Goal: Task Accomplishment & Management: Manage account settings

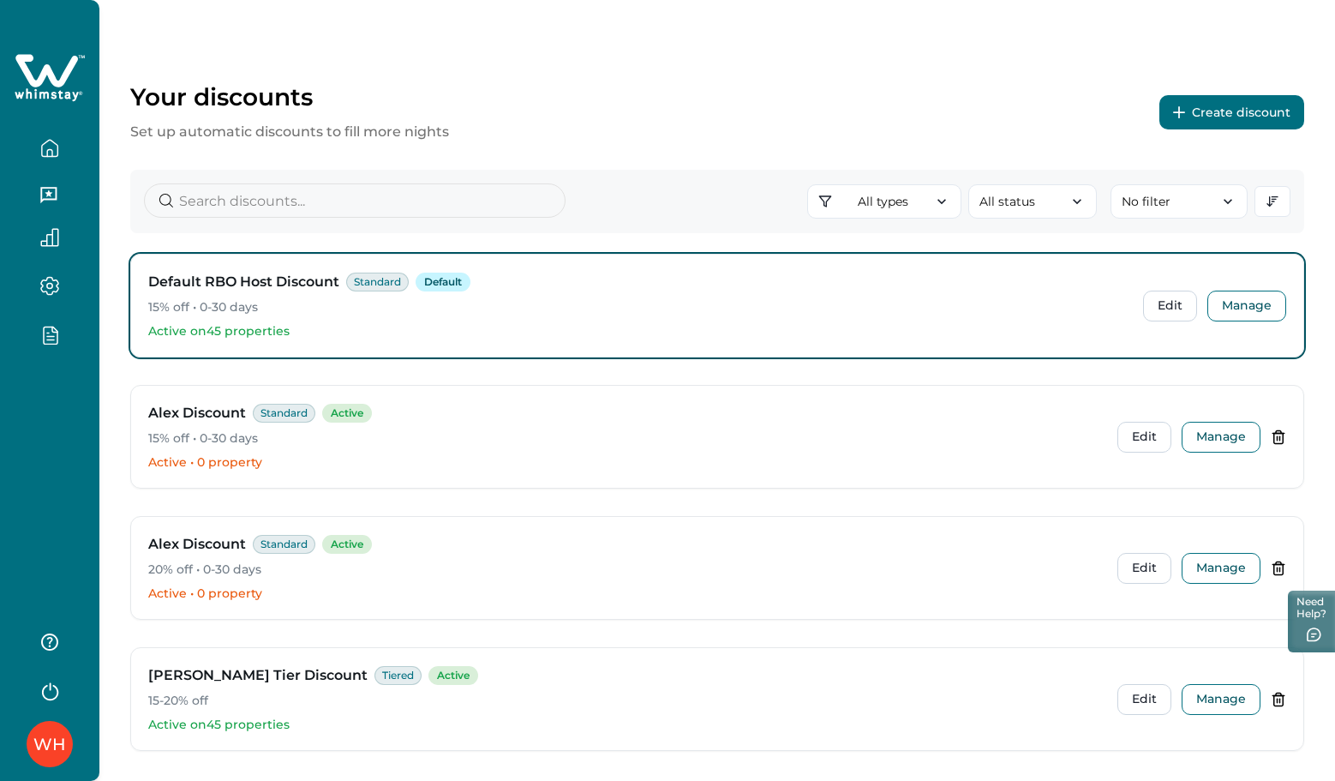
click at [1224, 116] on button "Create discount" at bounding box center [1231, 112] width 145 height 34
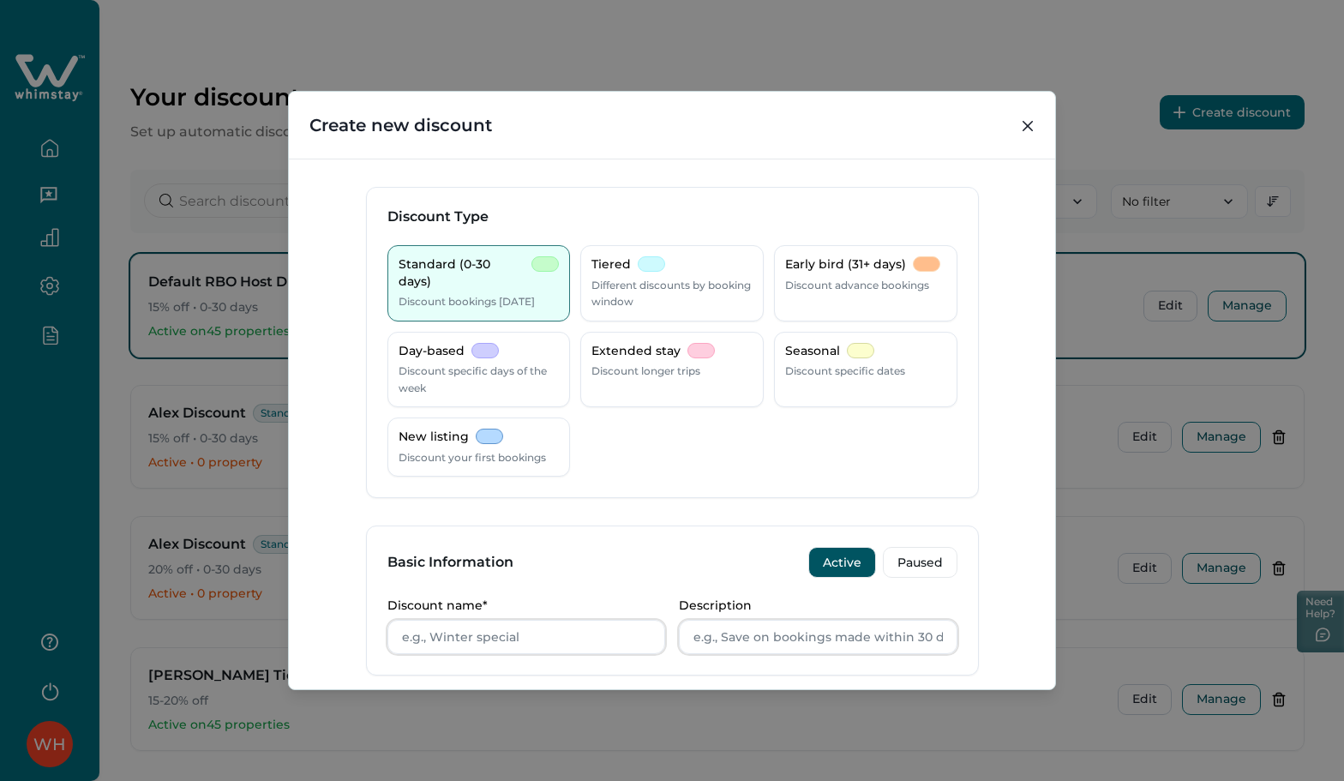
click at [1113, 62] on div "Create new discount Discount Type Standard (0-30 days) Discount bookings within…" at bounding box center [672, 390] width 1344 height 781
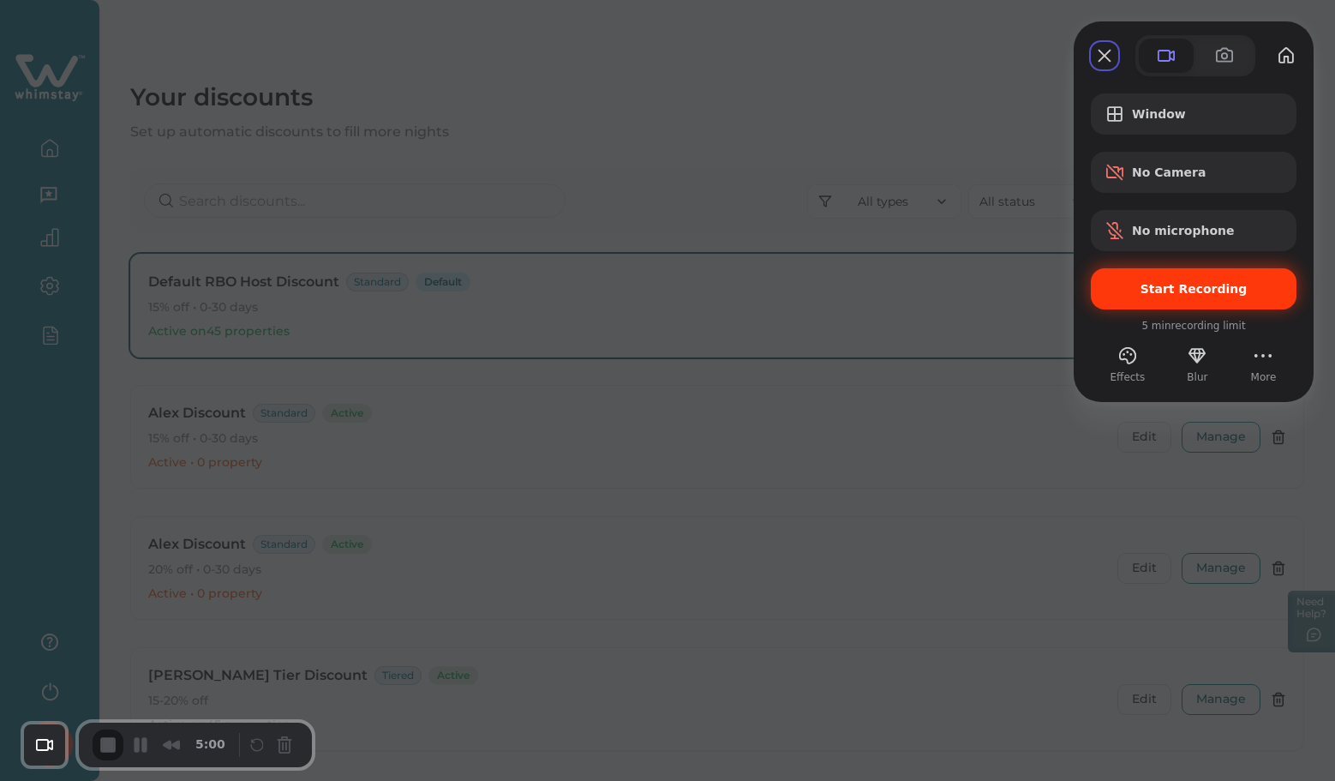
click at [1177, 282] on span "Start Recording" at bounding box center [1193, 289] width 107 height 14
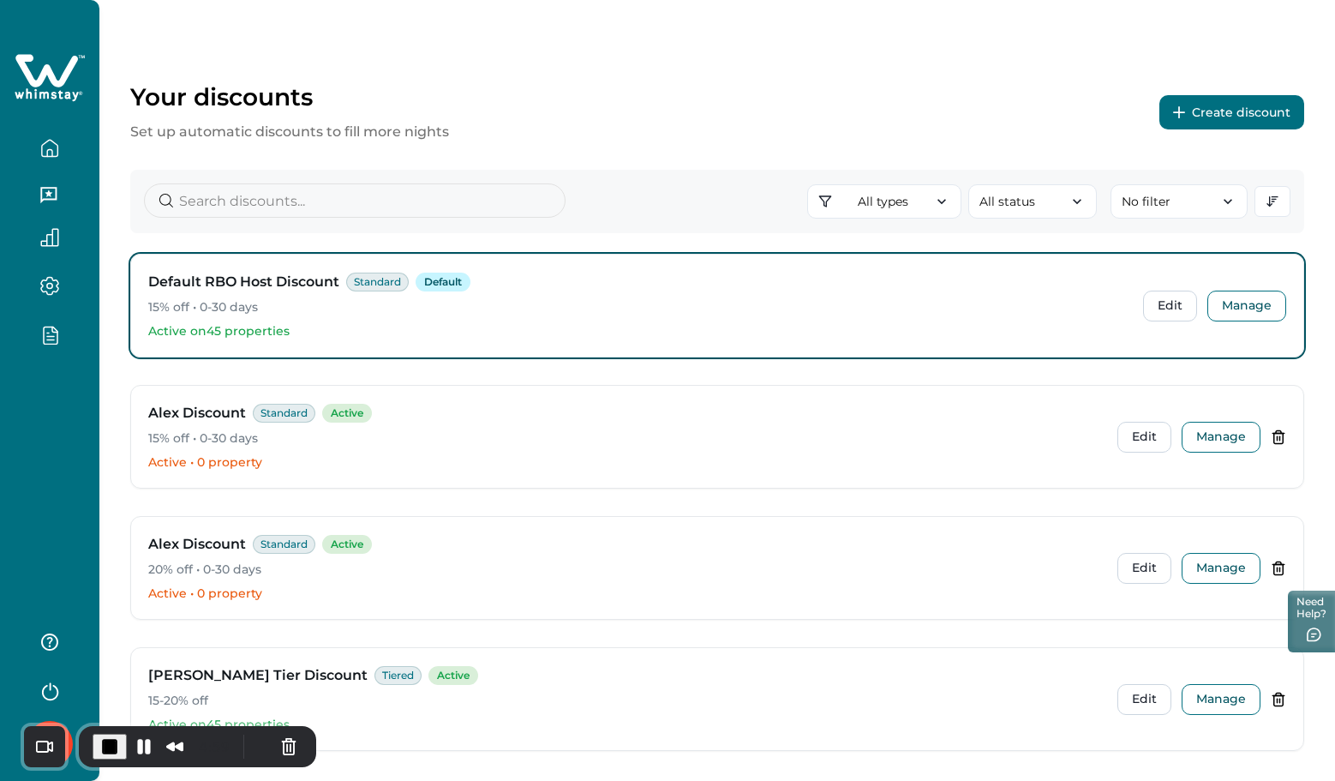
click at [1212, 111] on button "Create discount" at bounding box center [1231, 112] width 145 height 34
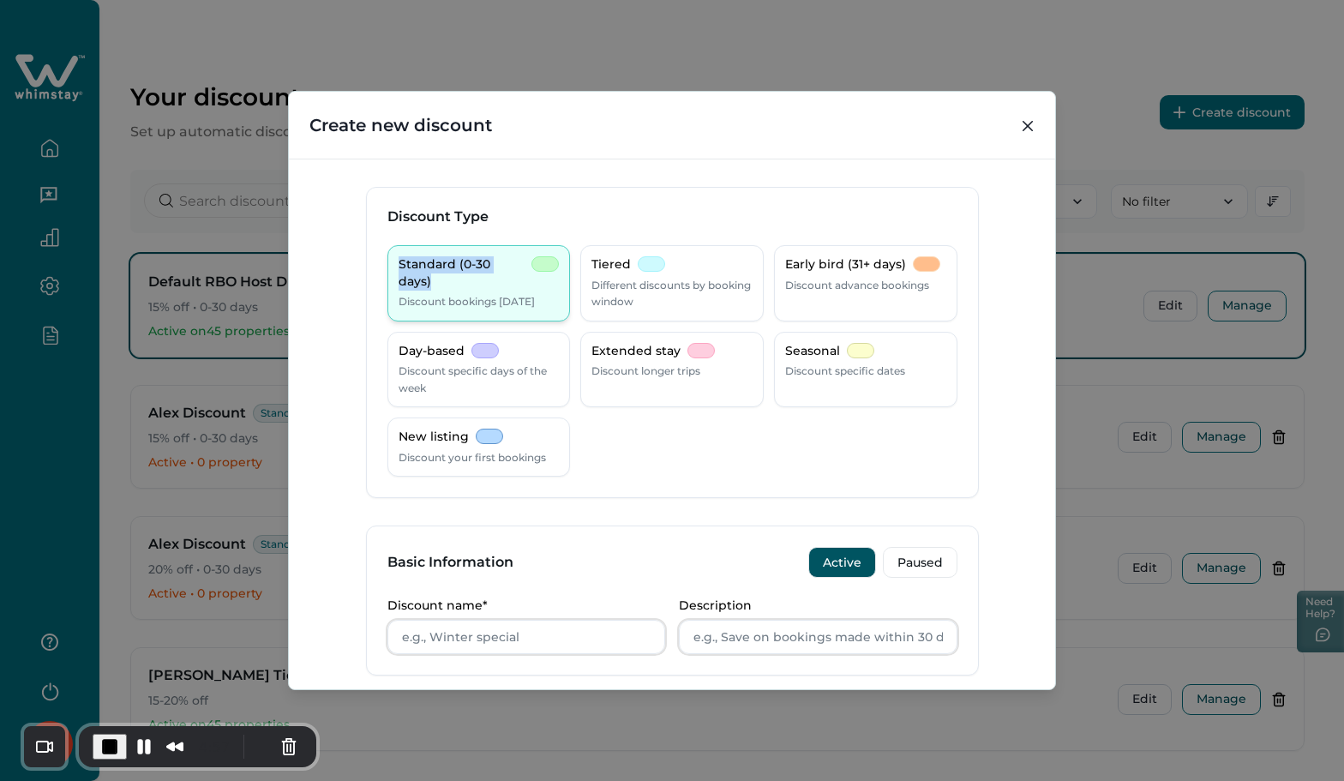
drag, startPoint x: 391, startPoint y: 262, endPoint x: 539, endPoint y: 262, distance: 148.2
click at [539, 262] on div "Standard (0-30 days) Discount bookings within 30 days" at bounding box center [478, 283] width 183 height 76
copy p "Standard (0-30 days)"
click at [464, 627] on input "Discount name*" at bounding box center [526, 636] width 278 height 34
paste input "Standard (0-30 days)"
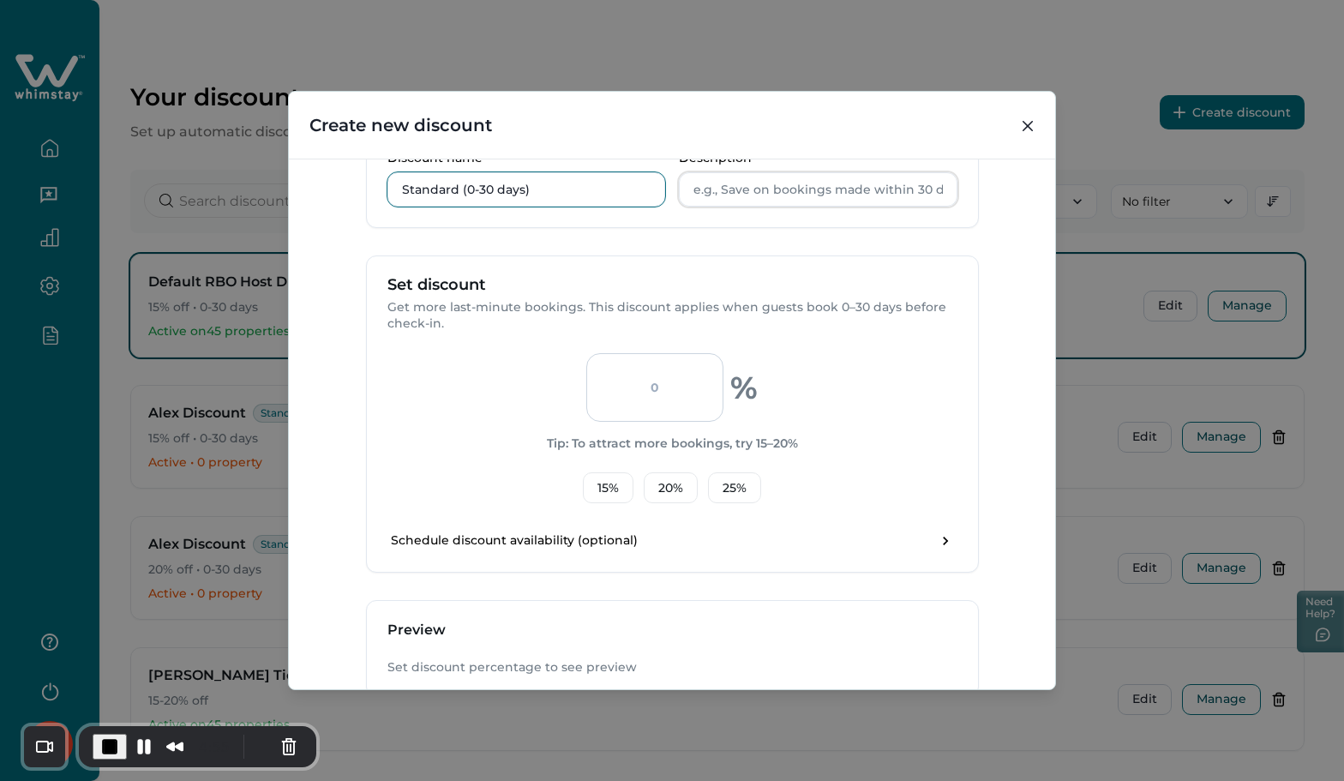
scroll to position [565, 0]
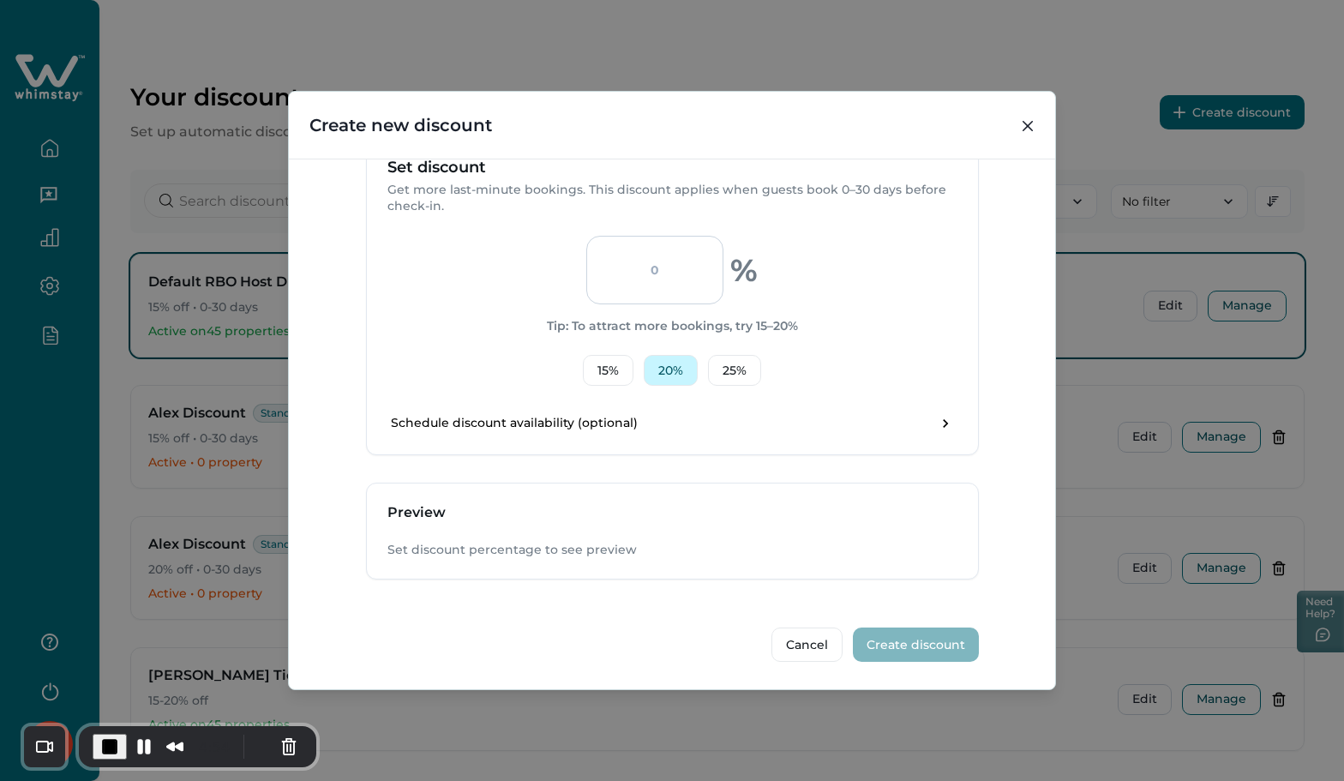
type input "Standard (0-30 days)"
click at [672, 383] on button "20 %" at bounding box center [670, 370] width 54 height 31
type input "20"
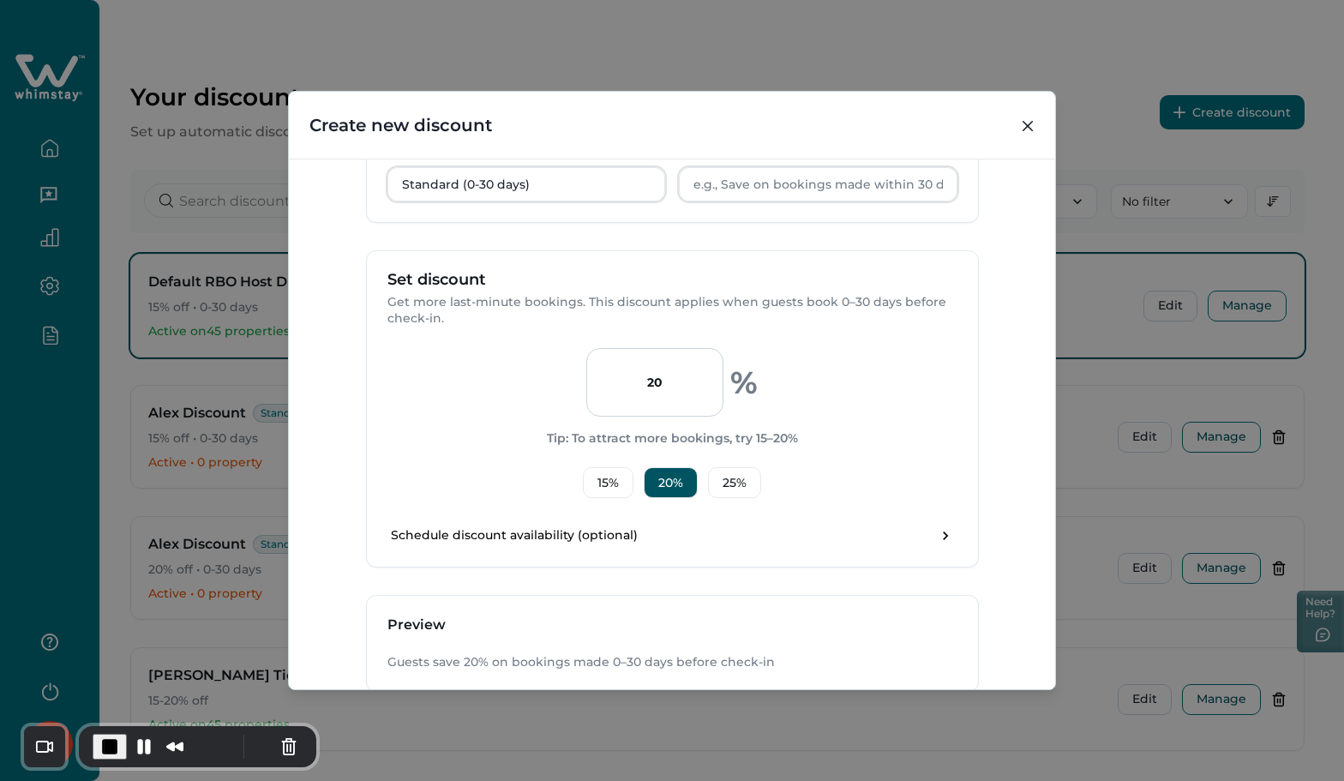
scroll to position [336, 0]
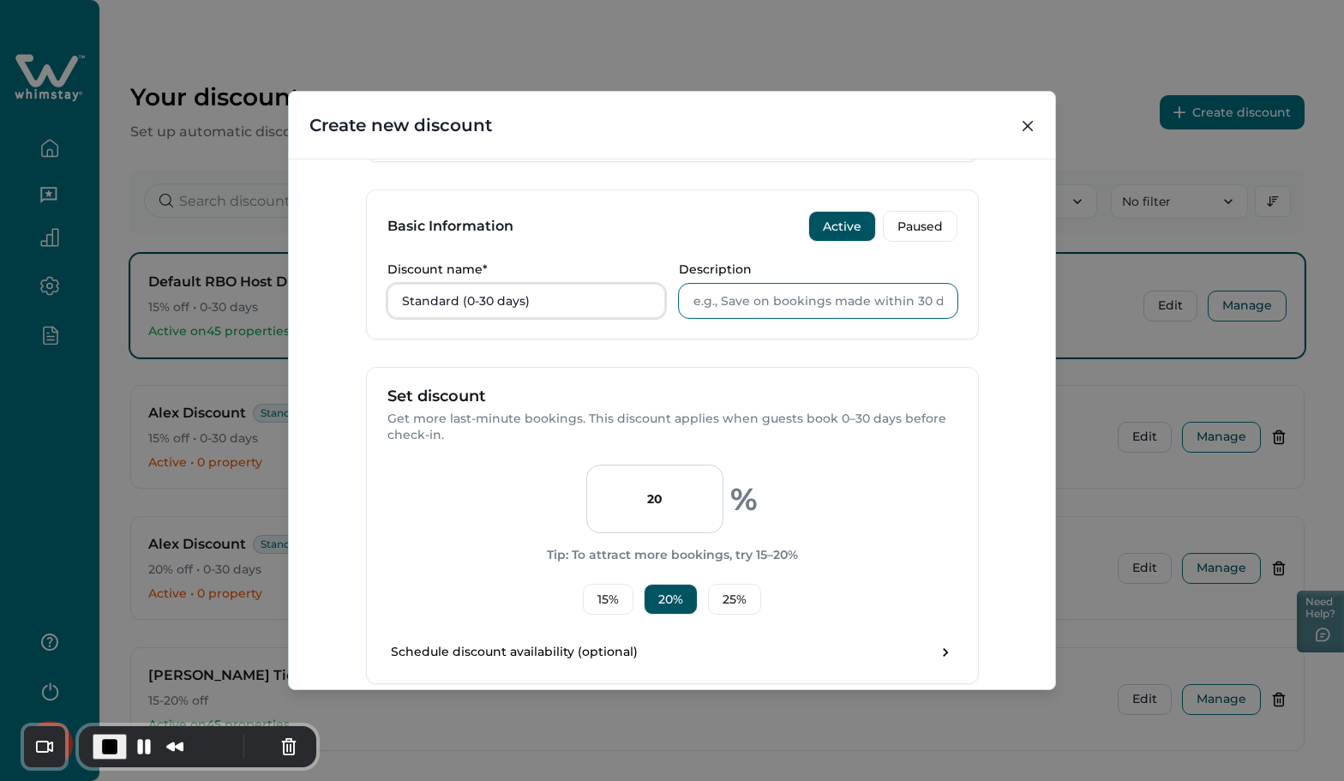
click at [829, 311] on input "Description" at bounding box center [818, 301] width 278 height 34
paste input "Standard (0-30 days)"
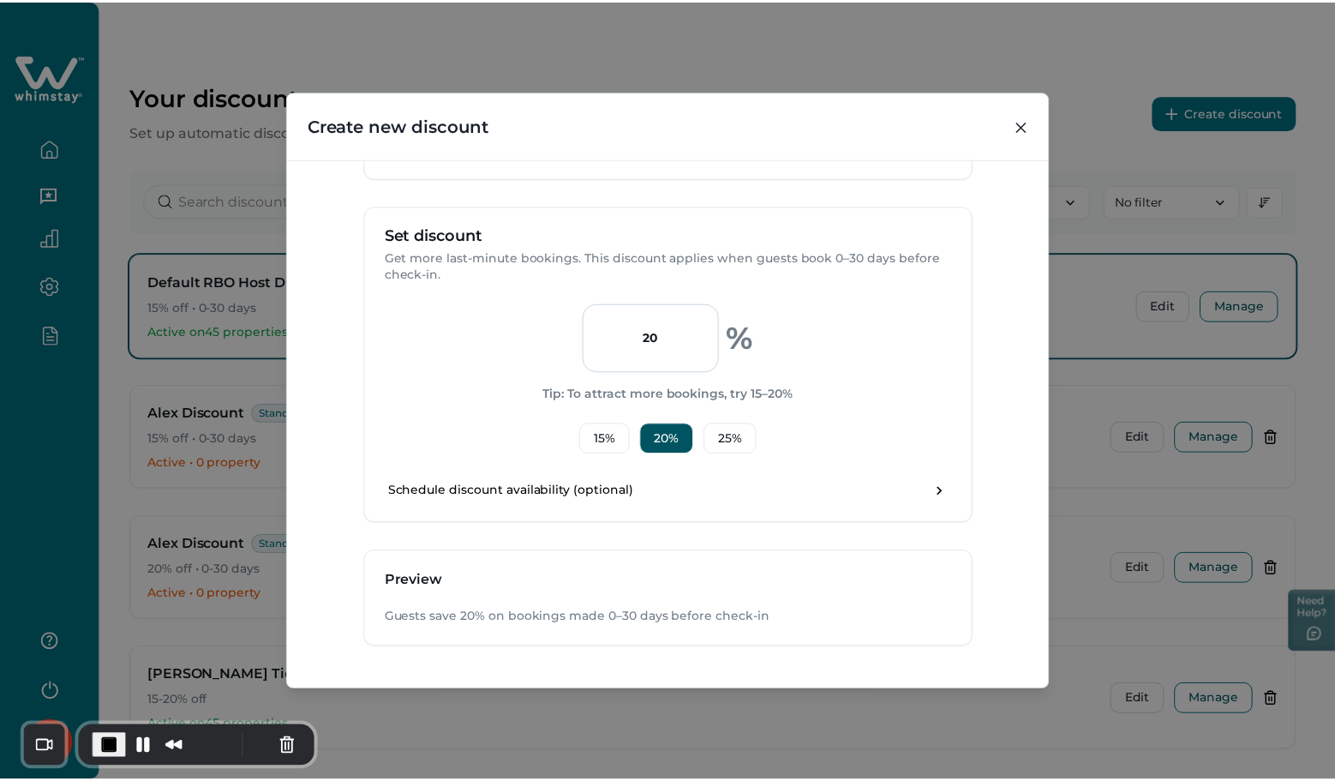
scroll to position [565, 0]
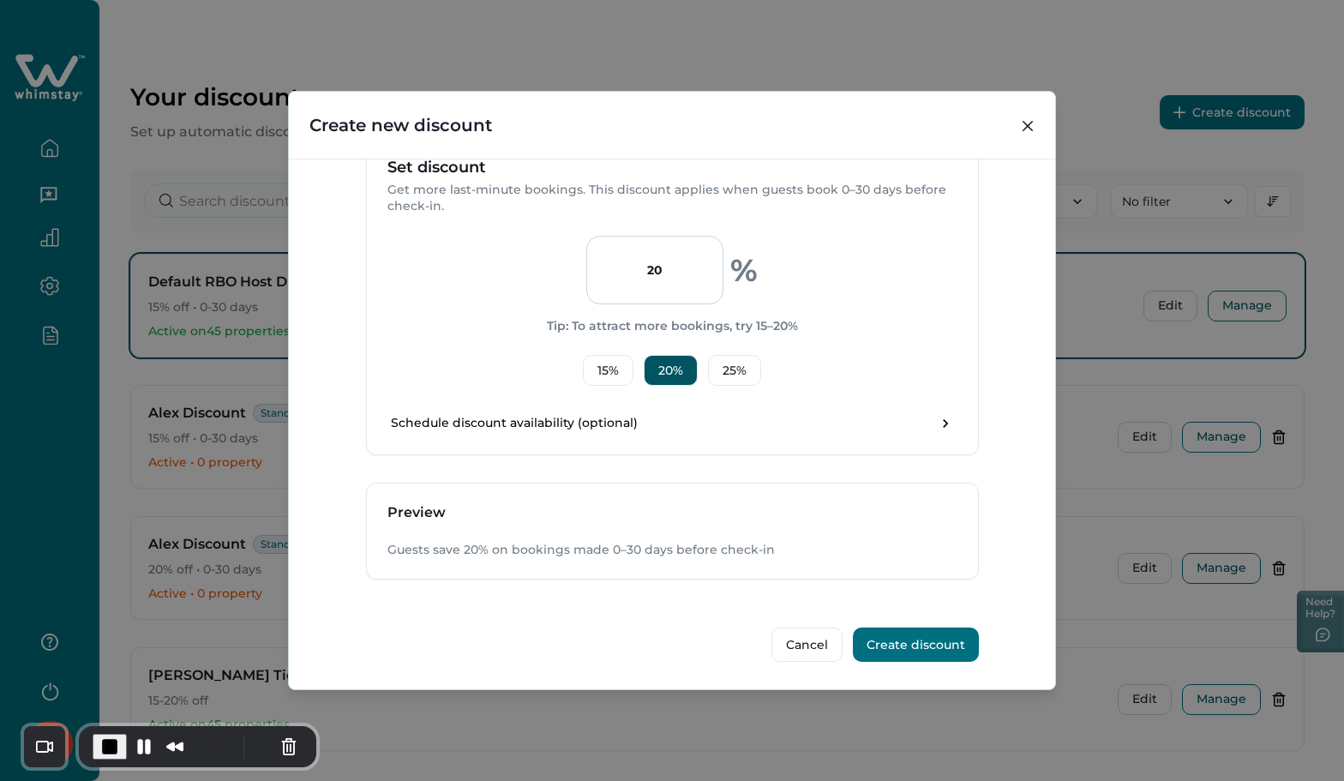
type input "Standard (0-30 days)"
click at [908, 646] on button "Create discount" at bounding box center [916, 644] width 126 height 34
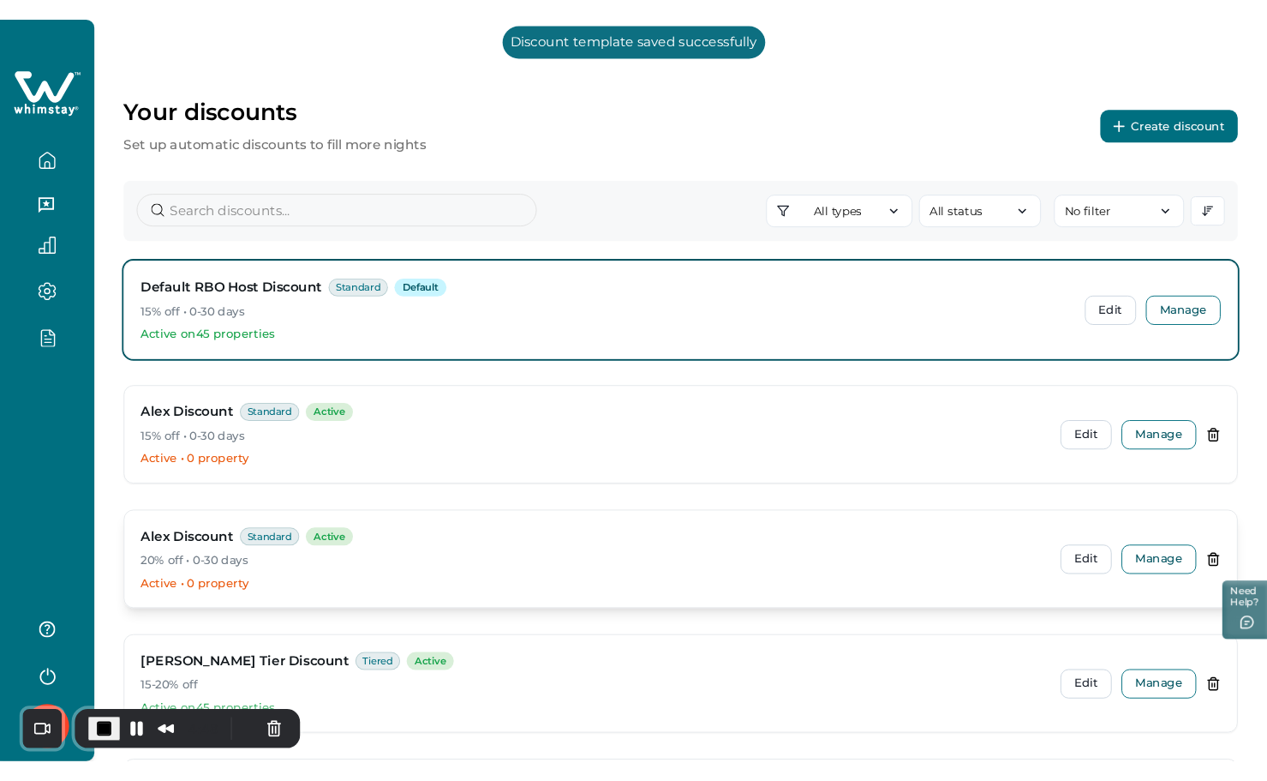
scroll to position [214, 0]
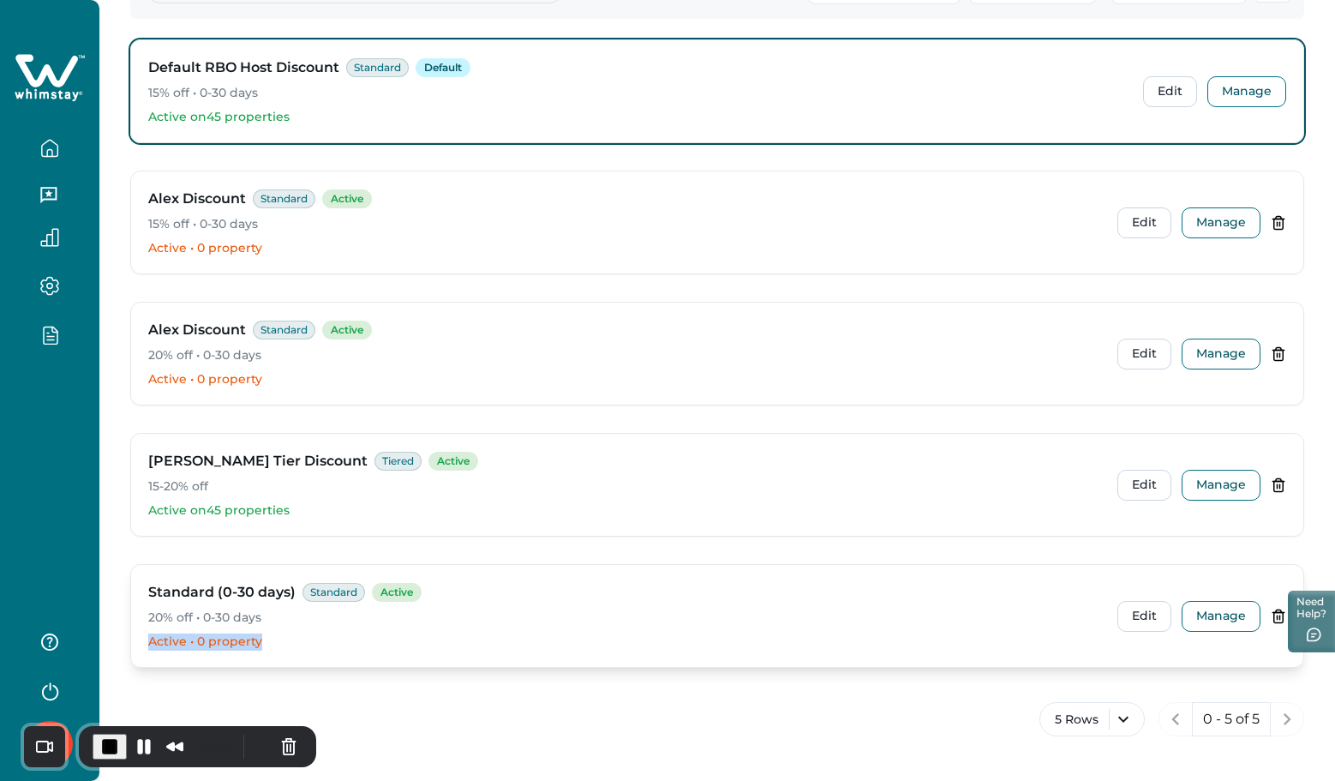
drag, startPoint x: 146, startPoint y: 647, endPoint x: 301, endPoint y: 653, distance: 155.2
click at [301, 653] on div "Standard (0-30 days) Standard Active 20% off • 0-30 days Active • 0 property Ed…" at bounding box center [717, 616] width 1172 height 102
click at [1222, 614] on button "Manage" at bounding box center [1221, 616] width 79 height 31
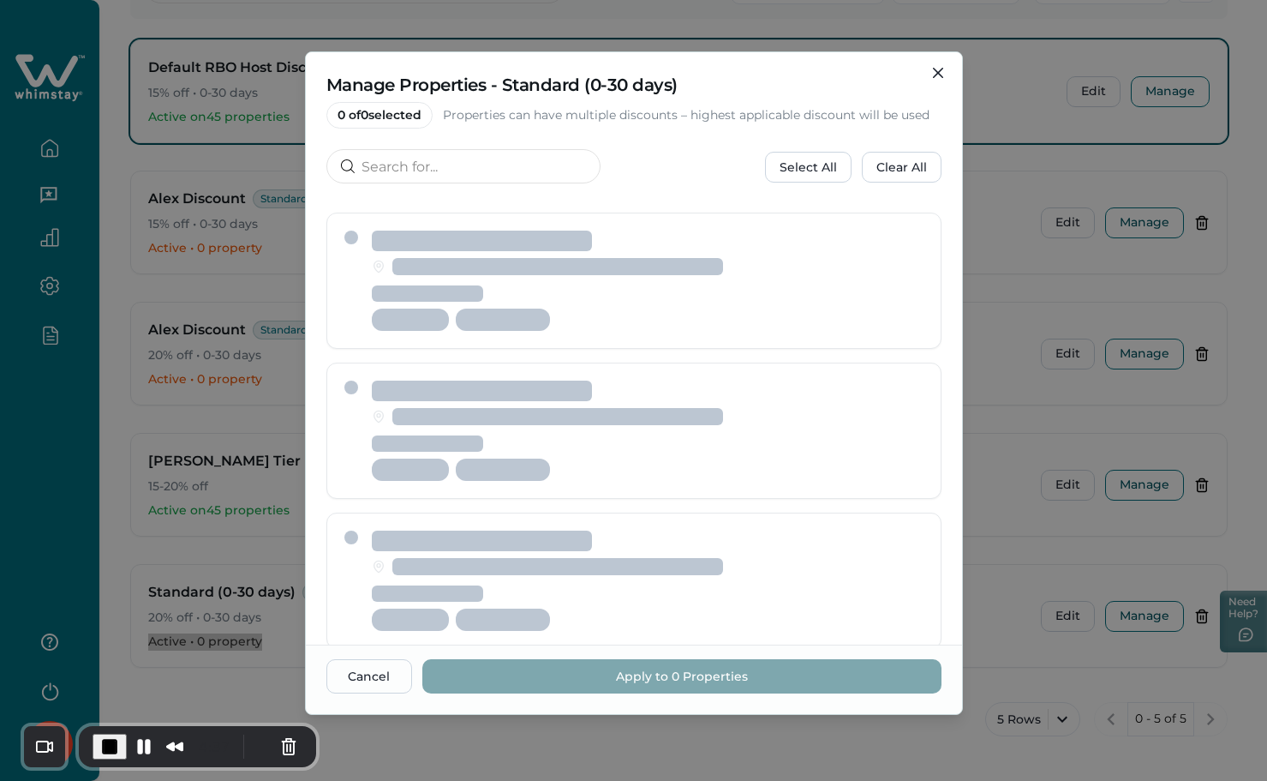
scroll to position [25, 0]
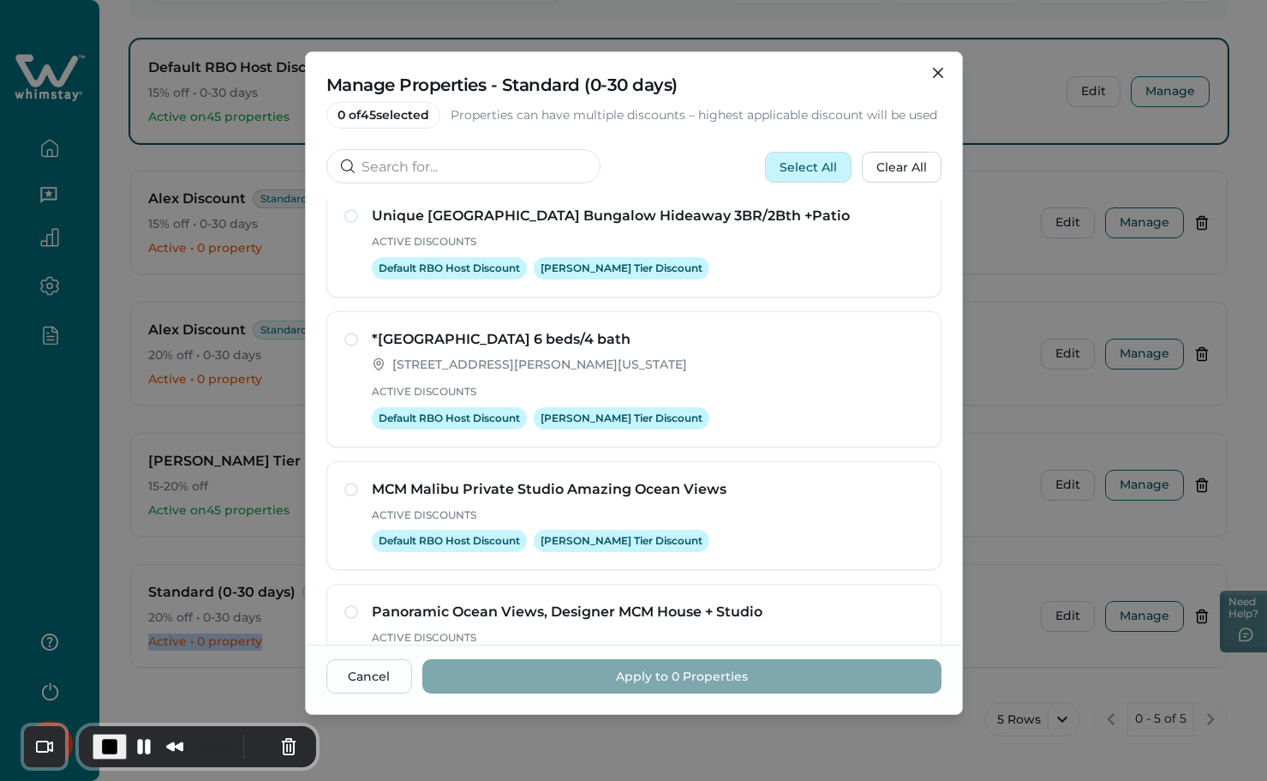
click at [813, 160] on button "Select All" at bounding box center [808, 167] width 87 height 31
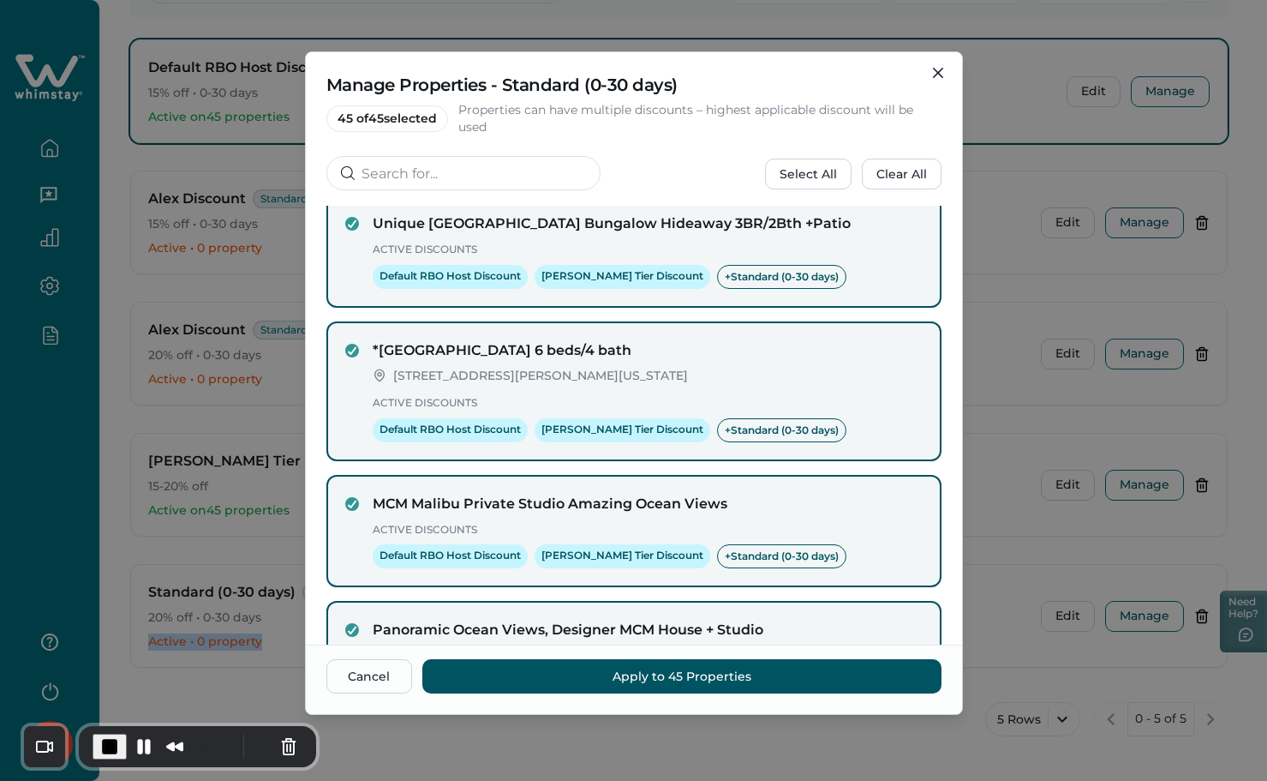
drag, startPoint x: 334, startPoint y: 121, endPoint x: 443, endPoint y: 124, distance: 108.9
click at [443, 124] on span "45 of 45 selected" at bounding box center [387, 118] width 122 height 27
click at [691, 675] on button "Apply to 45 Properties" at bounding box center [681, 676] width 519 height 34
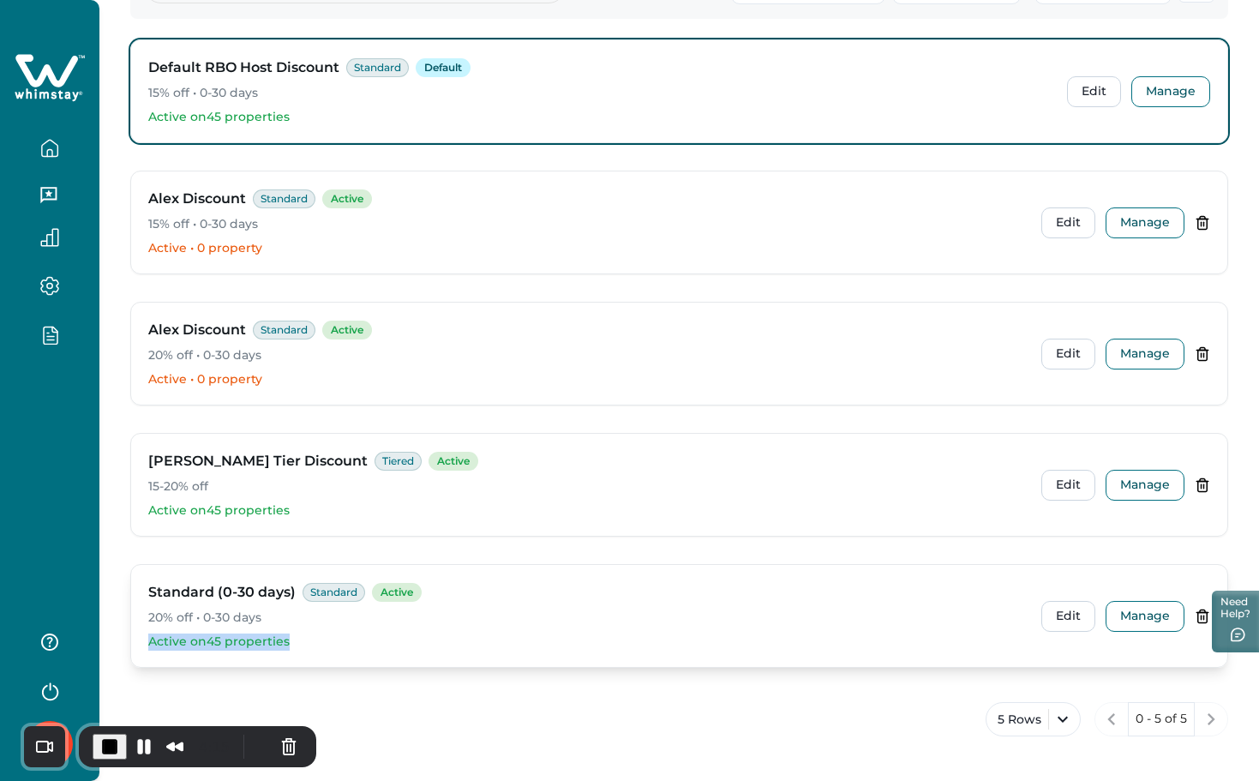
drag, startPoint x: 143, startPoint y: 640, endPoint x: 335, endPoint y: 632, distance: 192.1
click at [335, 632] on div "Standard (0-30 days) Standard Active 20% off • 0-30 days Active on 45 propertie…" at bounding box center [679, 616] width 1096 height 102
click at [1145, 614] on button "Manage" at bounding box center [1144, 616] width 79 height 31
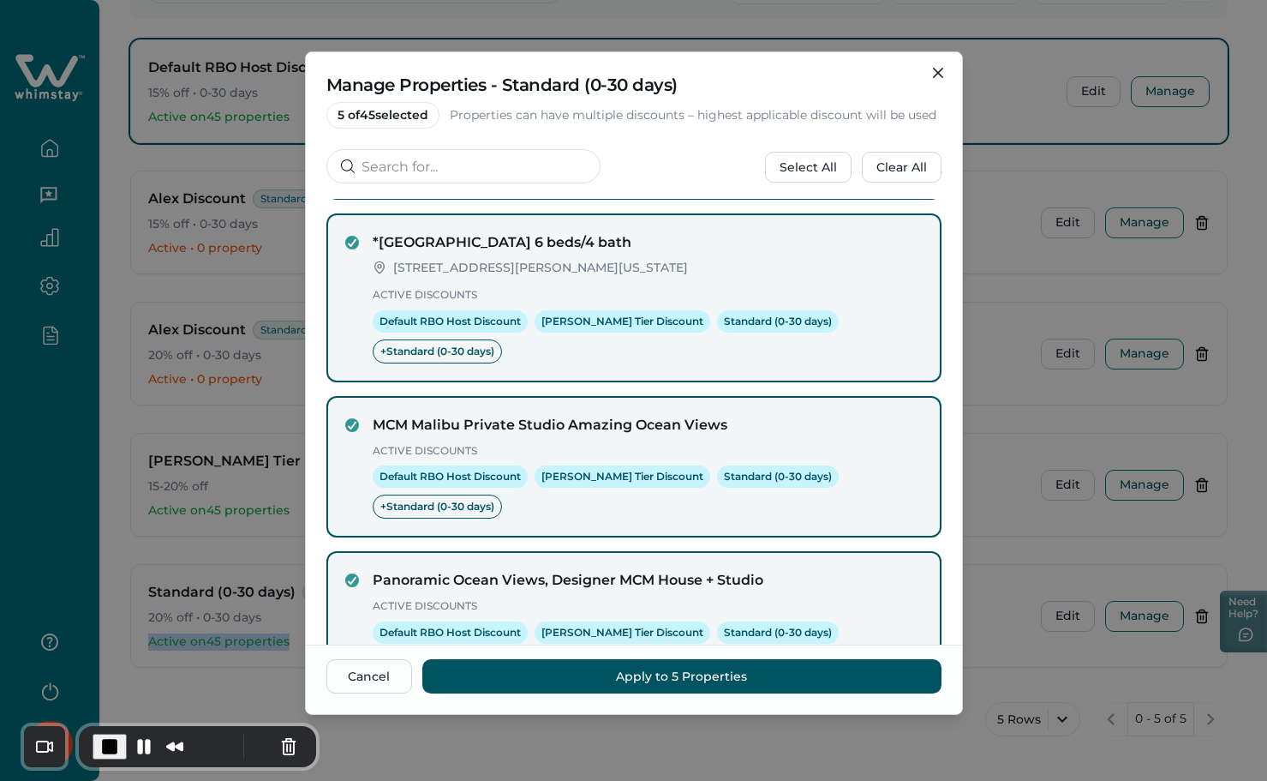
scroll to position [479, 0]
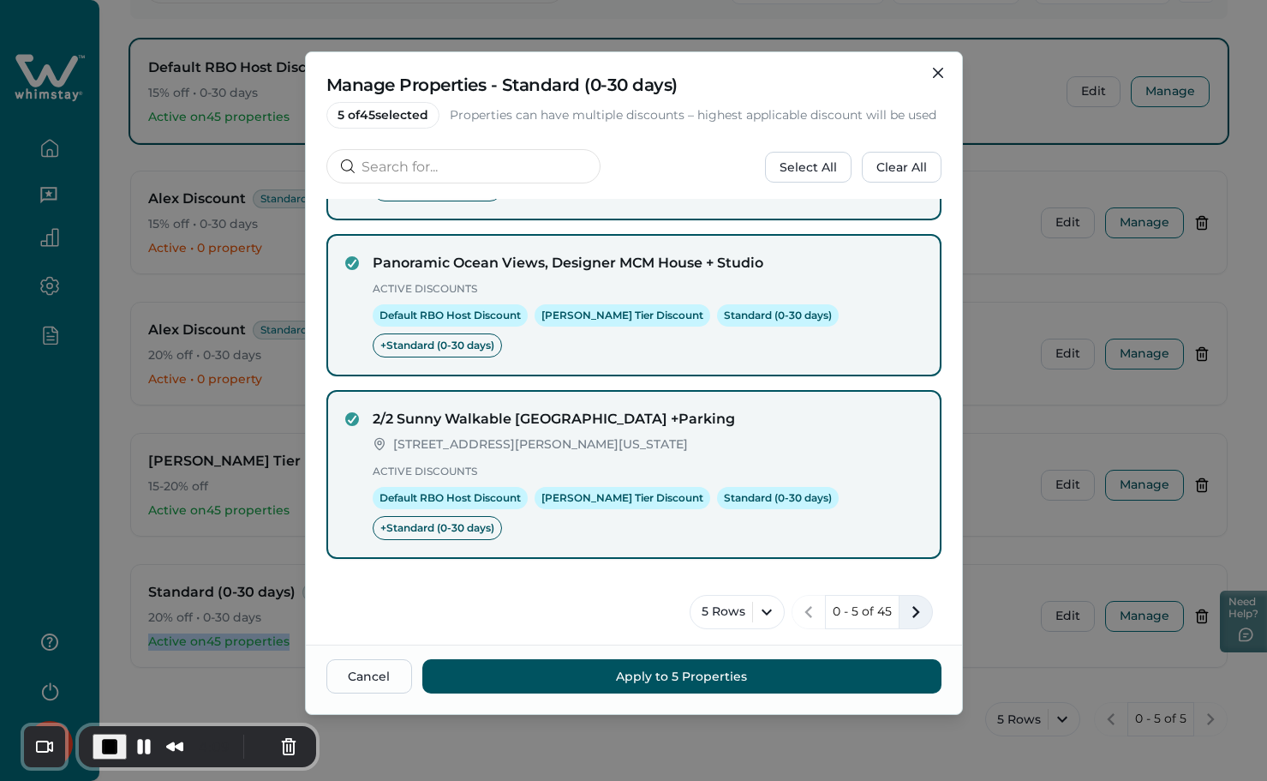
click at [911, 610] on icon "next page" at bounding box center [916, 612] width 24 height 24
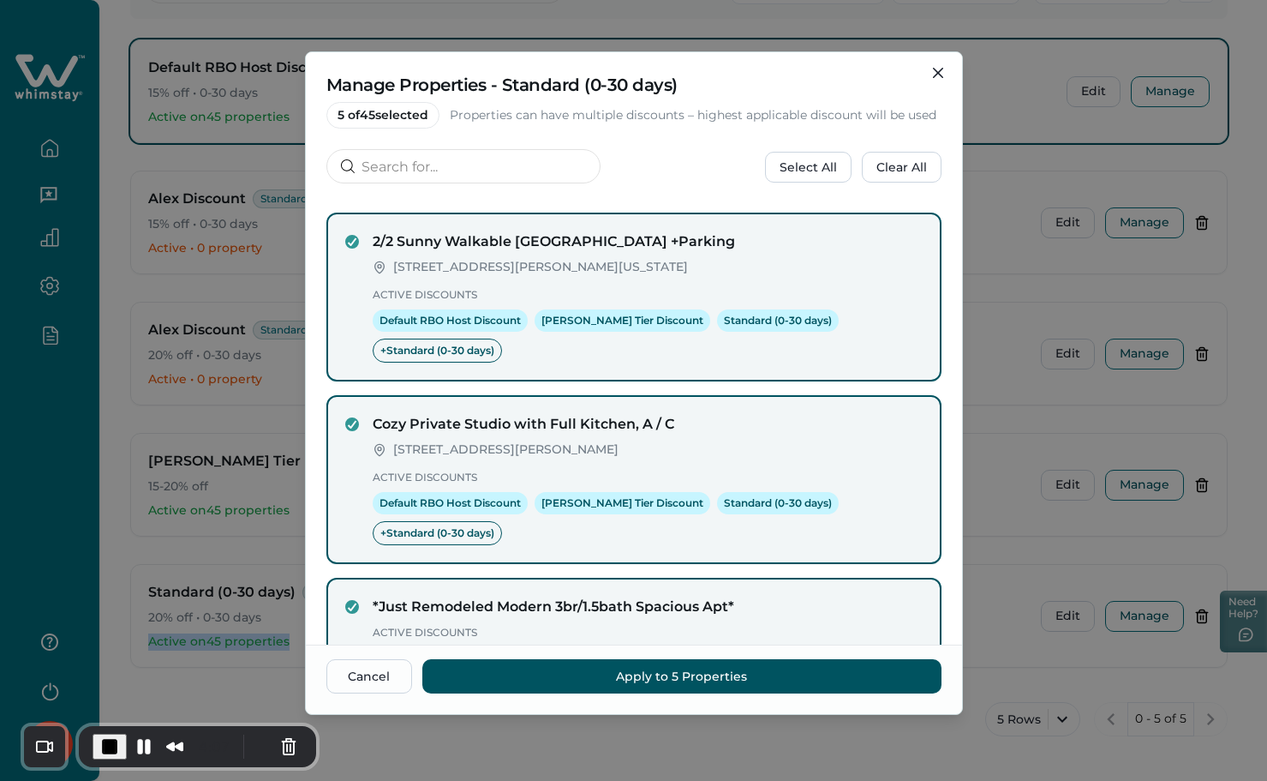
scroll to position [506, 0]
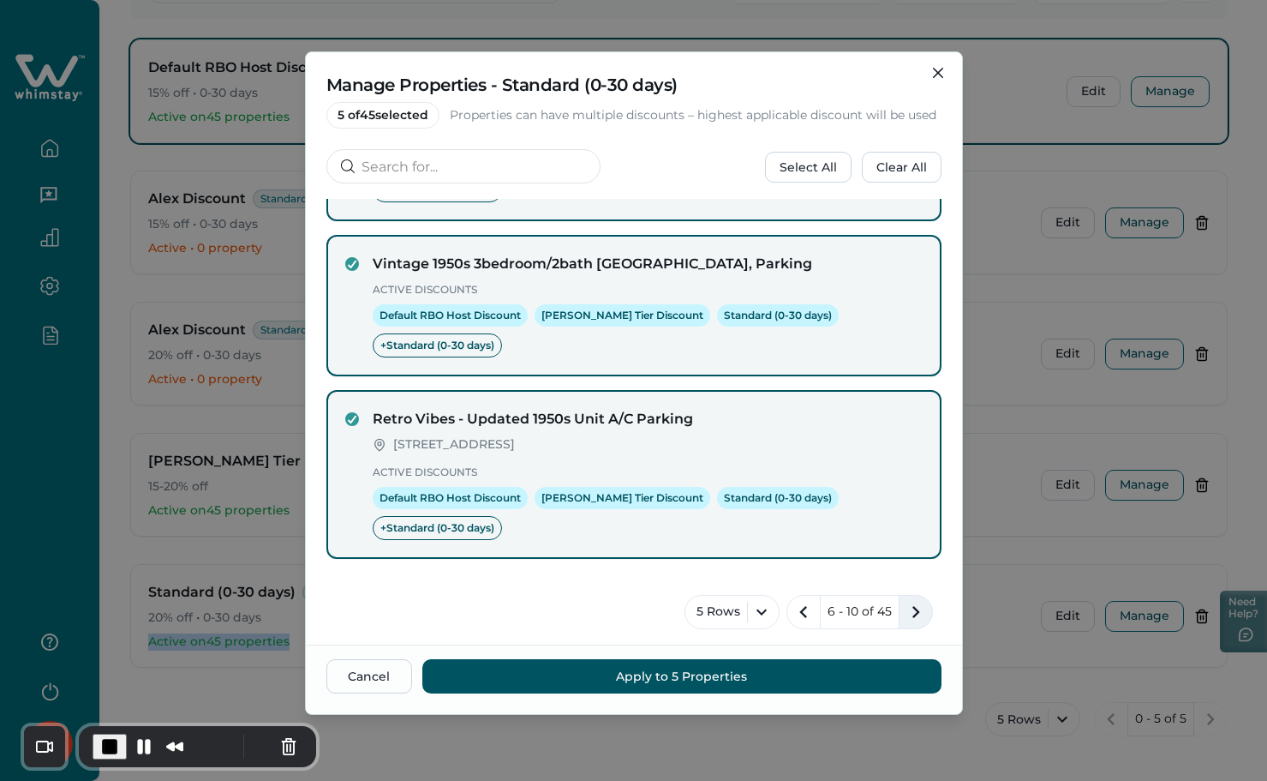
click at [904, 611] on icon "next page" at bounding box center [916, 612] width 24 height 24
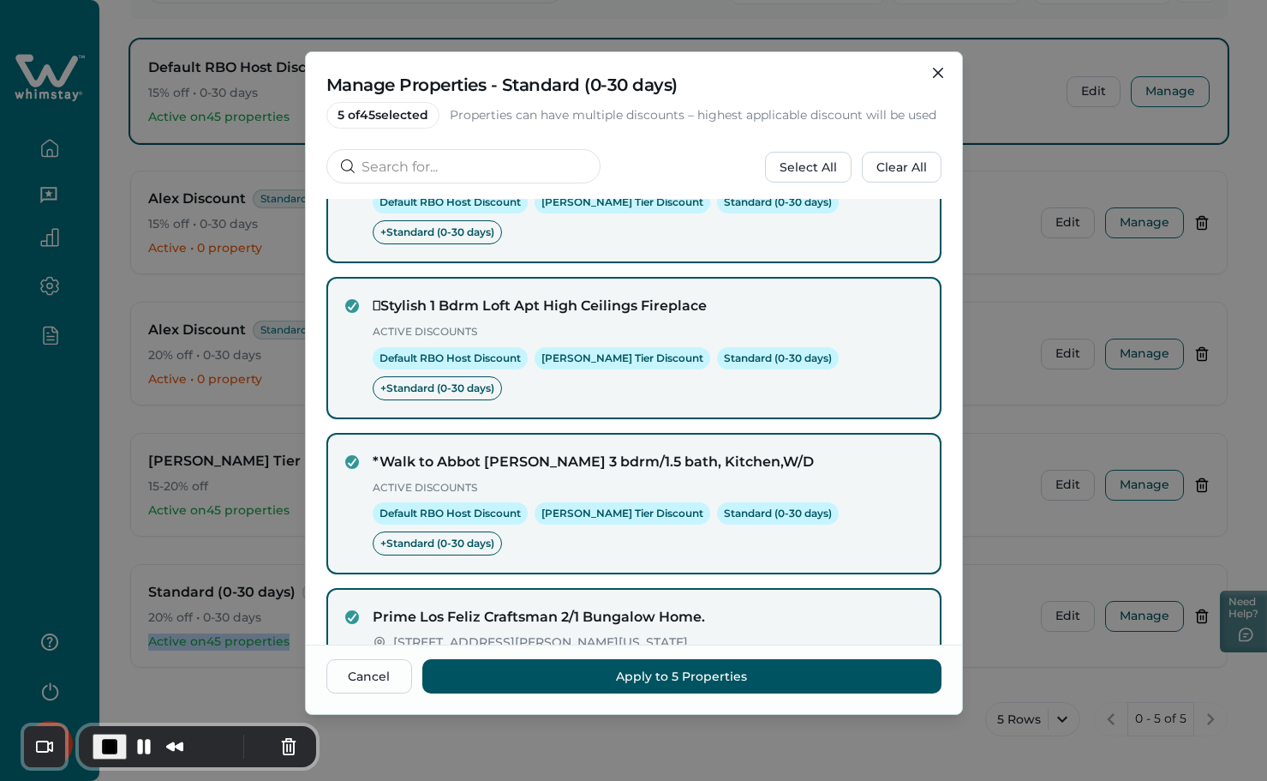
scroll to position [452, 0]
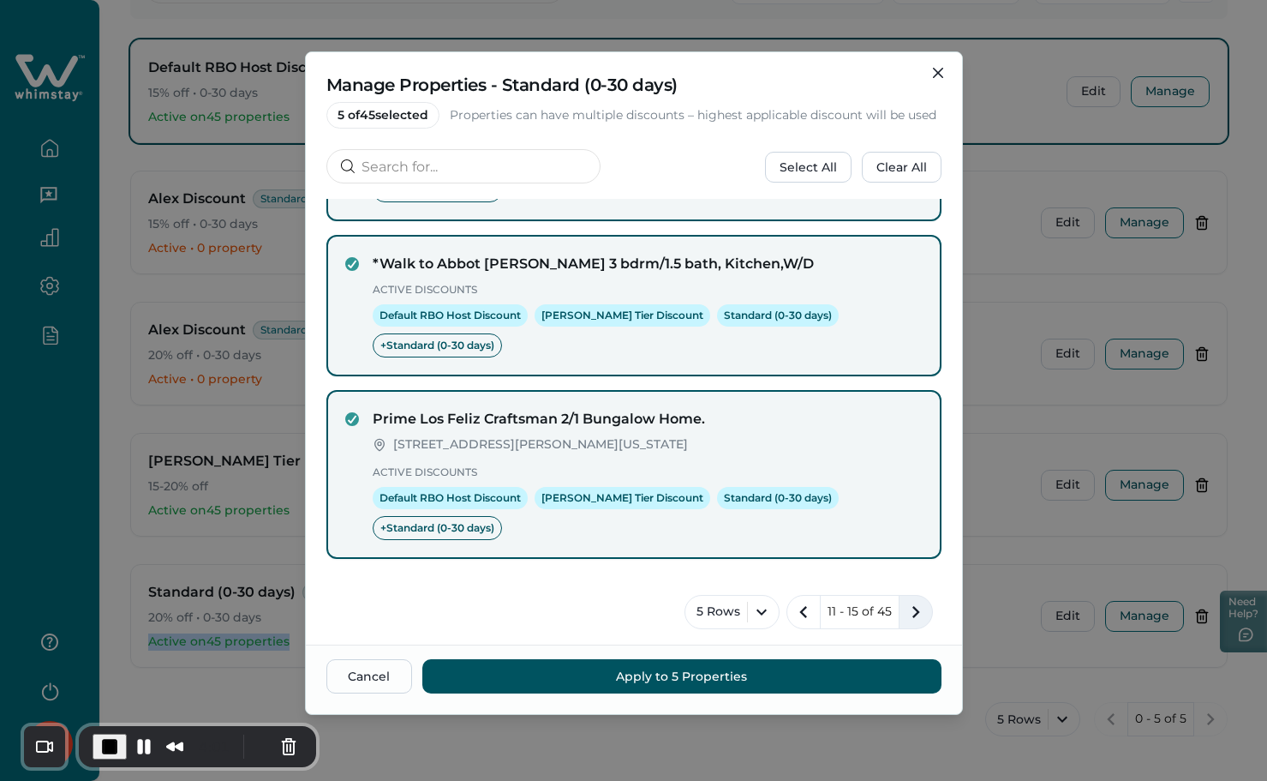
click at [913, 611] on icon "next page" at bounding box center [916, 612] width 24 height 24
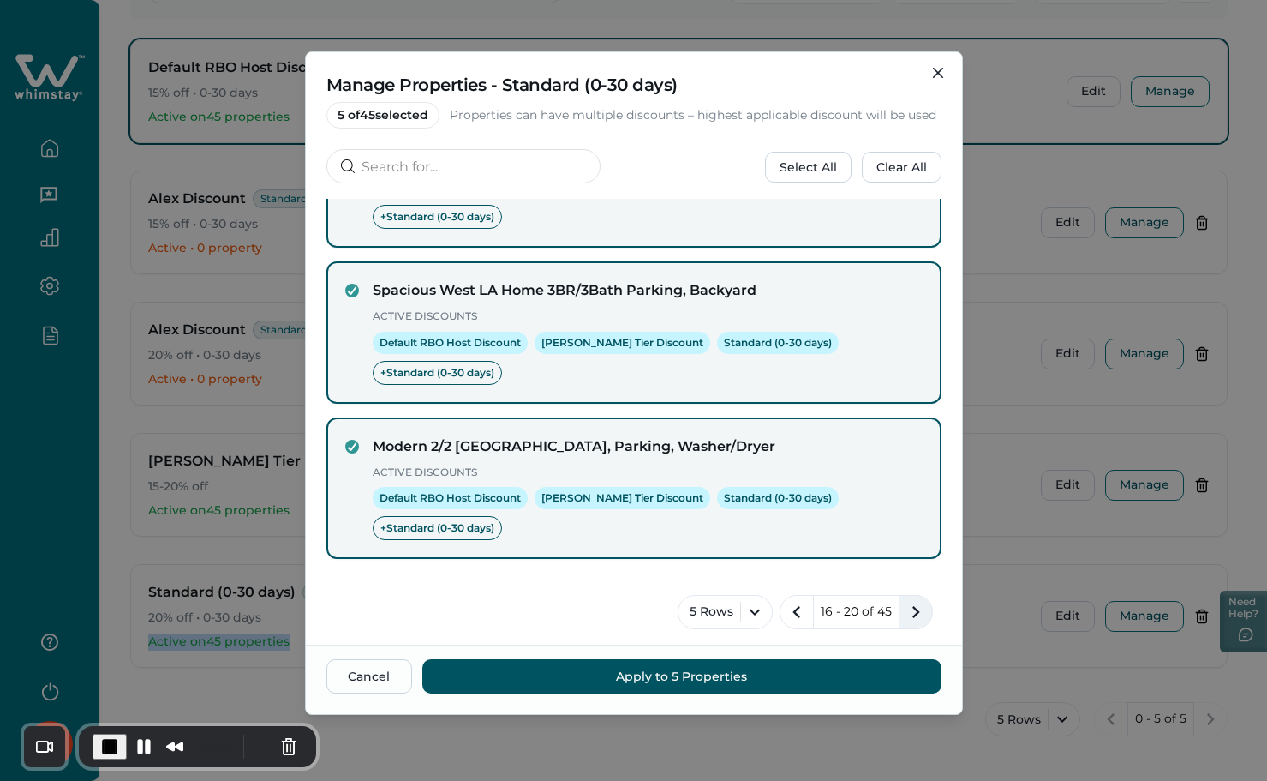
click at [913, 609] on icon "next page" at bounding box center [917, 612] width 8 height 12
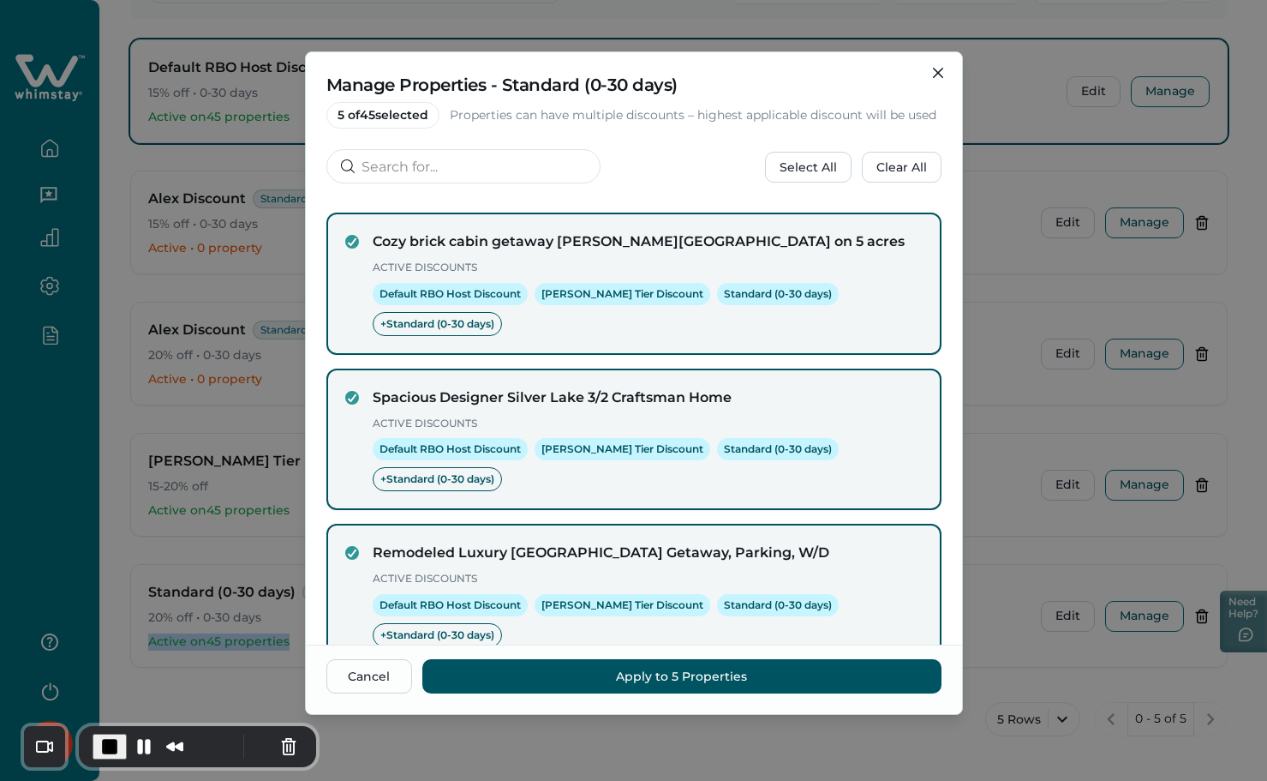
scroll to position [425, 0]
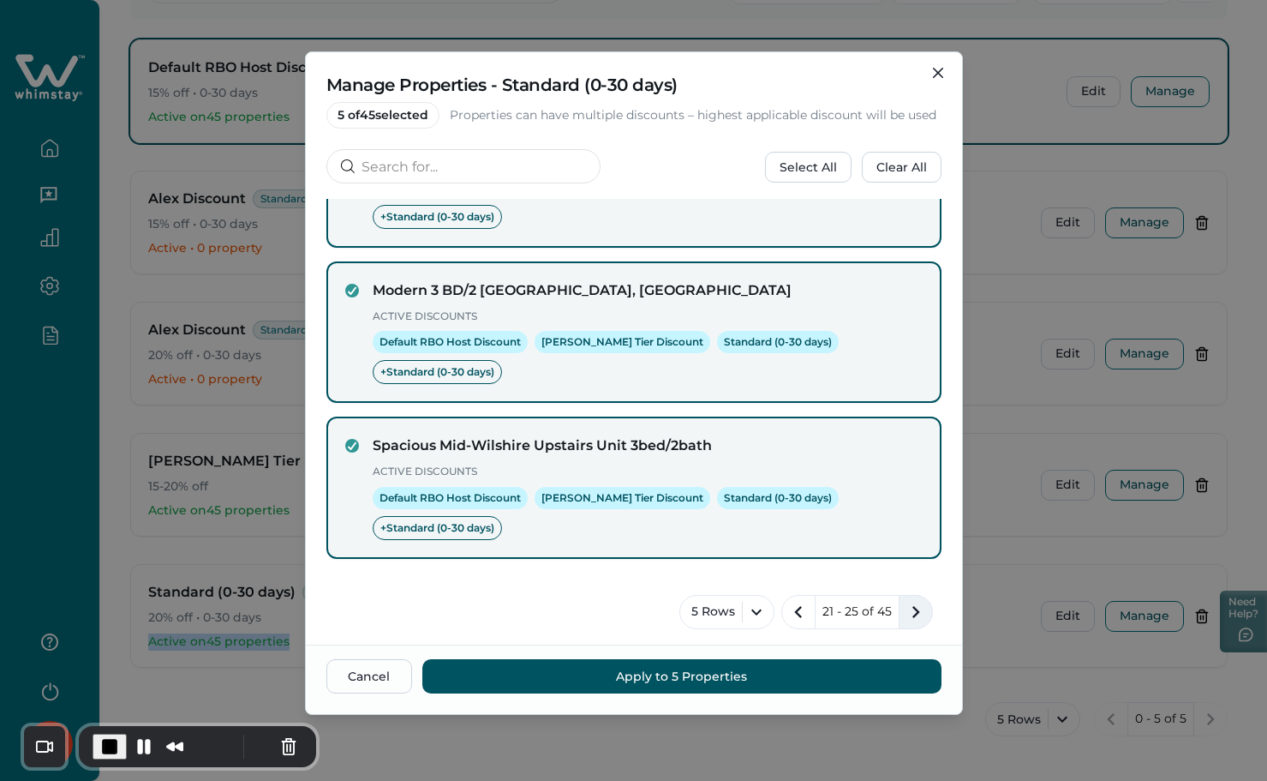
click at [913, 607] on icon "next page" at bounding box center [916, 612] width 24 height 24
click at [904, 609] on icon "next page" at bounding box center [916, 612] width 24 height 24
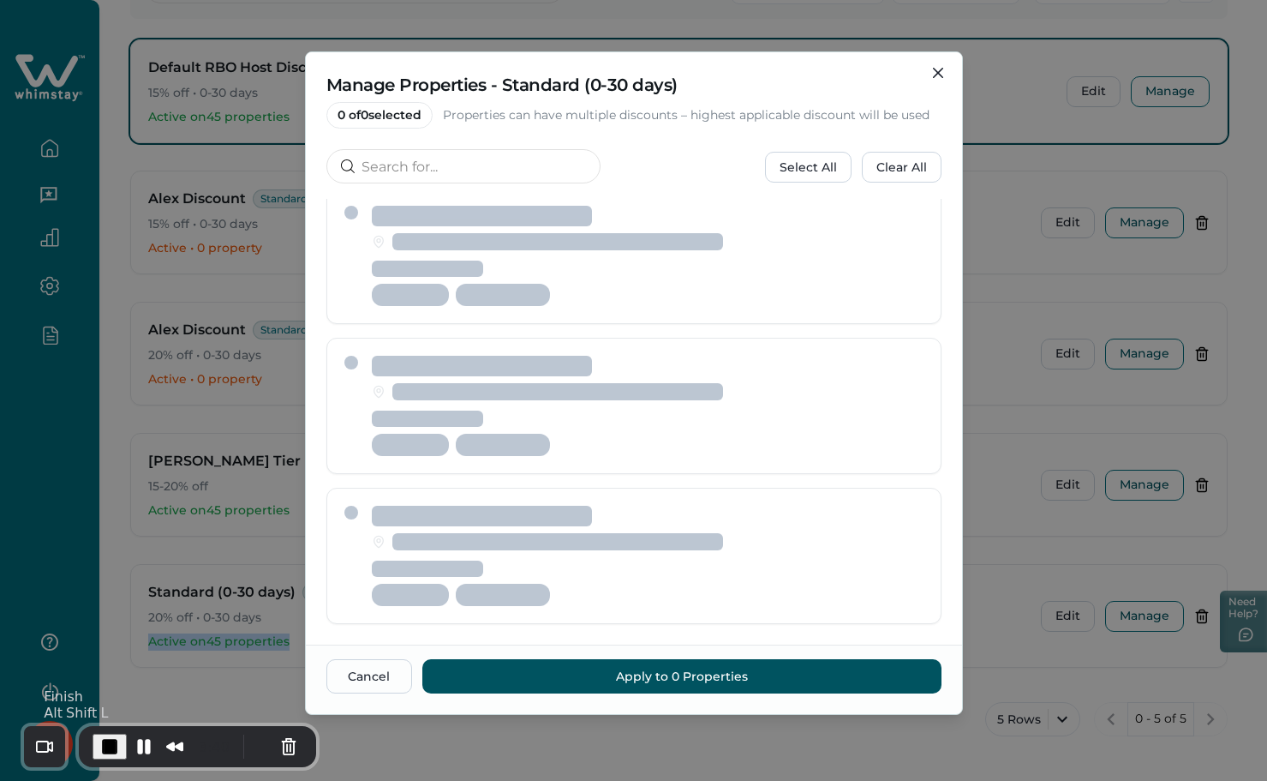
click at [108, 742] on span "End Recording" at bounding box center [109, 746] width 21 height 21
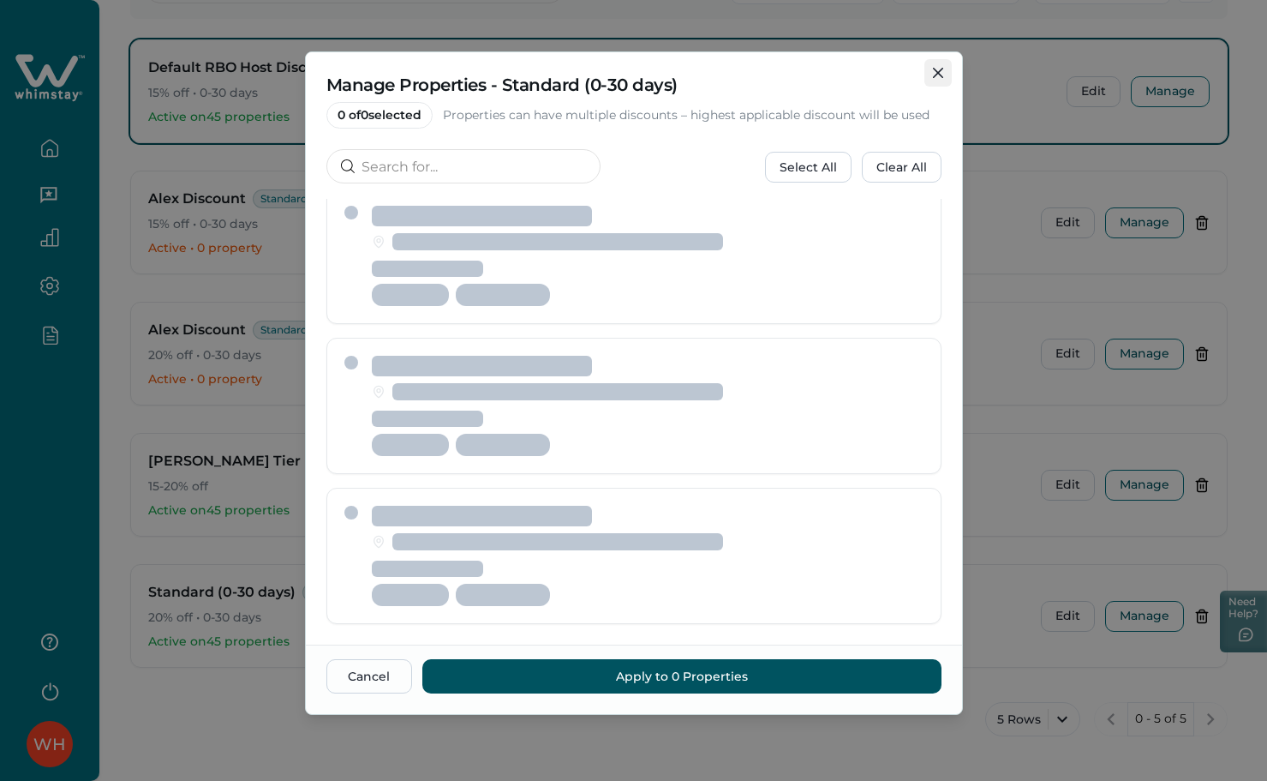
click at [939, 68] on icon "Close" at bounding box center [938, 73] width 10 height 10
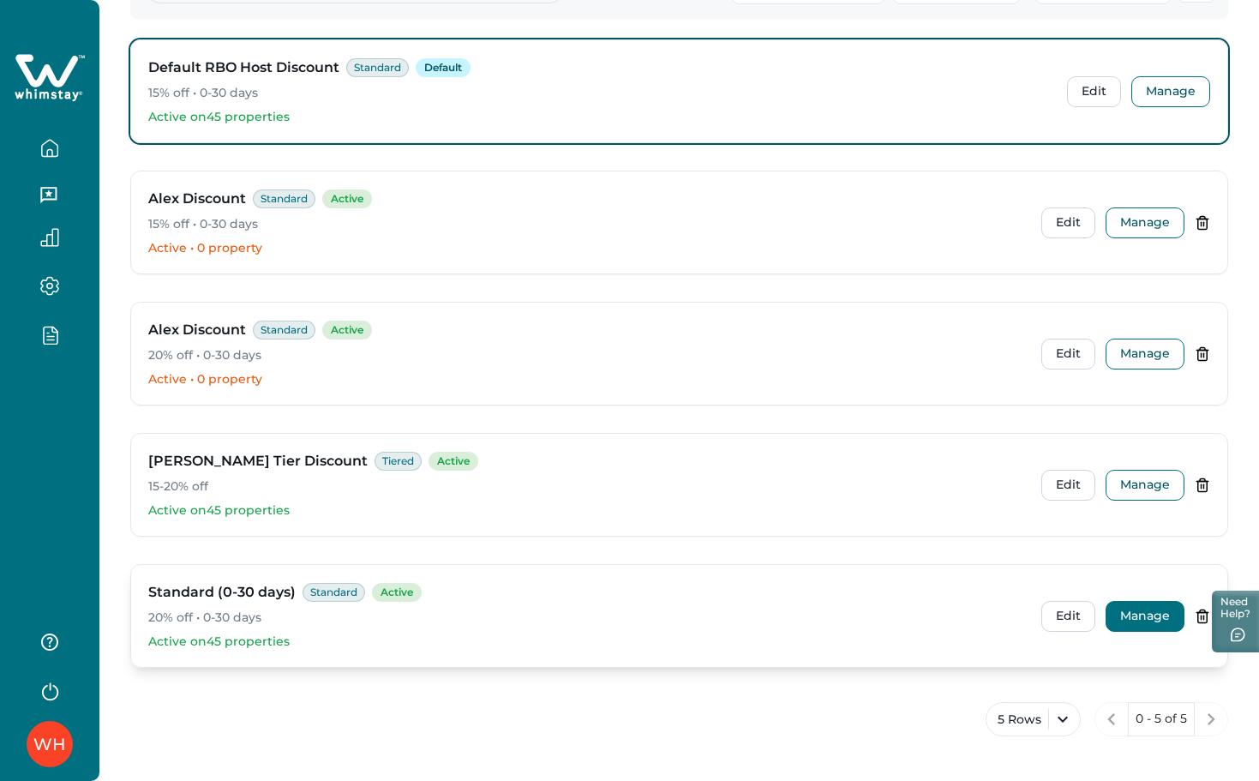
click at [1141, 601] on button "Manage" at bounding box center [1144, 616] width 79 height 31
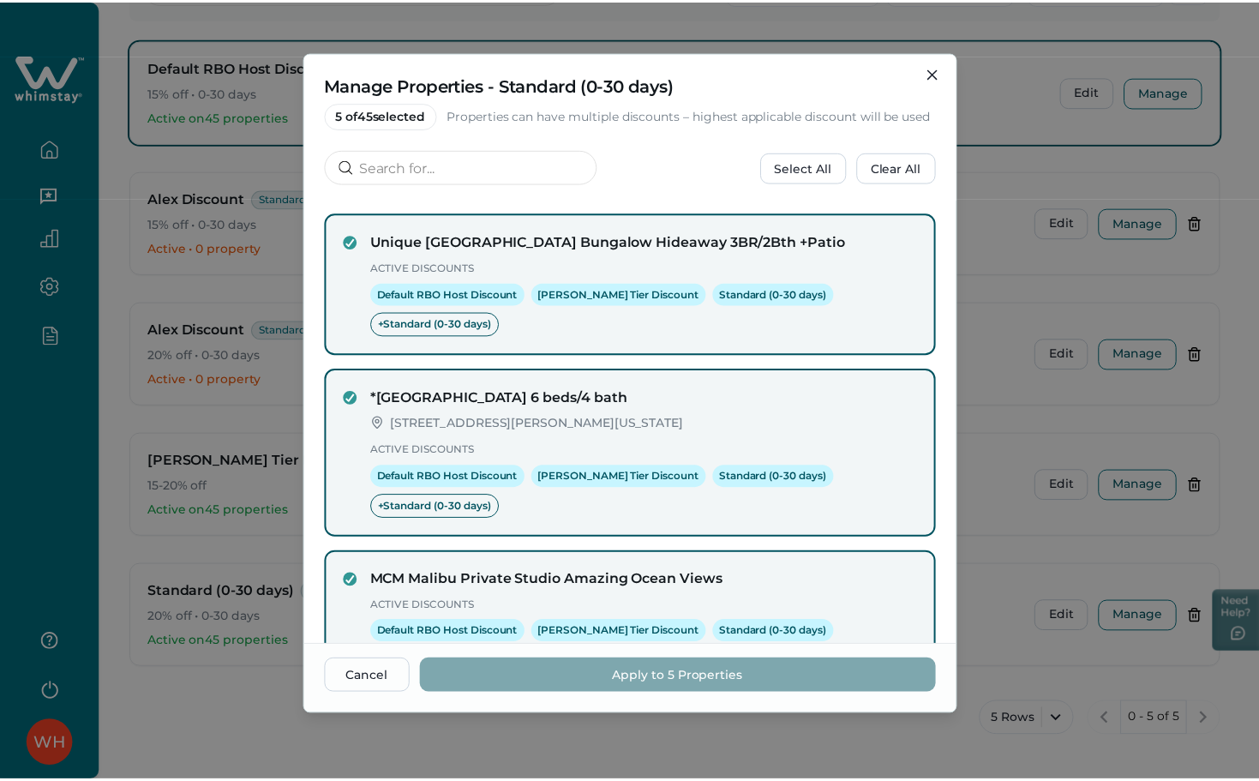
scroll to position [479, 0]
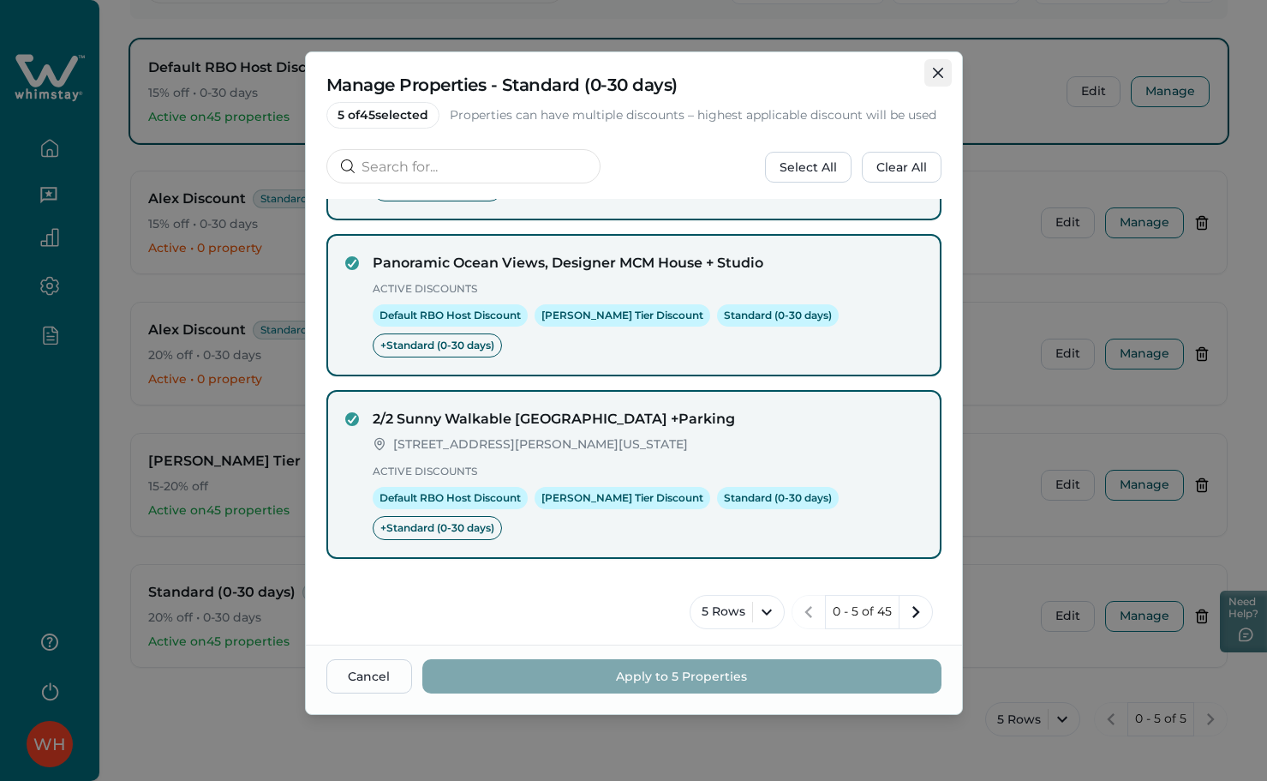
click at [937, 72] on icon "Close" at bounding box center [937, 73] width 10 height 10
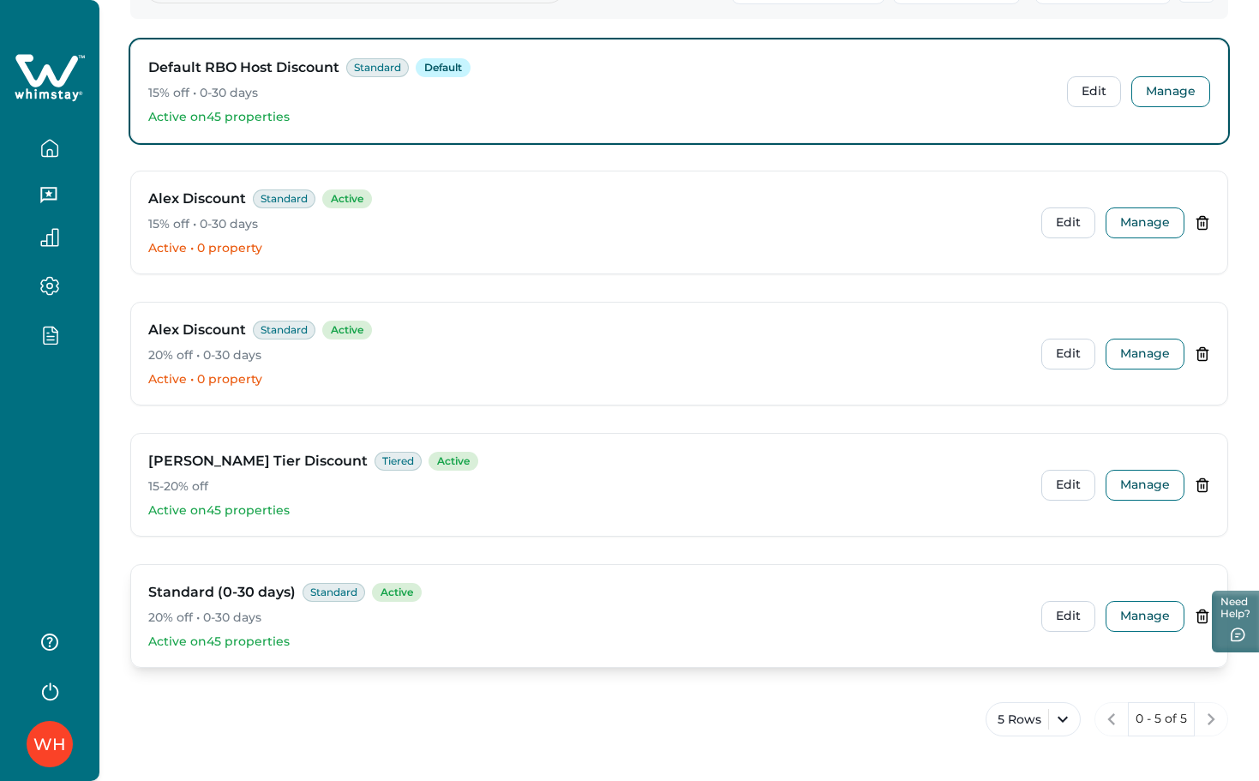
click at [1205, 617] on icon at bounding box center [1201, 615] width 15 height 15
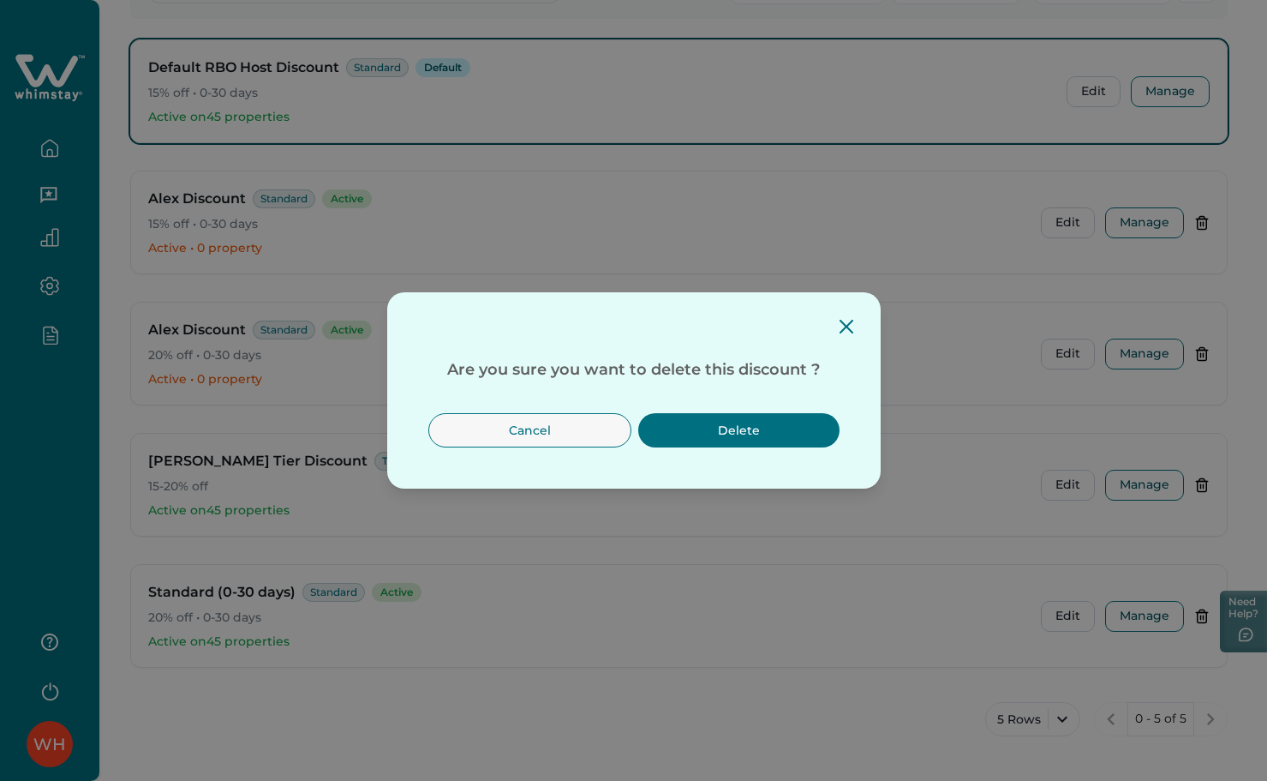
click at [726, 441] on button "Delete" at bounding box center [738, 430] width 201 height 34
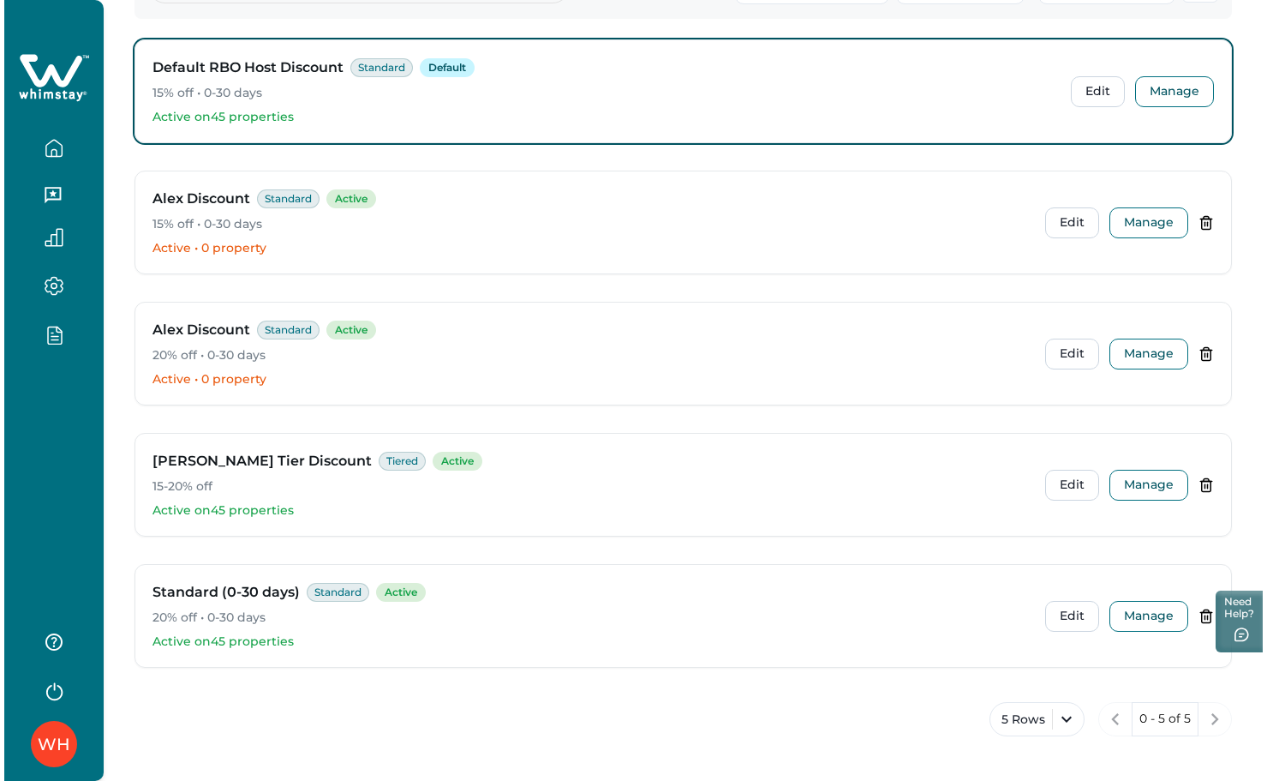
scroll to position [83, 0]
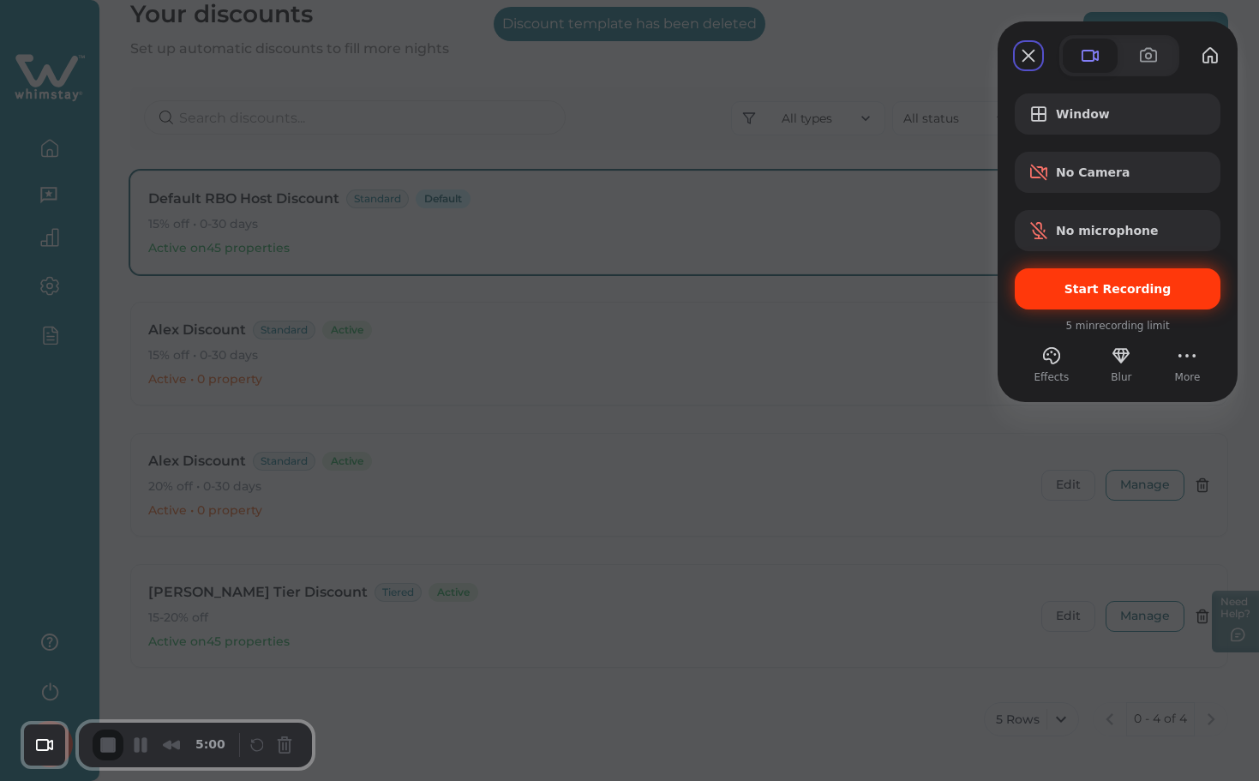
click at [1117, 303] on div "Start Recording" at bounding box center [1117, 288] width 206 height 41
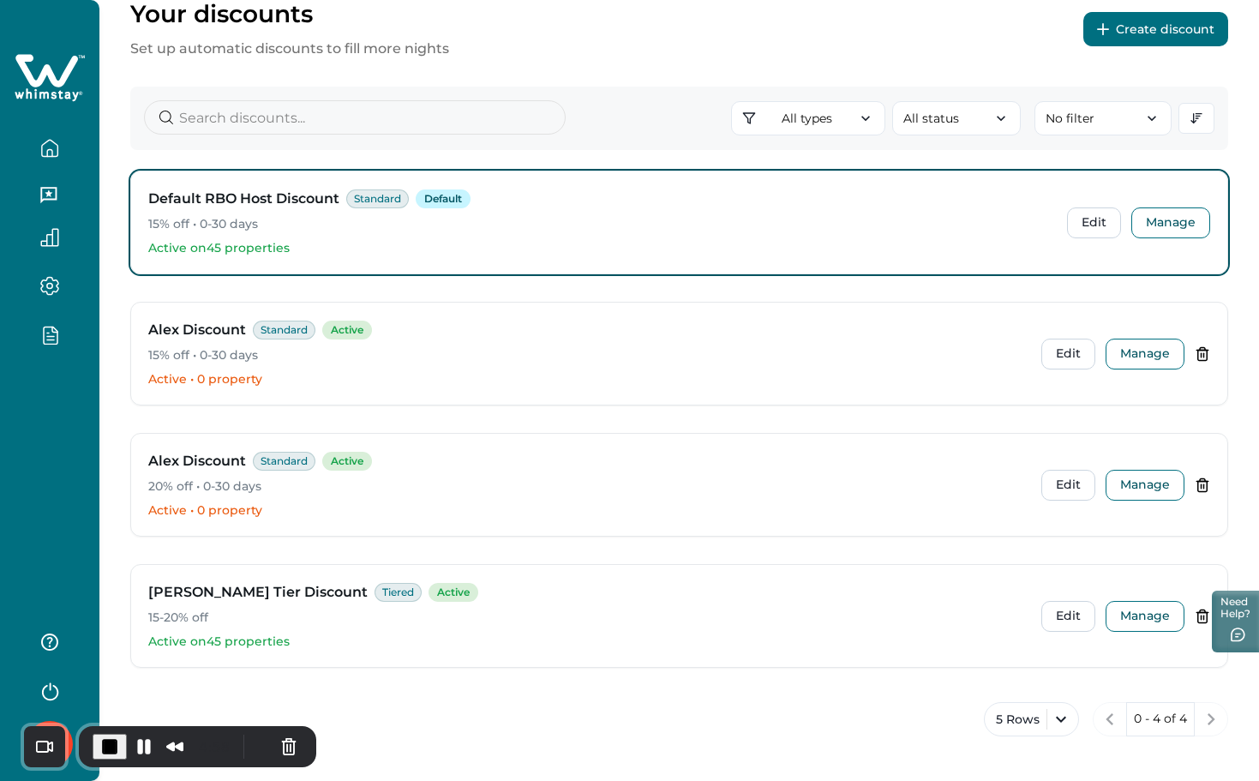
click at [1172, 25] on button "Create discount" at bounding box center [1155, 29] width 145 height 34
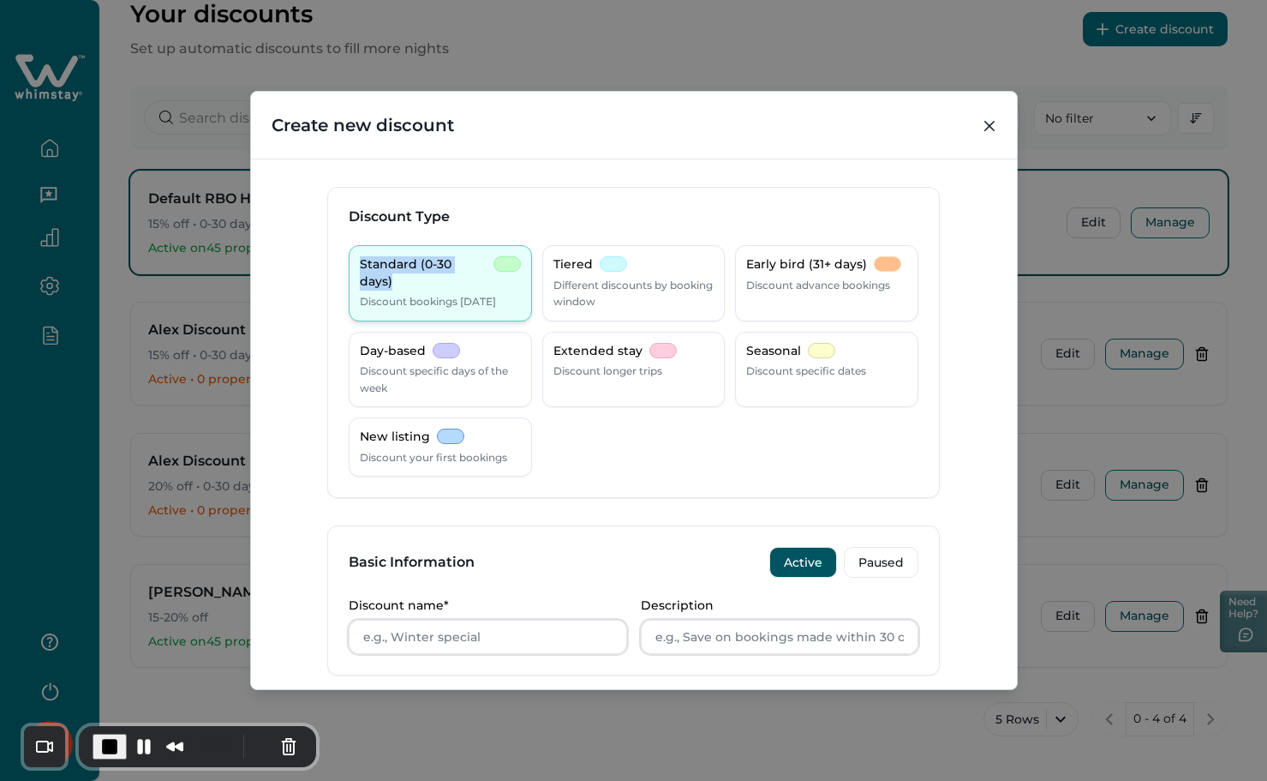
drag, startPoint x: 359, startPoint y: 268, endPoint x: 483, endPoint y: 268, distance: 124.2
click at [483, 268] on div "Standard (0-30 days)" at bounding box center [440, 272] width 161 height 33
copy p "Standard (0-30 days)"
click at [484, 635] on input "Discount name*" at bounding box center [488, 636] width 278 height 34
paste input "Standard (0-30 days)"
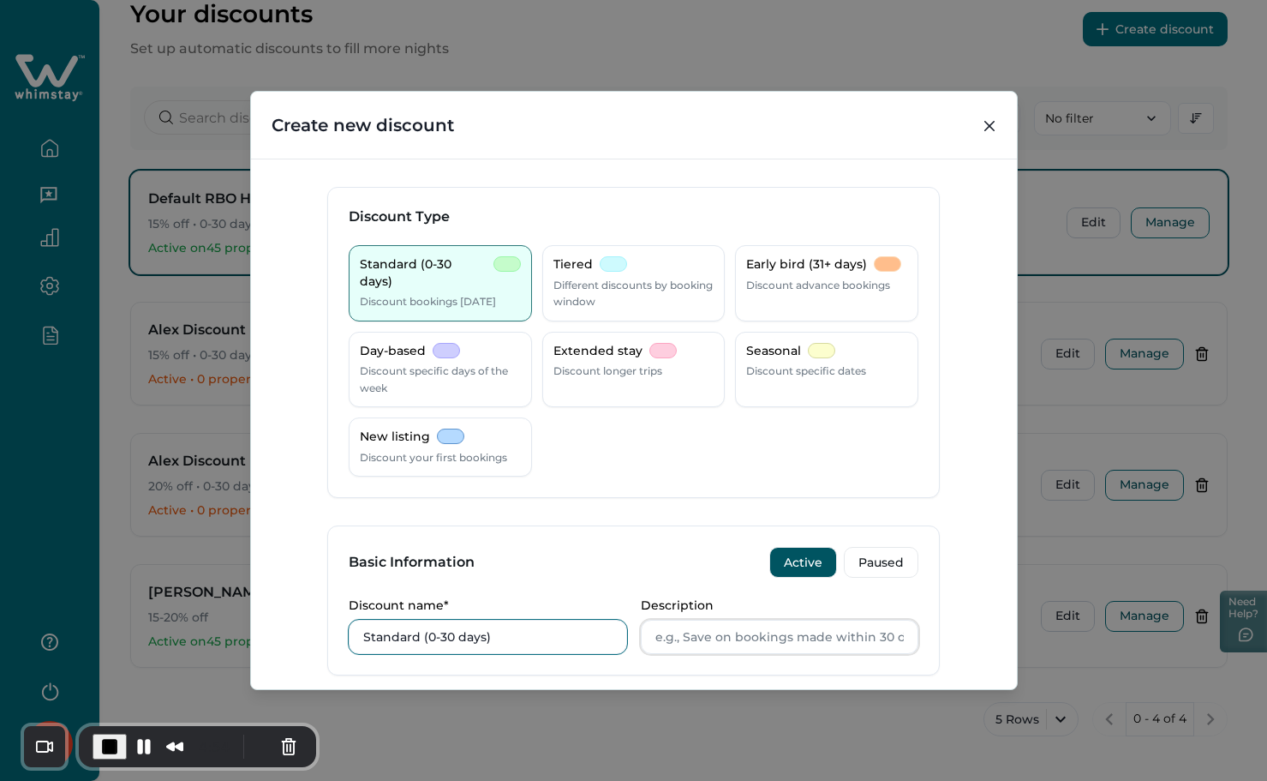
type input "Standard (0-30 days)"
click at [672, 635] on input "Description" at bounding box center [780, 636] width 278 height 34
paste input "Standard (0-30 days)"
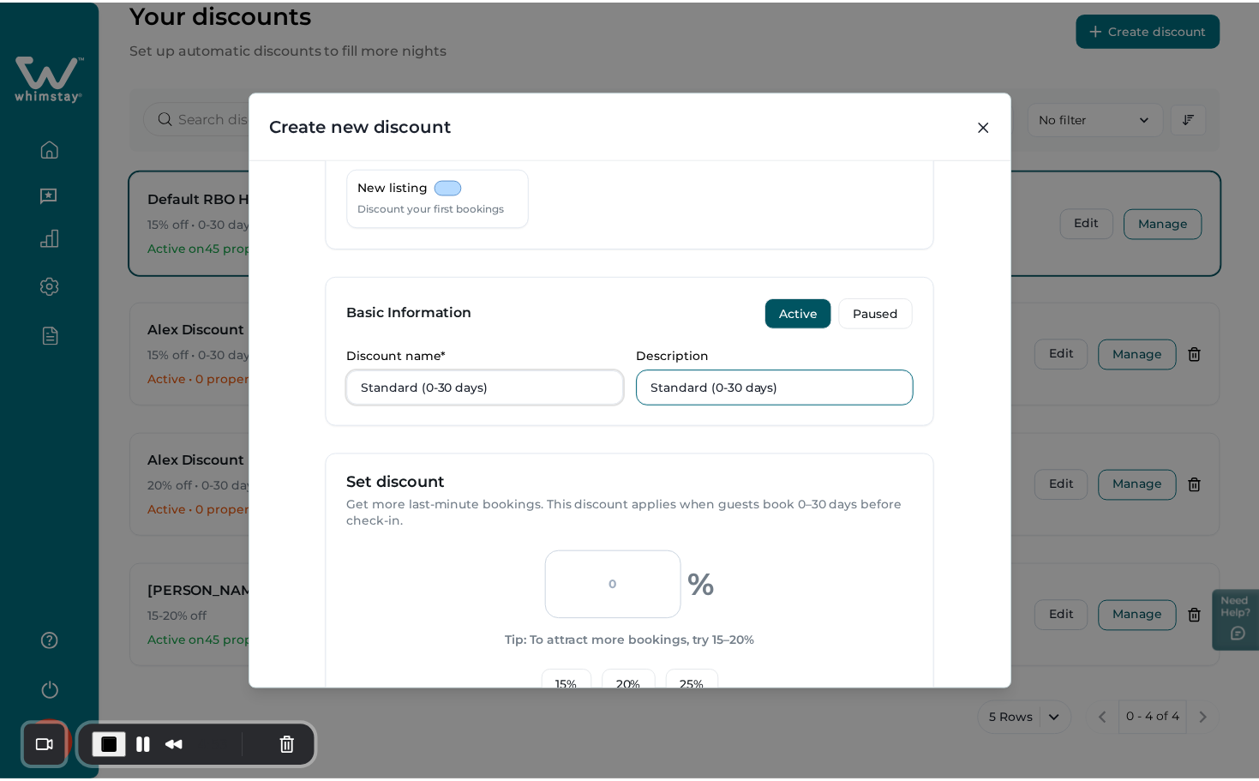
scroll to position [565, 0]
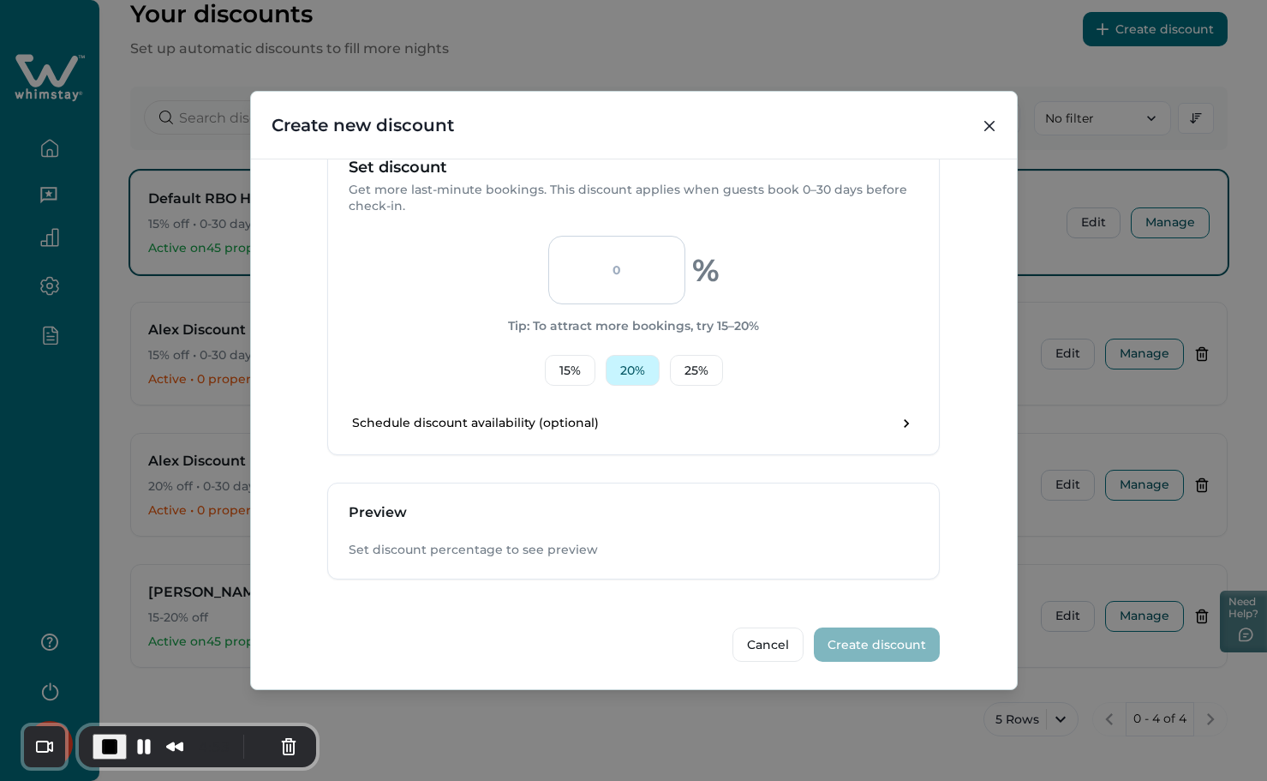
type input "Standard (0-30 days)"
click at [627, 370] on button "20 %" at bounding box center [633, 370] width 54 height 31
type input "20"
click at [849, 632] on button "Create discount" at bounding box center [877, 644] width 126 height 34
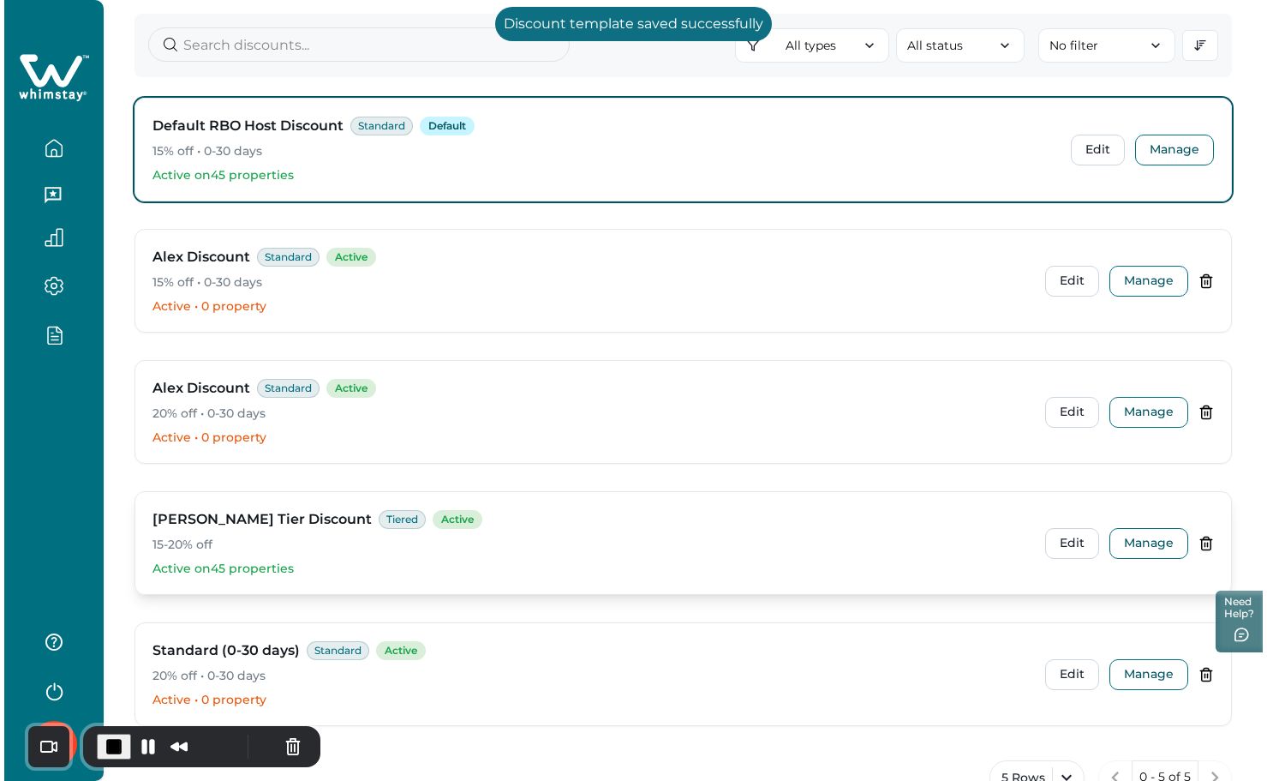
scroll to position [214, 0]
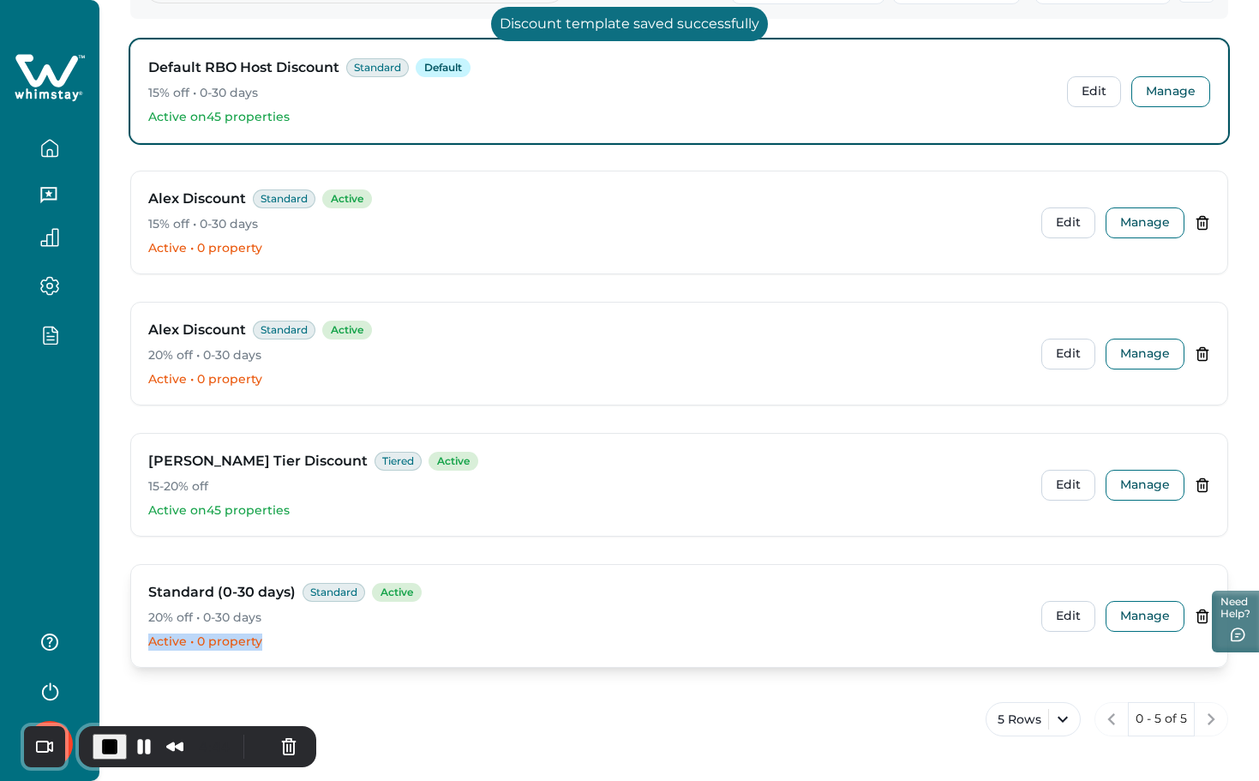
drag, startPoint x: 141, startPoint y: 633, endPoint x: 286, endPoint y: 635, distance: 144.8
click at [286, 635] on div "Standard (0-30 days) Standard Active 20% off • 0-30 days Active • 0 property Ed…" at bounding box center [679, 616] width 1096 height 102
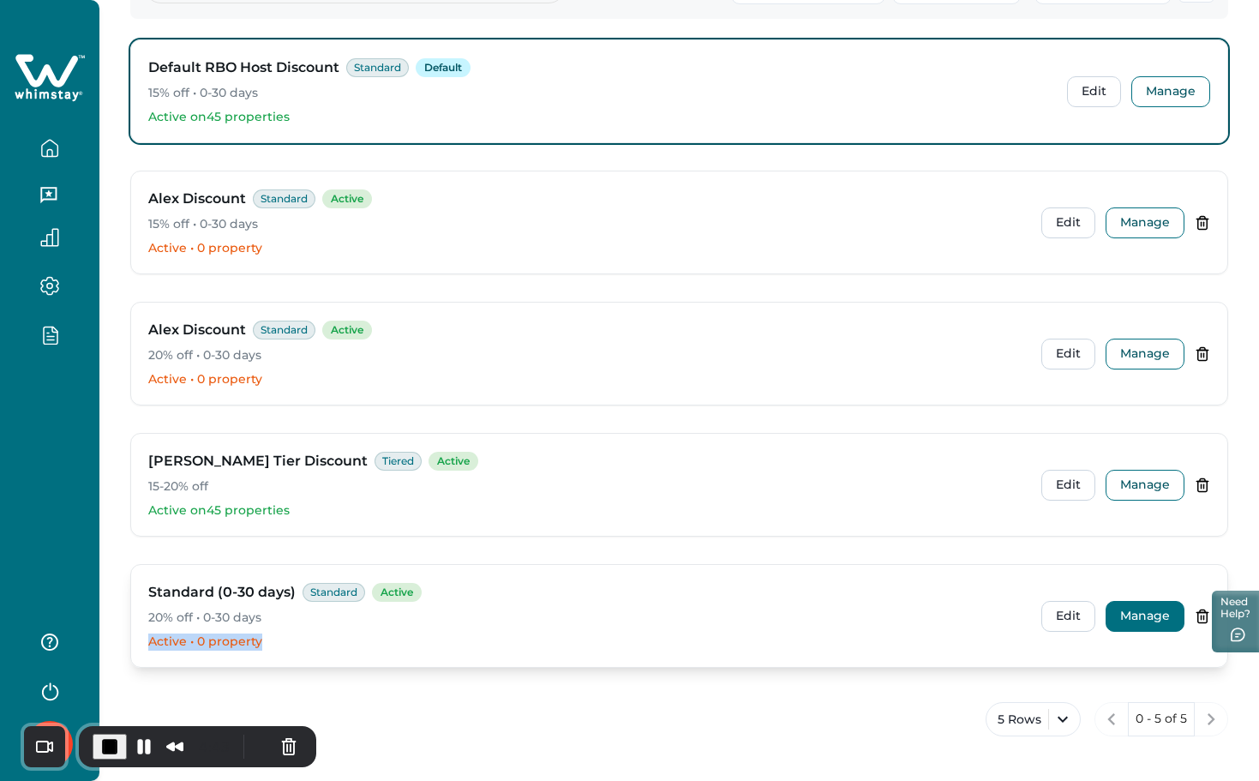
click at [1142, 613] on button "Manage" at bounding box center [1144, 616] width 79 height 31
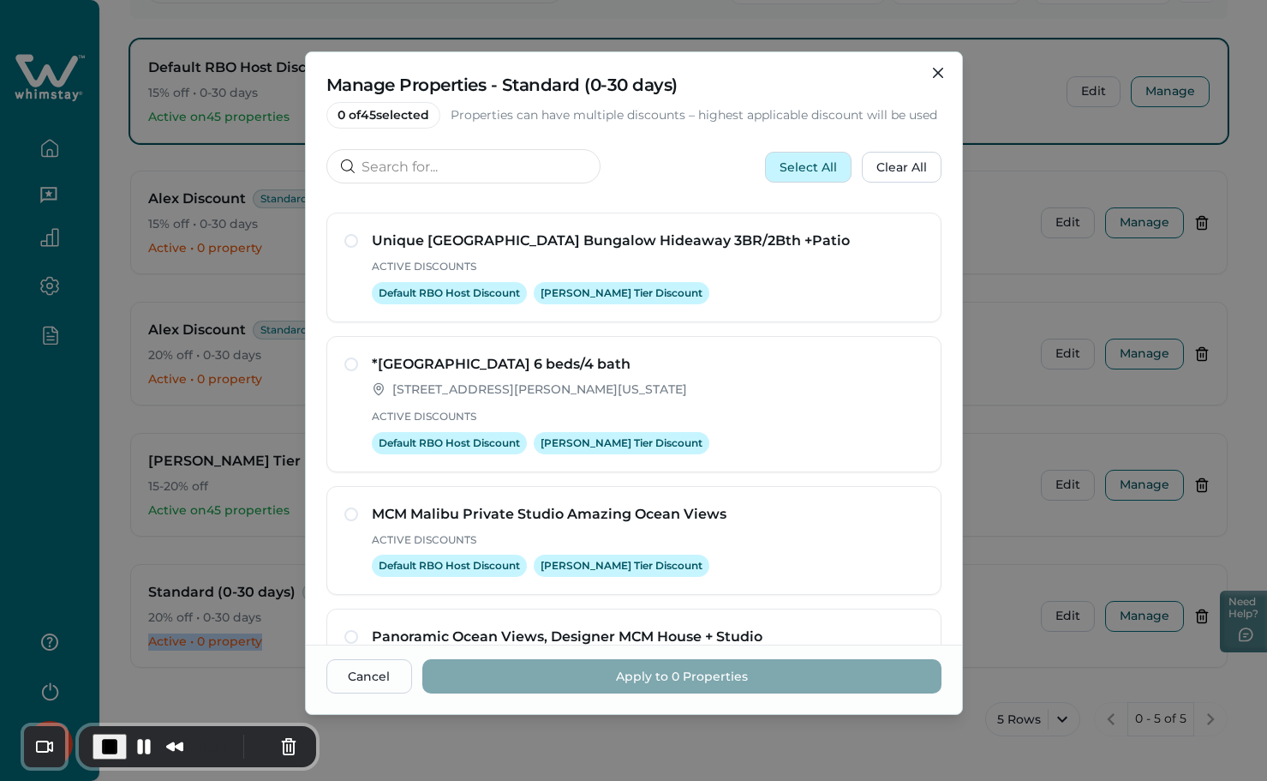
click at [781, 171] on button "Select All" at bounding box center [808, 167] width 87 height 31
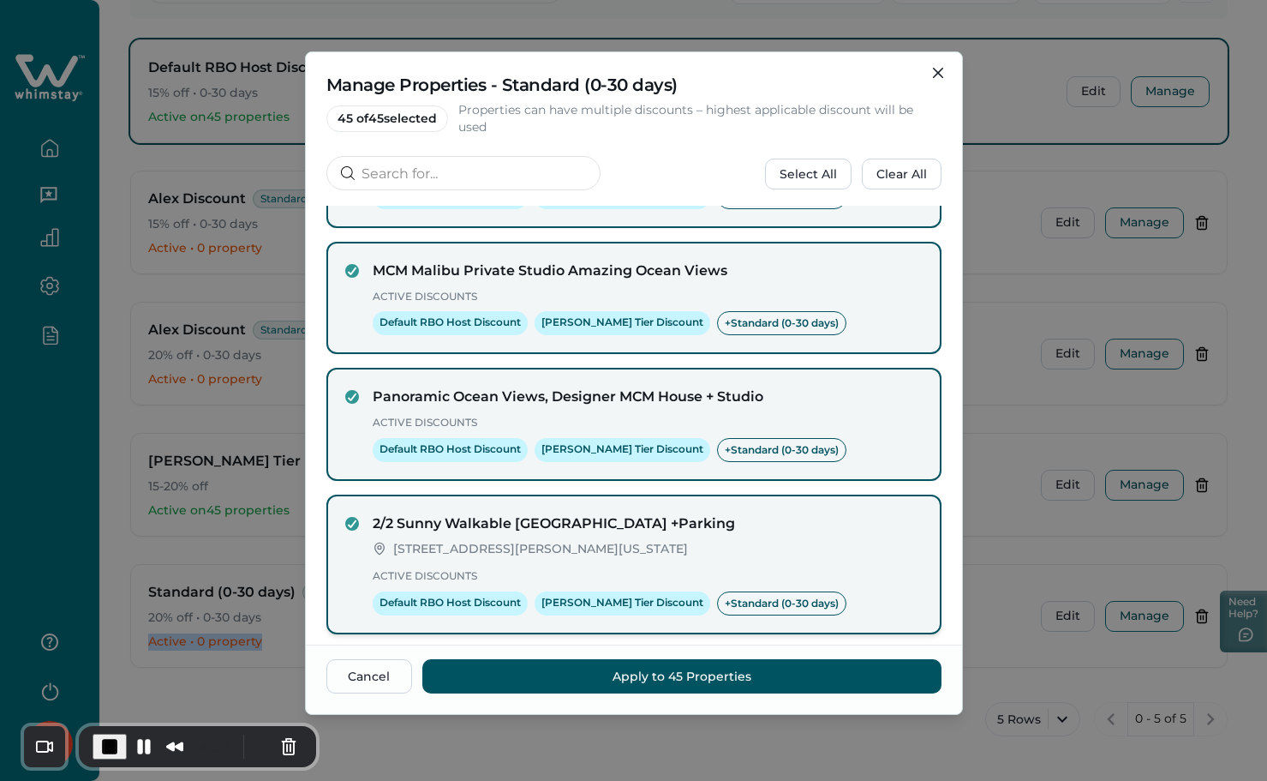
scroll to position [333, 0]
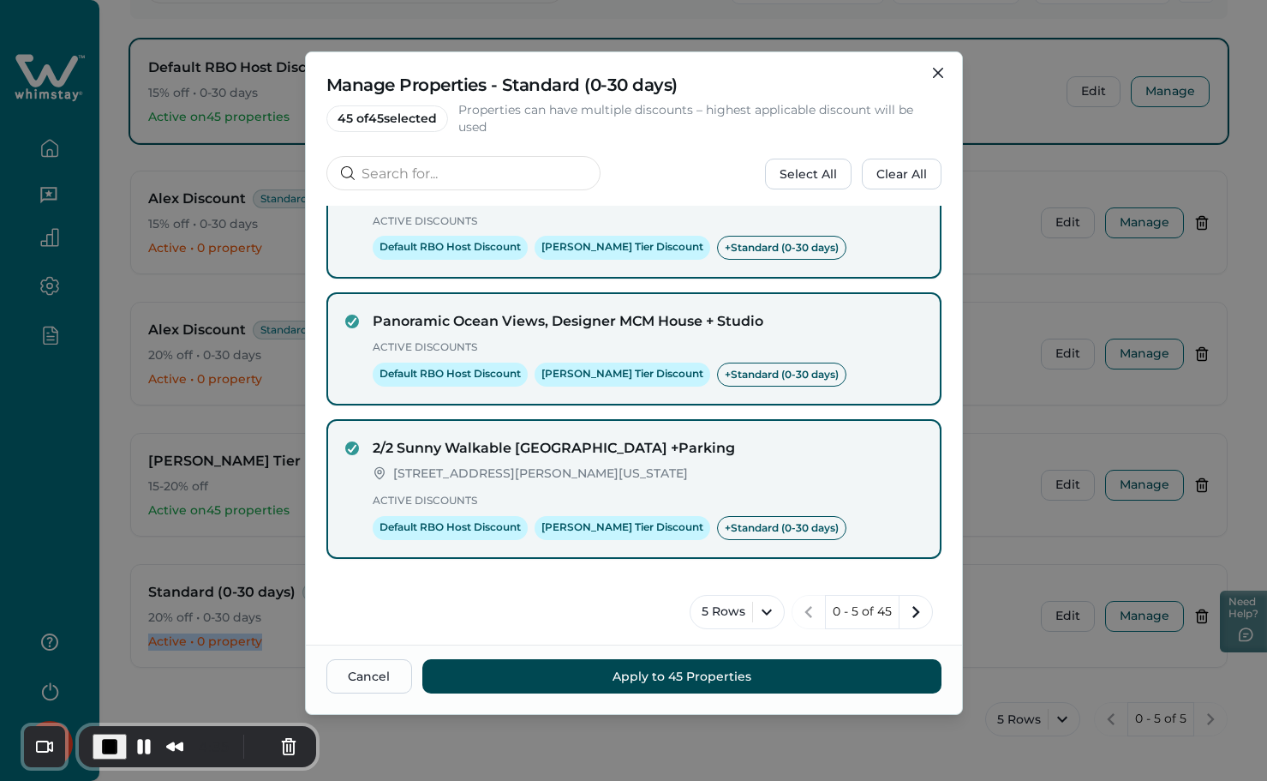
click at [729, 673] on button "Apply to 45 Properties" at bounding box center [681, 676] width 519 height 34
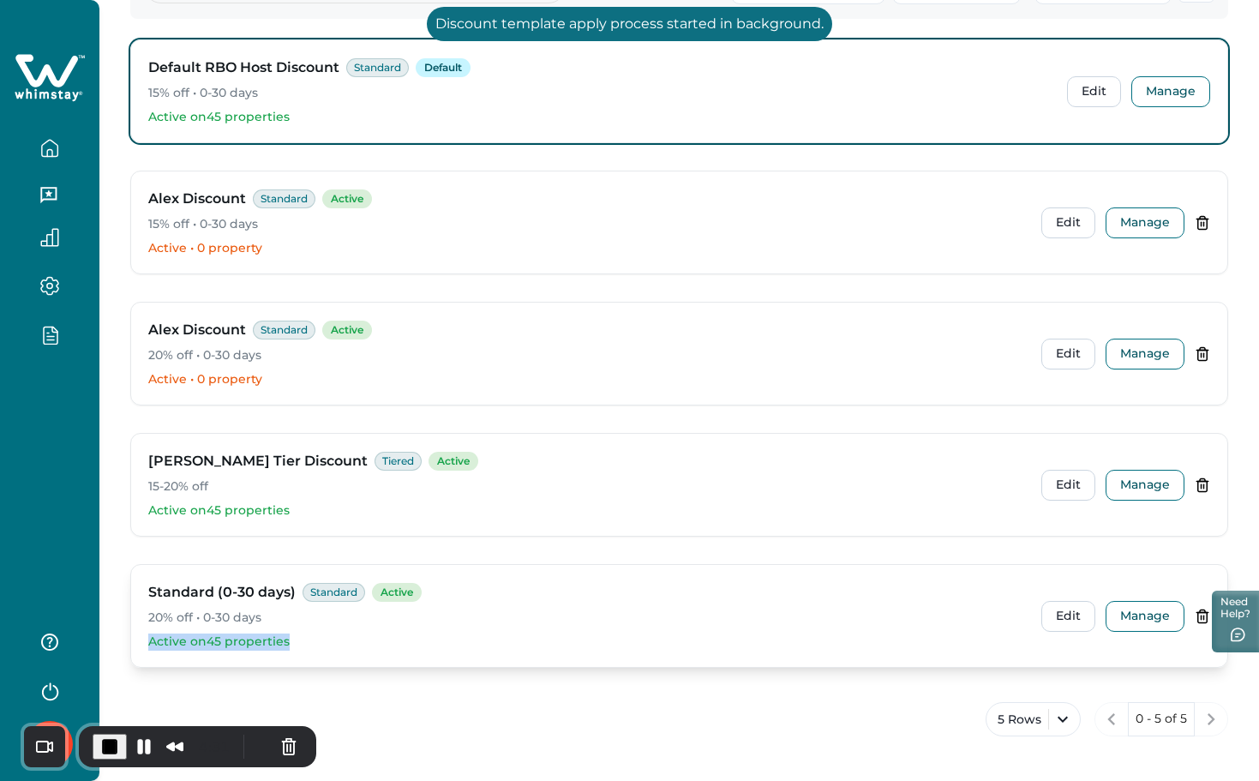
drag, startPoint x: 144, startPoint y: 639, endPoint x: 317, endPoint y: 639, distance: 173.1
click at [317, 639] on div "Standard (0-30 days) Standard Active 20% off • 0-30 days Active on 45 propertie…" at bounding box center [679, 616] width 1096 height 102
click at [1141, 613] on button "Manage" at bounding box center [1144, 616] width 79 height 31
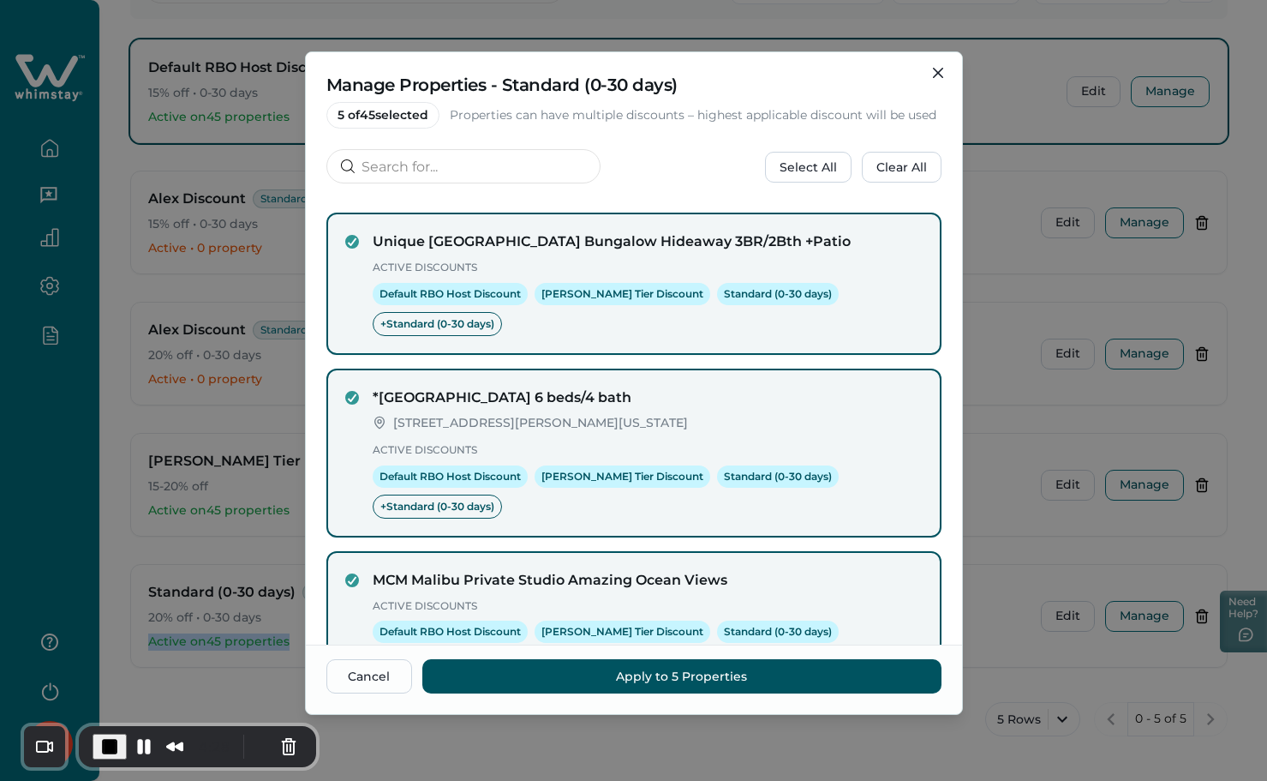
scroll to position [479, 0]
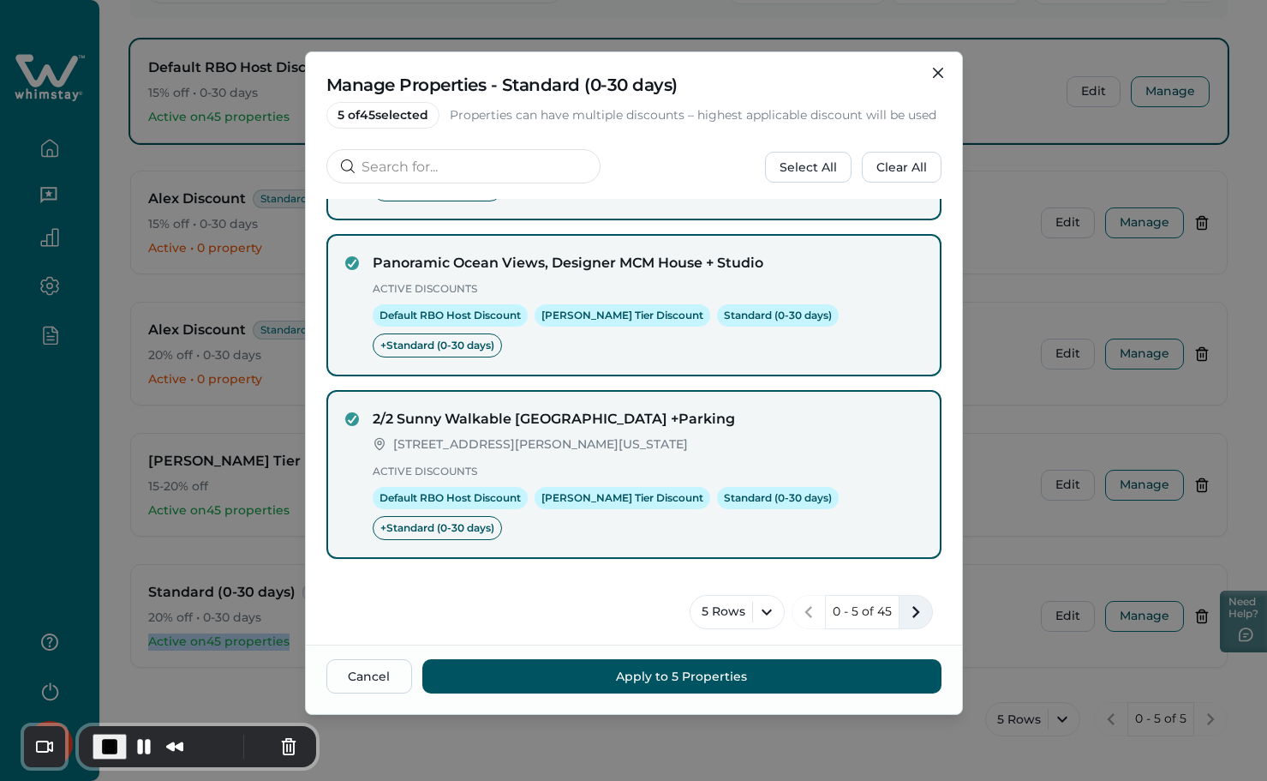
click at [904, 606] on icon "next page" at bounding box center [916, 612] width 24 height 24
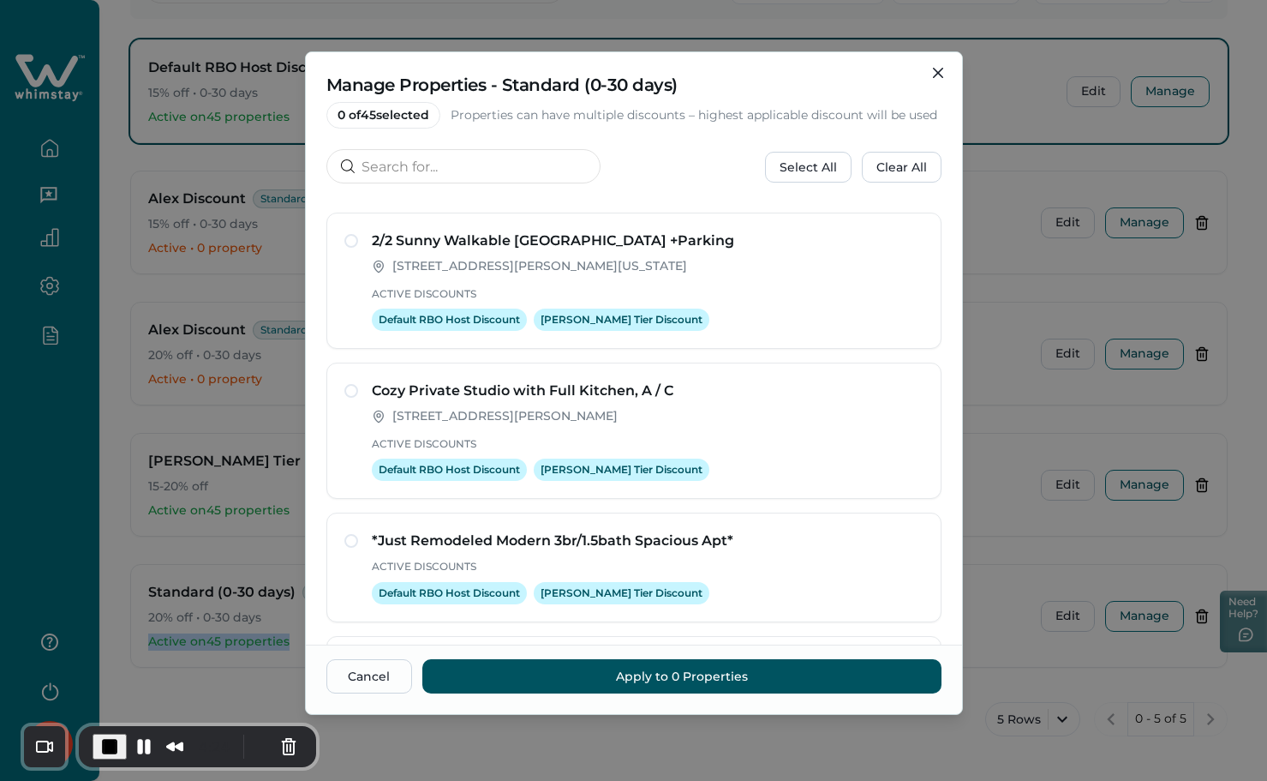
scroll to position [343, 0]
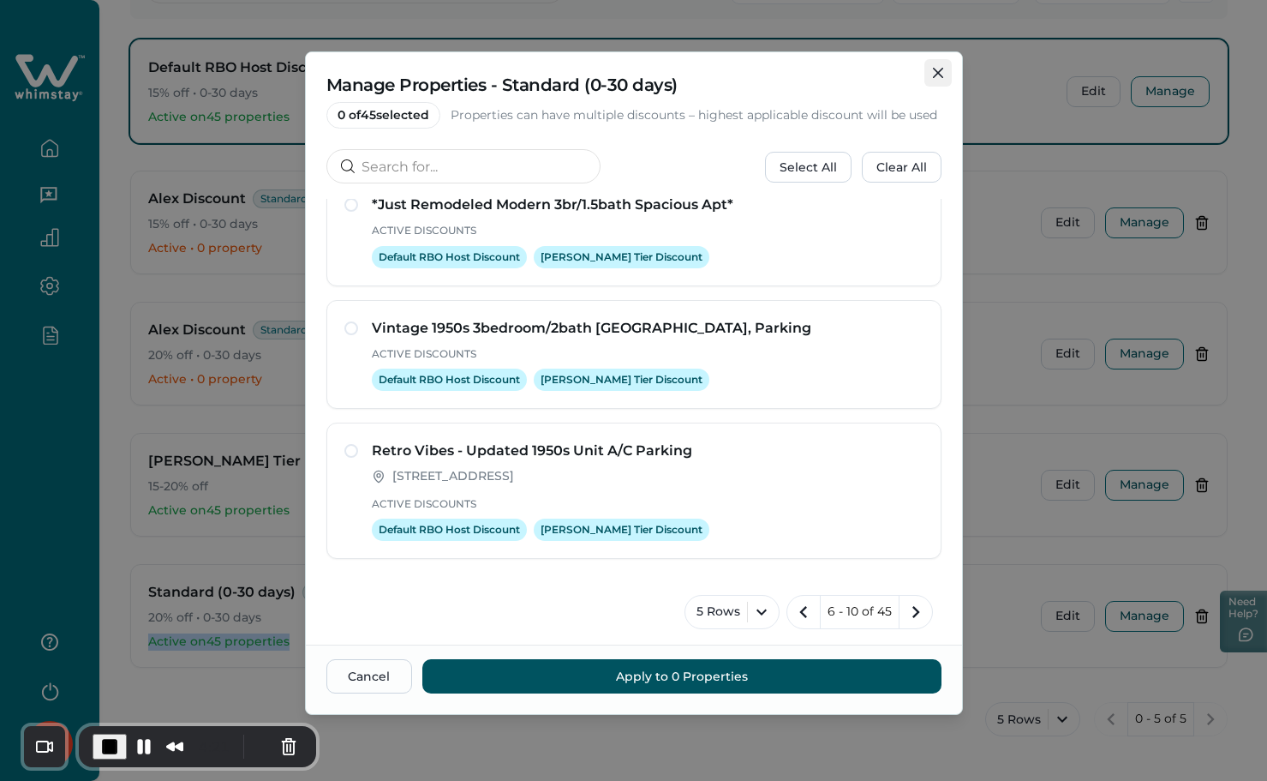
click at [939, 66] on button "Close" at bounding box center [938, 72] width 27 height 27
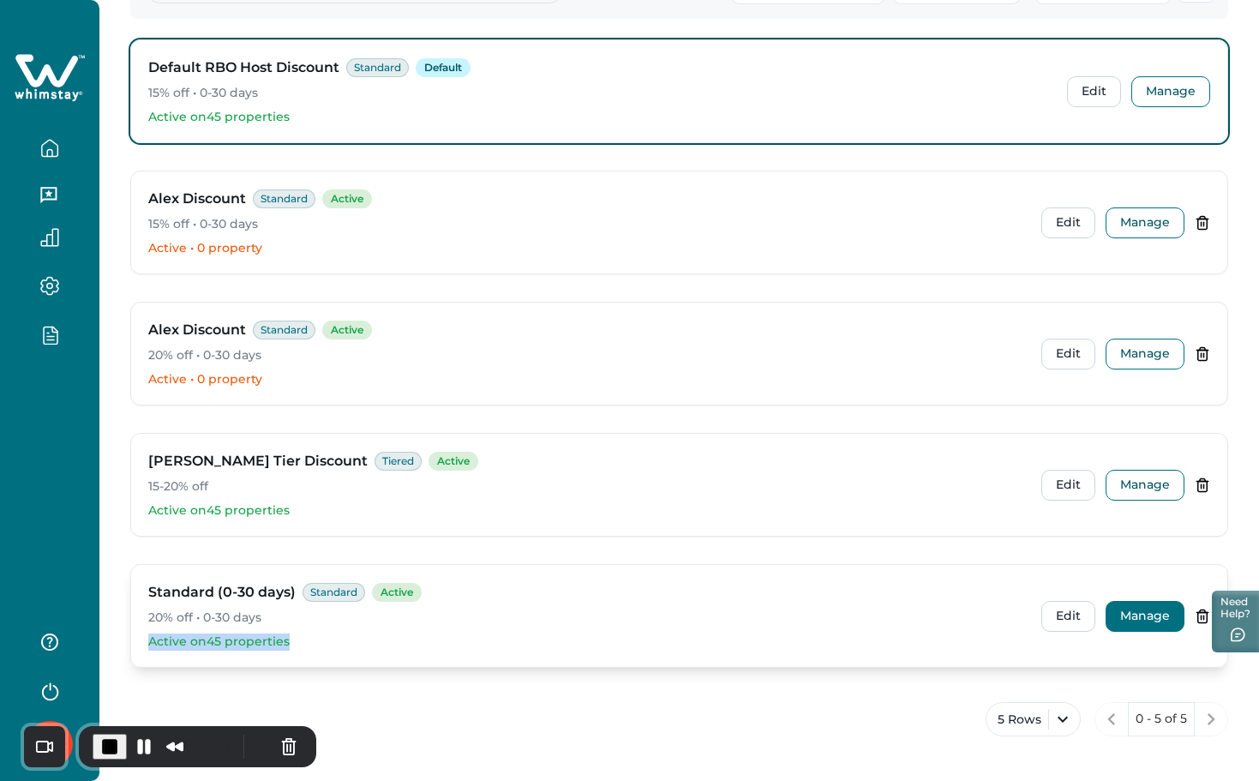
click at [1140, 624] on button "Manage" at bounding box center [1144, 616] width 79 height 31
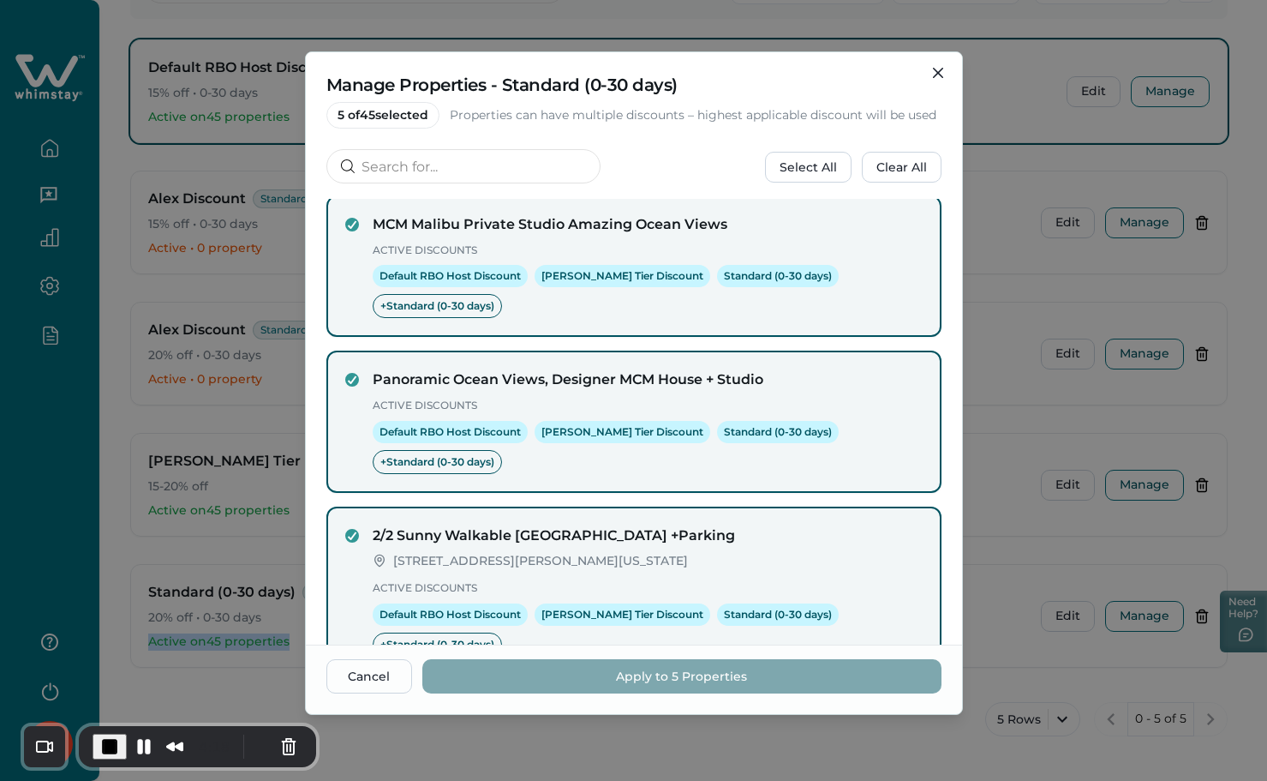
scroll to position [479, 0]
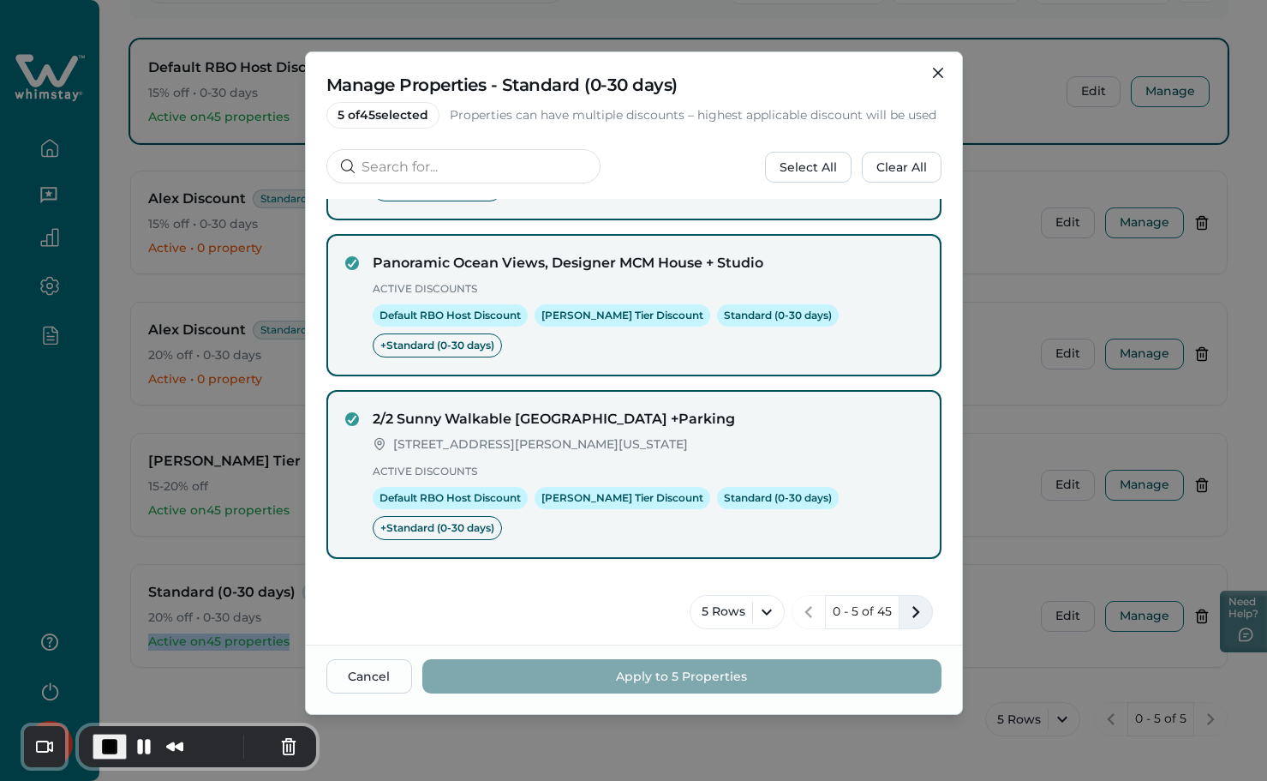
click at [912, 609] on icon "next page" at bounding box center [916, 612] width 24 height 24
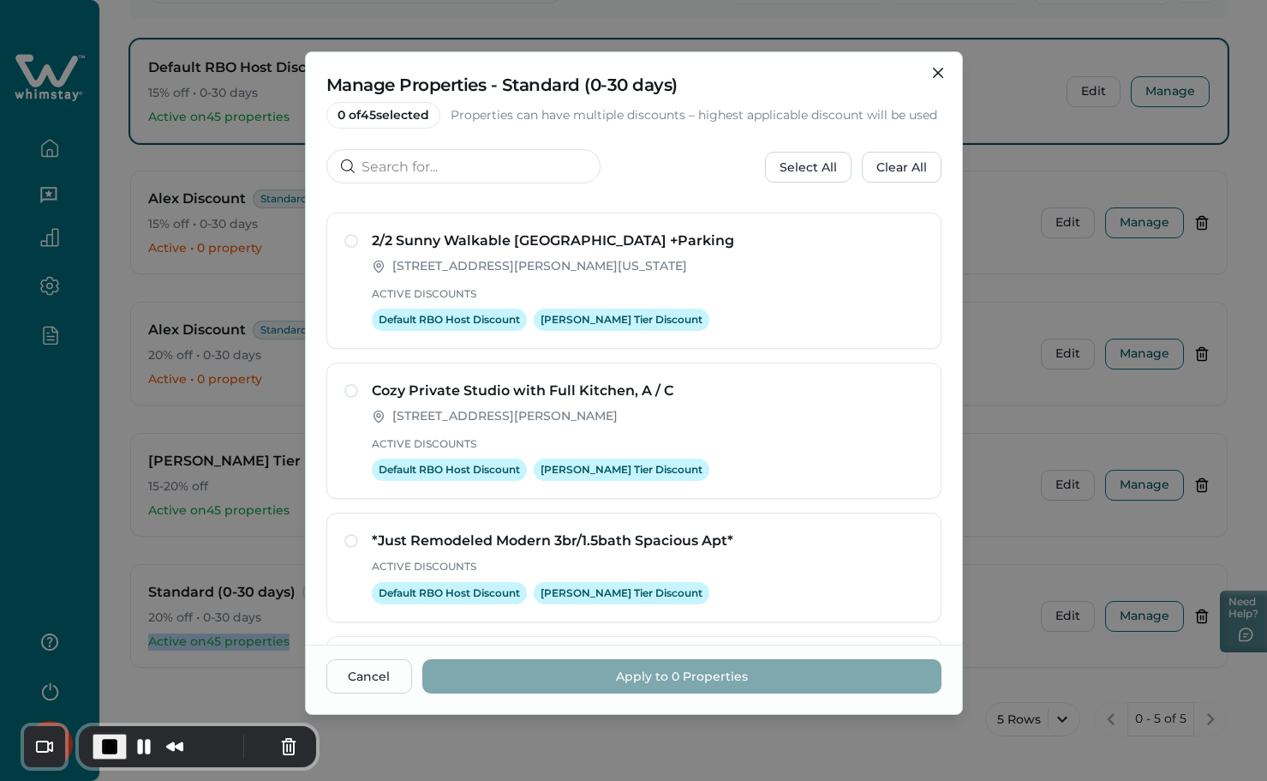
click at [113, 739] on span "End Recording" at bounding box center [109, 746] width 21 height 21
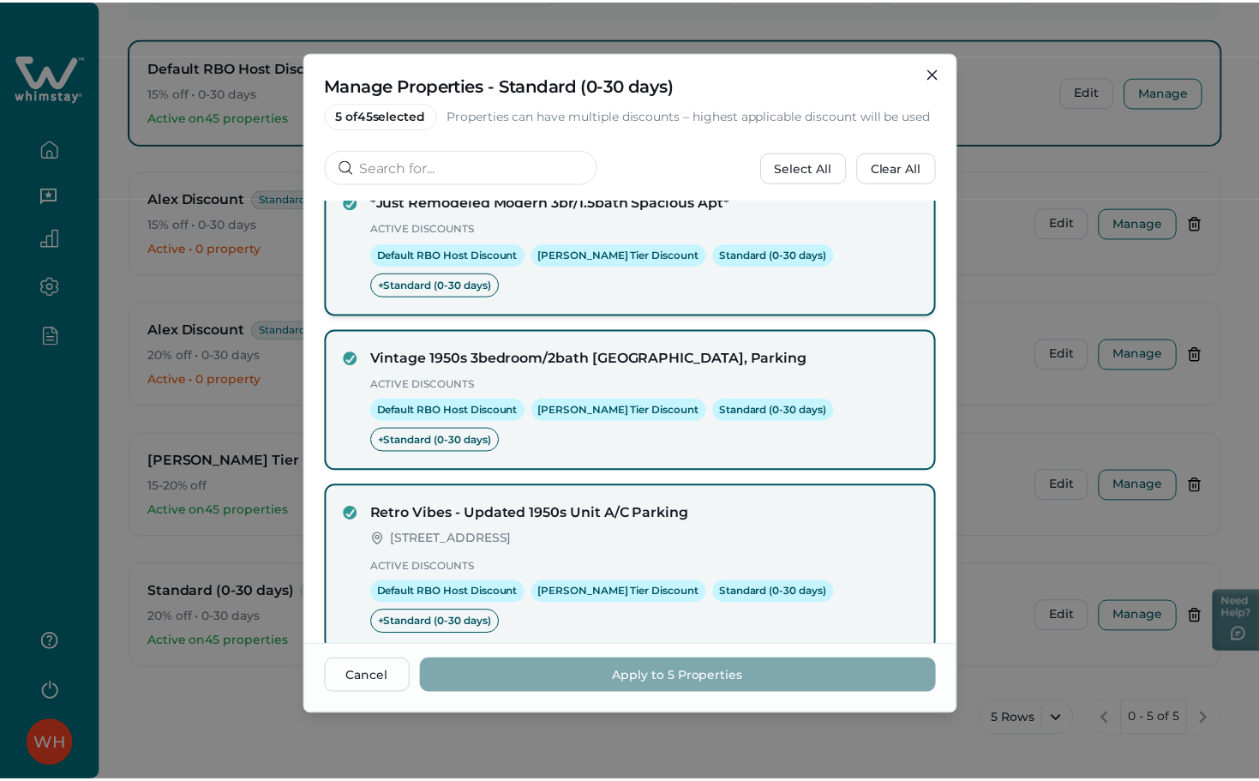
scroll to position [409, 0]
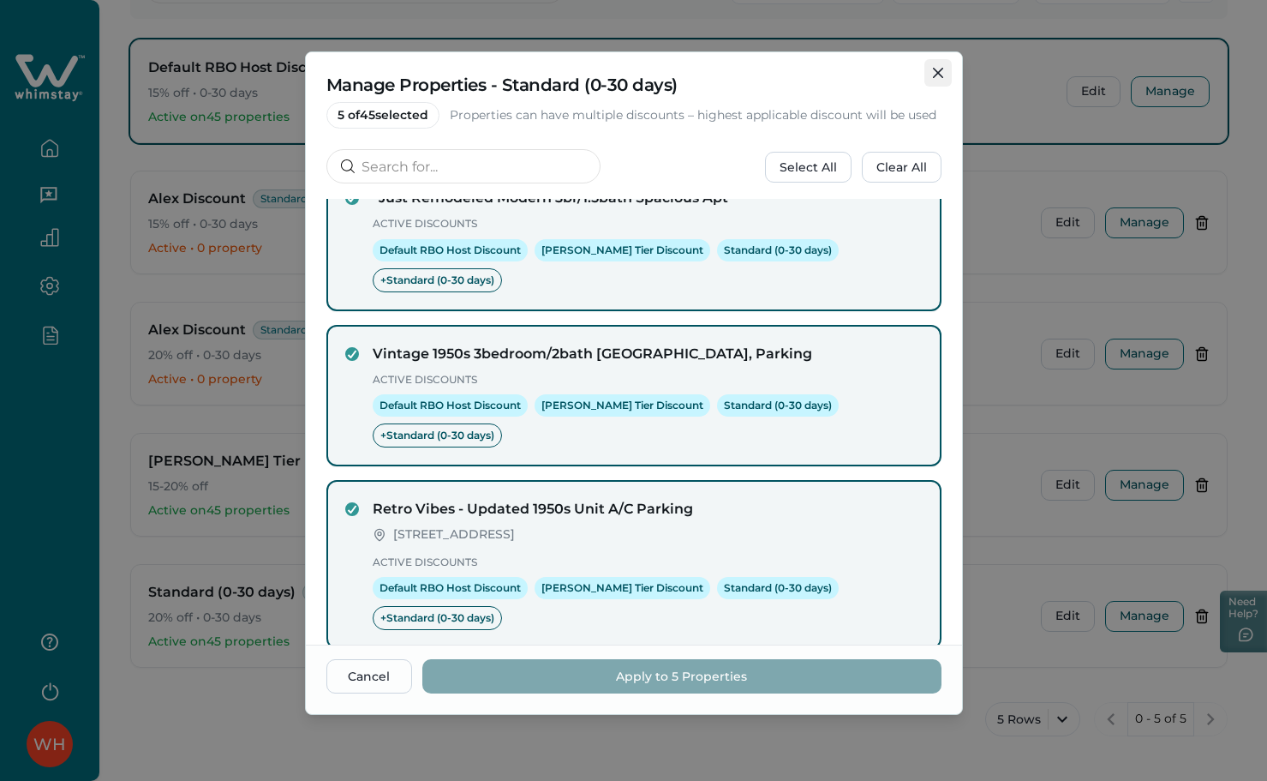
click at [933, 69] on icon "Close" at bounding box center [937, 73] width 10 height 10
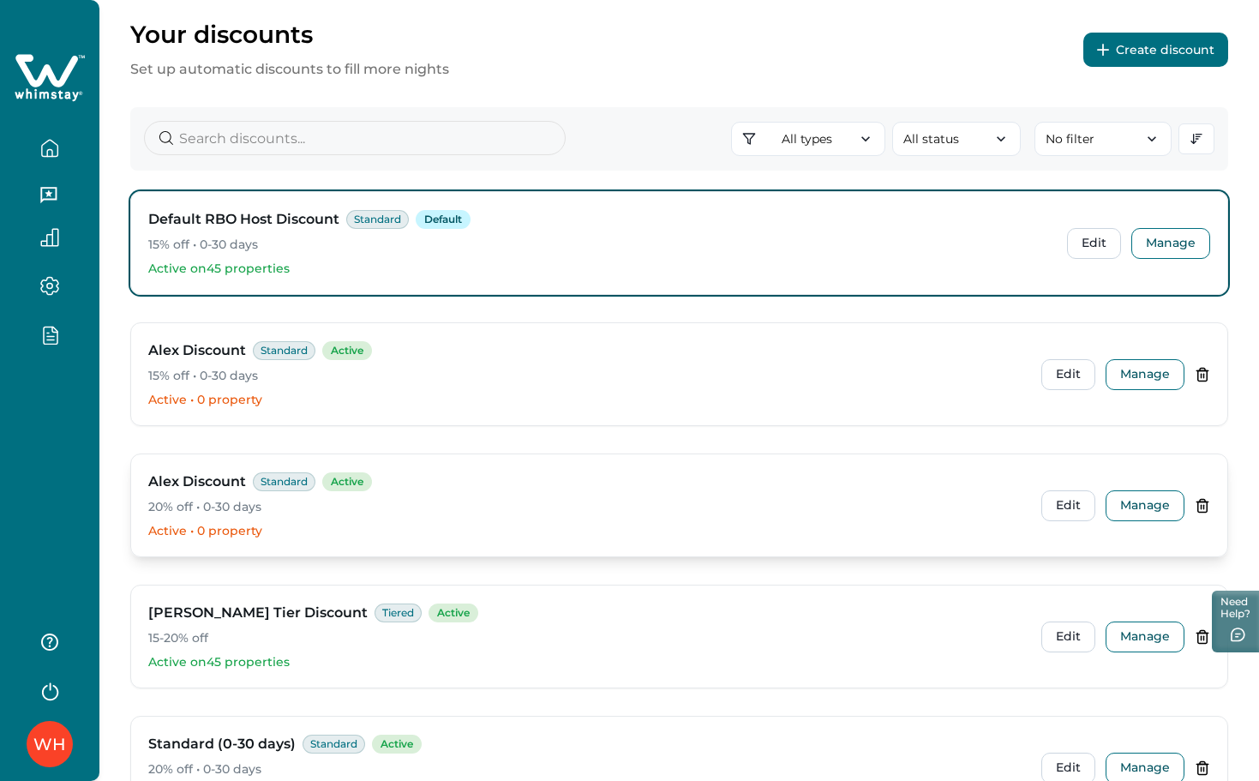
scroll to position [0, 0]
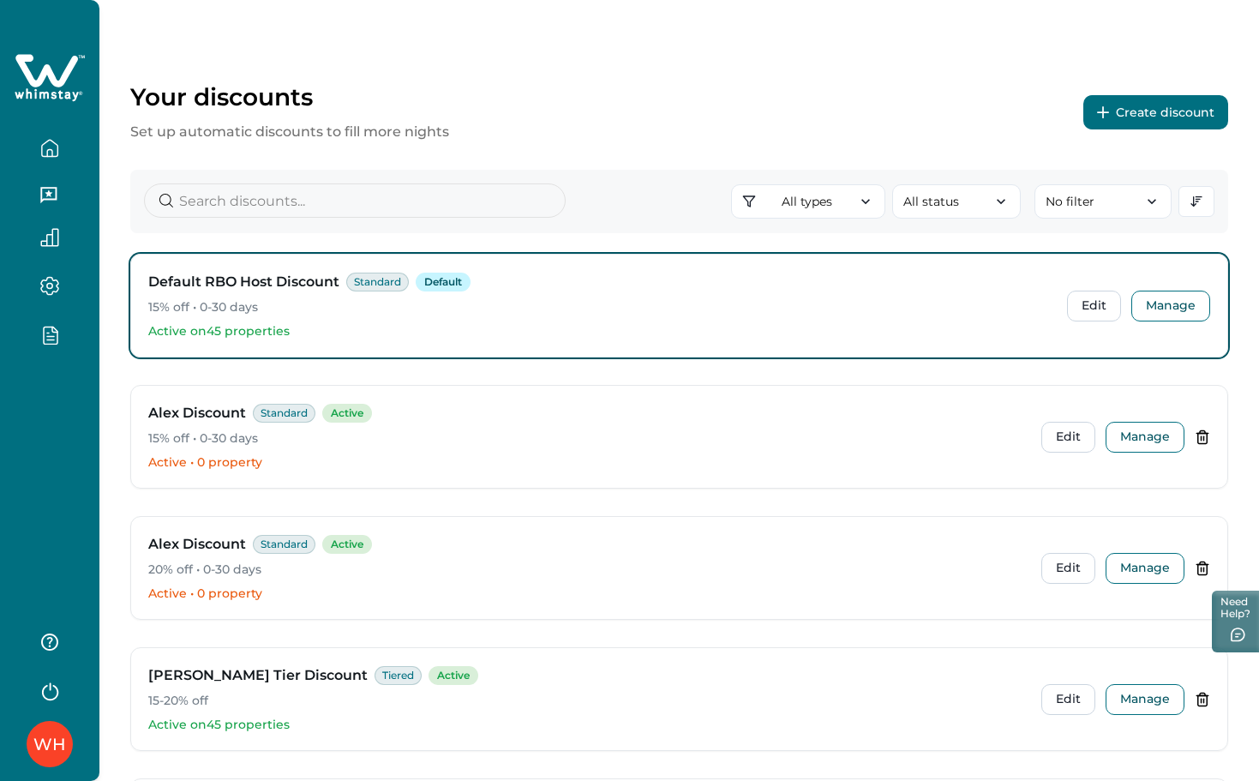
drag, startPoint x: 69, startPoint y: 412, endPoint x: 81, endPoint y: 169, distance: 243.7
click at [69, 411] on div "WH" at bounding box center [49, 390] width 99 height 781
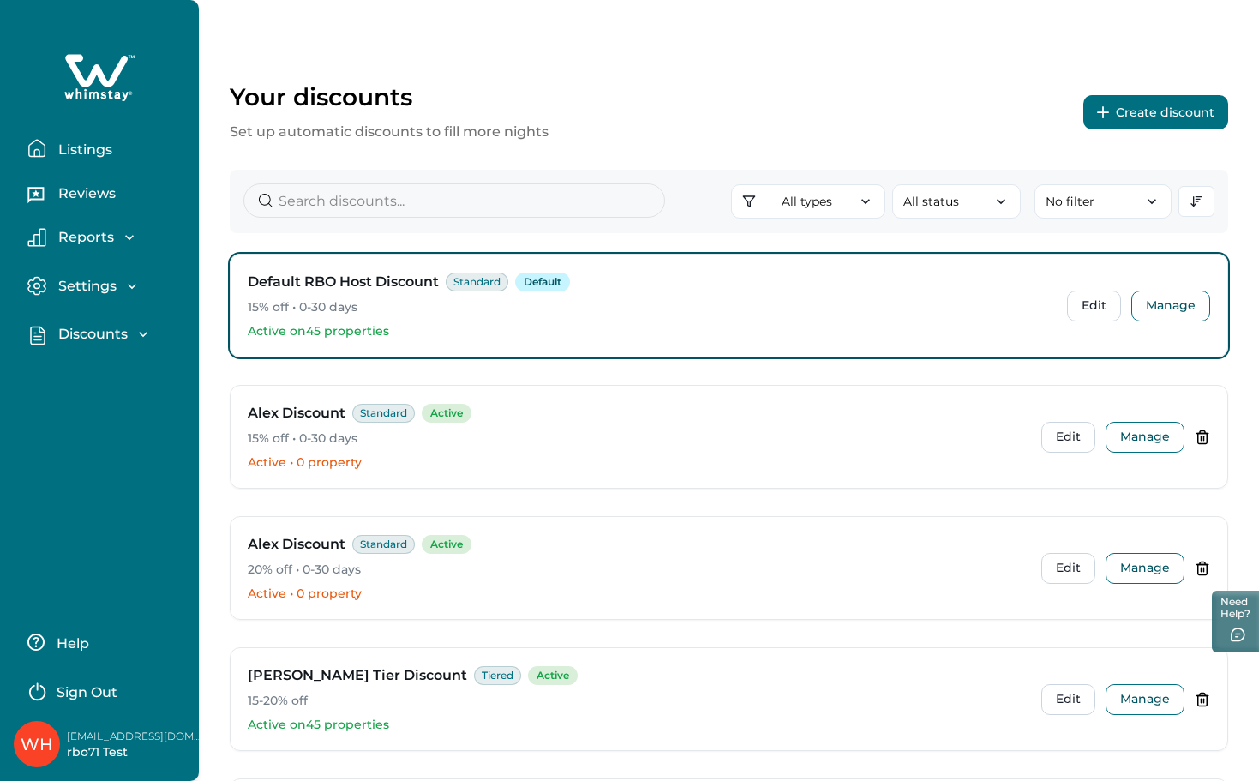
click at [81, 140] on button "Listings" at bounding box center [106, 148] width 158 height 34
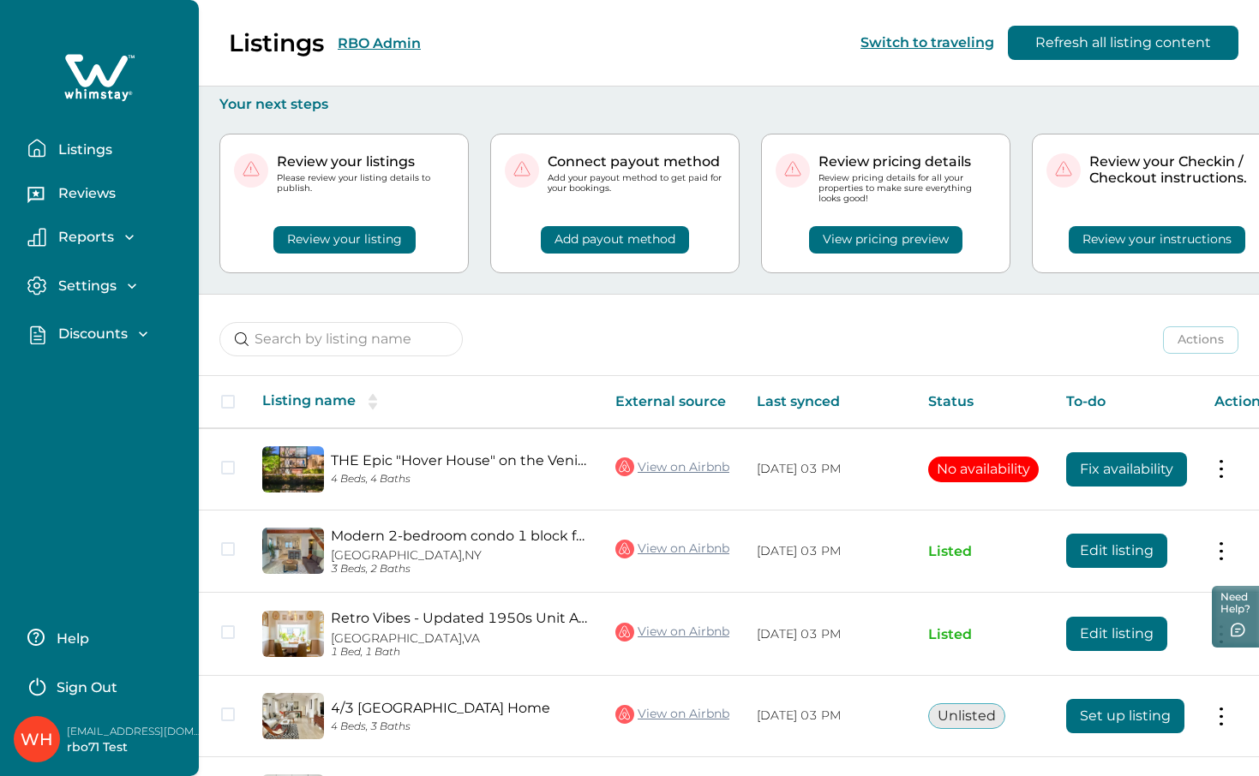
drag, startPoint x: 386, startPoint y: 41, endPoint x: 21, endPoint y: 272, distance: 432.9
click at [386, 41] on div "Listings RBO Admin Switch to traveling Refresh all listing content" at bounding box center [629, 43] width 1259 height 87
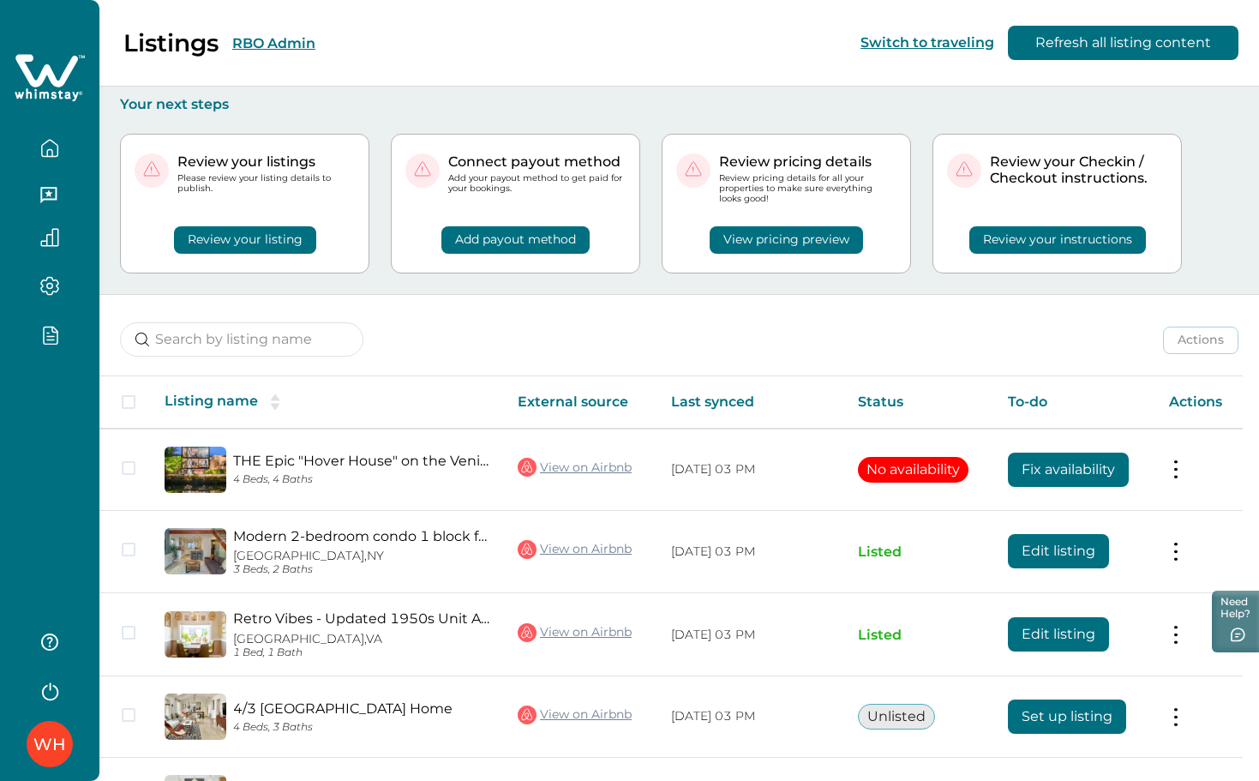
click at [63, 428] on div "WH" at bounding box center [49, 390] width 99 height 781
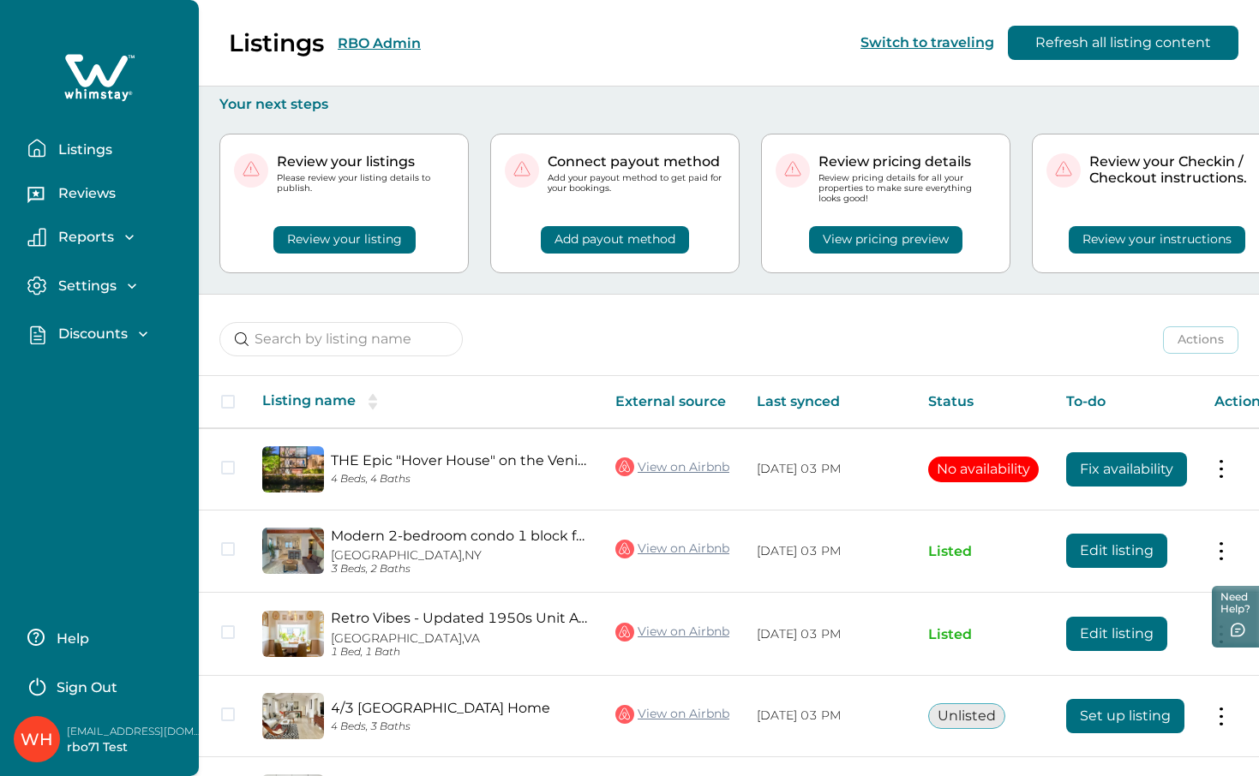
click at [98, 332] on p "Discounts" at bounding box center [90, 334] width 75 height 17
click at [101, 367] on p "Discounts" at bounding box center [90, 371] width 75 height 17
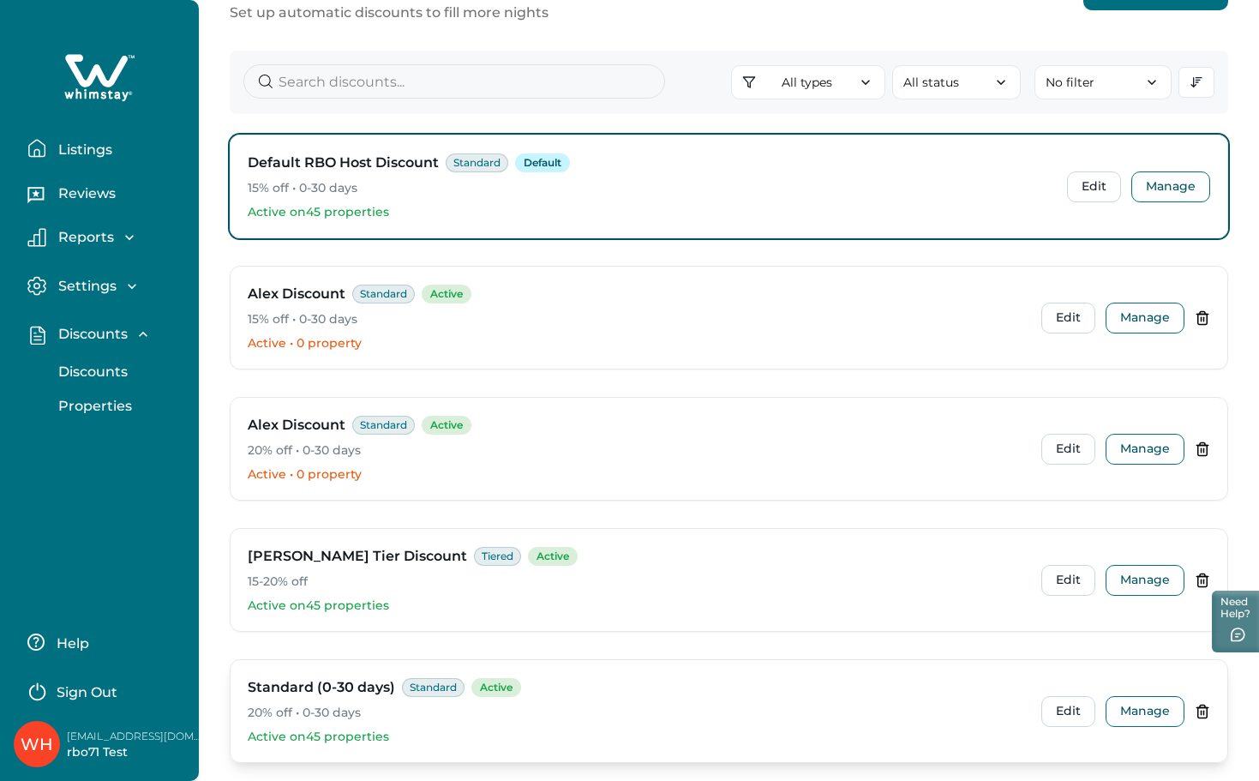
scroll to position [214, 0]
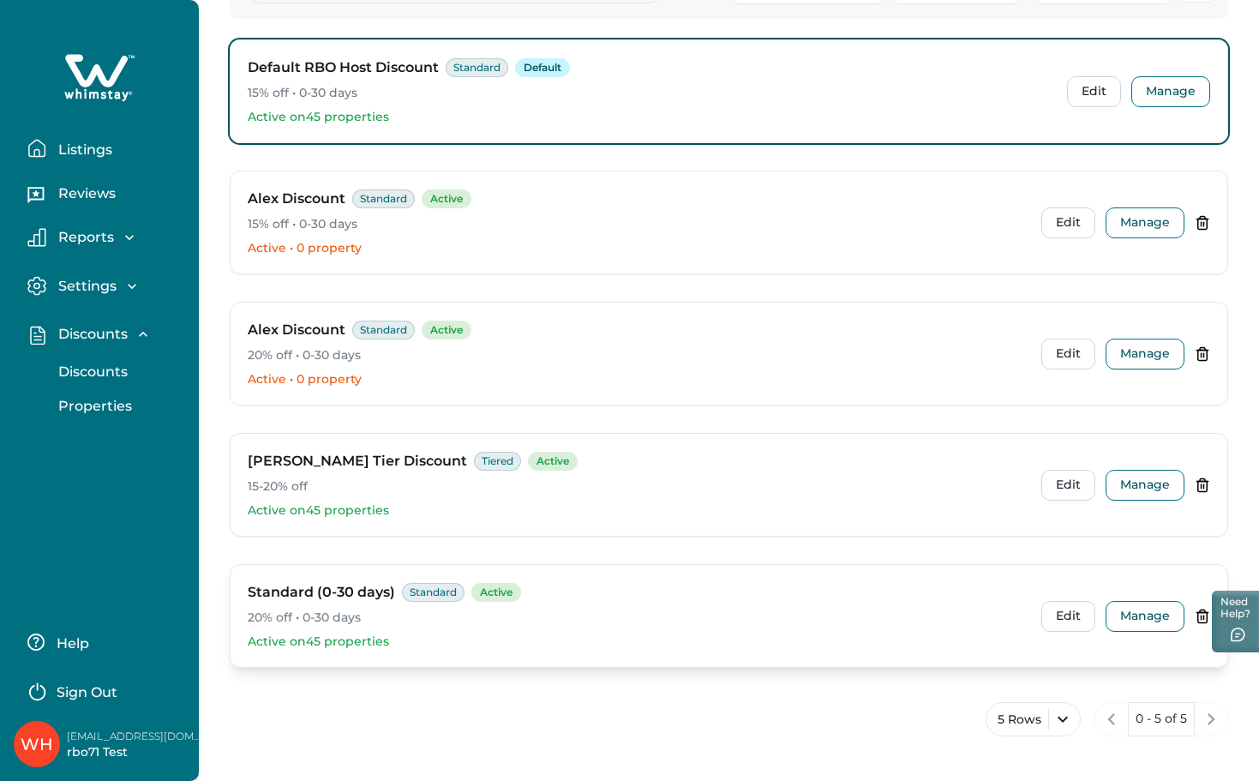
click at [1202, 613] on icon at bounding box center [1201, 615] width 15 height 15
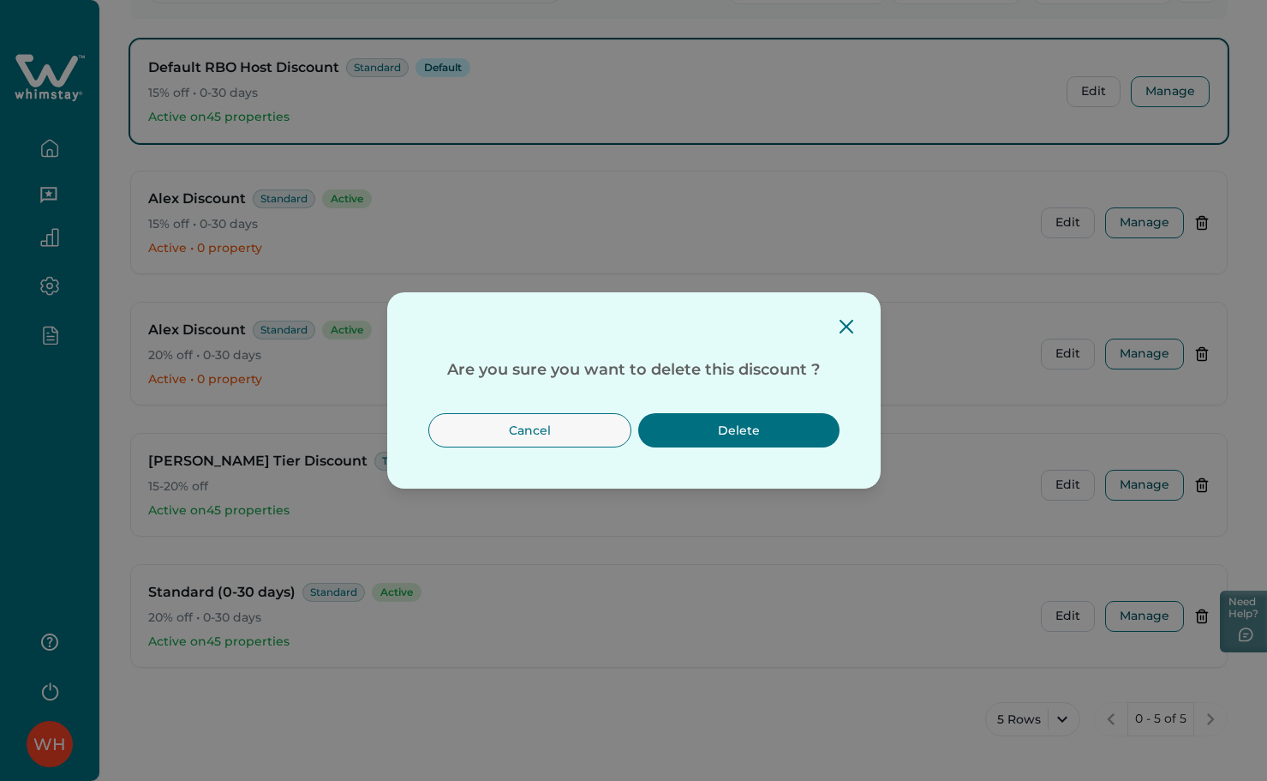
click at [743, 422] on button "Delete" at bounding box center [738, 430] width 201 height 34
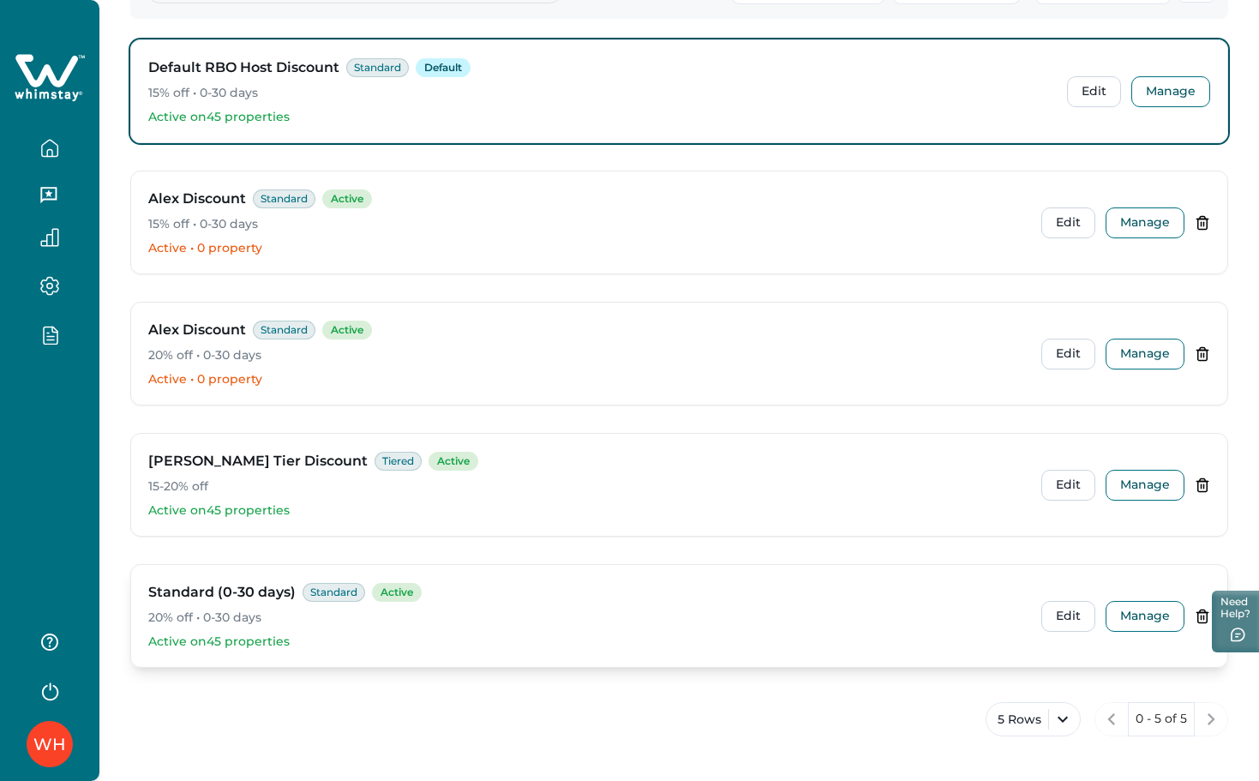
click at [1202, 618] on icon at bounding box center [1201, 615] width 15 height 15
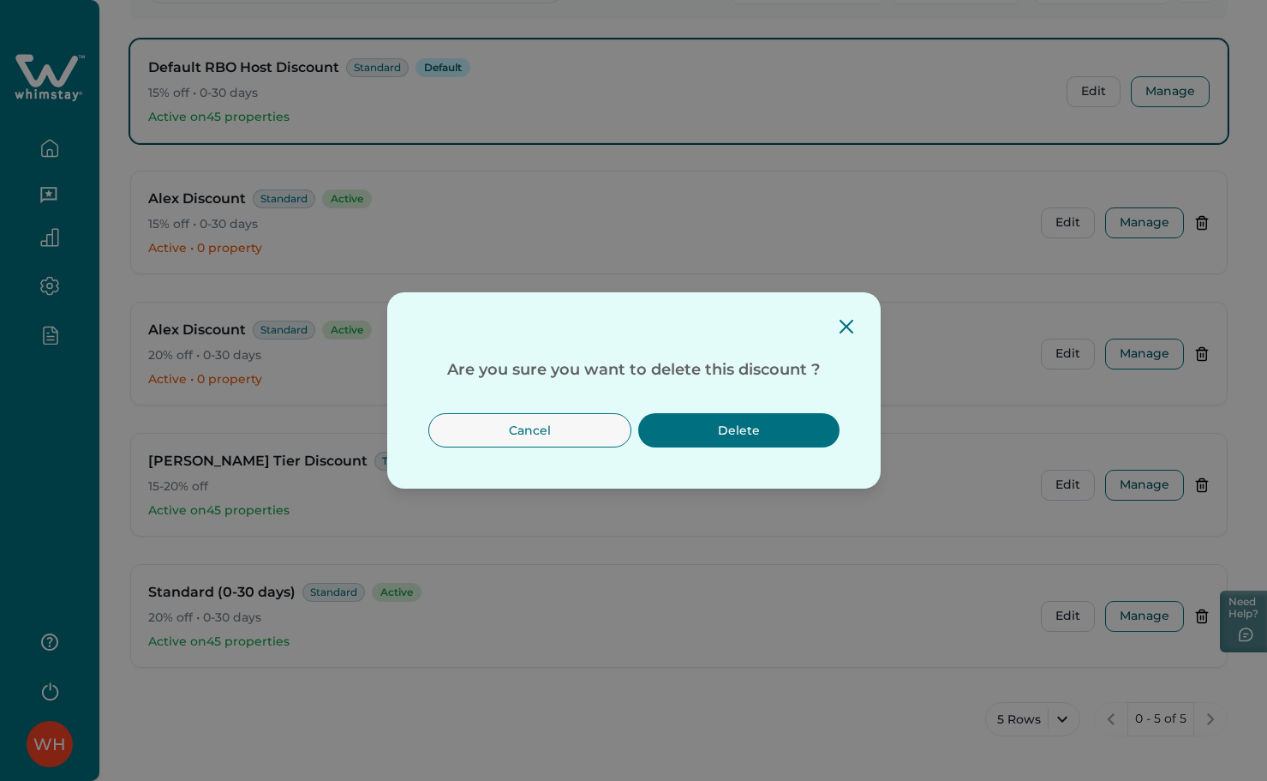
click at [791, 434] on button "Delete" at bounding box center [738, 430] width 201 height 34
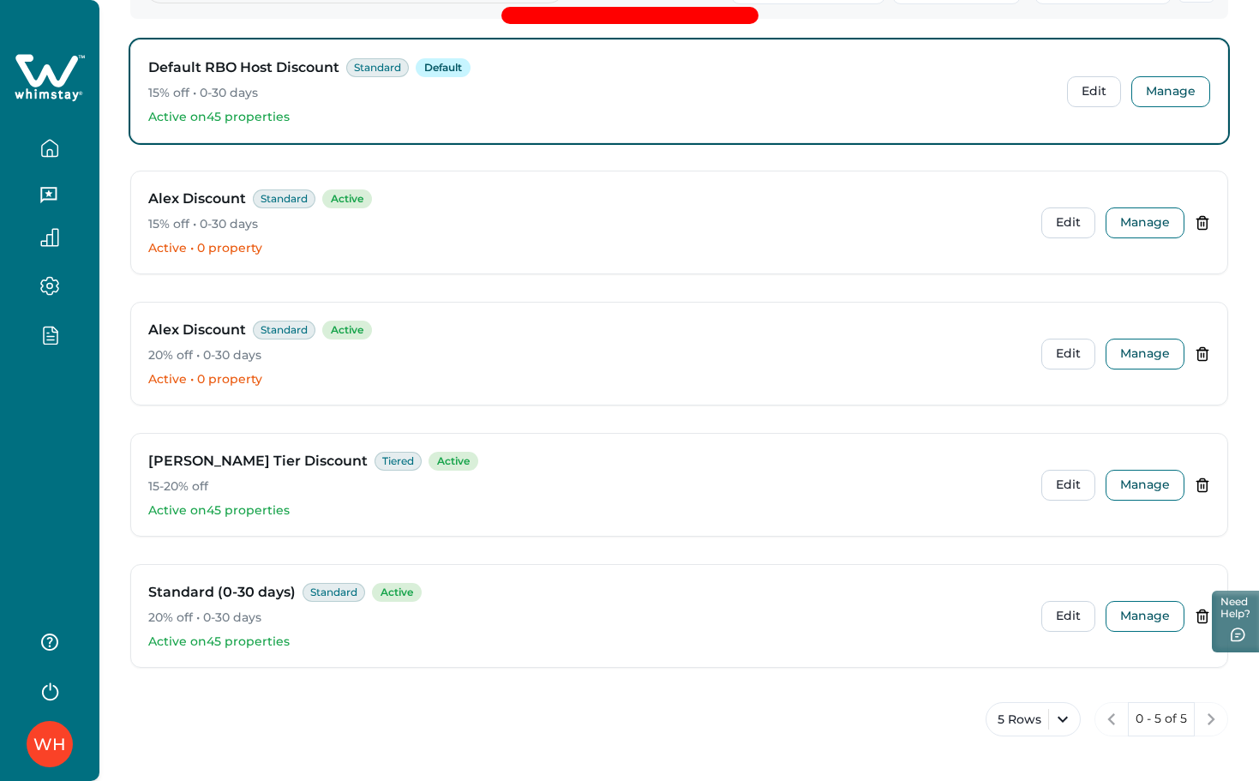
scroll to position [83, 0]
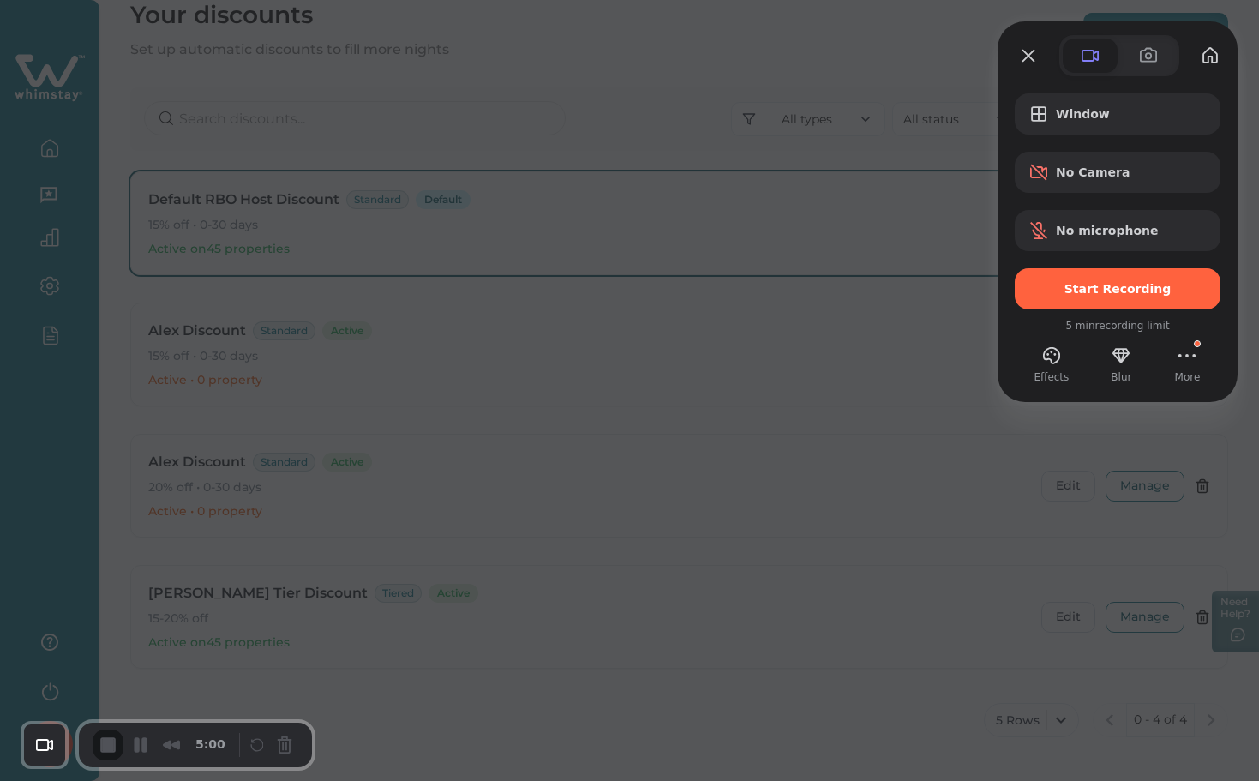
click at [1105, 260] on div "Window No Camera No microphone Start Recording" at bounding box center [1117, 201] width 206 height 216
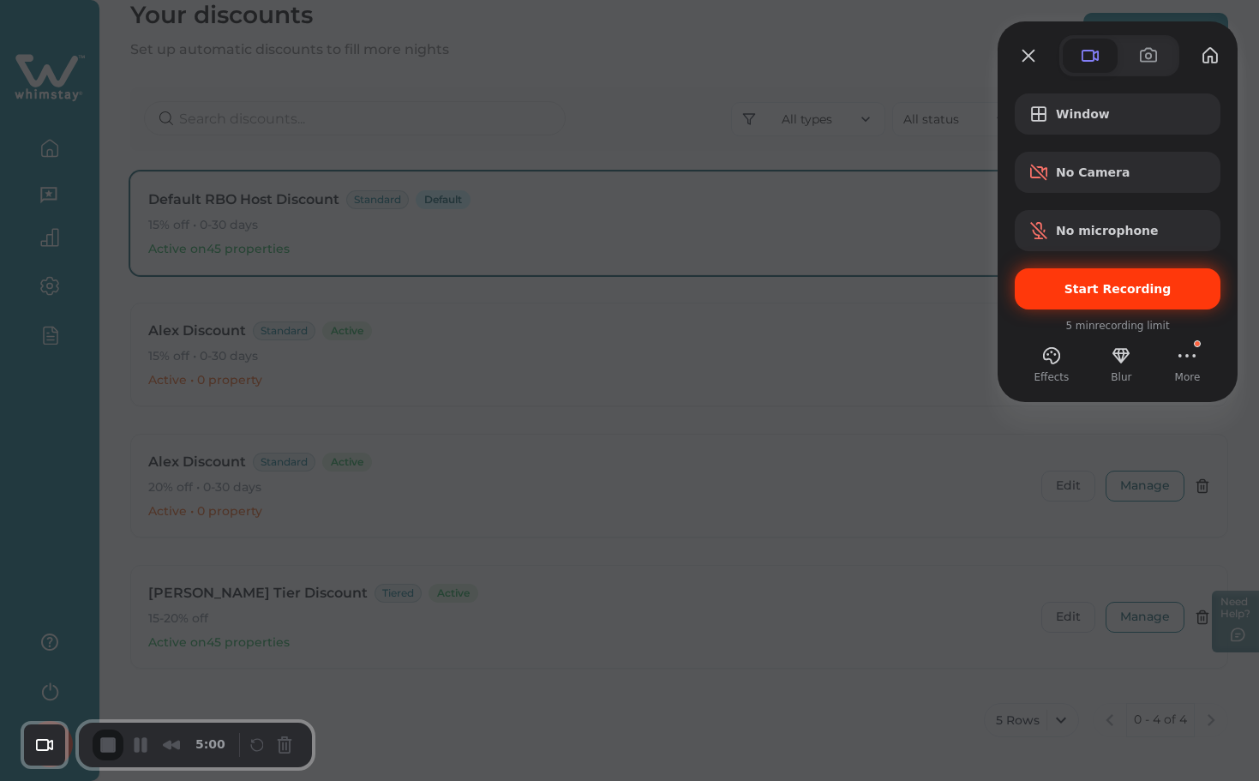
click at [1094, 277] on div "Start Recording" at bounding box center [1117, 288] width 206 height 41
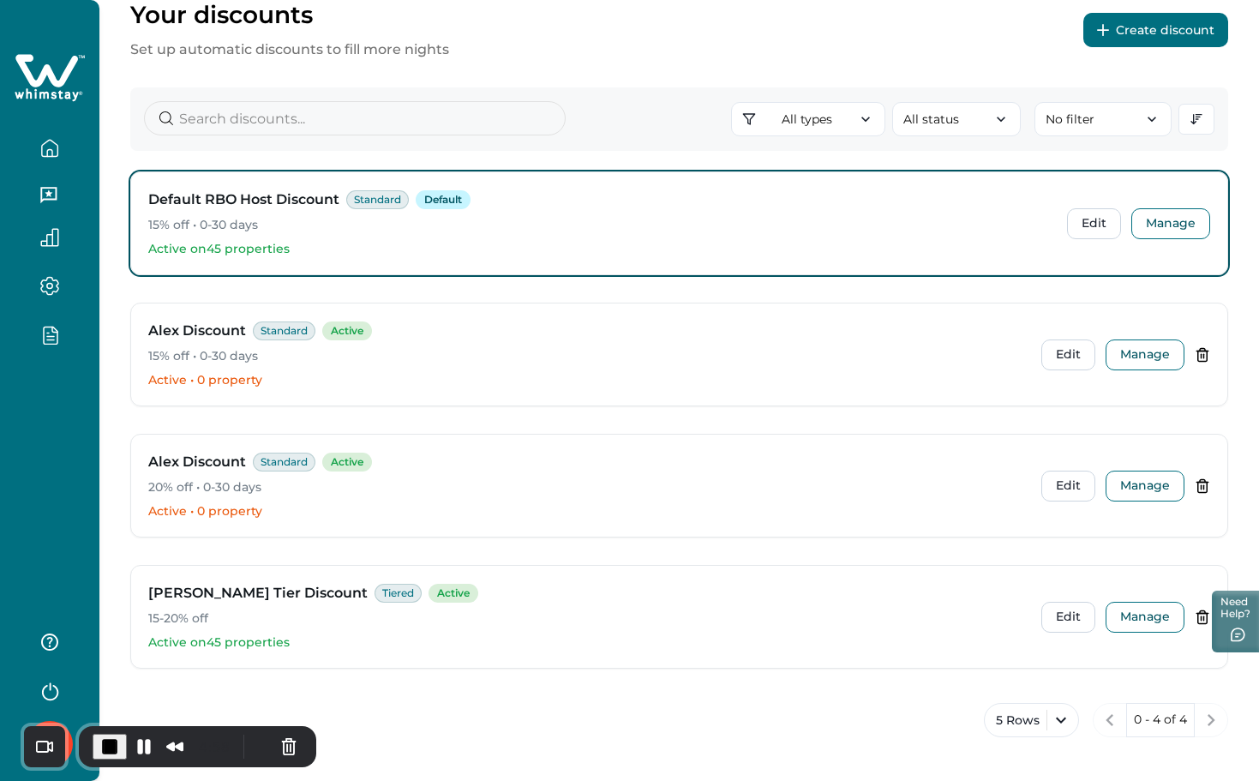
click at [1140, 32] on button "Create discount" at bounding box center [1155, 30] width 145 height 34
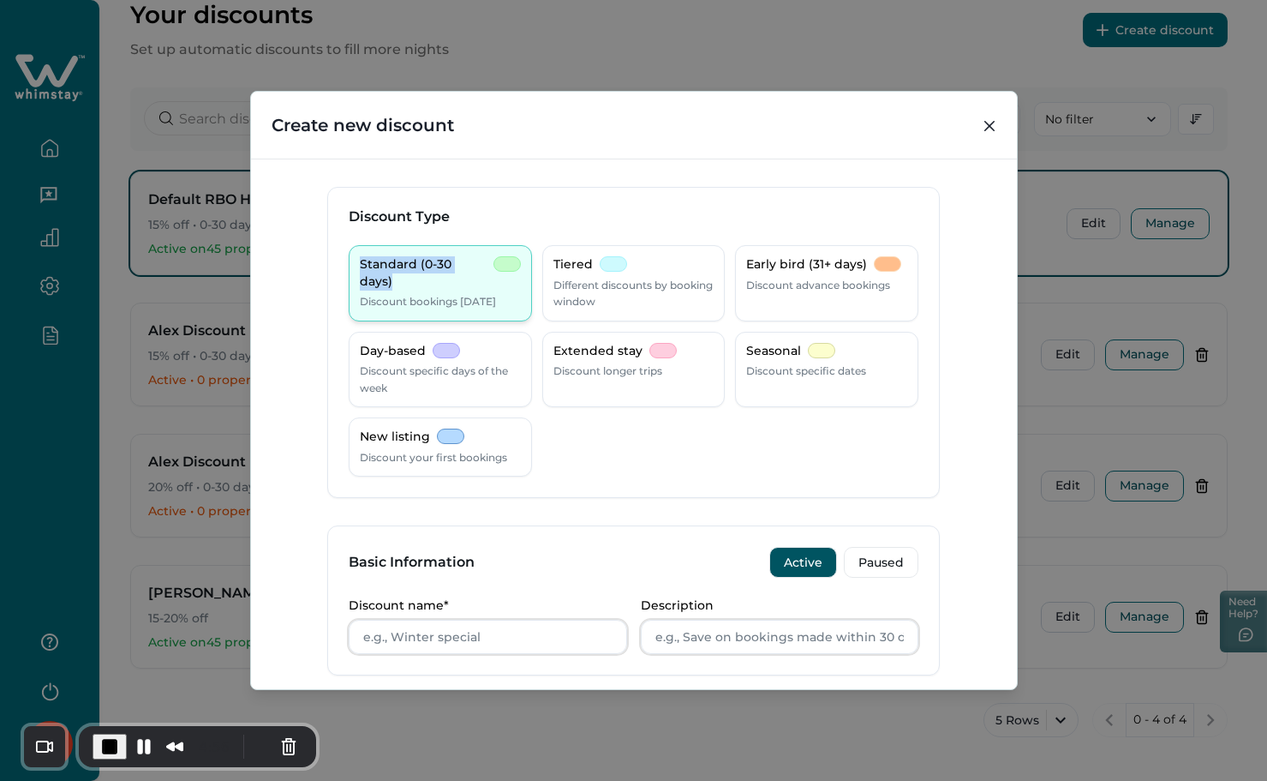
drag, startPoint x: 356, startPoint y: 266, endPoint x: 486, endPoint y: 263, distance: 129.4
click at [486, 263] on div "Standard (0-30 days)" at bounding box center [440, 272] width 161 height 33
copy p "Standard (0-30 days)"
click at [457, 631] on input "Discount name*" at bounding box center [488, 636] width 278 height 34
paste input "Standard (0-30 days)"
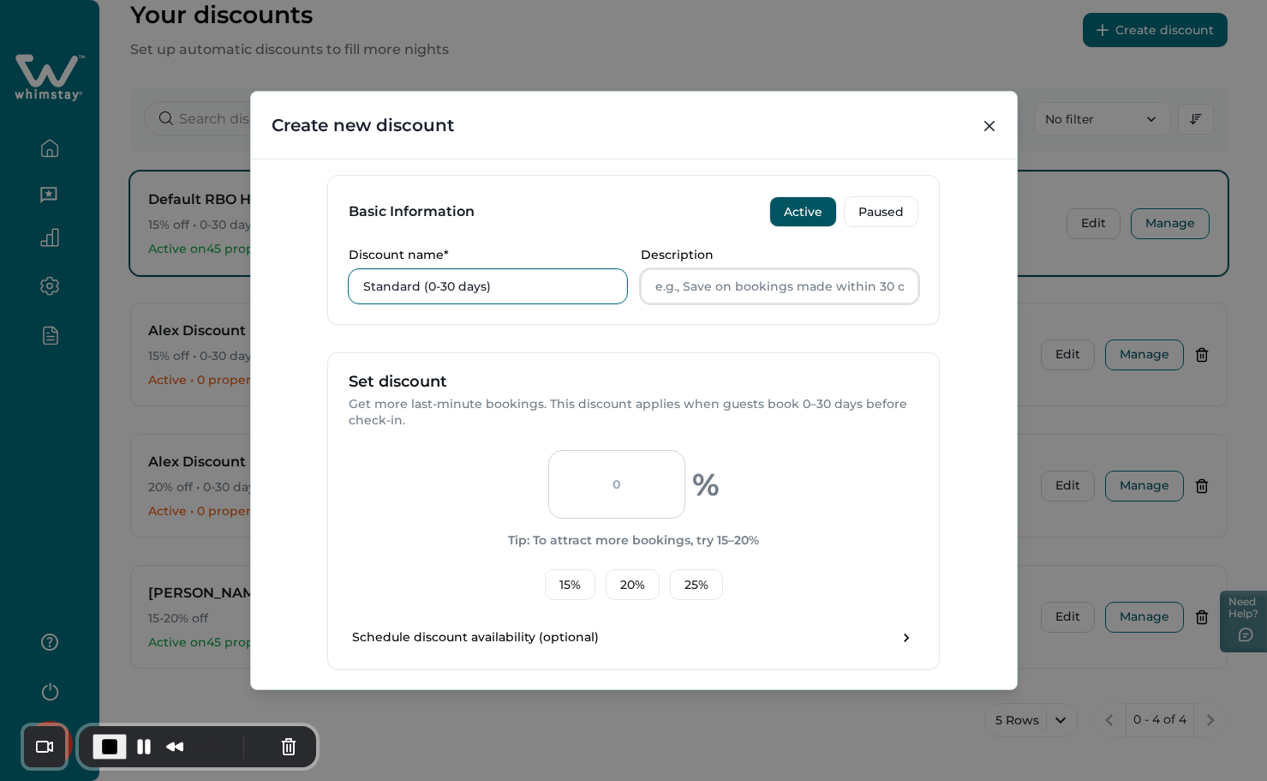
scroll to position [457, 0]
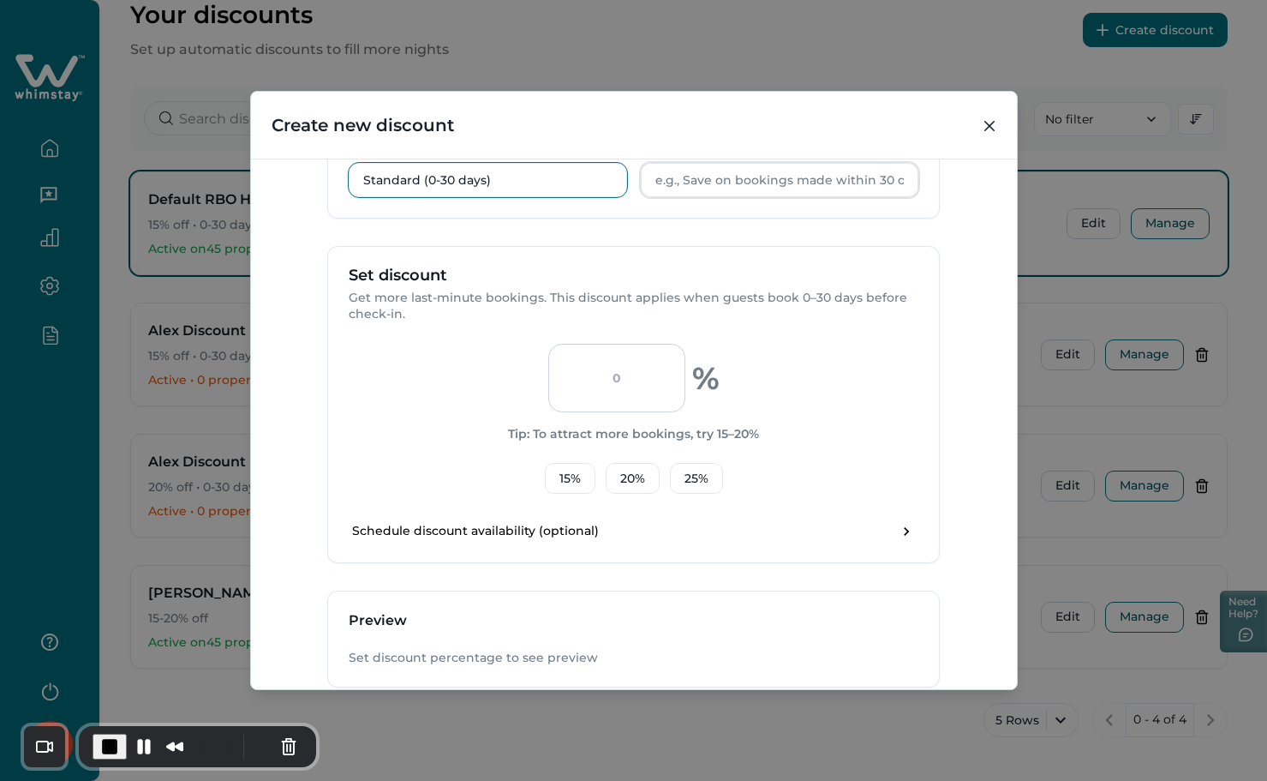
type input "Standard (0-30 days)"
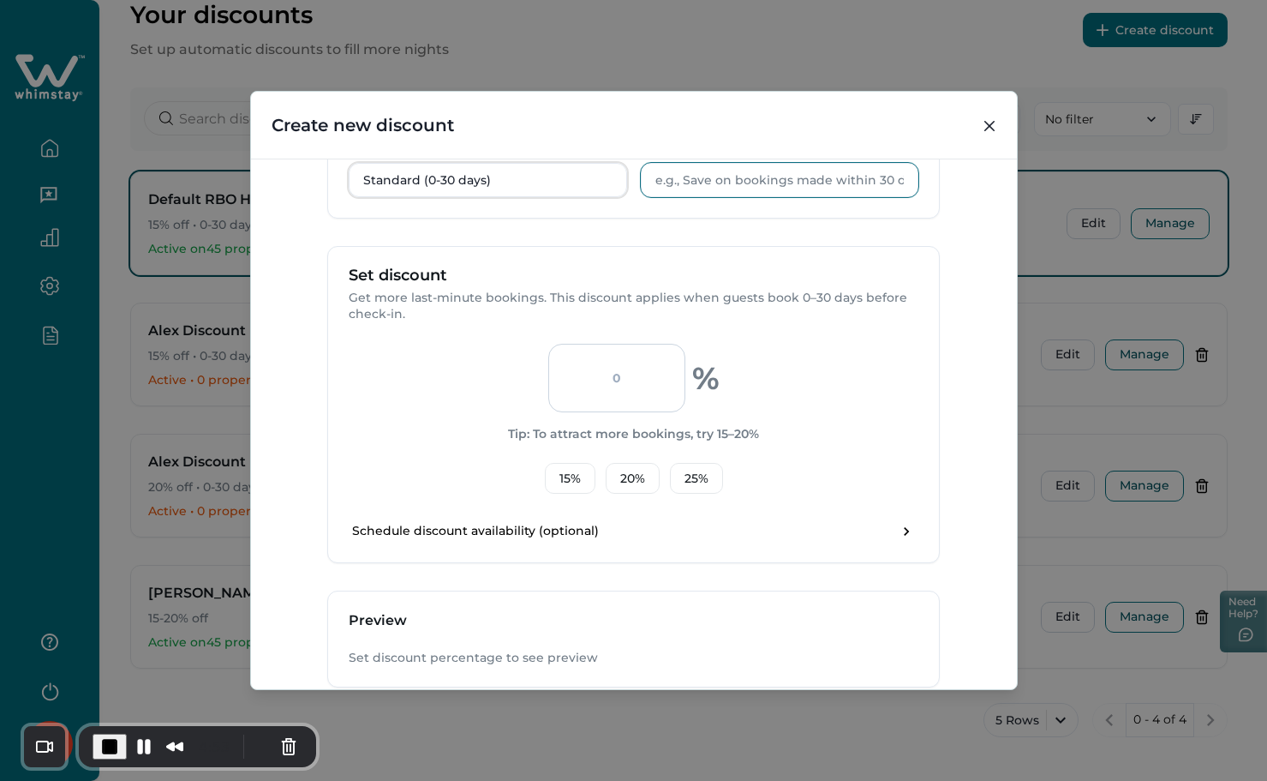
click at [784, 188] on input "Description" at bounding box center [780, 180] width 278 height 34
paste input "Standard (0-30 days)"
type input "Standard (0-30 days)"
click at [612, 478] on button "20 %" at bounding box center [633, 478] width 54 height 31
type input "20"
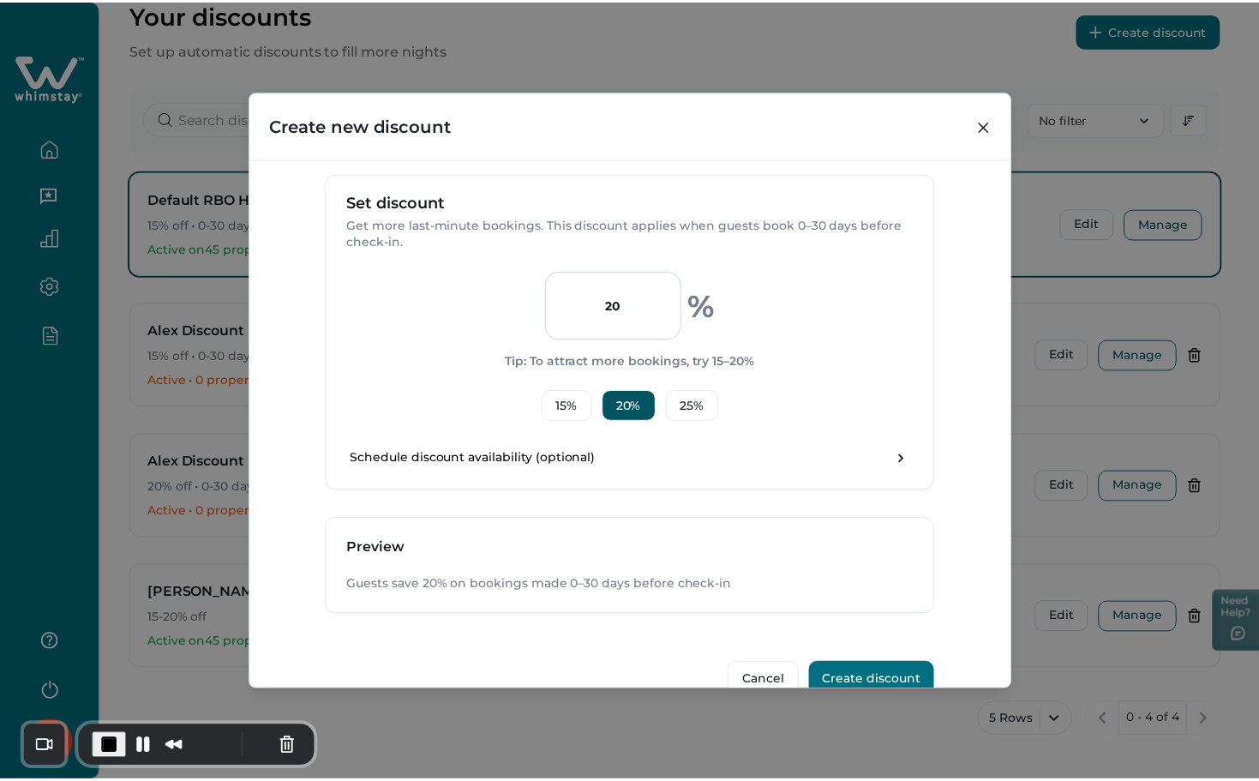
scroll to position [565, 0]
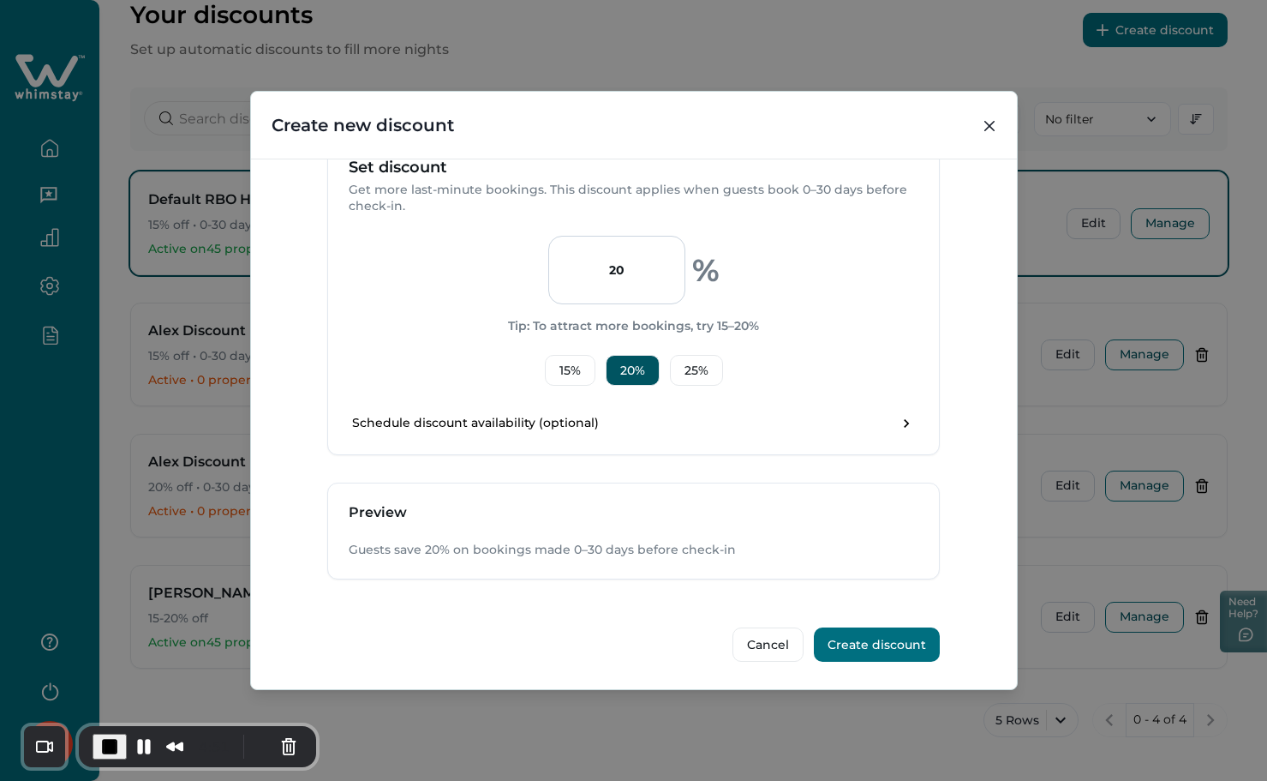
click at [896, 646] on button "Create discount" at bounding box center [877, 644] width 126 height 34
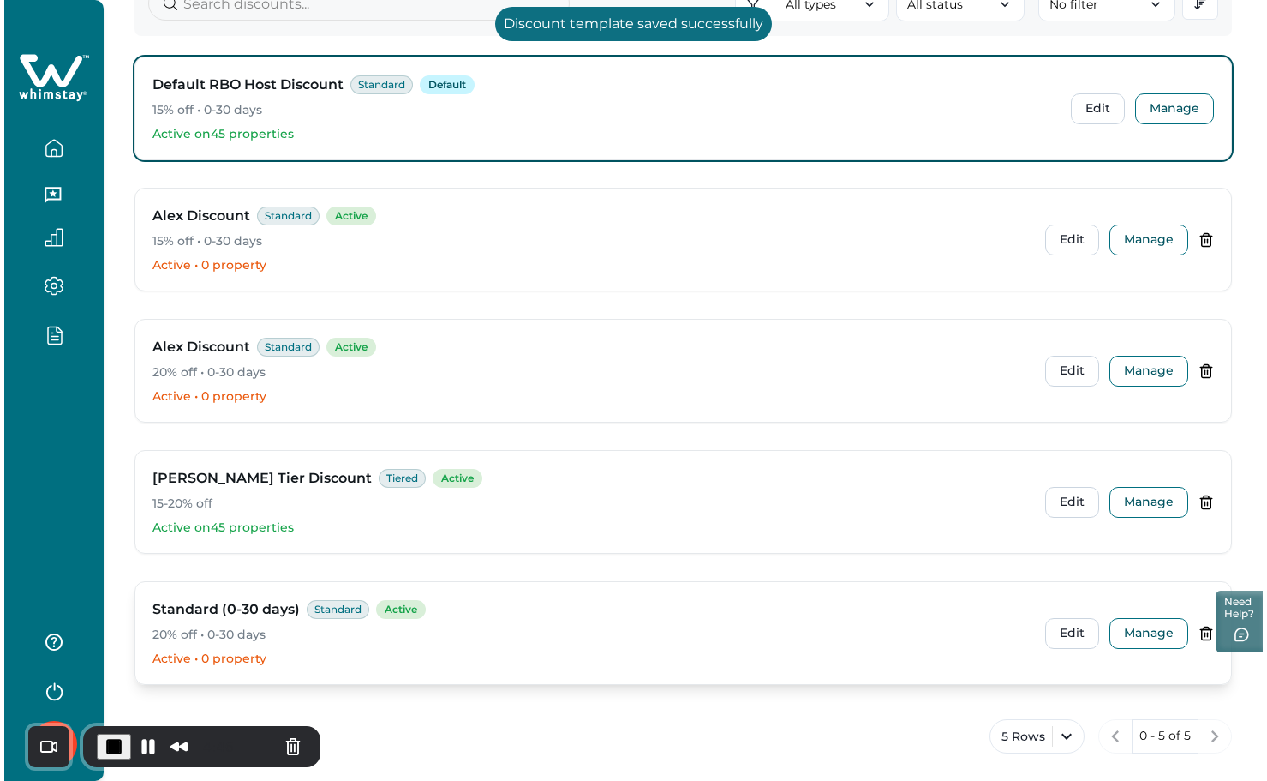
scroll to position [214, 0]
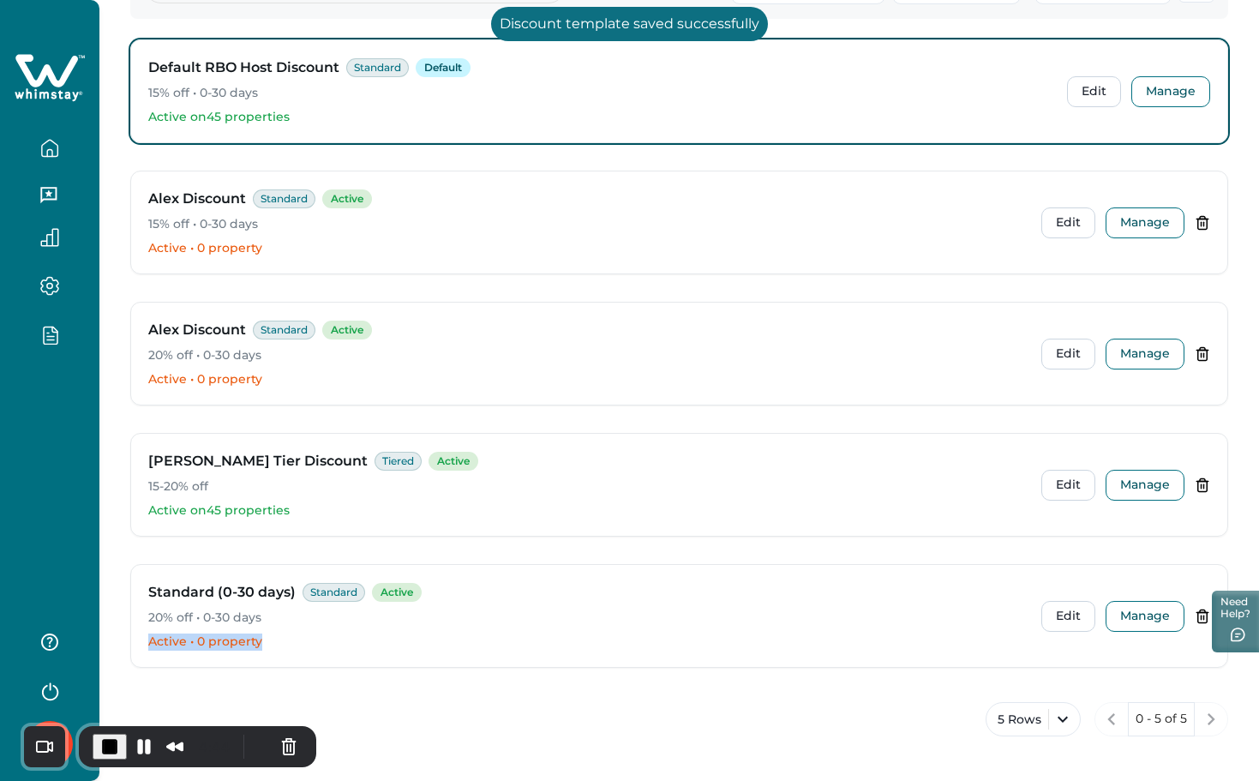
drag, startPoint x: 269, startPoint y: 644, endPoint x: 128, endPoint y: 651, distance: 141.5
click at [128, 651] on div "Your discounts Set up automatic discounts to fill more nights Create discount A…" at bounding box center [678, 283] width 1159 height 995
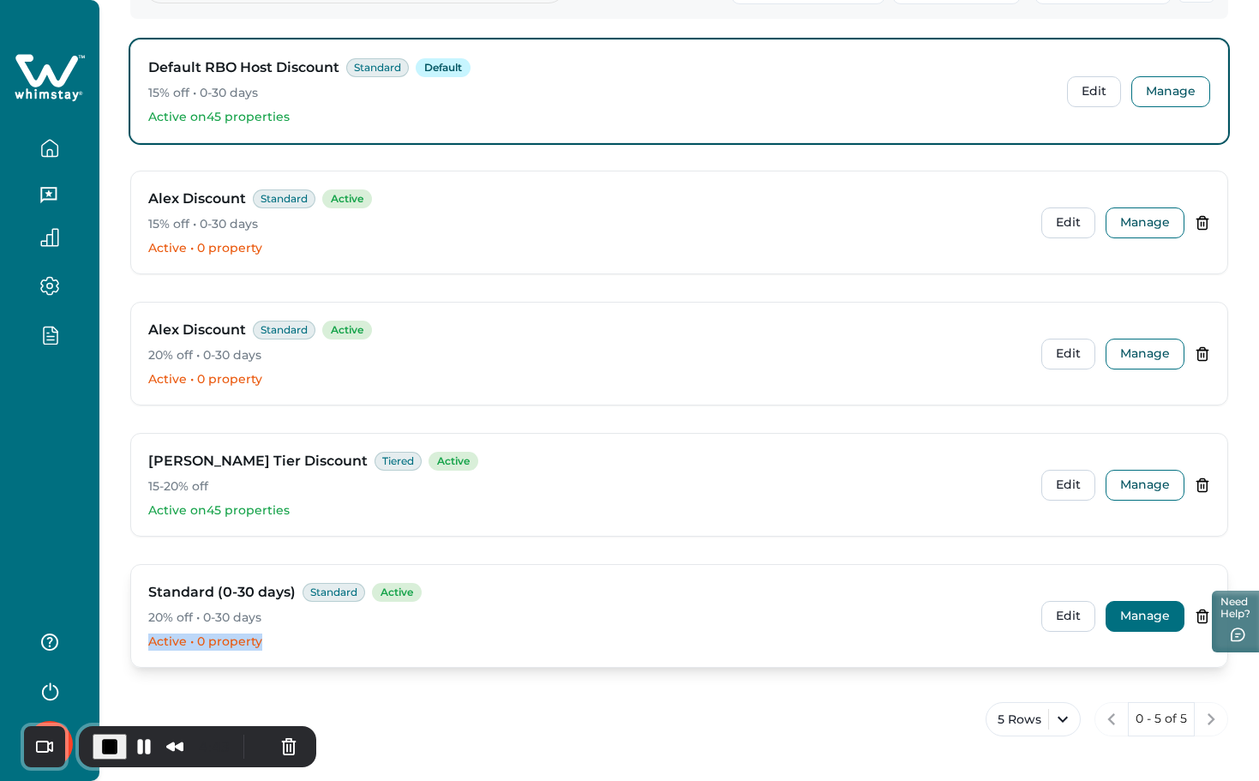
click at [1143, 618] on button "Manage" at bounding box center [1144, 616] width 79 height 31
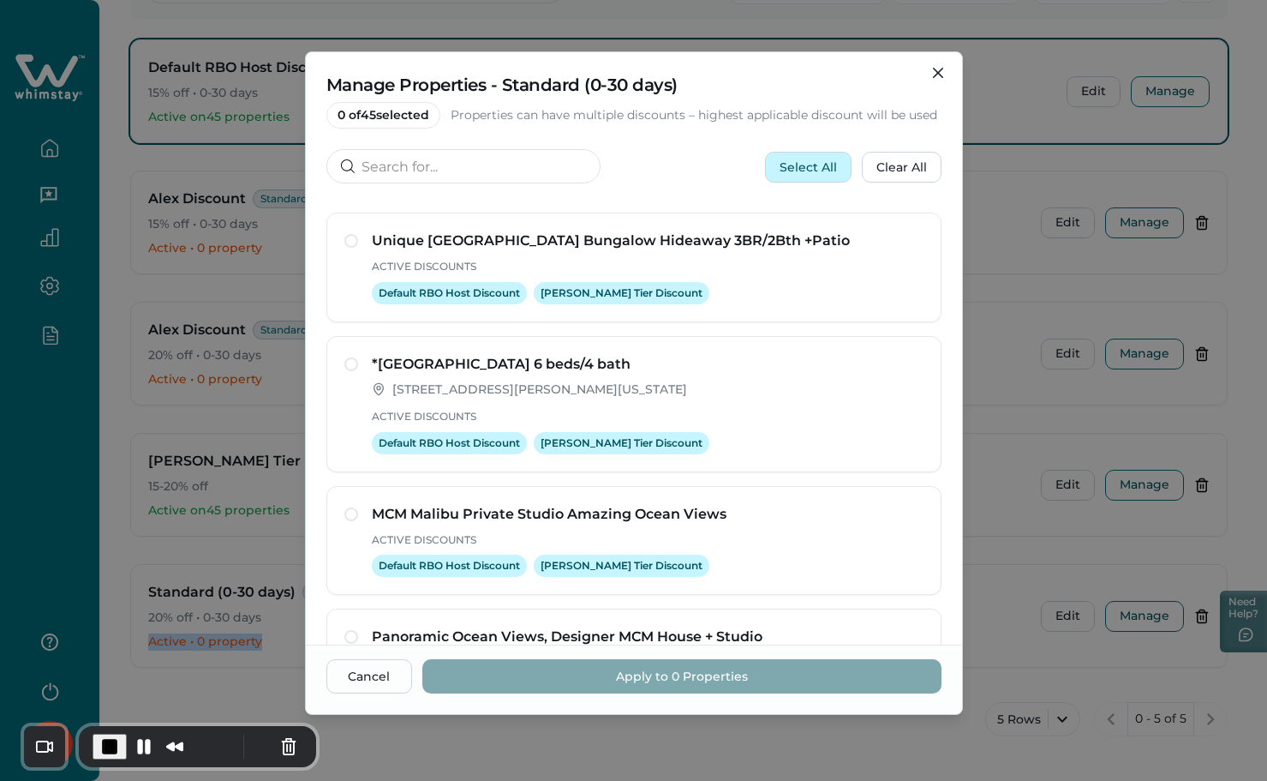
click at [826, 165] on button "Select All" at bounding box center [808, 167] width 87 height 31
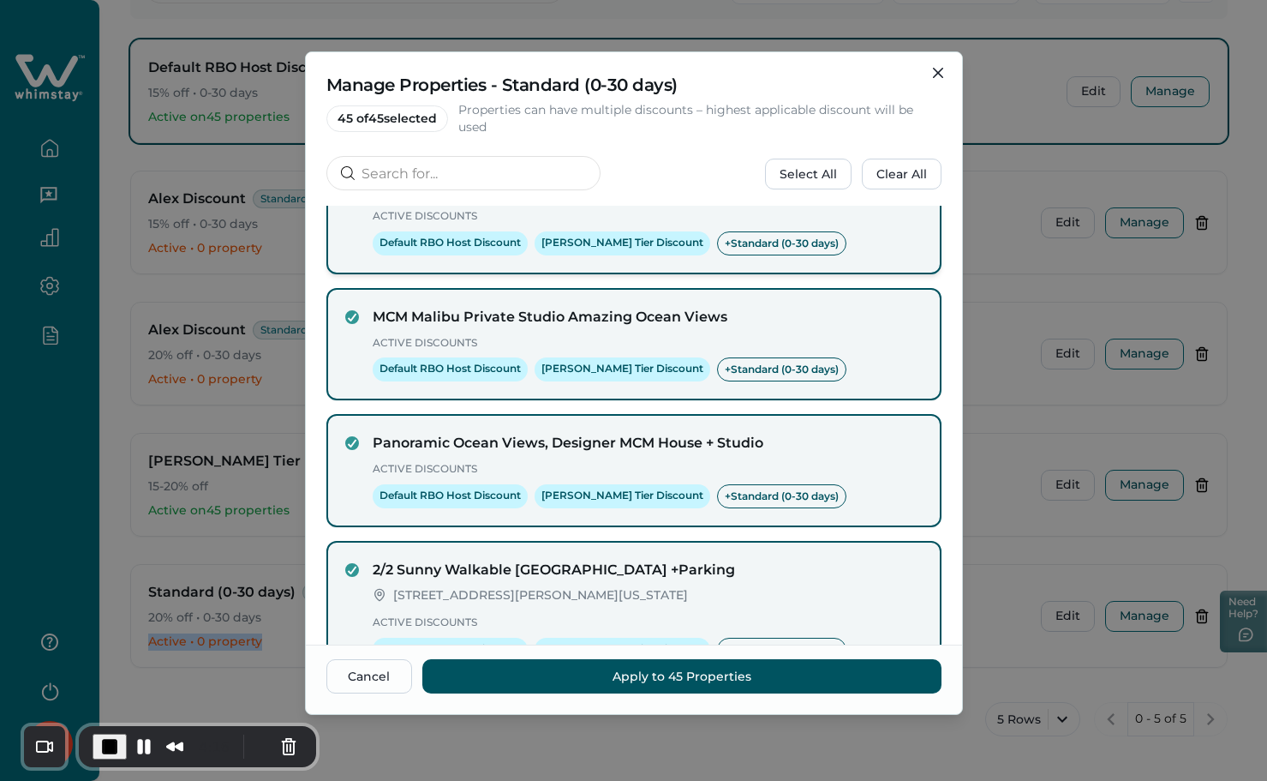
scroll to position [333, 0]
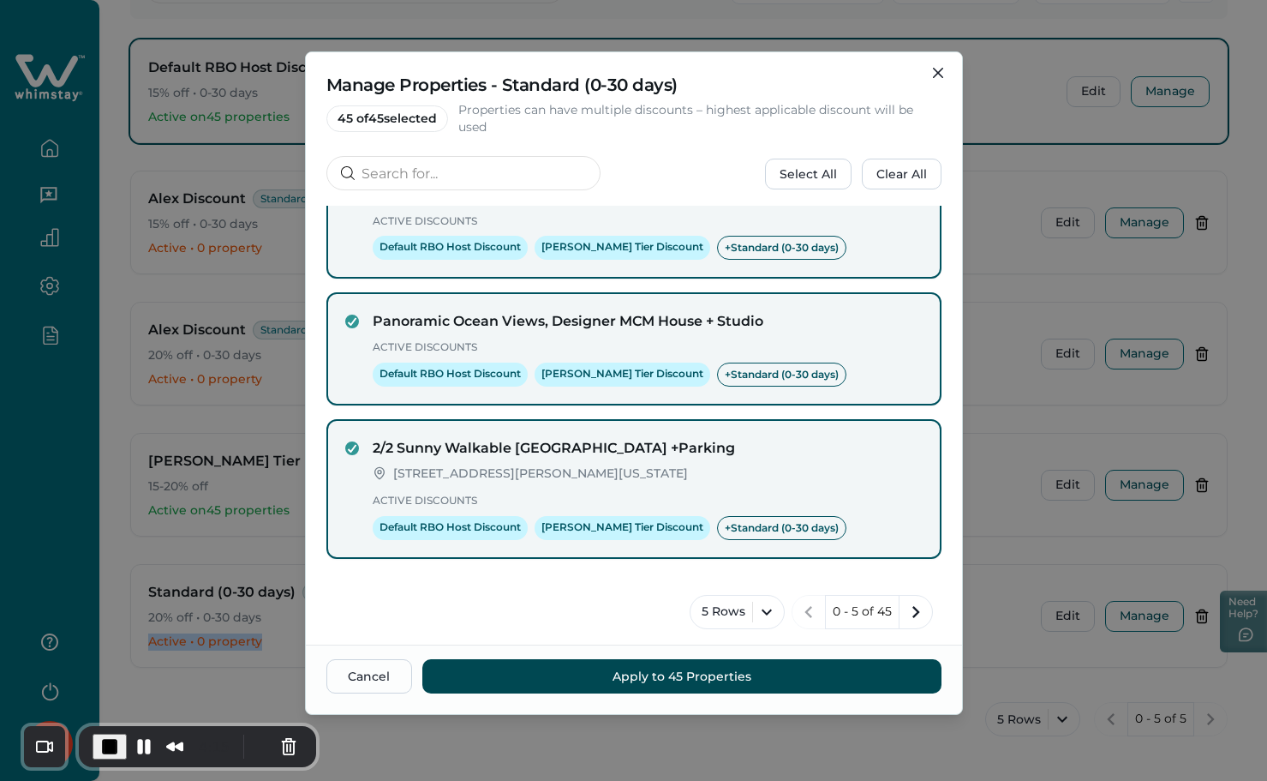
click at [715, 674] on button "Apply to 45 Properties" at bounding box center [681, 676] width 519 height 34
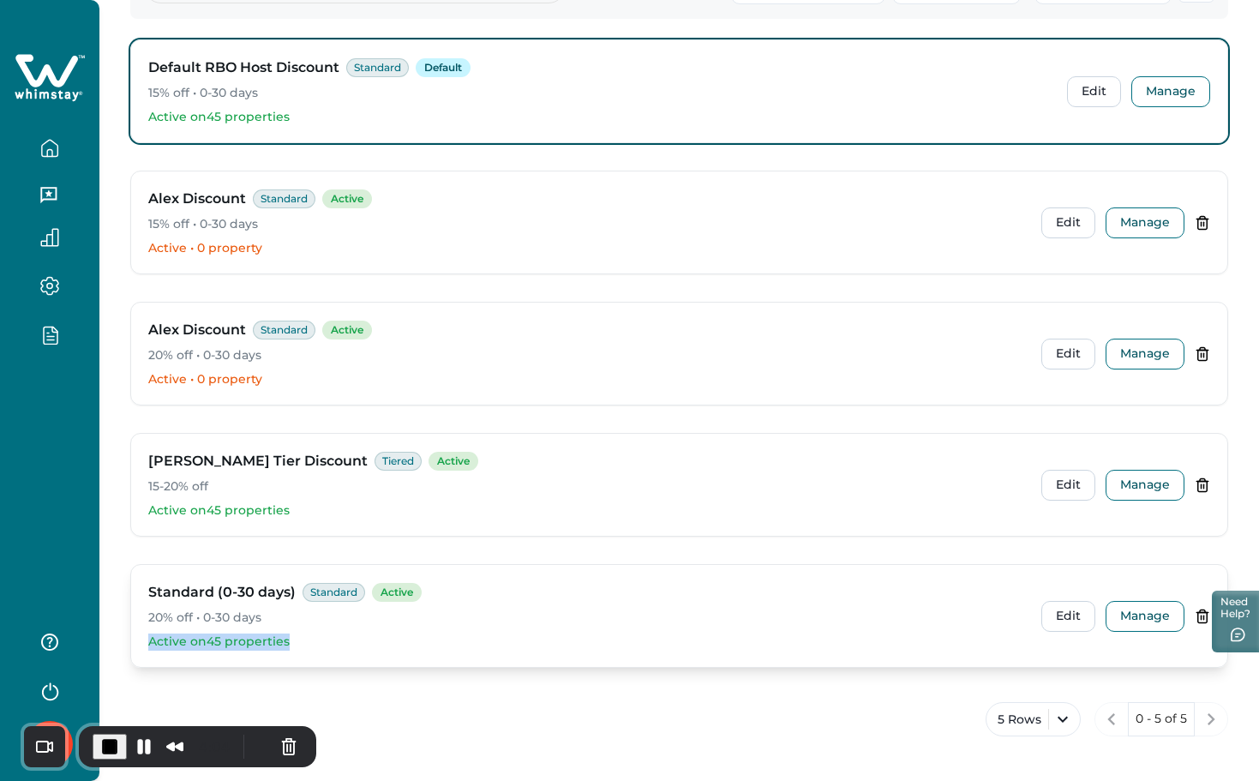
drag, startPoint x: 136, startPoint y: 640, endPoint x: 321, endPoint y: 636, distance: 185.1
click at [321, 636] on div "Standard (0-30 days) Standard Active 20% off • 0-30 days Active on 45 propertie…" at bounding box center [679, 616] width 1096 height 102
click at [1134, 614] on button "Manage" at bounding box center [1144, 616] width 79 height 31
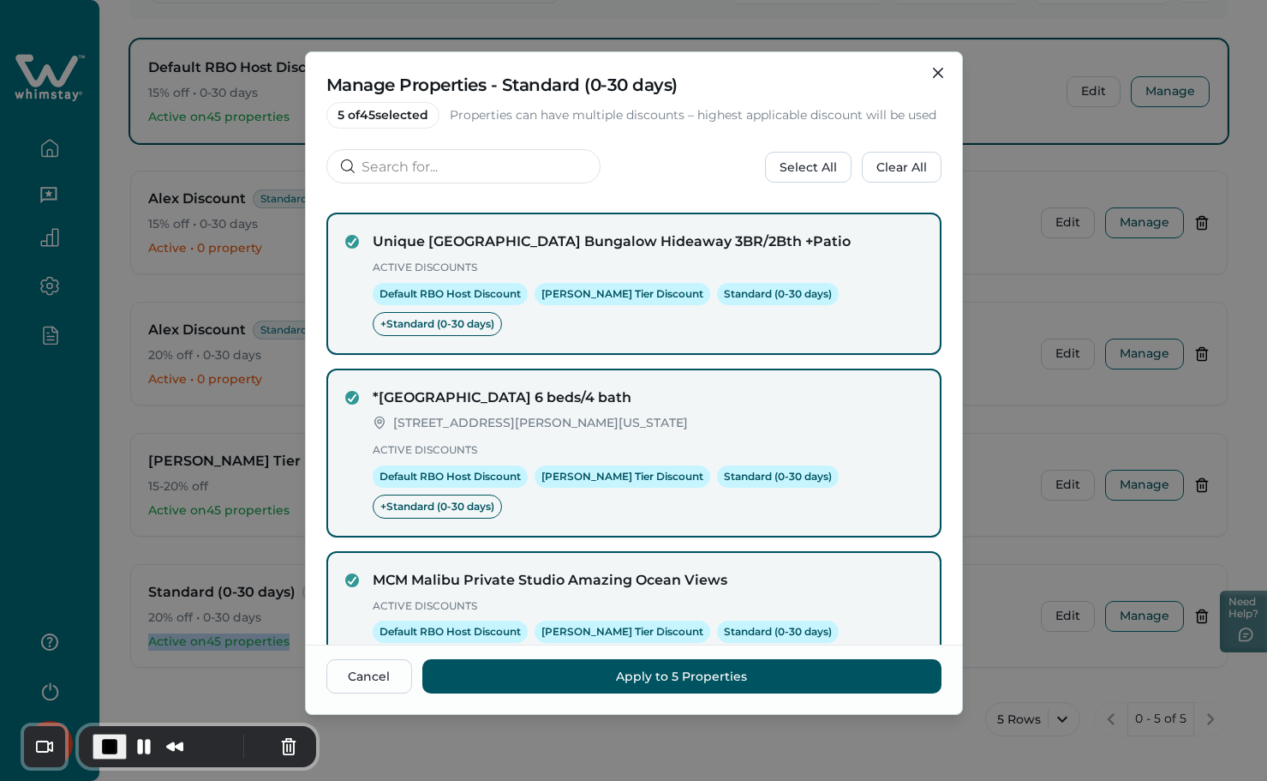
scroll to position [479, 0]
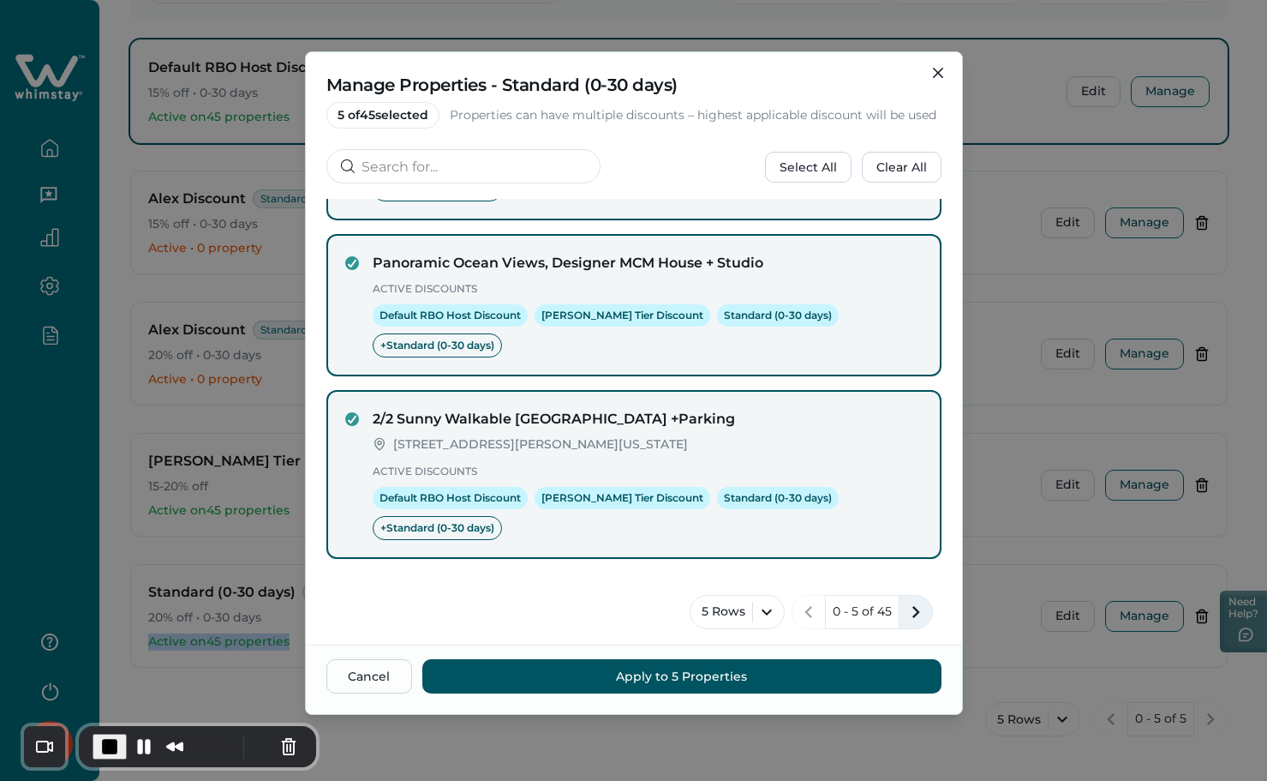
click at [907, 605] on icon "next page" at bounding box center [916, 612] width 24 height 24
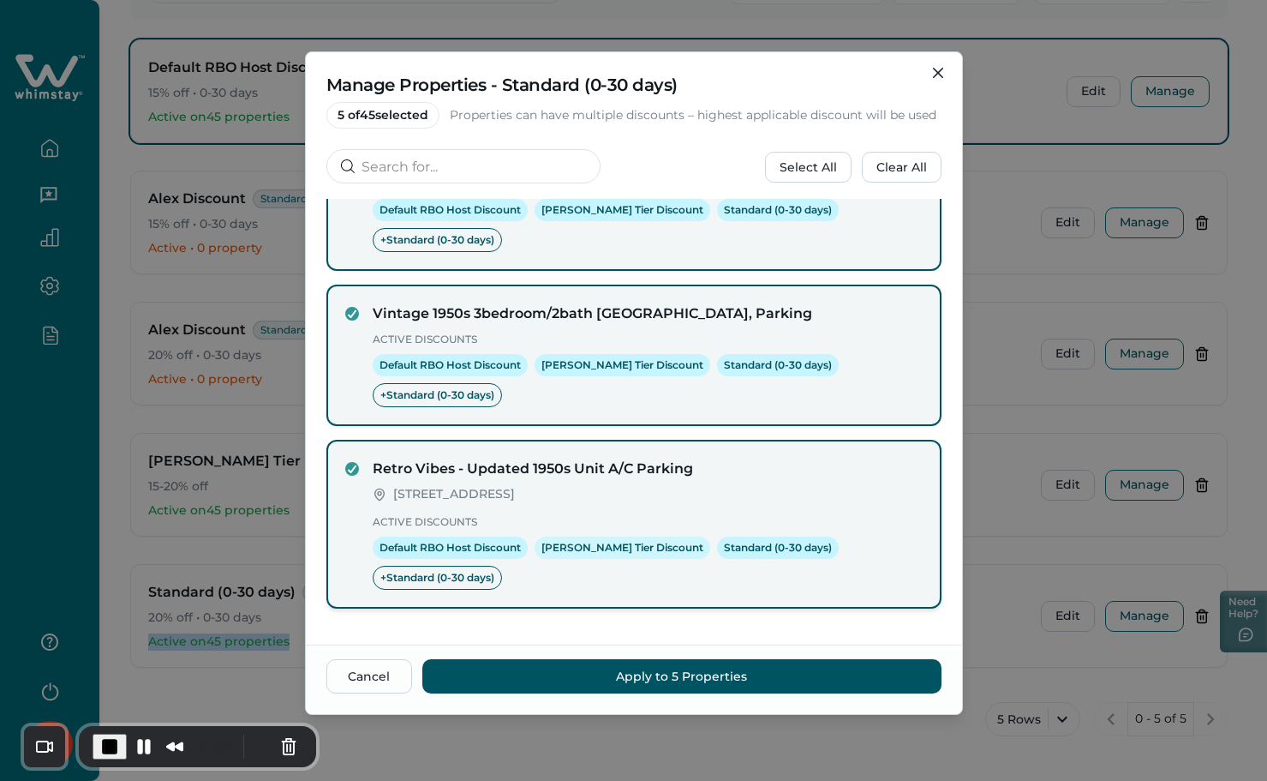
scroll to position [506, 0]
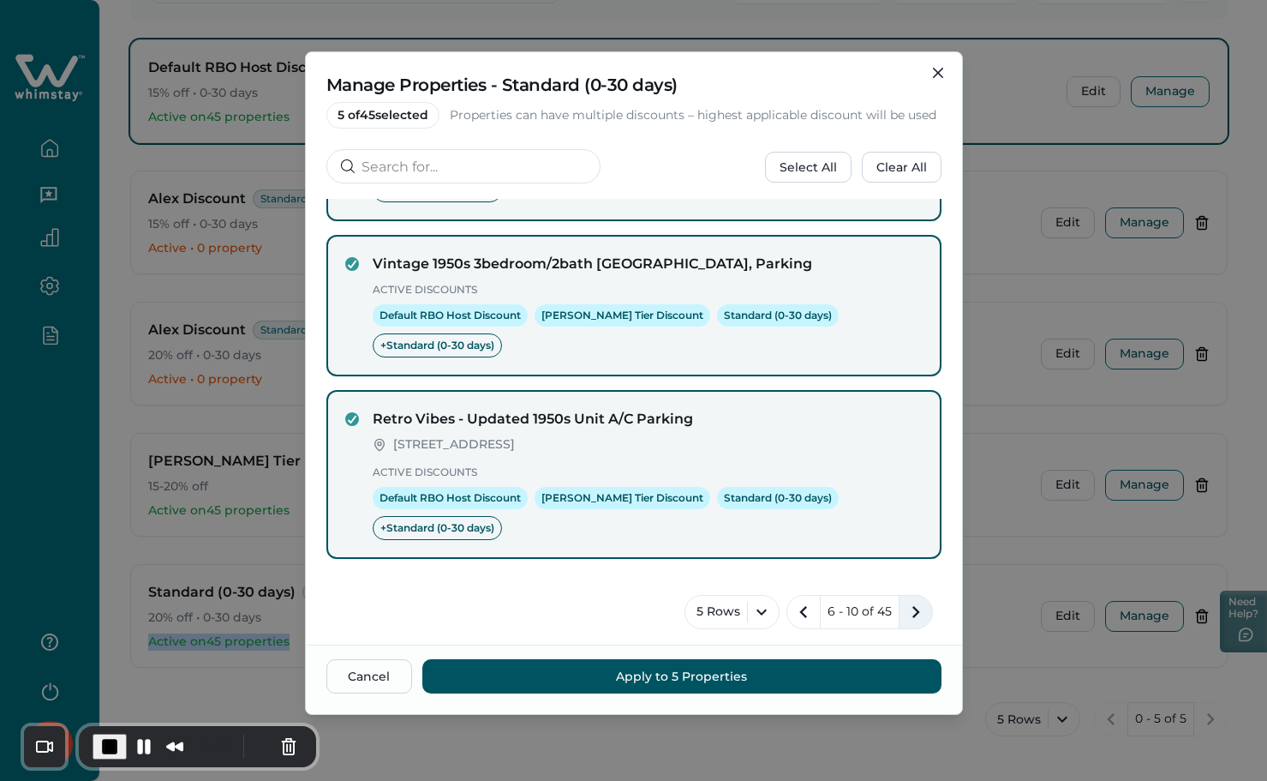
click at [913, 613] on icon "next page" at bounding box center [917, 612] width 8 height 12
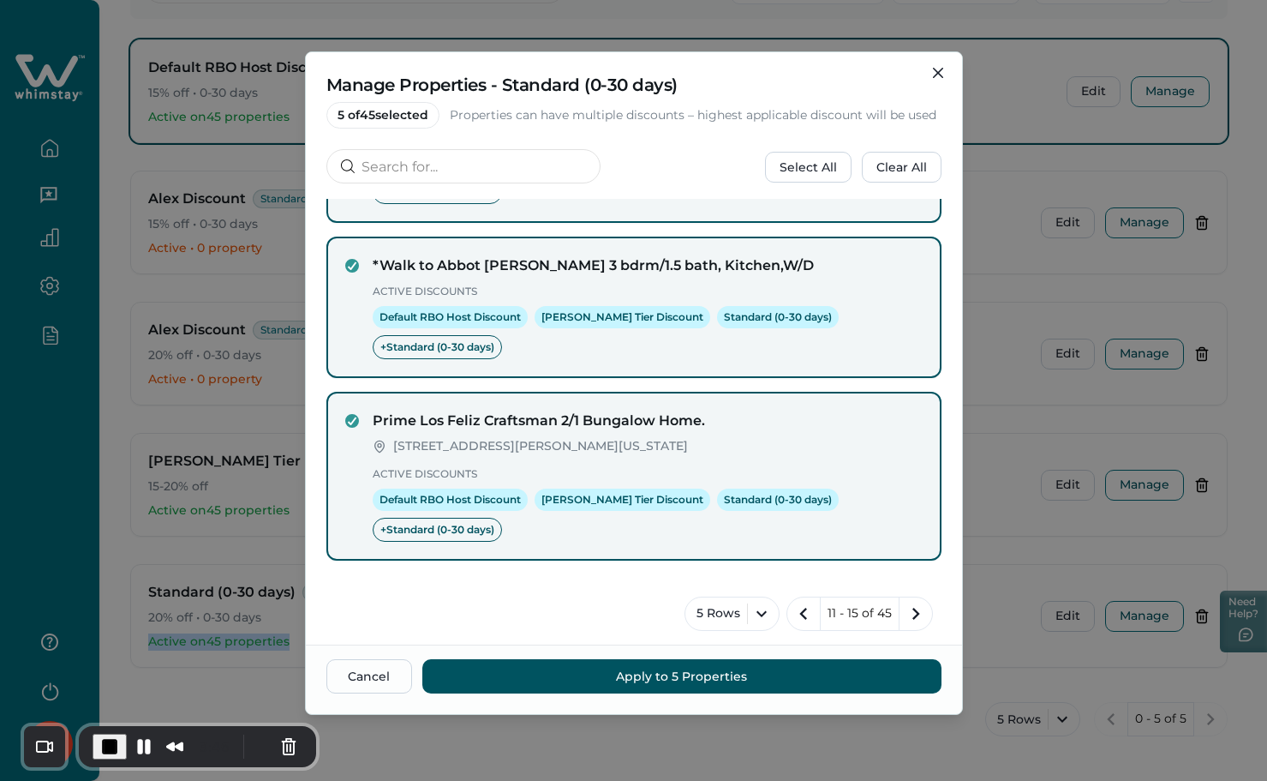
scroll to position [452, 0]
click at [804, 615] on icon "previous page" at bounding box center [804, 612] width 24 height 24
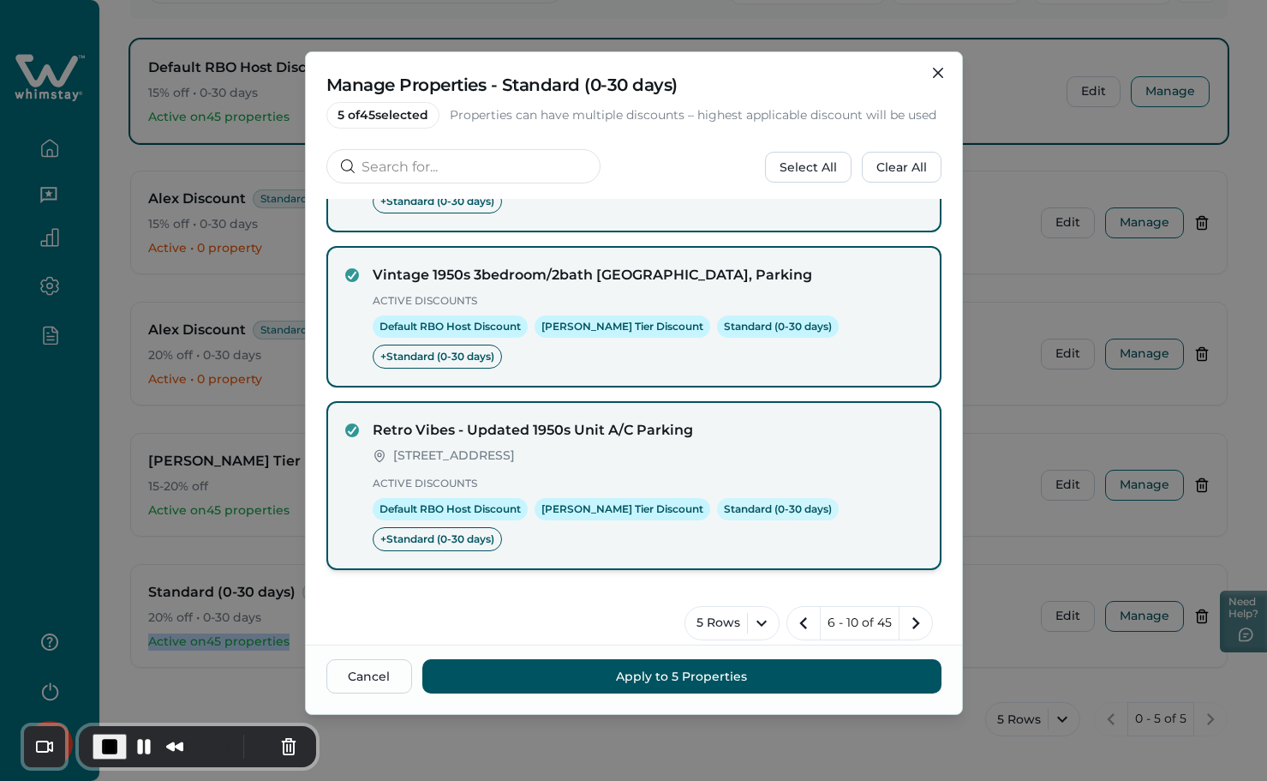
scroll to position [506, 0]
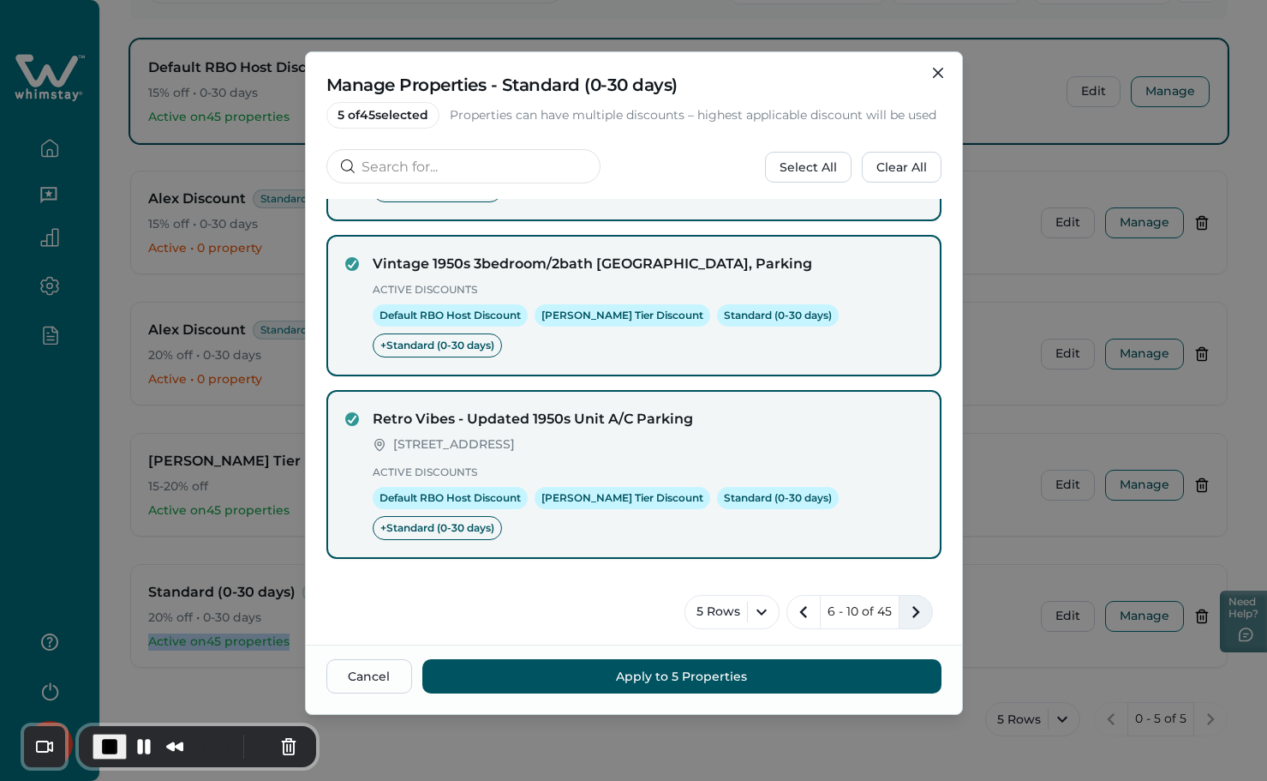
click at [913, 609] on icon "next page" at bounding box center [917, 612] width 8 height 12
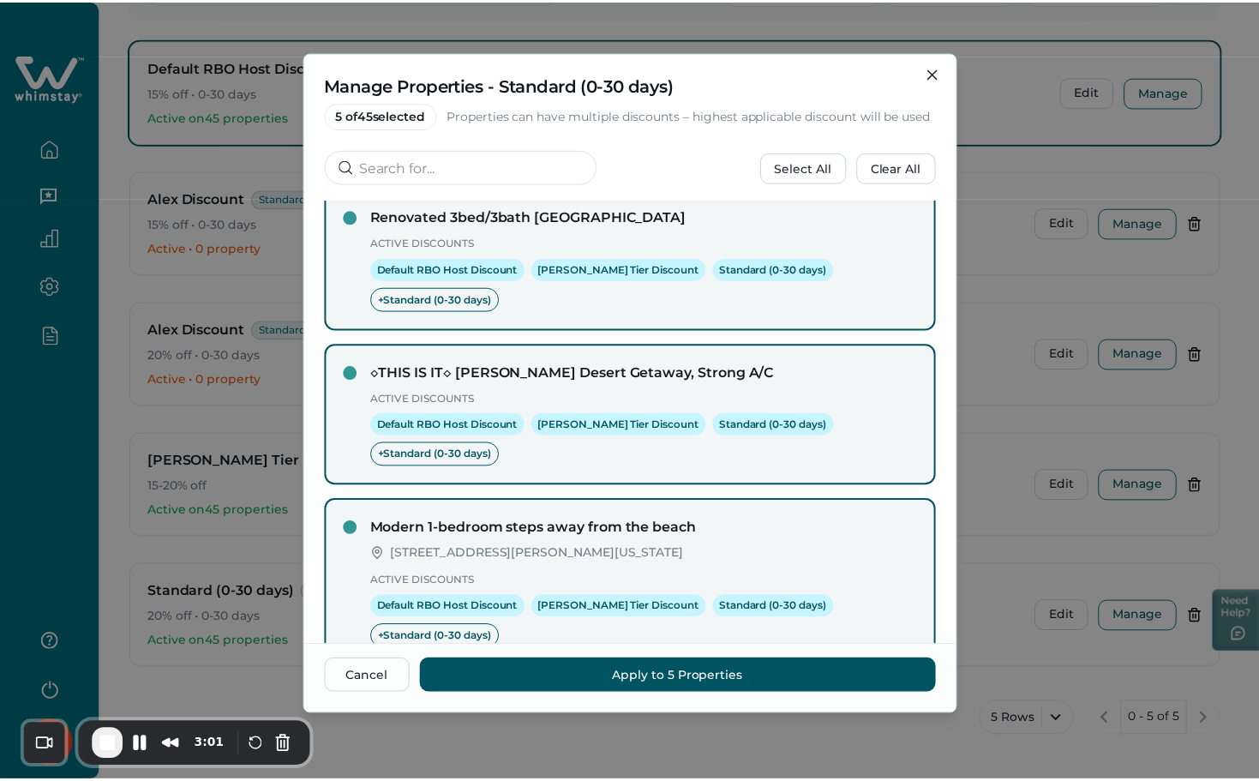
scroll to position [452, 0]
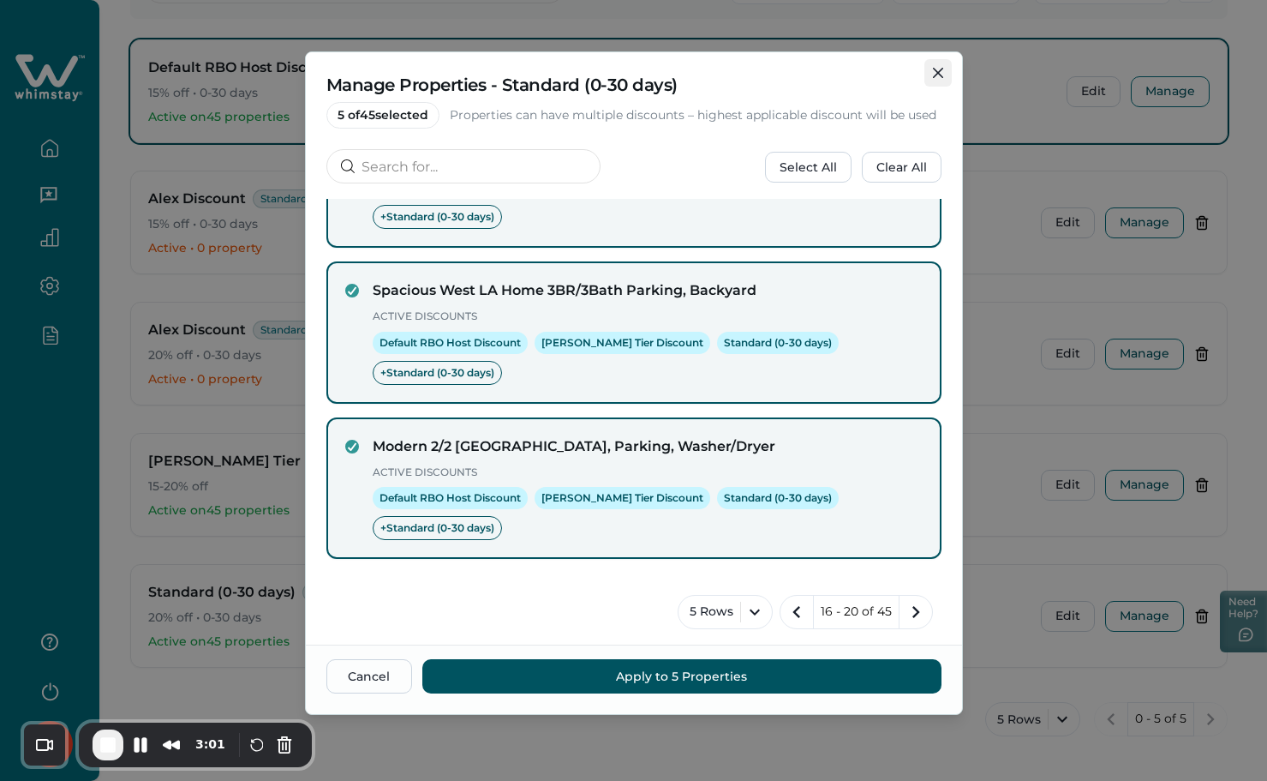
click at [938, 78] on button "Close" at bounding box center [938, 72] width 27 height 27
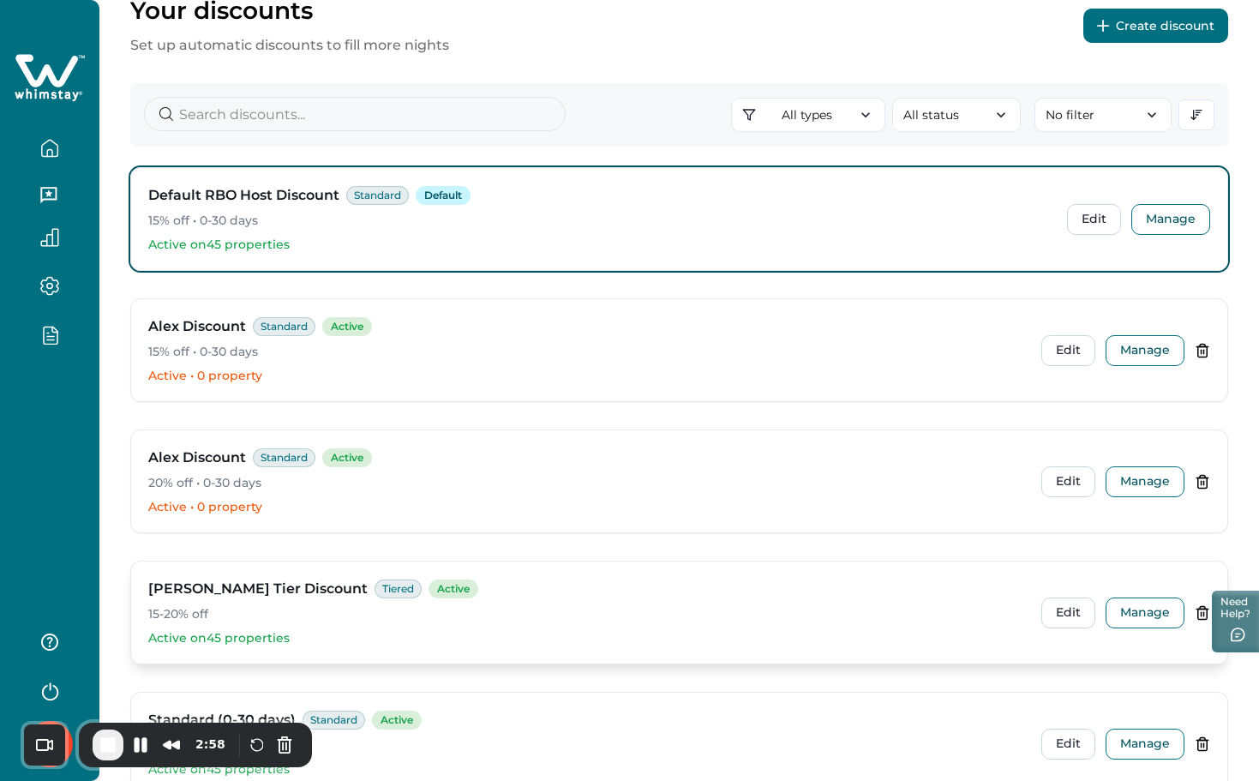
scroll to position [0, 0]
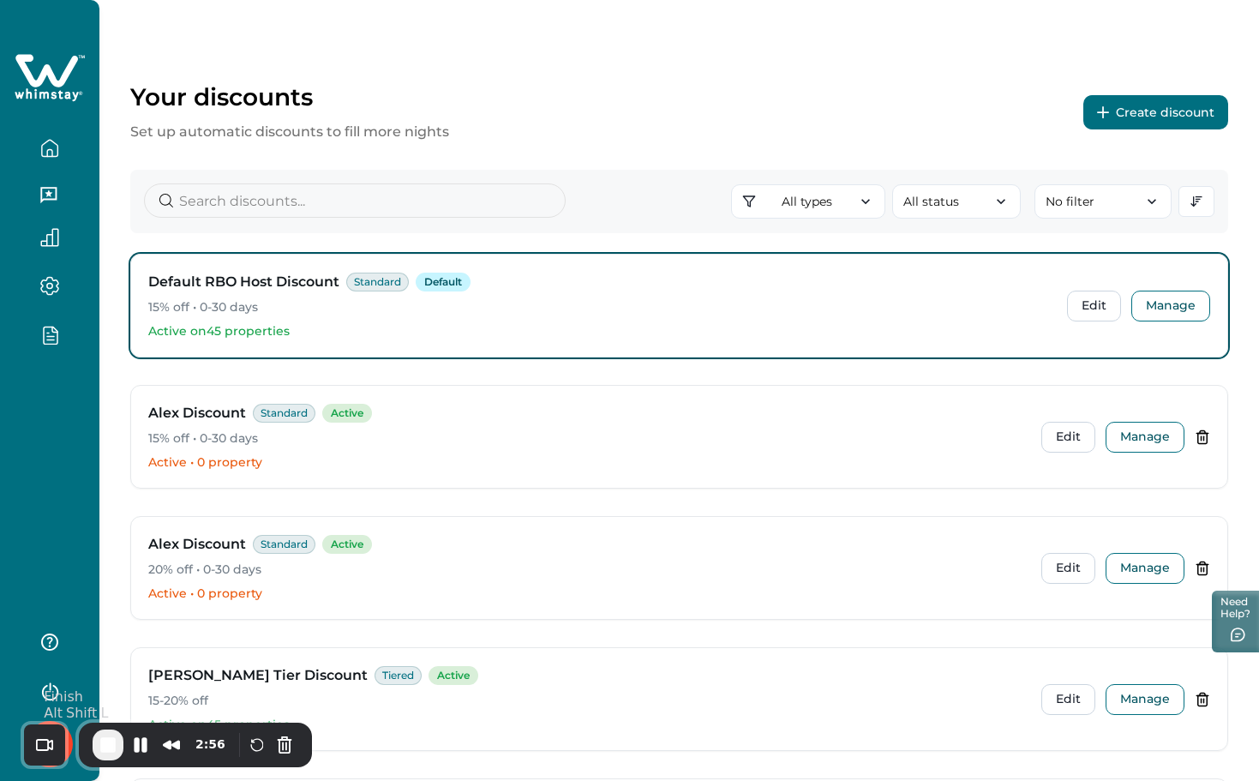
click at [105, 739] on span "End Recording" at bounding box center [108, 744] width 21 height 21
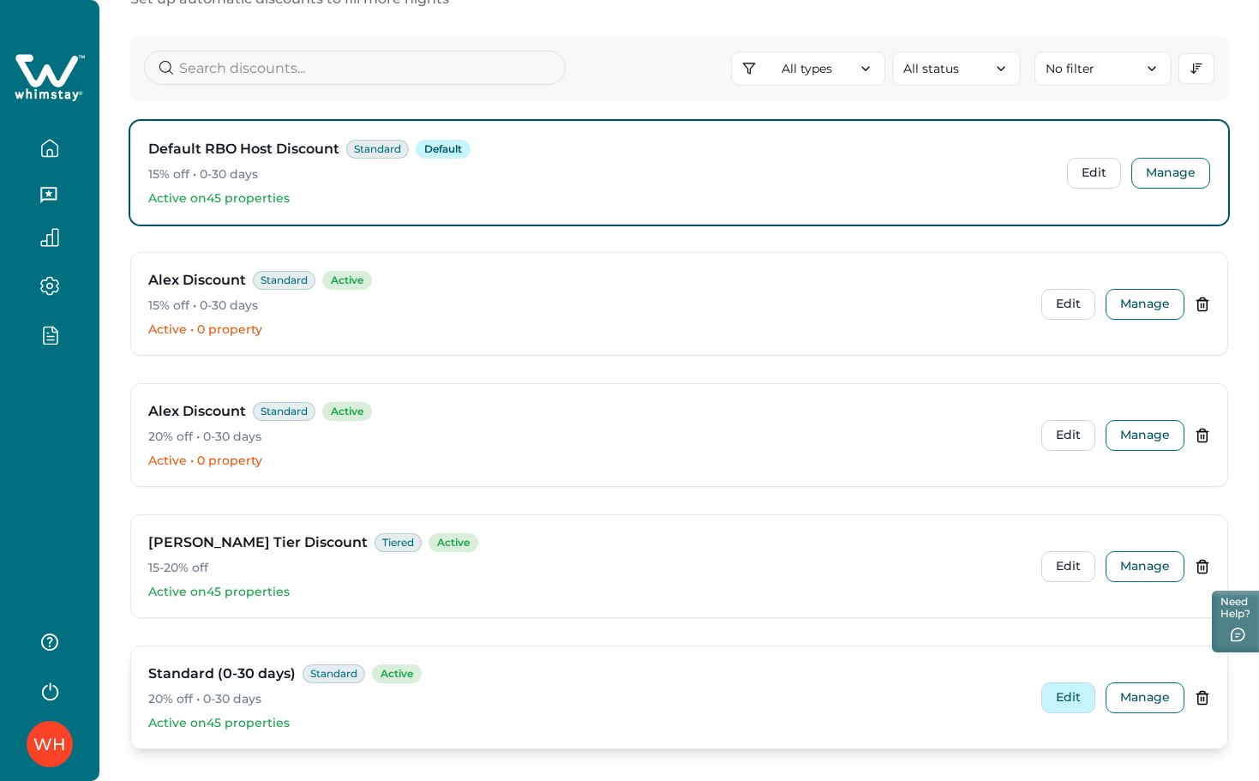
scroll to position [214, 0]
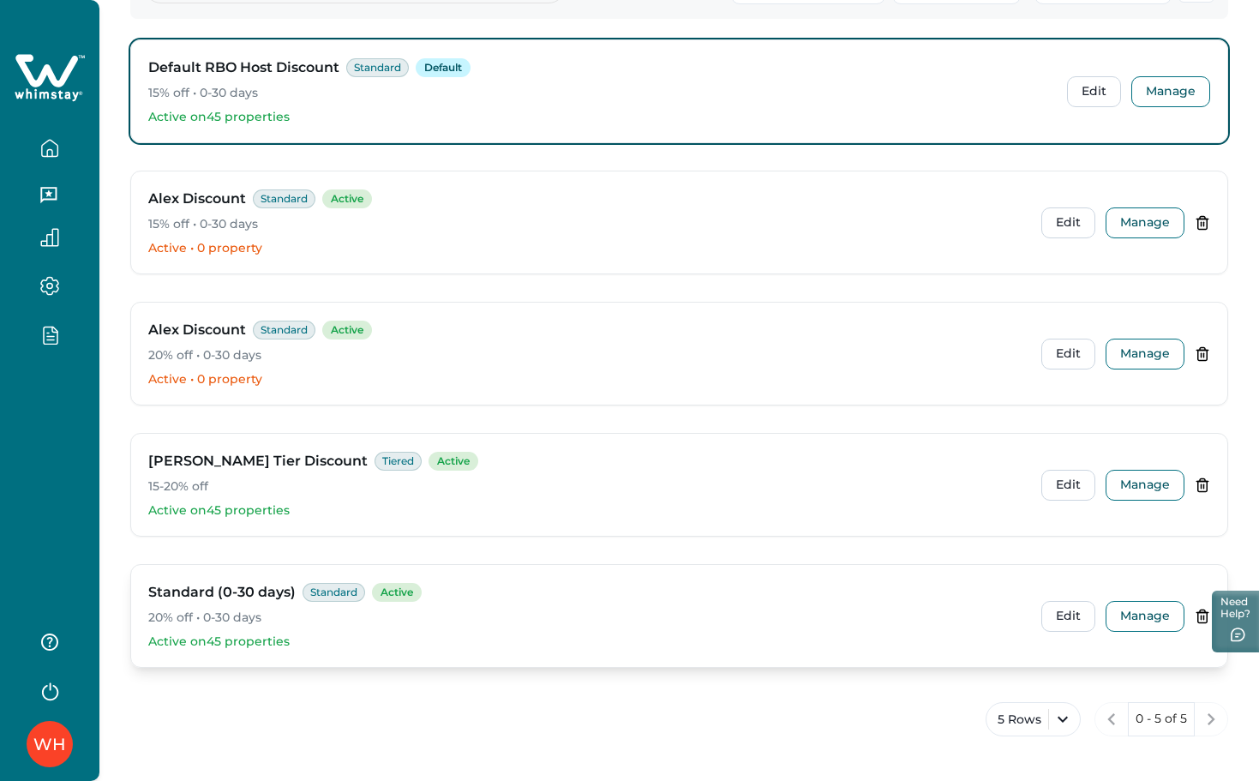
click at [1204, 613] on icon at bounding box center [1201, 615] width 15 height 15
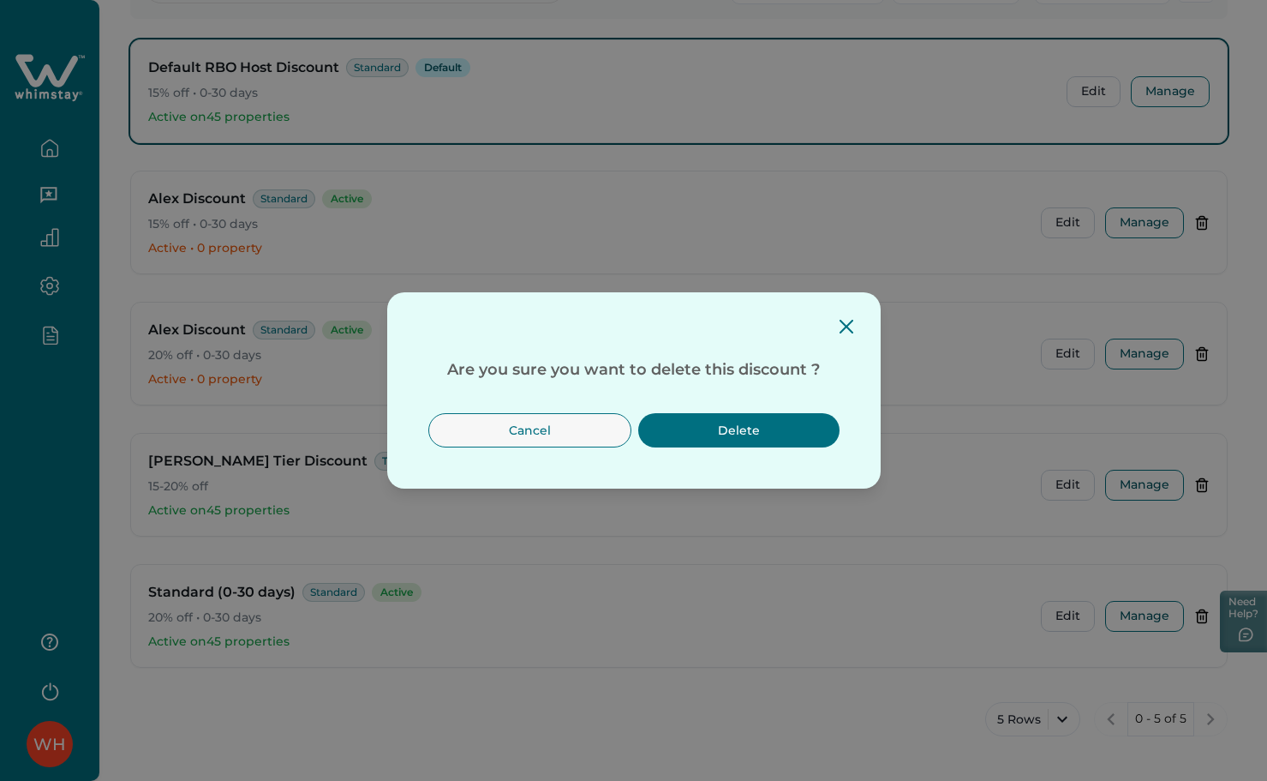
click at [755, 424] on button "Delete" at bounding box center [738, 430] width 201 height 34
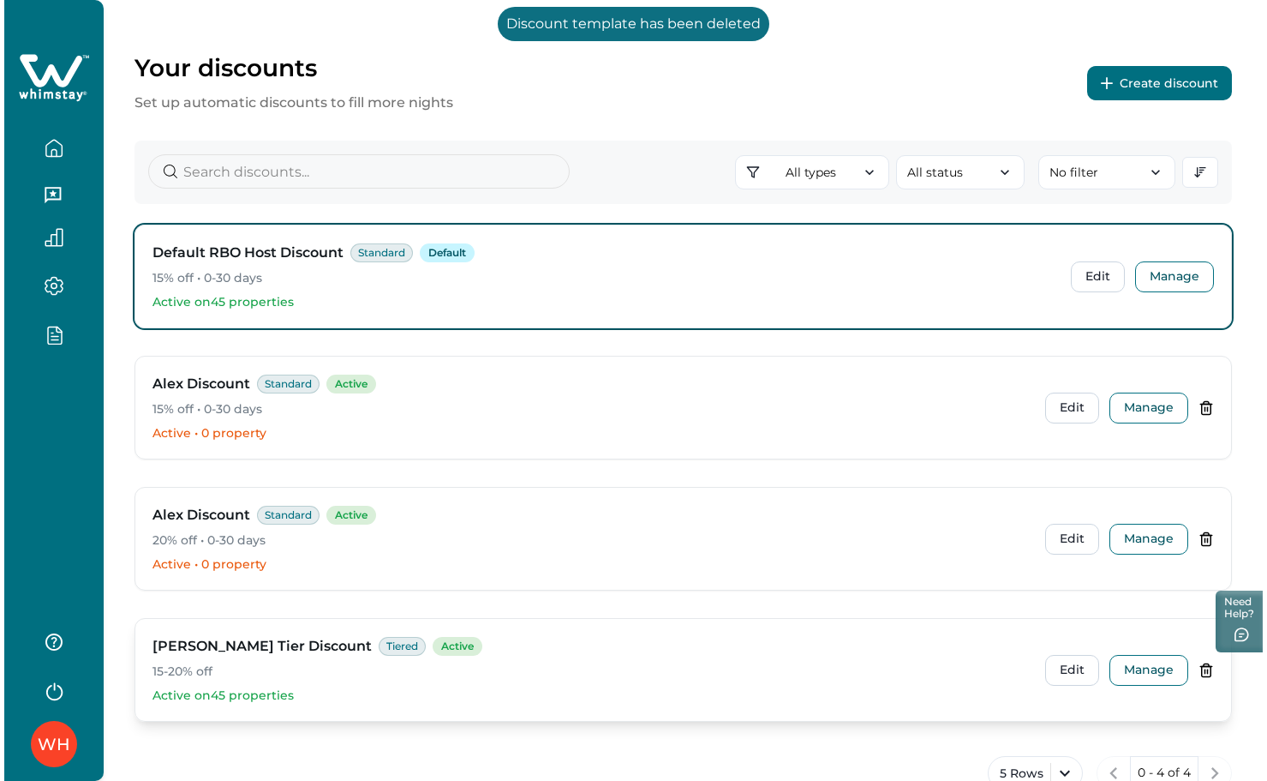
scroll to position [0, 0]
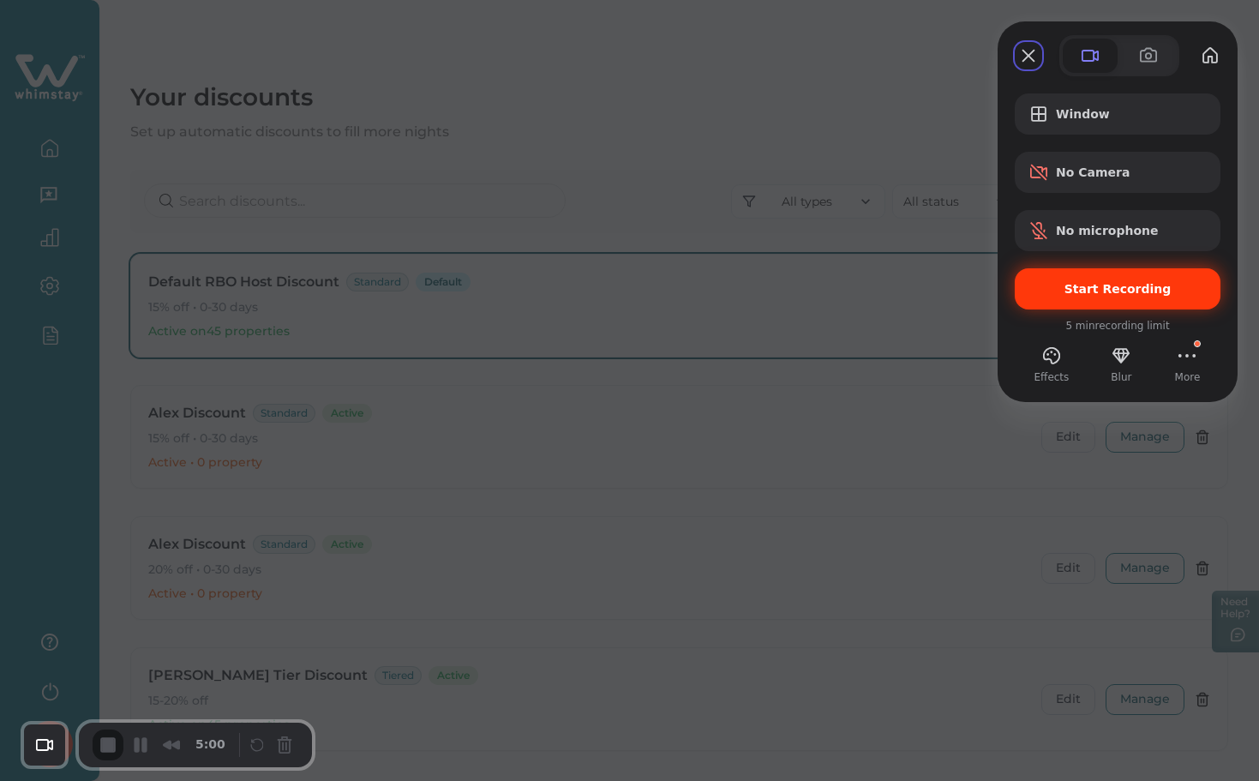
click at [1098, 283] on span "Start Recording" at bounding box center [1117, 289] width 107 height 14
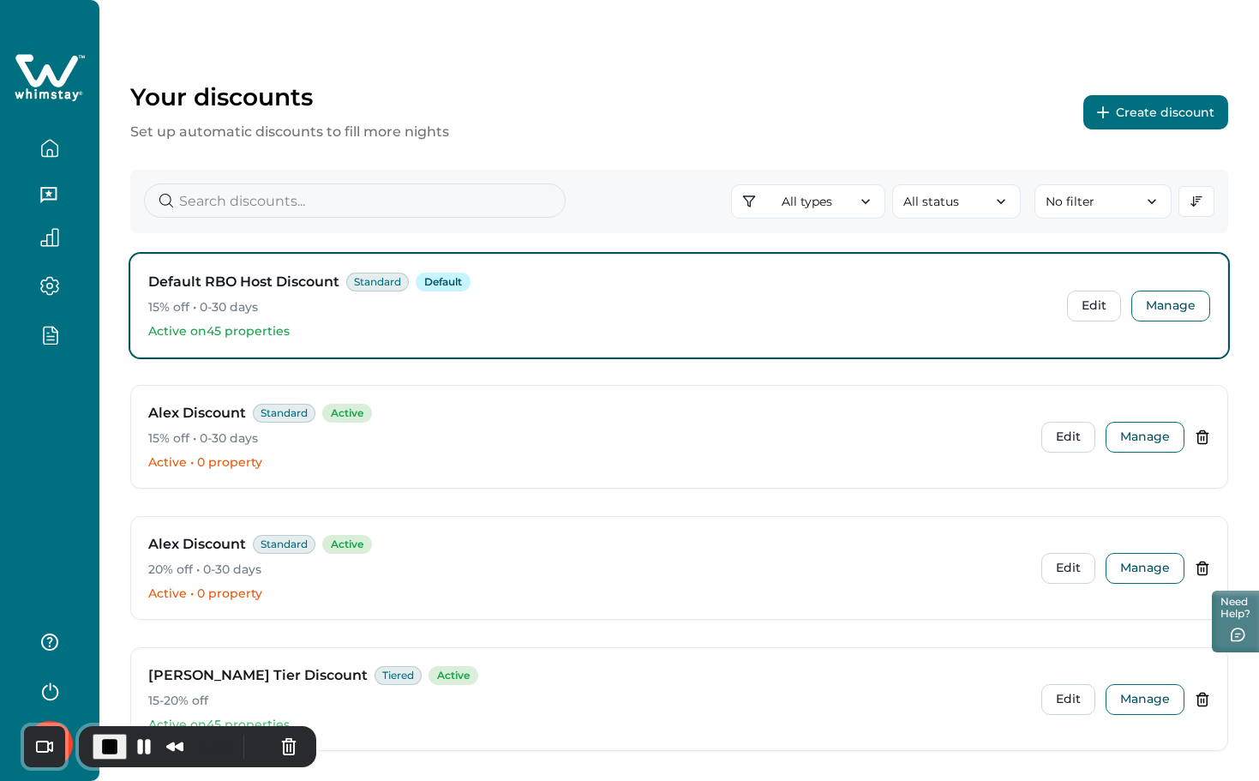
click at [1134, 107] on button "Create discount" at bounding box center [1155, 112] width 145 height 34
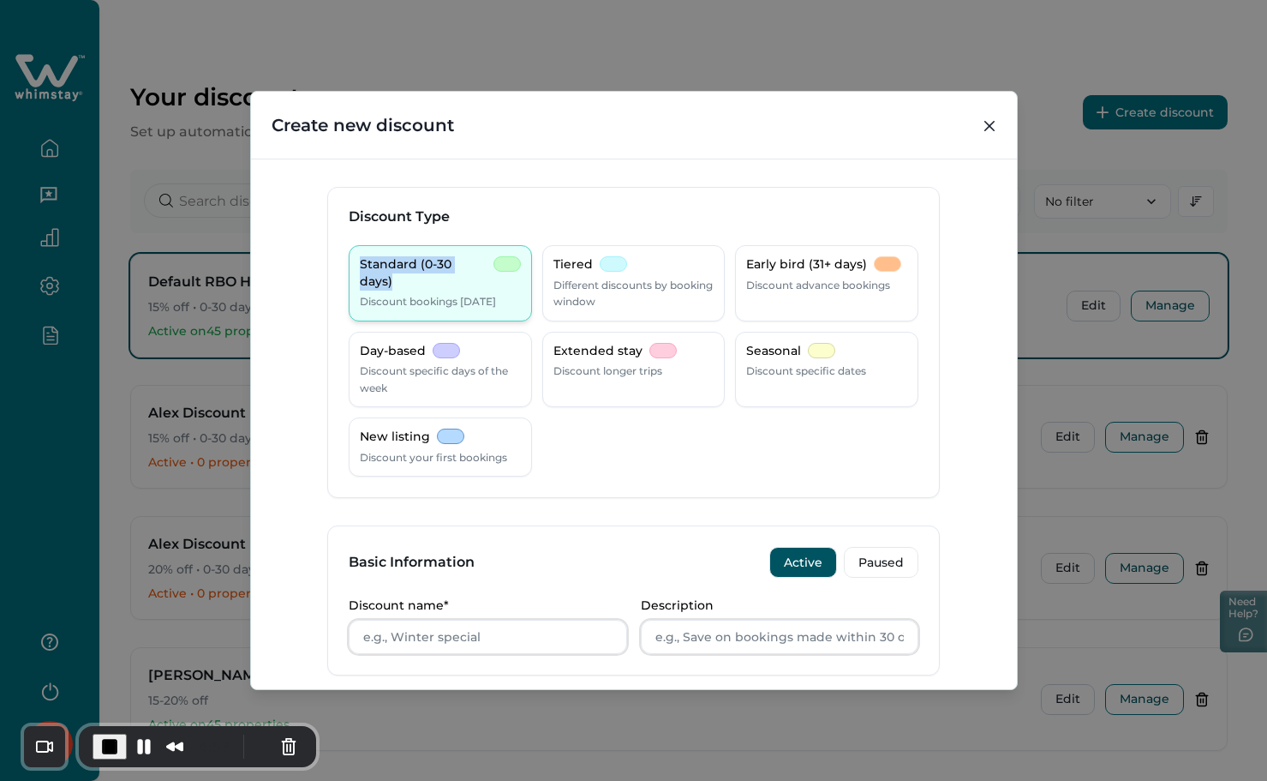
drag, startPoint x: 354, startPoint y: 261, endPoint x: 494, endPoint y: 261, distance: 139.7
click at [494, 261] on div "Standard (0-30 days) Discount bookings [DATE]" at bounding box center [440, 283] width 183 height 76
copy p "Standard (0-30 days)"
click at [466, 634] on input "Discount name*" at bounding box center [488, 636] width 278 height 34
paste input "Standard (0-30 days)"
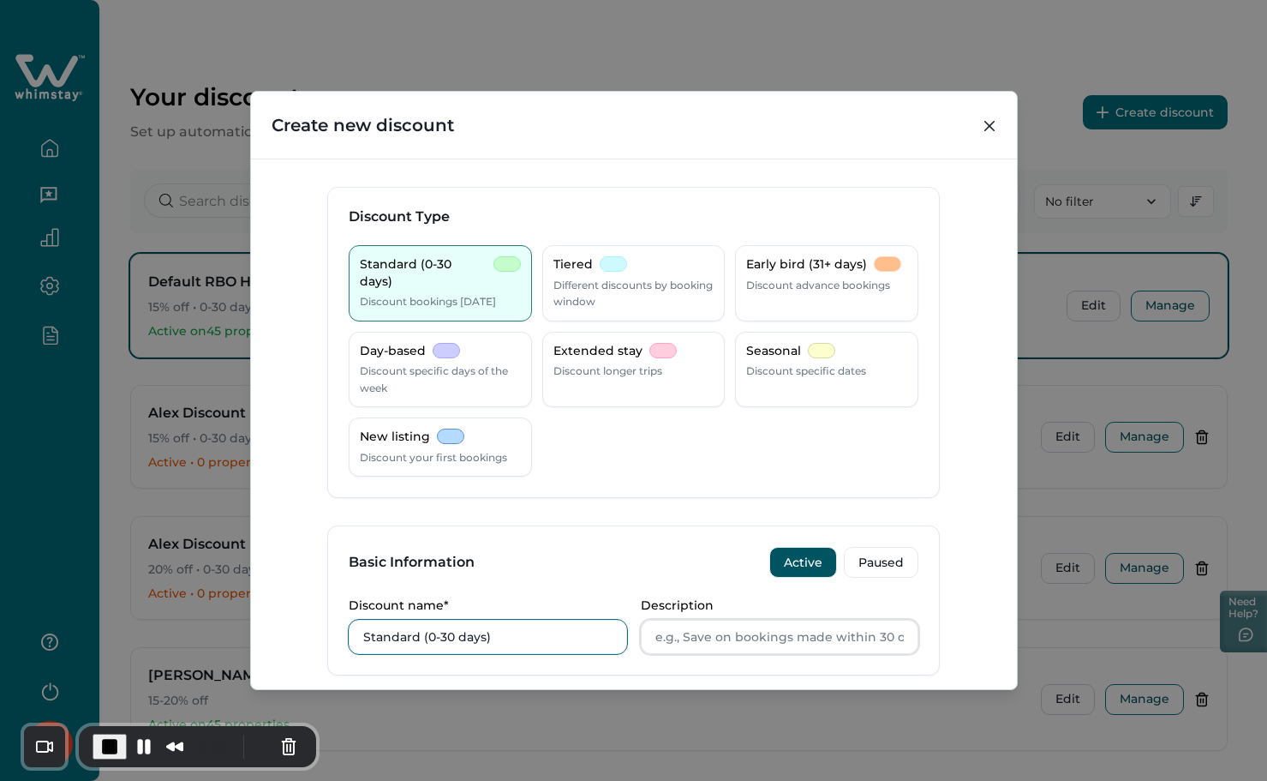
type input "Standard (0-30 days)"
click at [751, 637] on input "Description" at bounding box center [780, 636] width 278 height 34
paste input "Standard (0-30 days)"
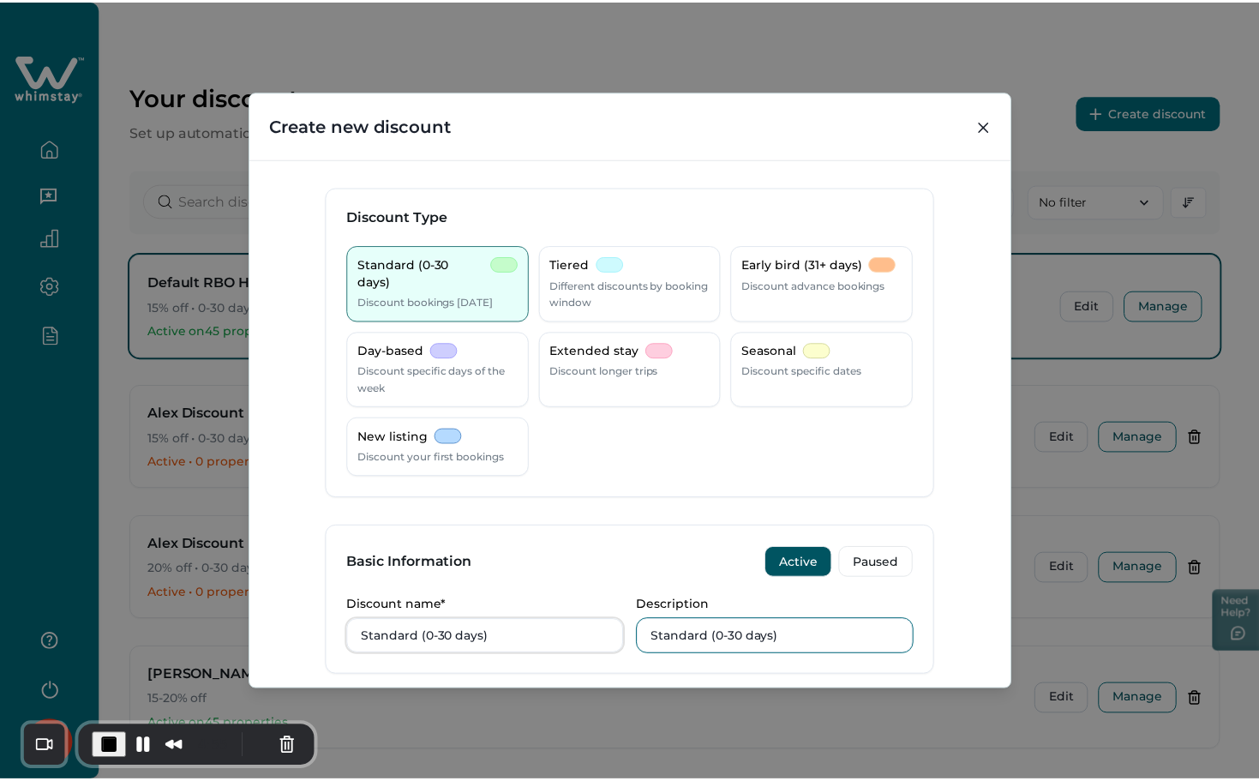
scroll to position [565, 0]
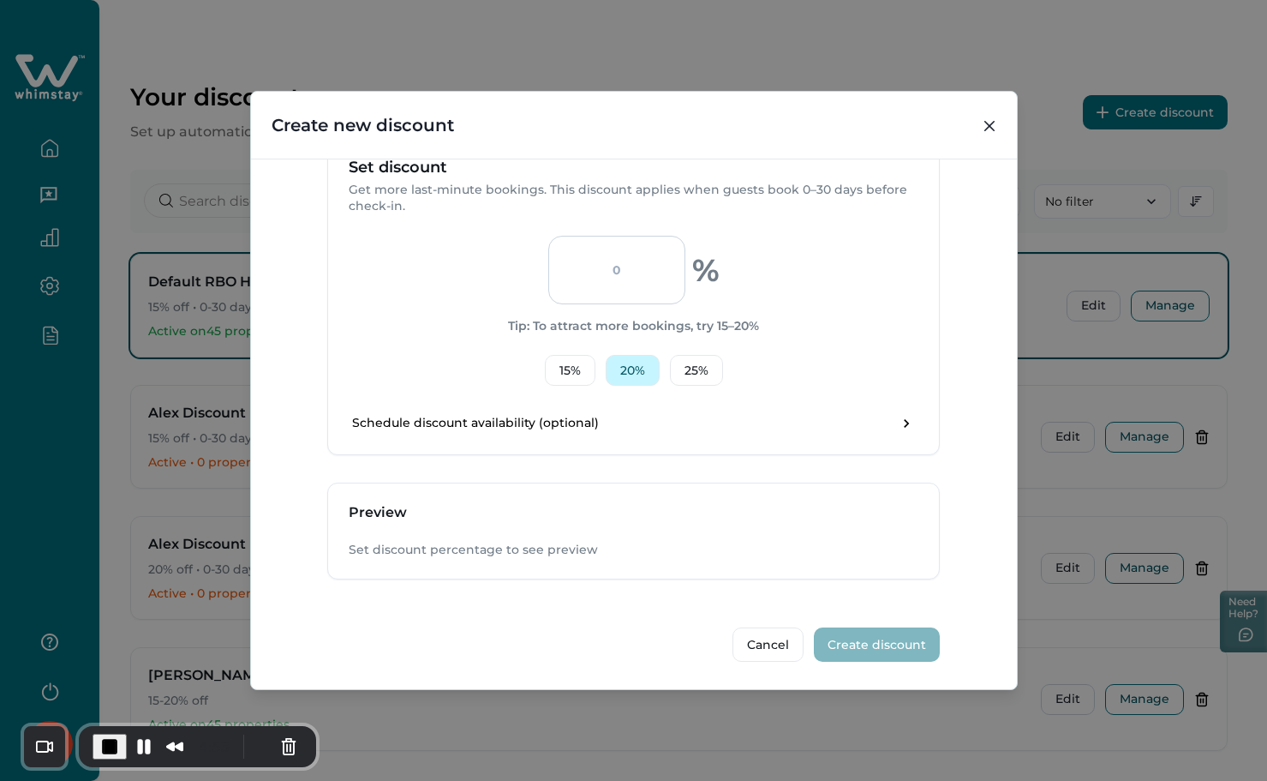
type input "Standard (0-30 days)"
click at [619, 356] on button "20 %" at bounding box center [633, 370] width 54 height 31
type input "20"
click at [858, 638] on button "Create discount" at bounding box center [877, 644] width 126 height 34
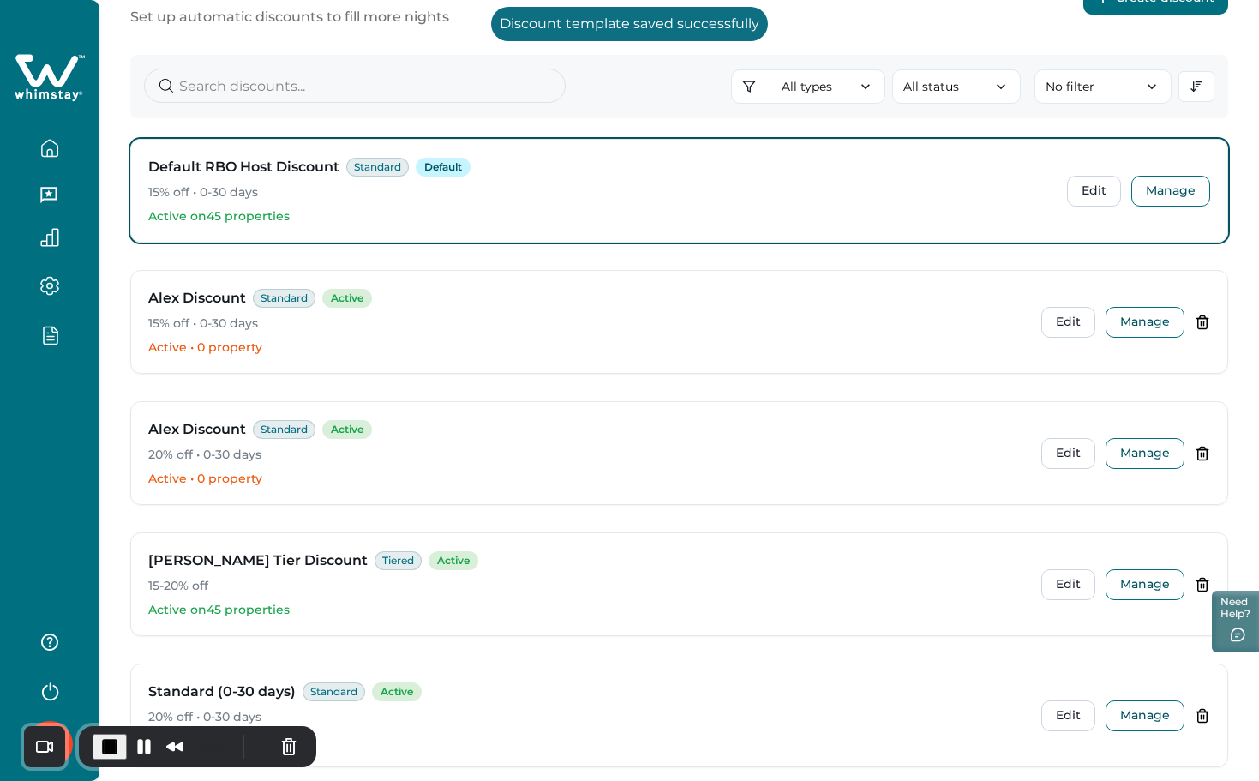
scroll to position [214, 0]
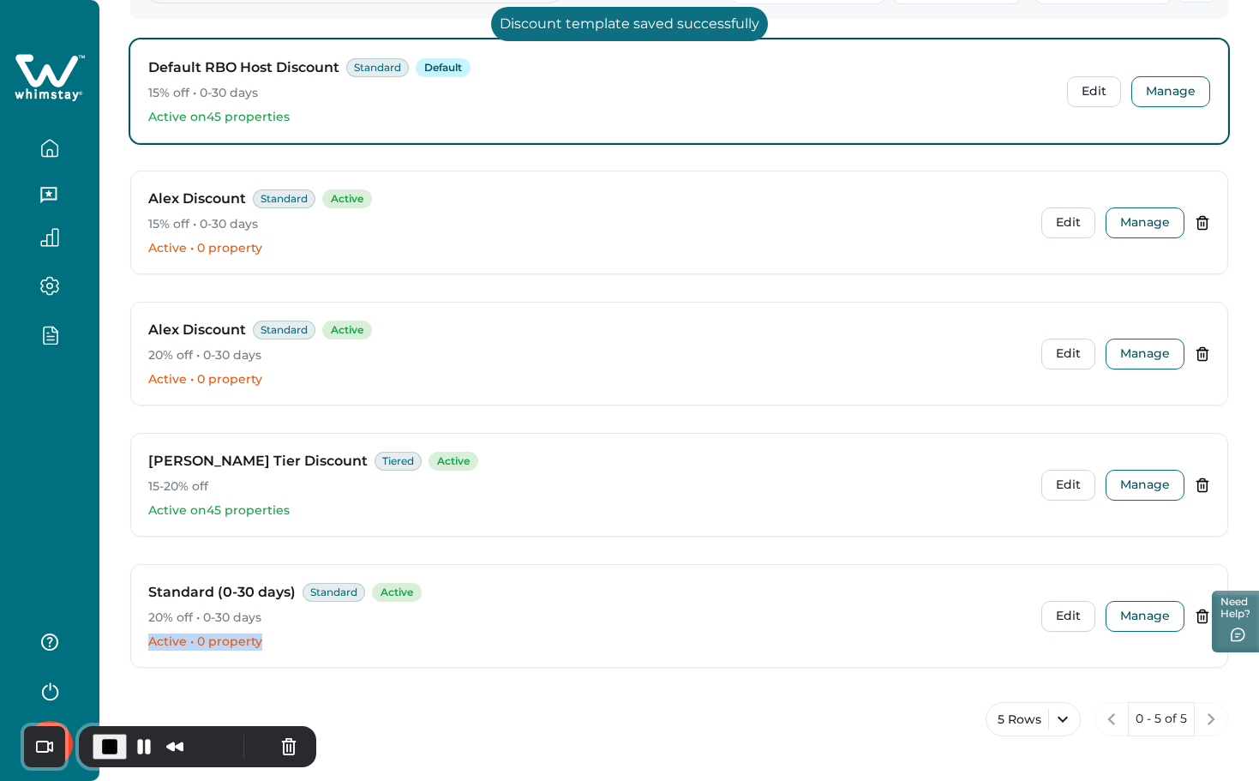
drag, startPoint x: 152, startPoint y: 637, endPoint x: 109, endPoint y: 631, distance: 43.3
click at [109, 631] on div "Your discounts Set up automatic discounts to fill more nights Create discount A…" at bounding box center [678, 283] width 1159 height 995
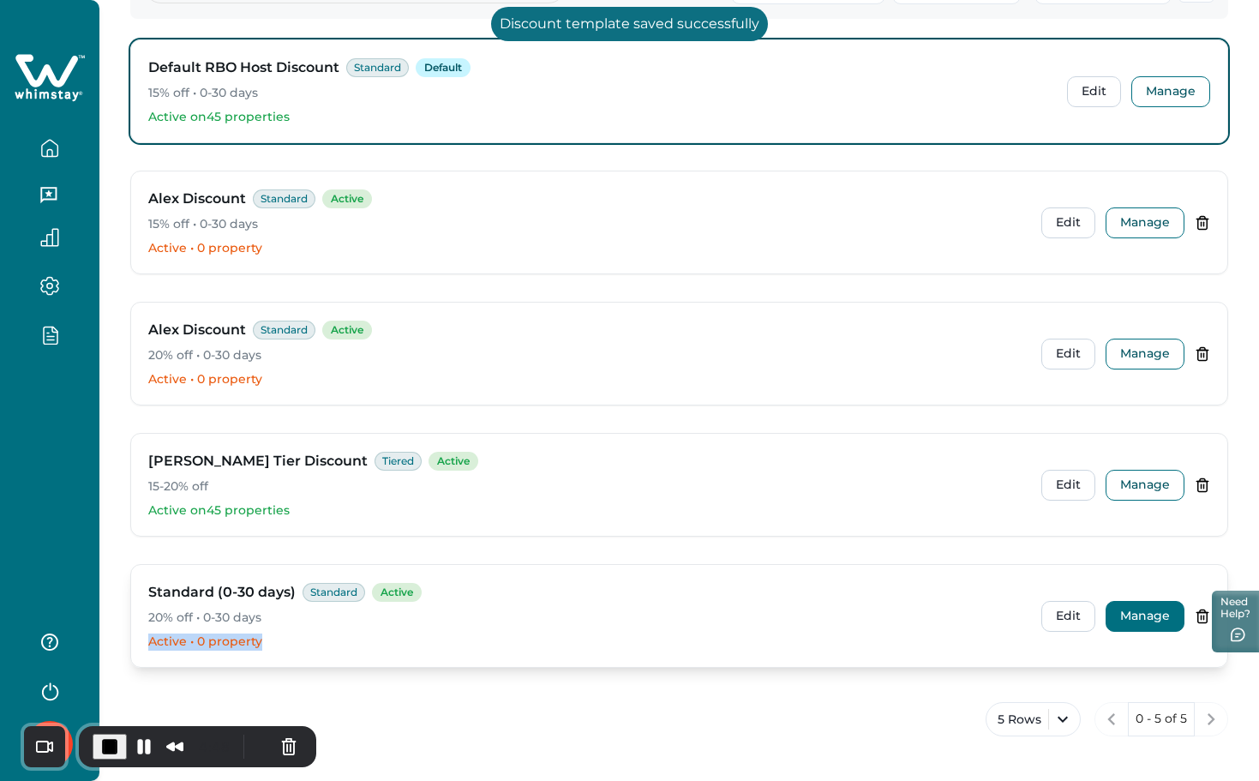
click at [1150, 617] on button "Manage" at bounding box center [1144, 616] width 79 height 31
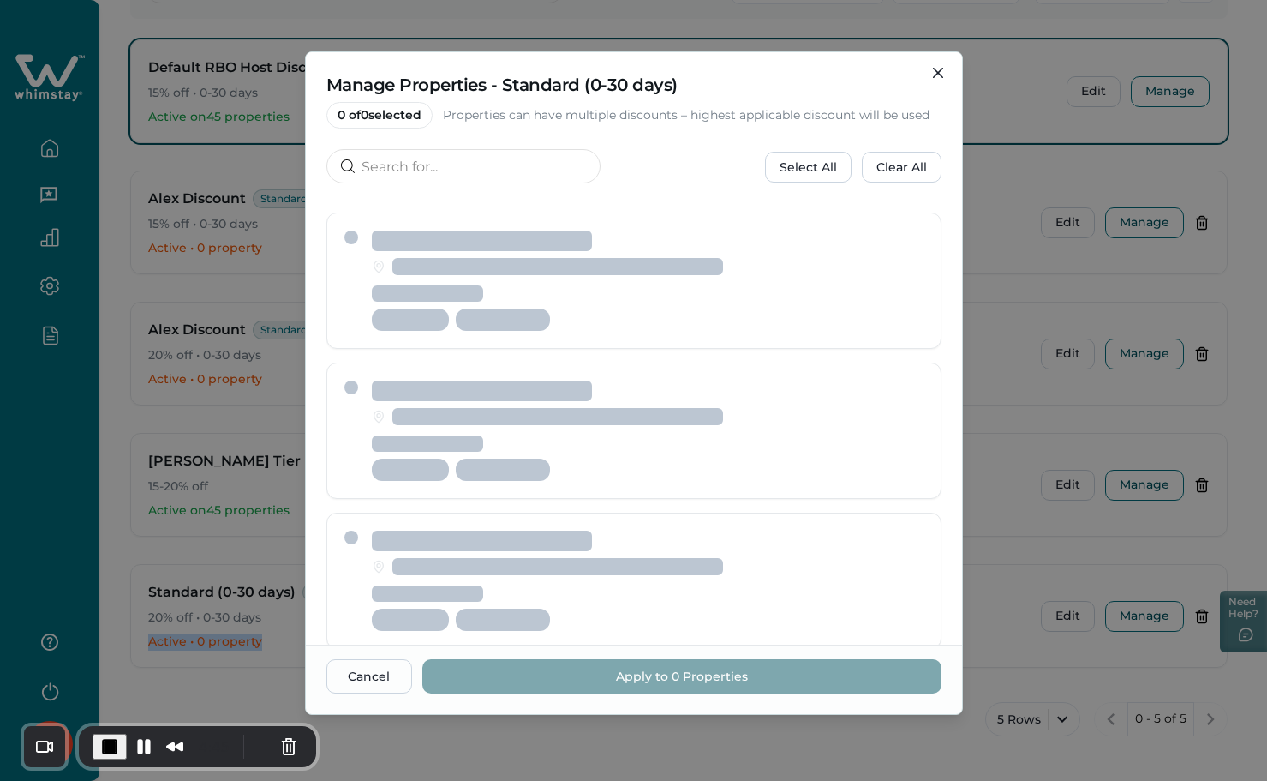
click at [110, 744] on span "End Recording" at bounding box center [109, 746] width 21 height 21
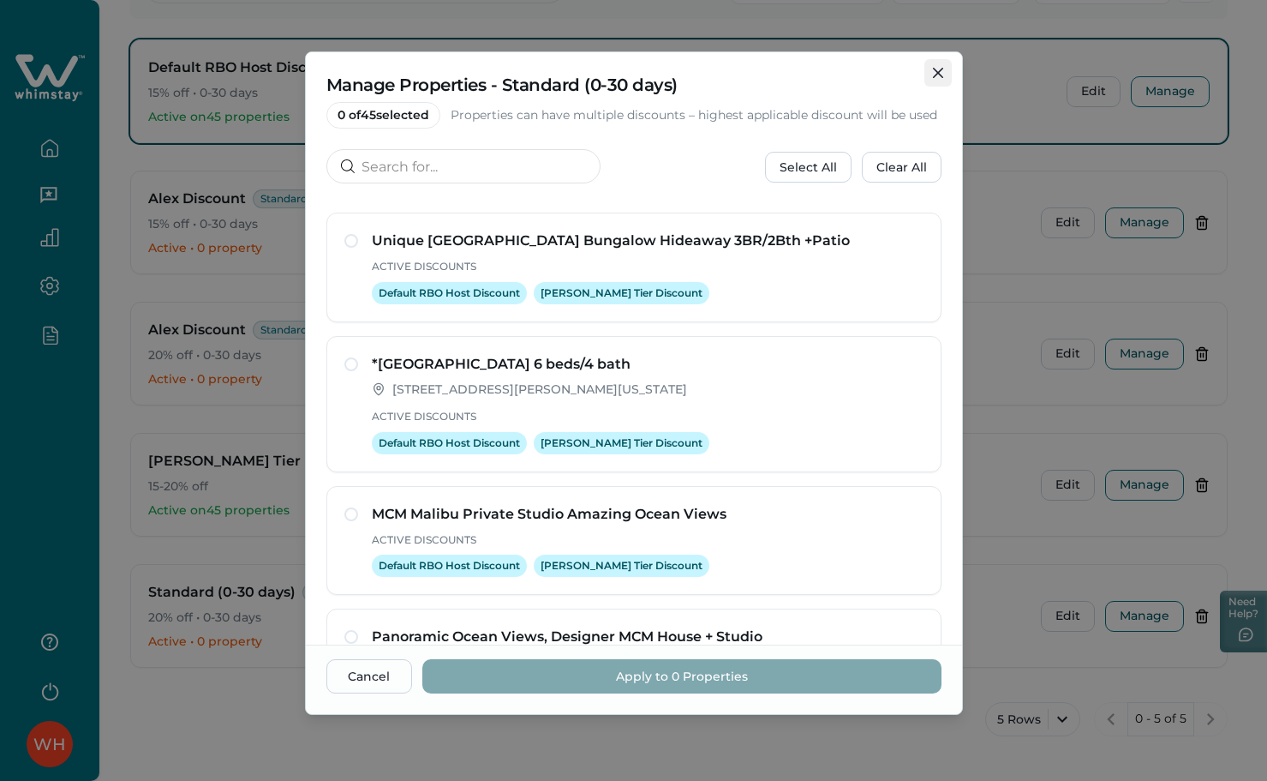
click at [942, 79] on button "Close" at bounding box center [938, 72] width 27 height 27
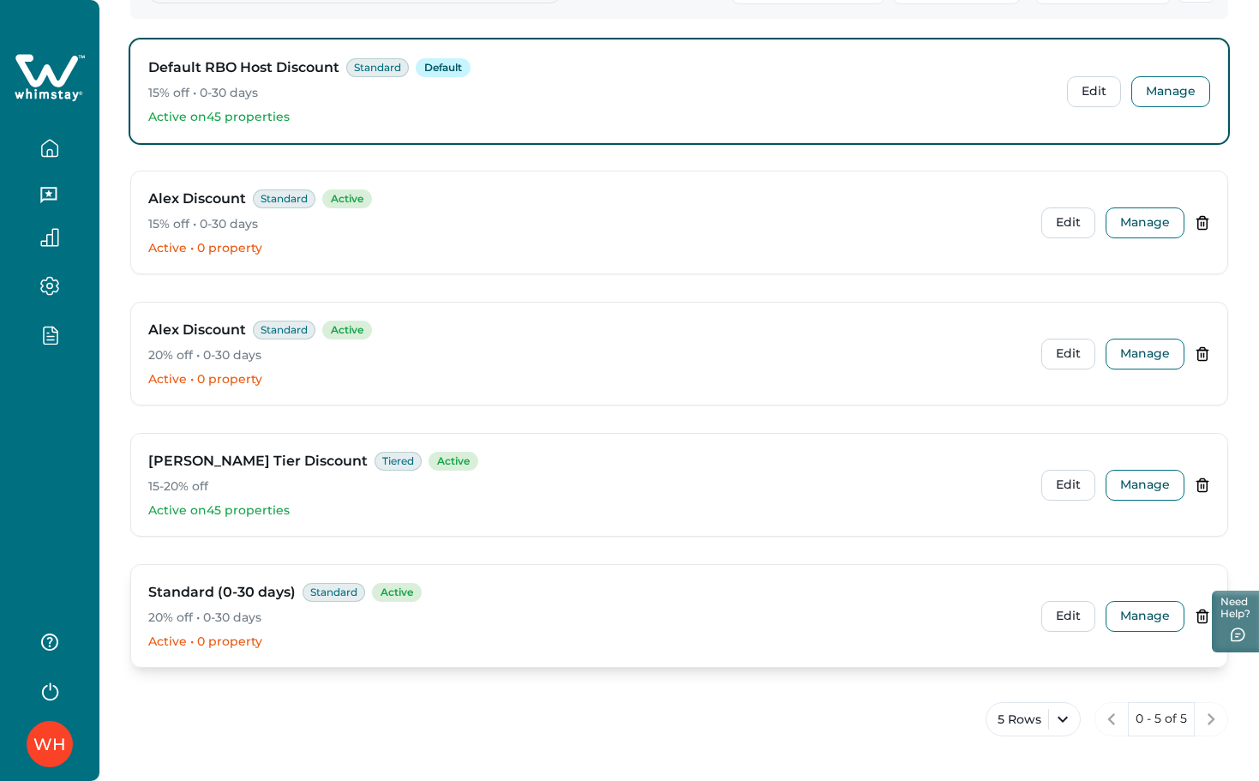
click at [1201, 617] on icon at bounding box center [1201, 617] width 0 height 4
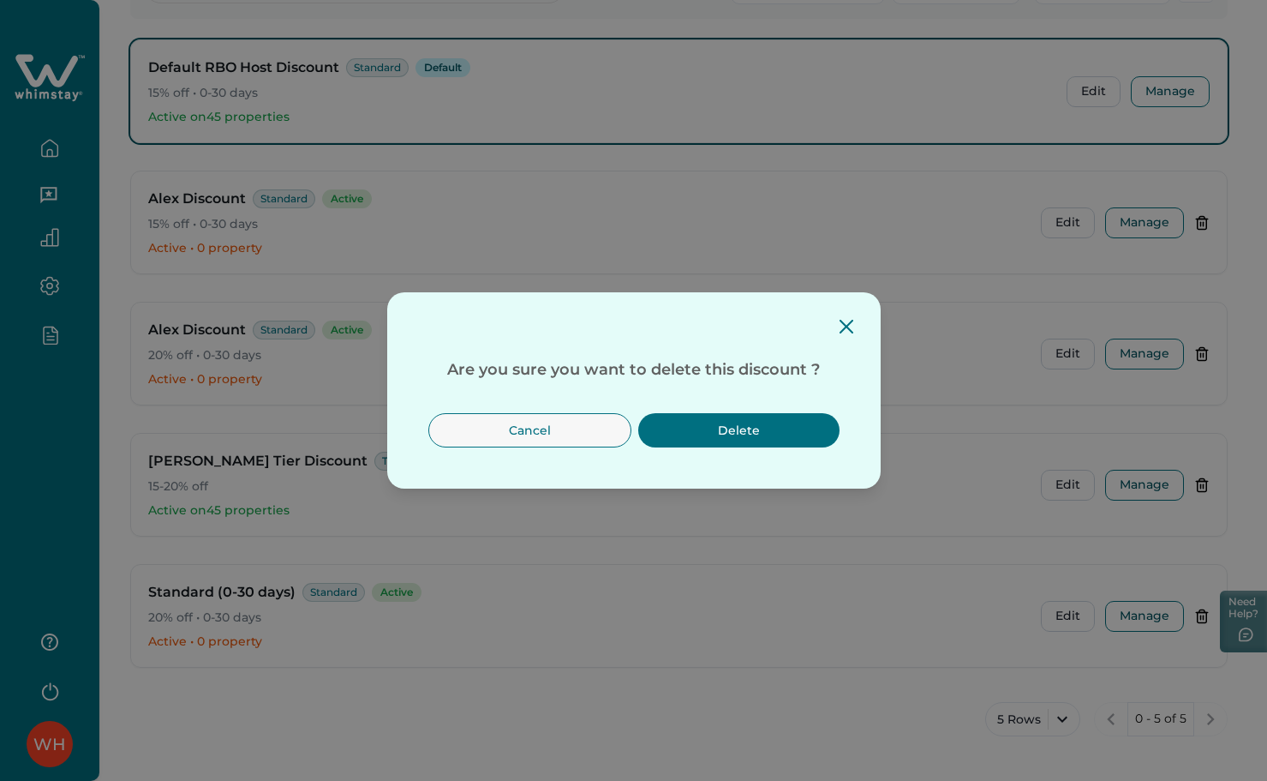
click at [777, 447] on button "Delete" at bounding box center [738, 430] width 201 height 34
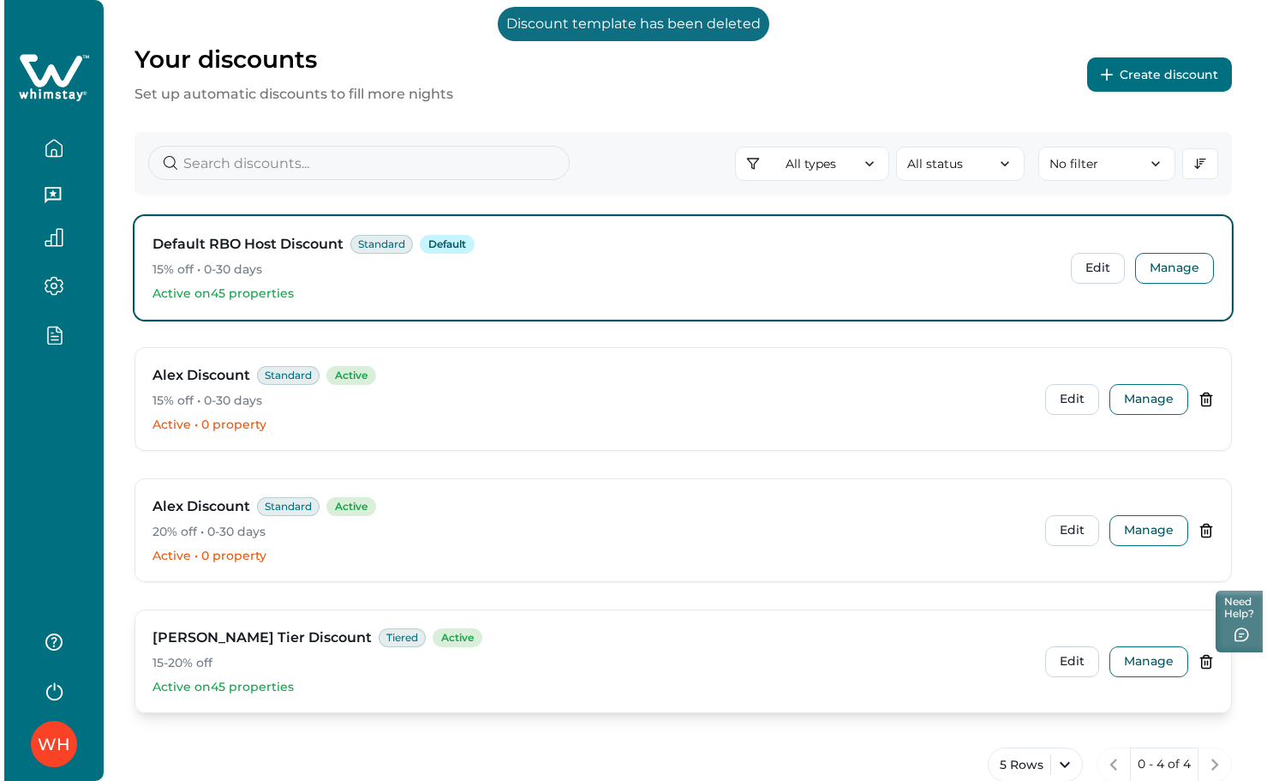
scroll to position [0, 0]
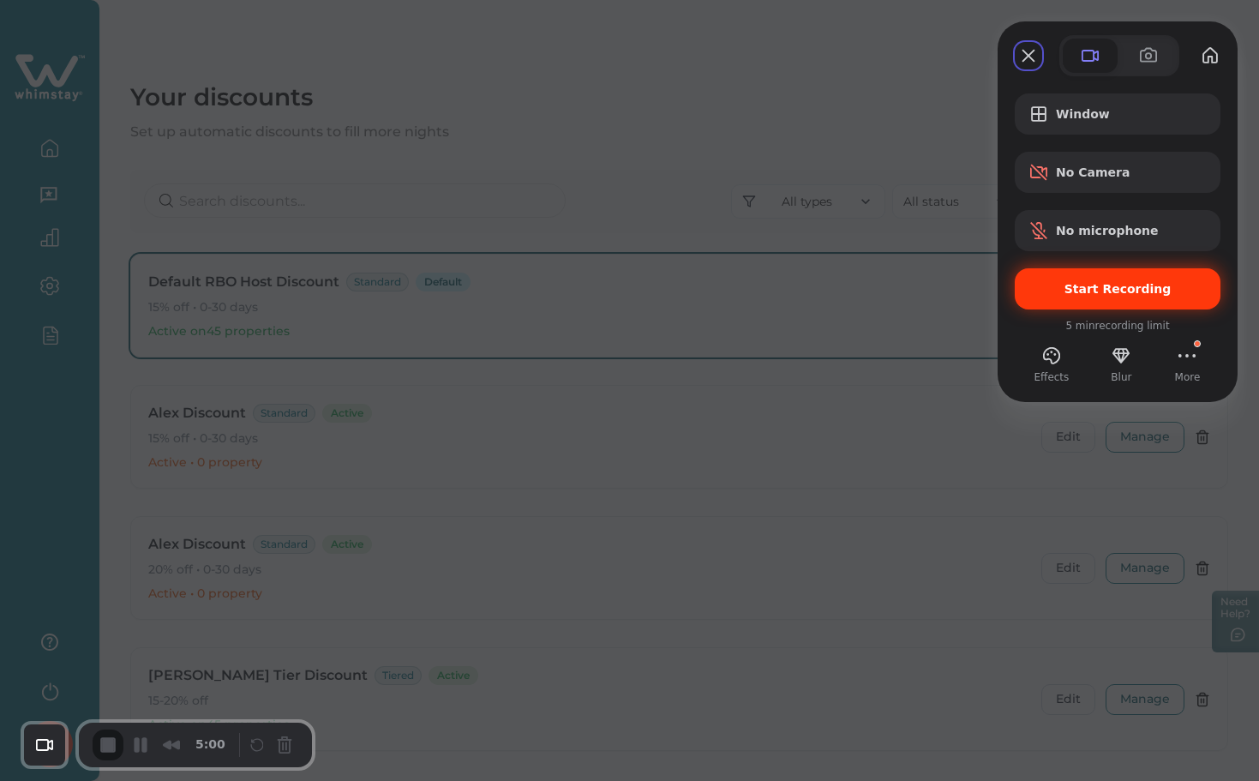
click at [1155, 283] on span "Start Recording" at bounding box center [1117, 289] width 107 height 14
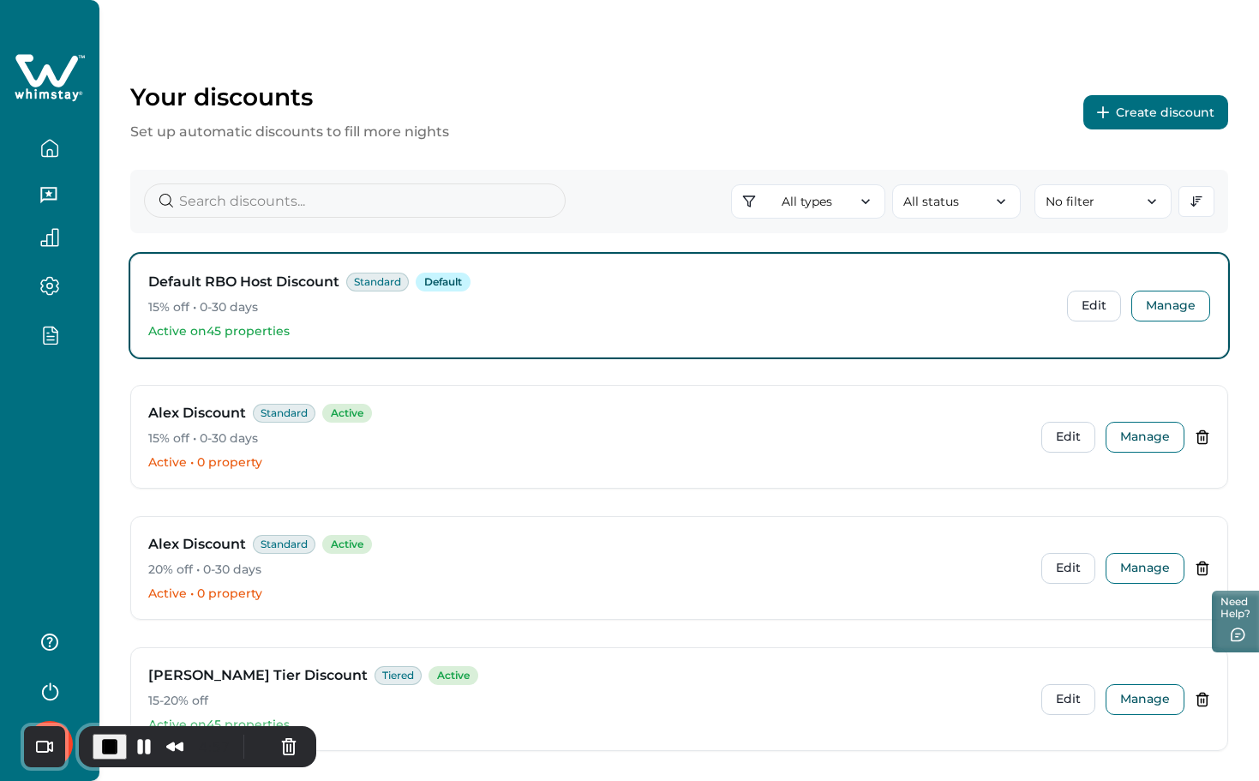
click at [1132, 114] on button "Create discount" at bounding box center [1155, 112] width 145 height 34
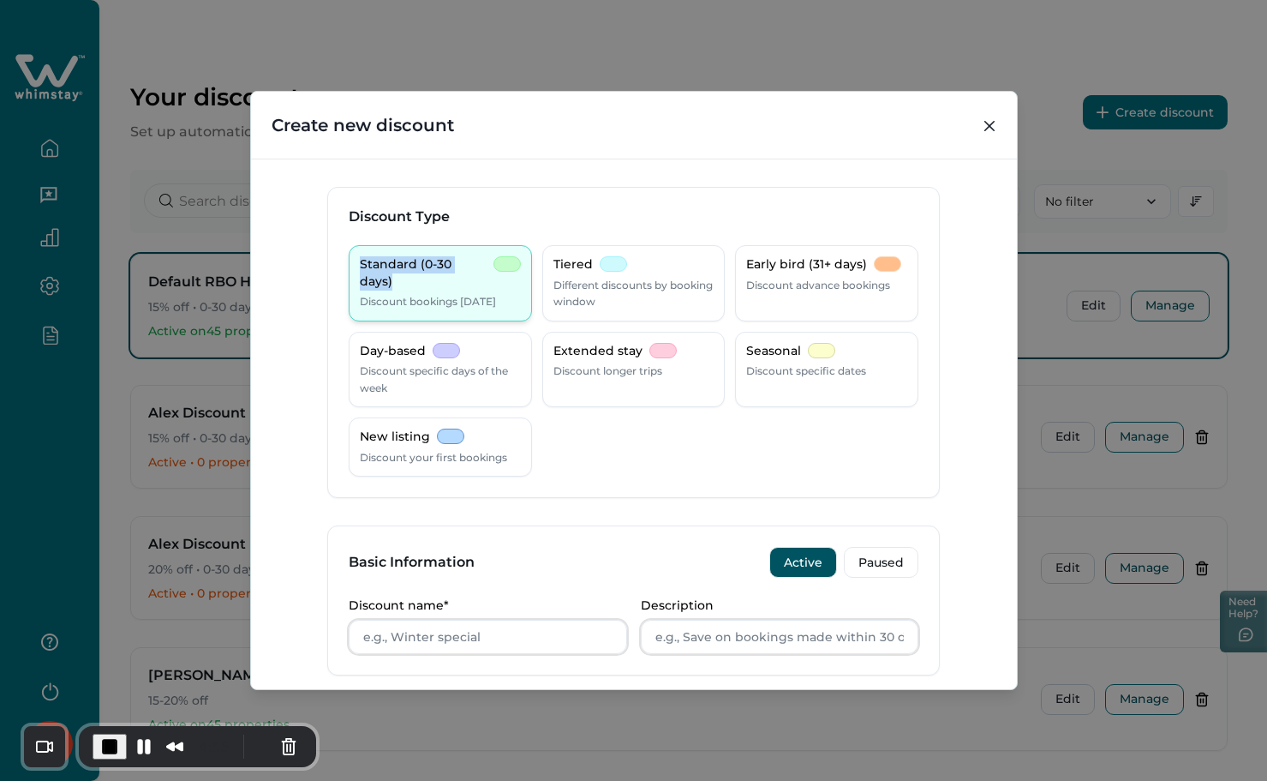
drag, startPoint x: 352, startPoint y: 266, endPoint x: 492, endPoint y: 266, distance: 139.7
click at [492, 266] on div "Standard (0-30 days) Discount bookings [DATE]" at bounding box center [440, 283] width 183 height 76
copy p "Standard (0-30 days)"
click at [464, 640] on input "Discount name*" at bounding box center [488, 636] width 278 height 34
paste input "Standard (0-30 days)"
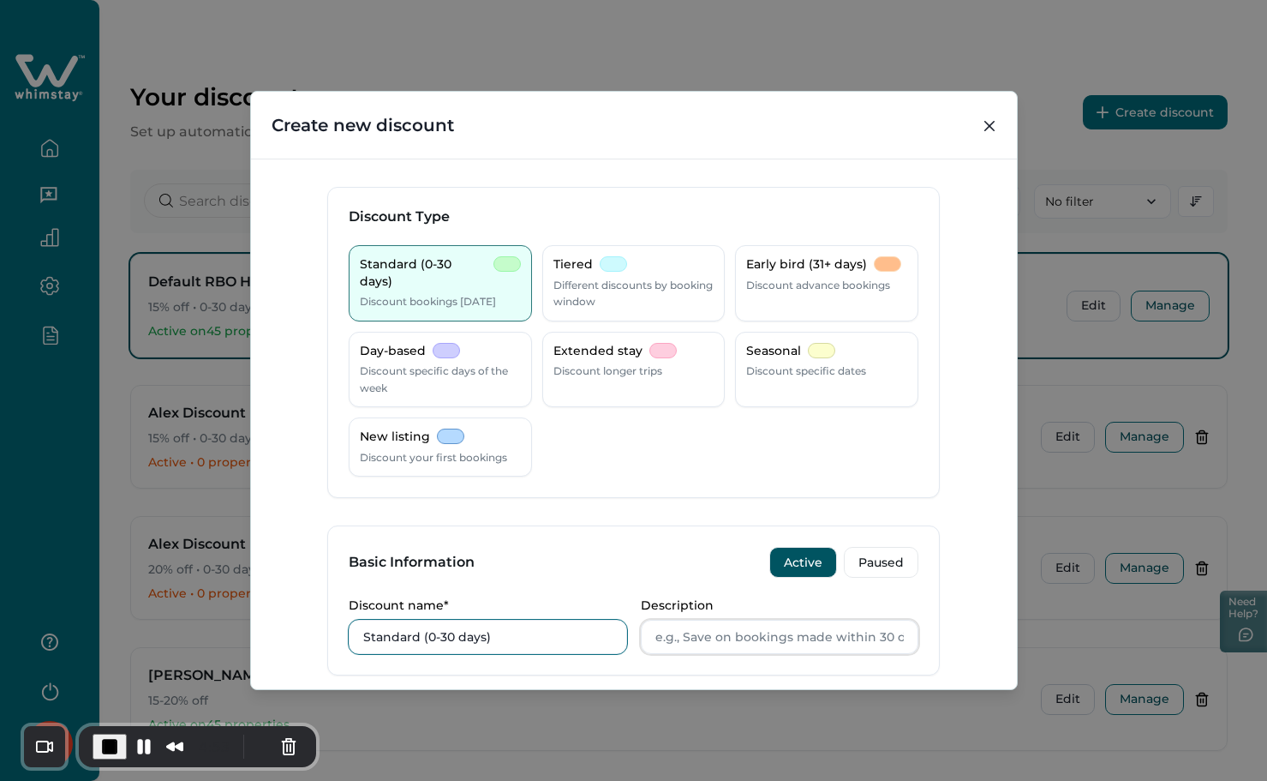
type input "Standard (0-30 days)"
click at [685, 633] on input "Description" at bounding box center [780, 636] width 278 height 34
paste input "Standard (0-30 days)"
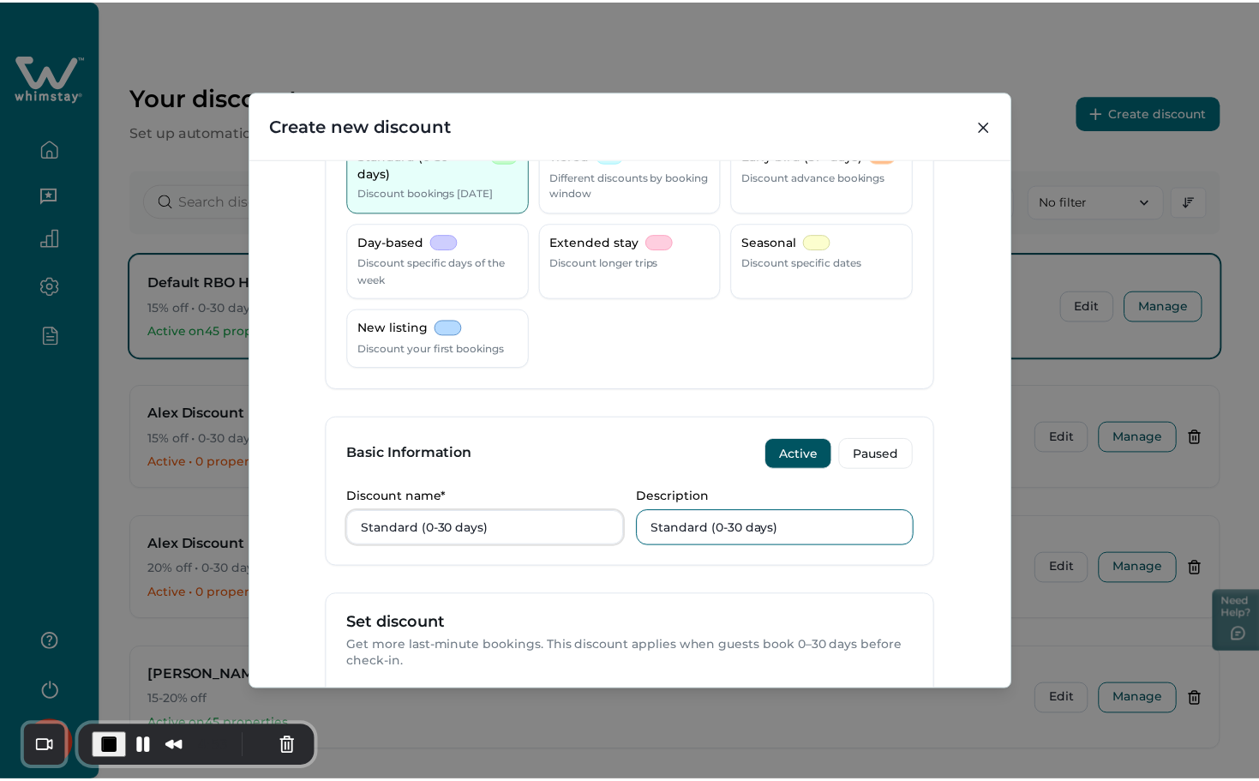
scroll to position [565, 0]
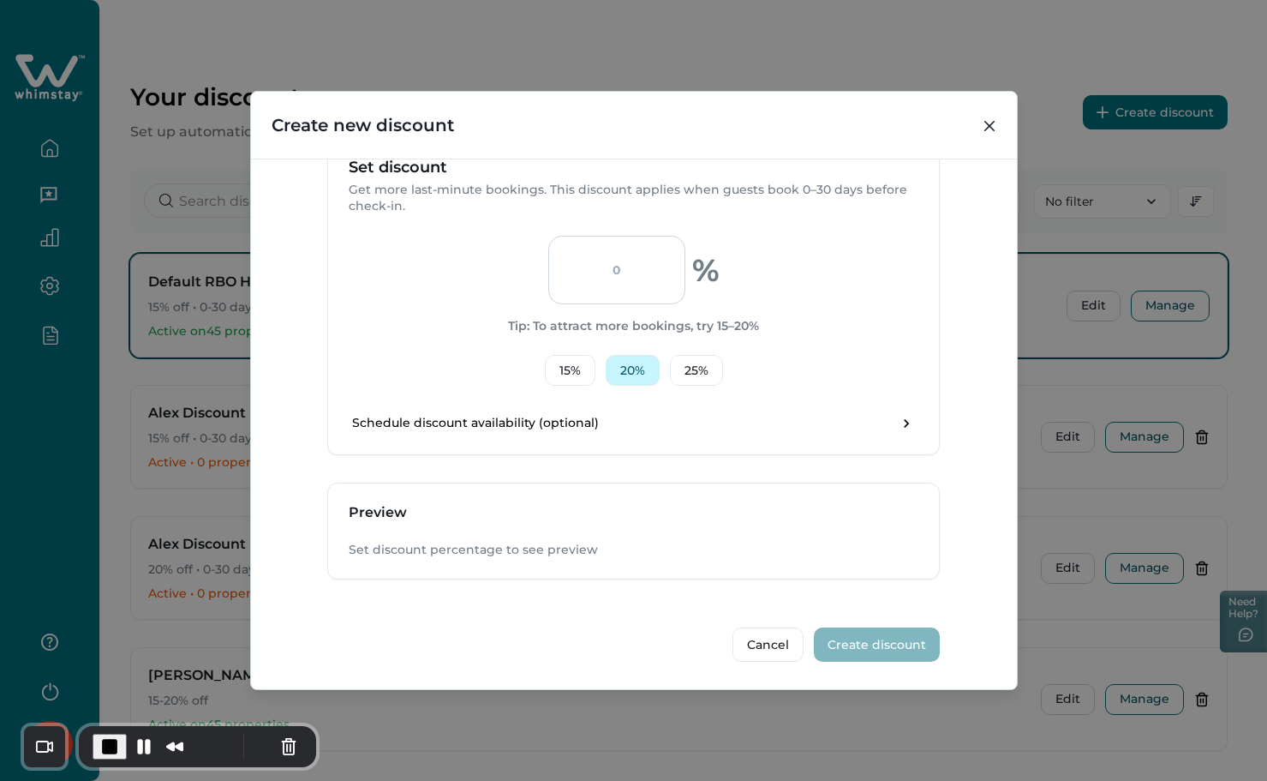
type input "Standard (0-30 days)"
click at [621, 372] on button "20 %" at bounding box center [633, 370] width 54 height 31
type input "20"
click at [854, 637] on button "Create discount" at bounding box center [877, 644] width 126 height 34
click at [140, 746] on button "Pause Recording" at bounding box center [143, 746] width 27 height 27
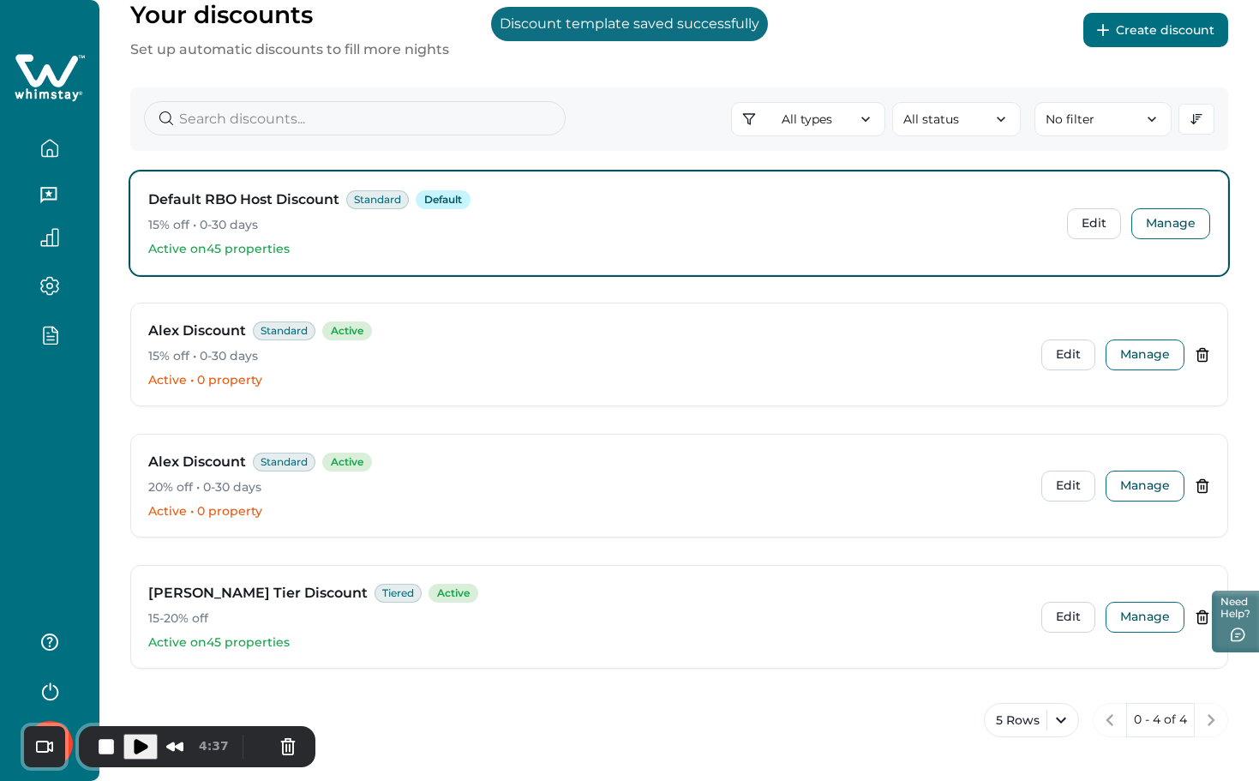
scroll to position [83, 0]
click at [133, 739] on span "Play Recording" at bounding box center [140, 746] width 21 height 21
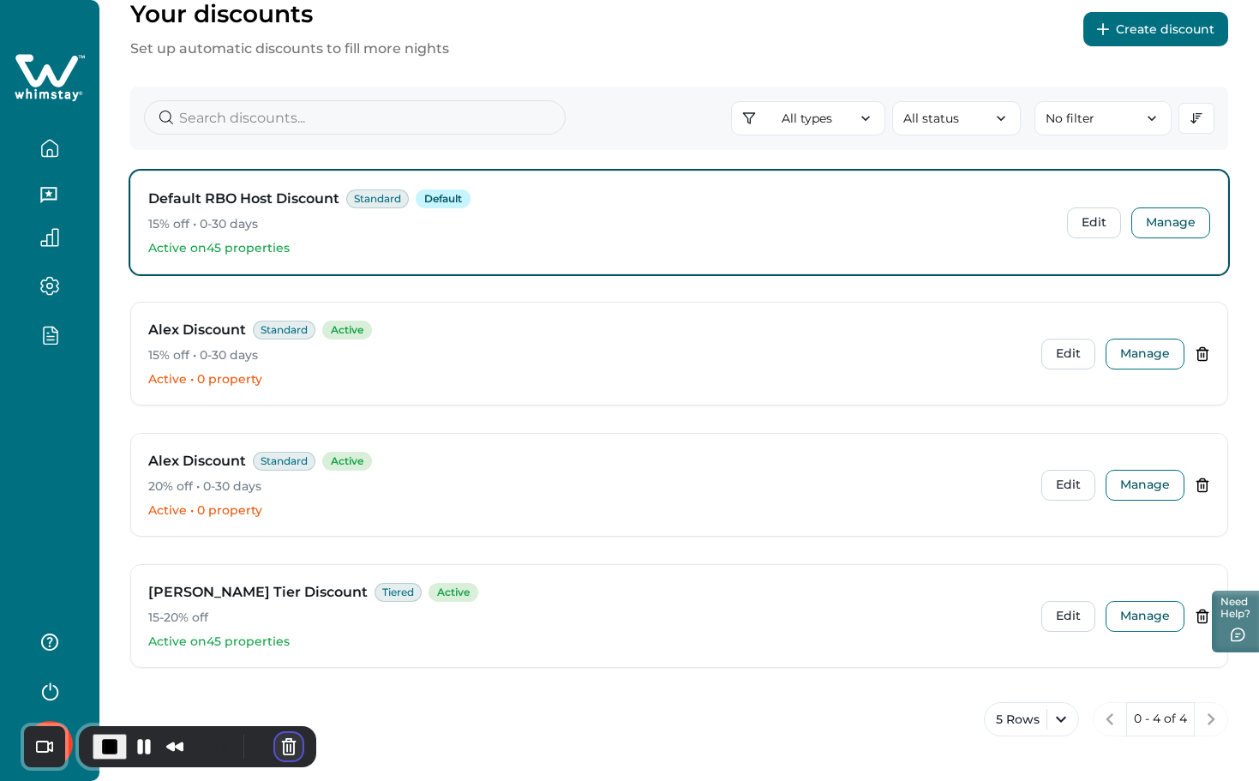
click at [290, 748] on button "Cancel Recording" at bounding box center [288, 746] width 27 height 27
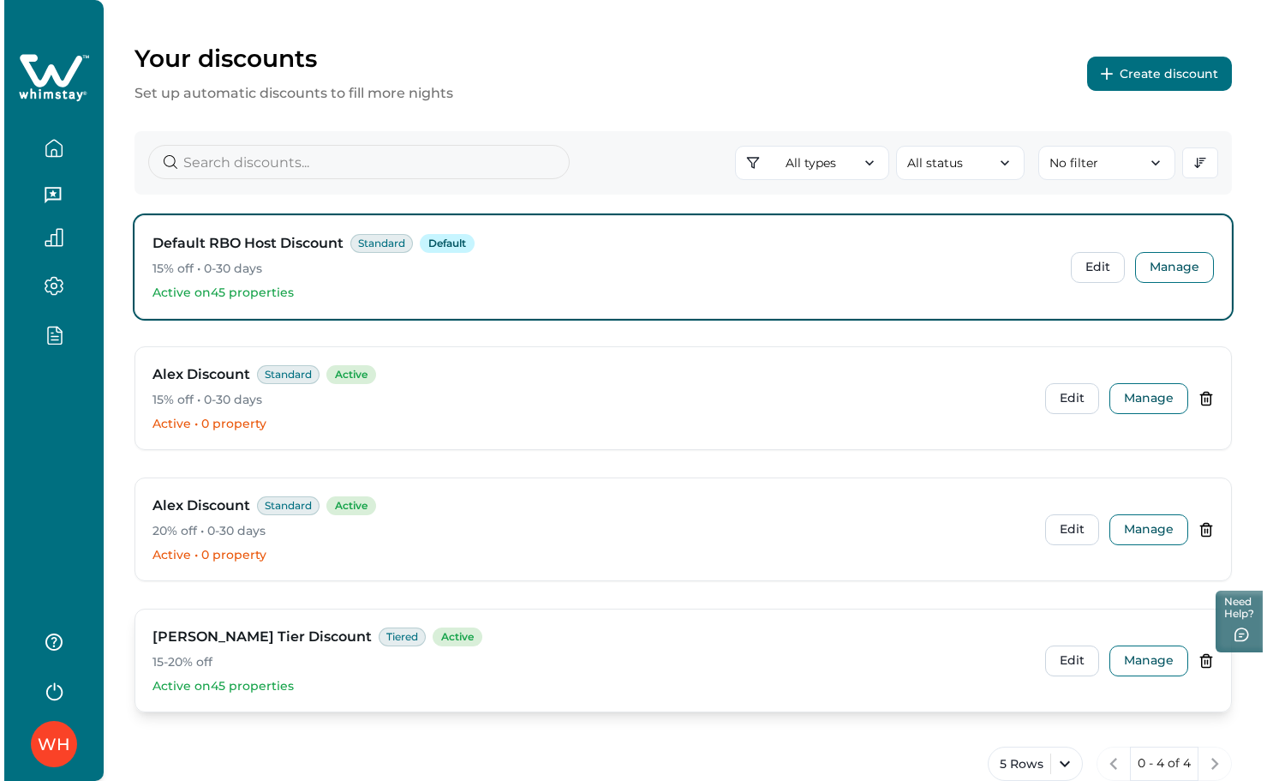
scroll to position [0, 0]
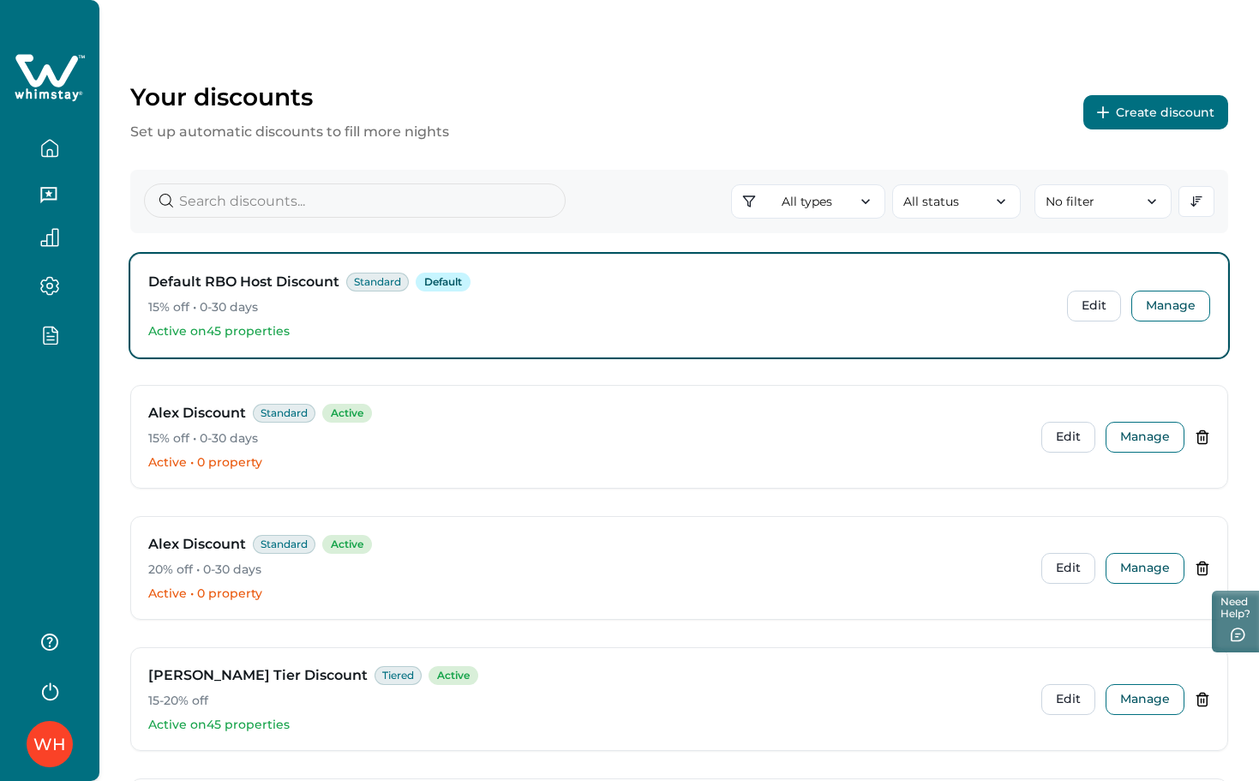
click at [1087, 65] on div "Your discounts Set up automatic discounts to fill more nights Create discount A…" at bounding box center [678, 497] width 1159 height 995
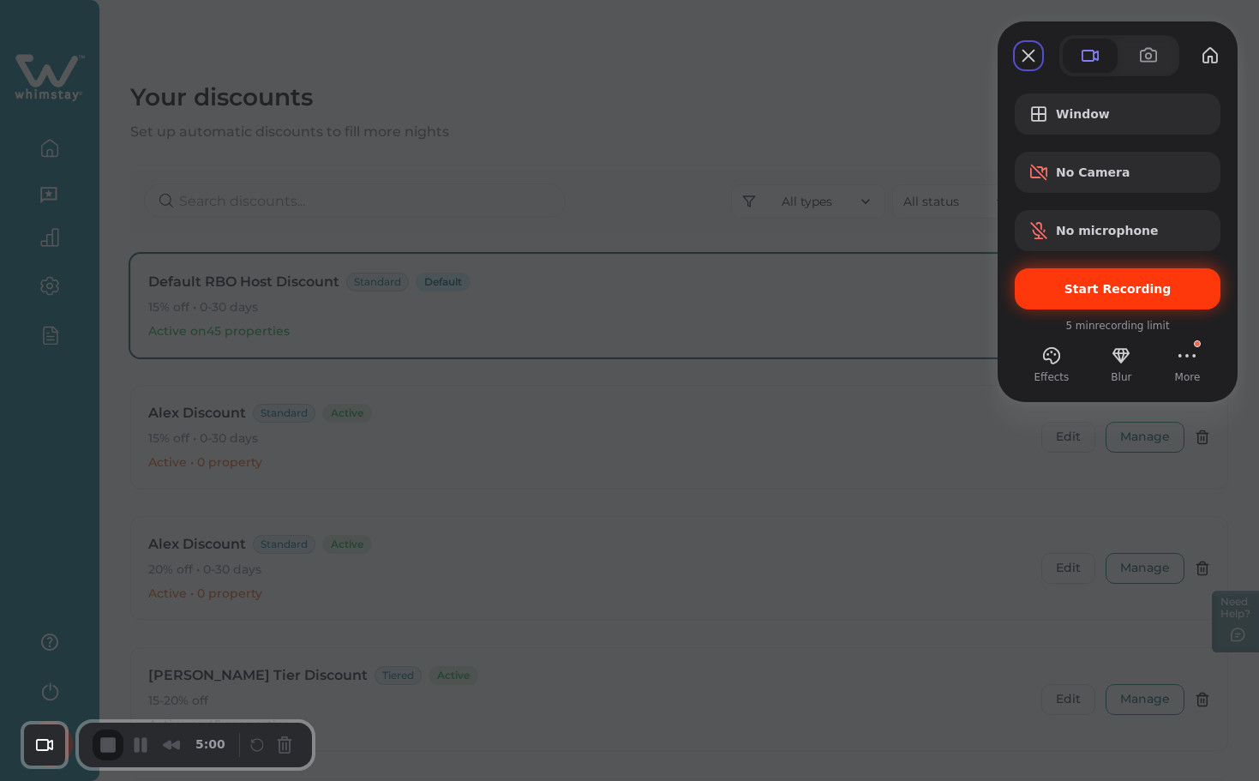
click at [1096, 289] on span "Start Recording" at bounding box center [1117, 289] width 107 height 14
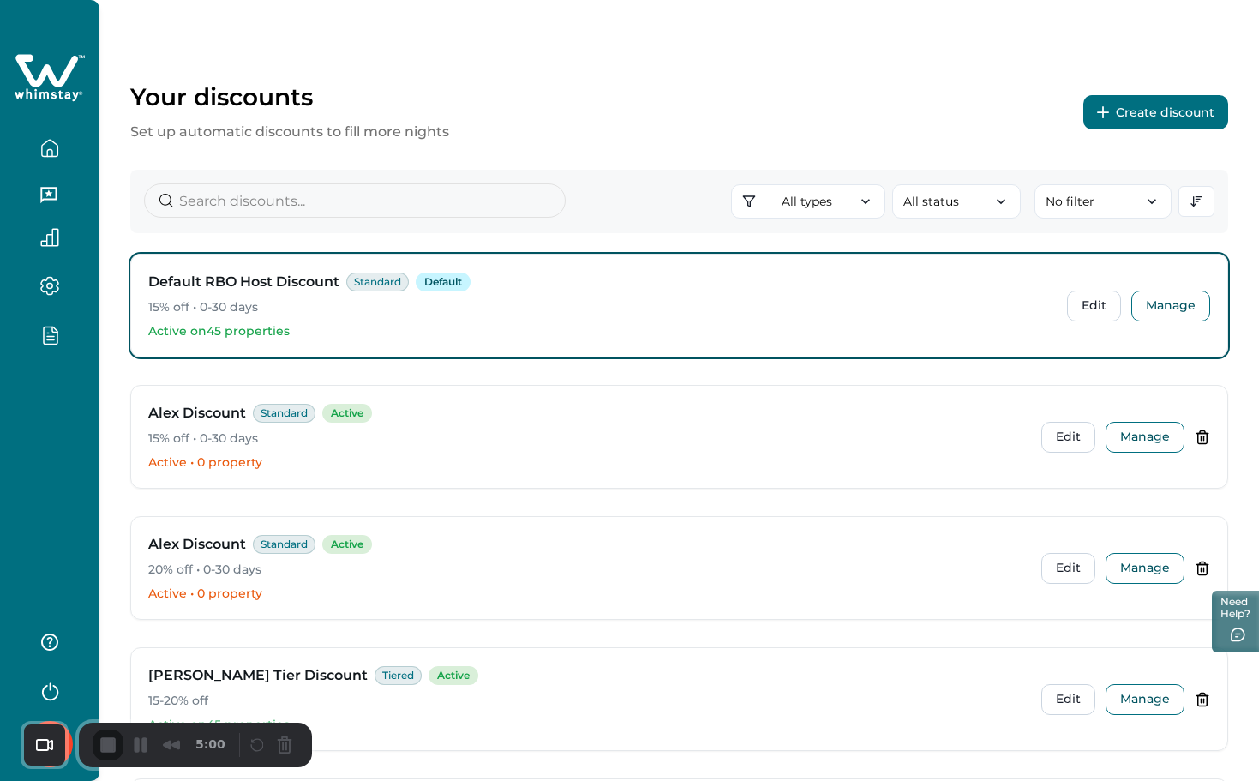
click at [1162, 103] on button "Create discount" at bounding box center [1155, 112] width 145 height 34
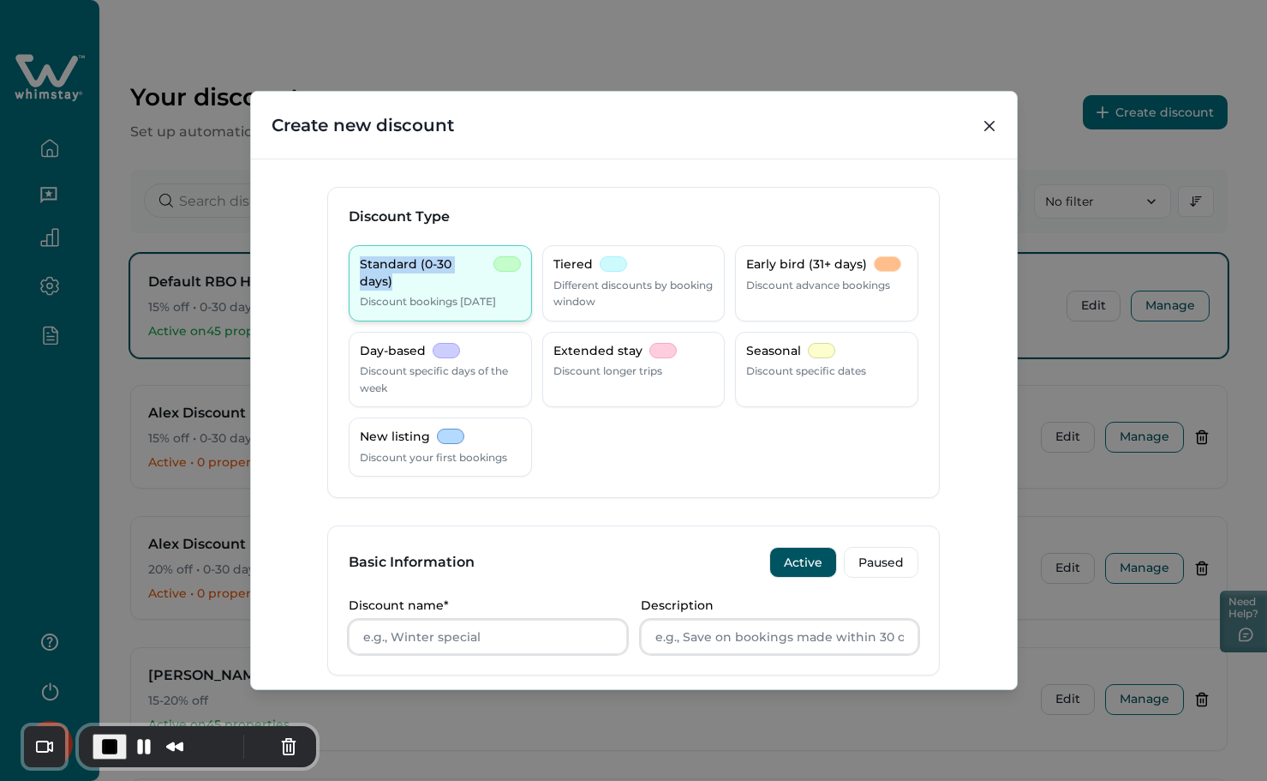
drag, startPoint x: 356, startPoint y: 266, endPoint x: 493, endPoint y: 274, distance: 137.4
click at [493, 274] on div "Standard (0-30 days) Discount bookings [DATE]" at bounding box center [440, 283] width 161 height 54
copy p "Standard (0-30 days)"
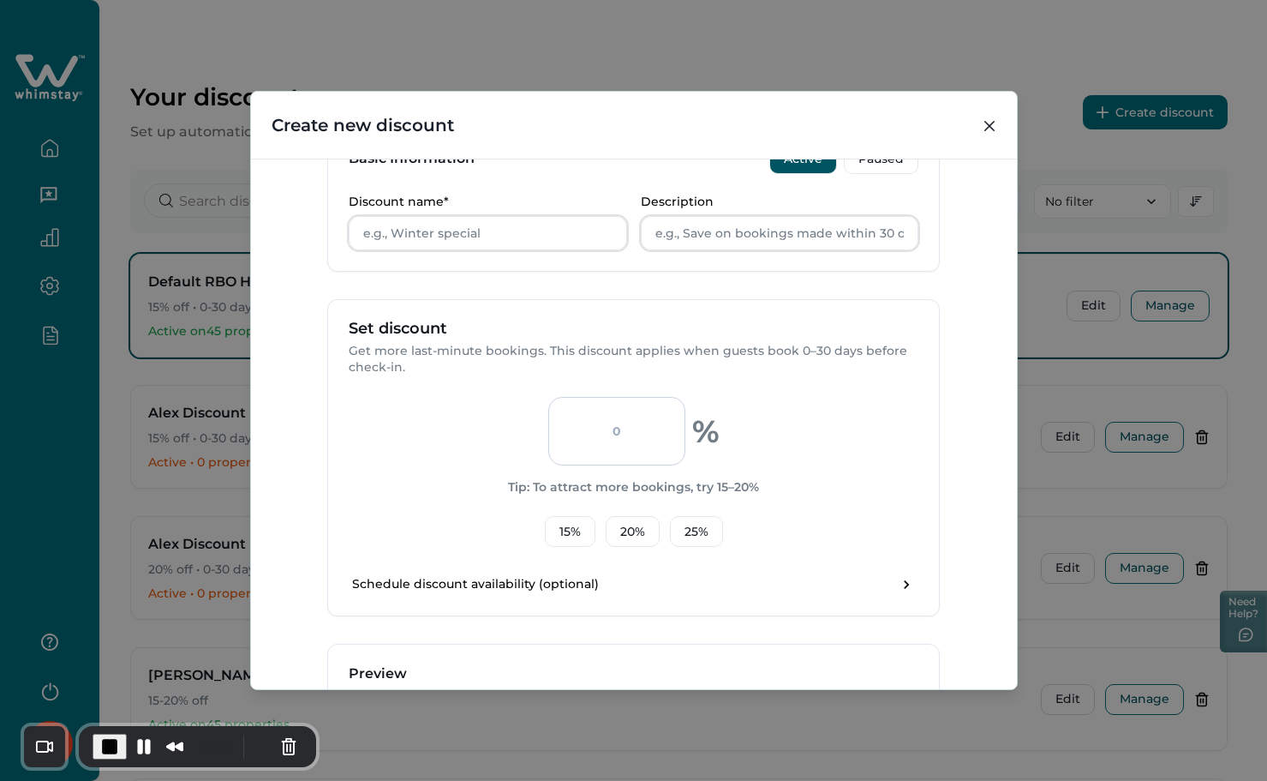
scroll to position [457, 0]
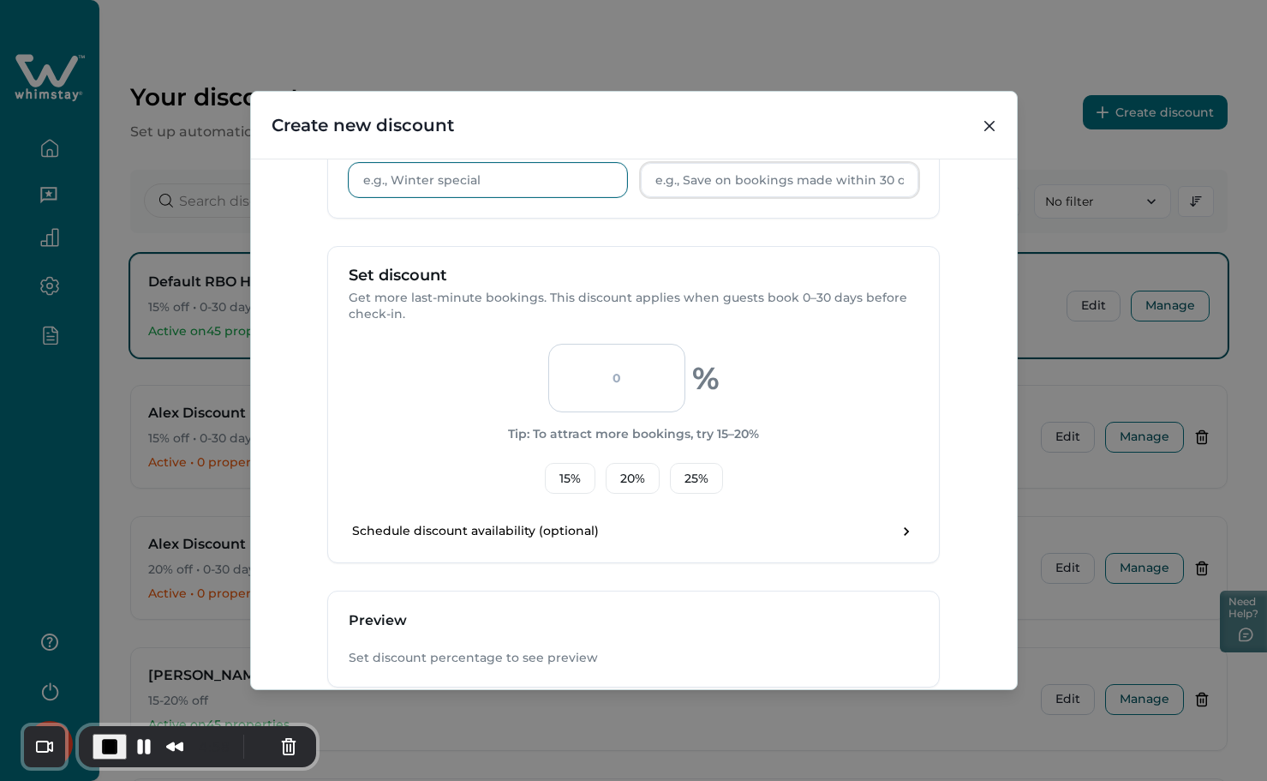
click at [465, 192] on input "Discount name*" at bounding box center [488, 180] width 278 height 34
paste input "Standard (0-30 days)"
type input "Standard (0-30 days)"
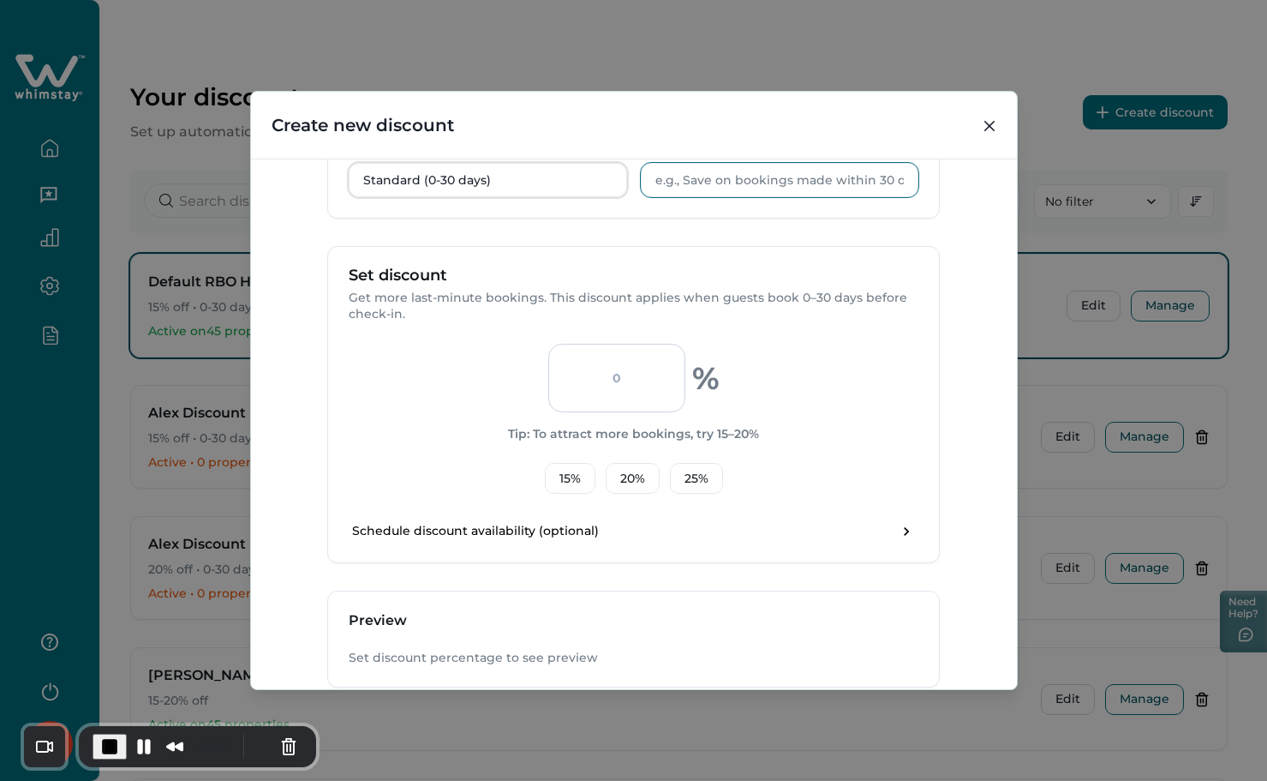
click at [757, 192] on input "Description" at bounding box center [780, 180] width 278 height 34
paste input "Standard (0-30 days)"
type input "Standard (0-30 days)"
click at [640, 483] on button "20 %" at bounding box center [633, 478] width 54 height 31
type input "20"
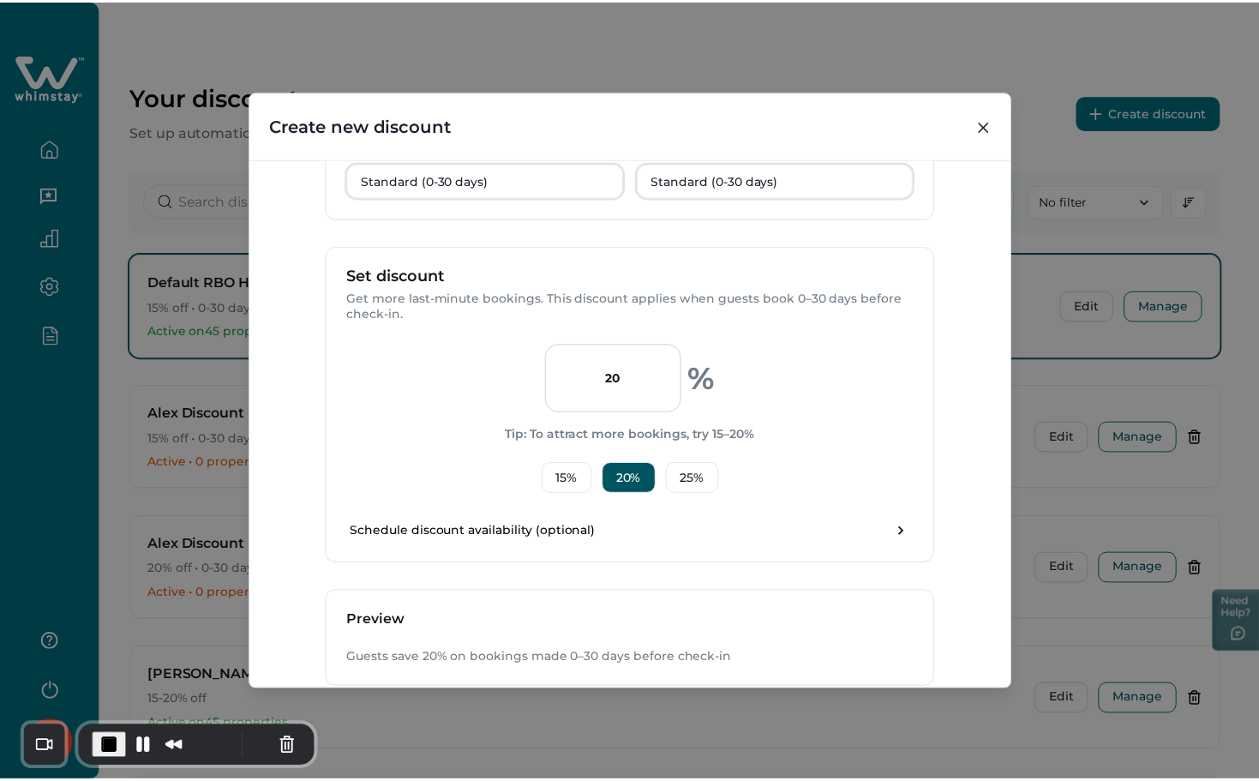
scroll to position [565, 0]
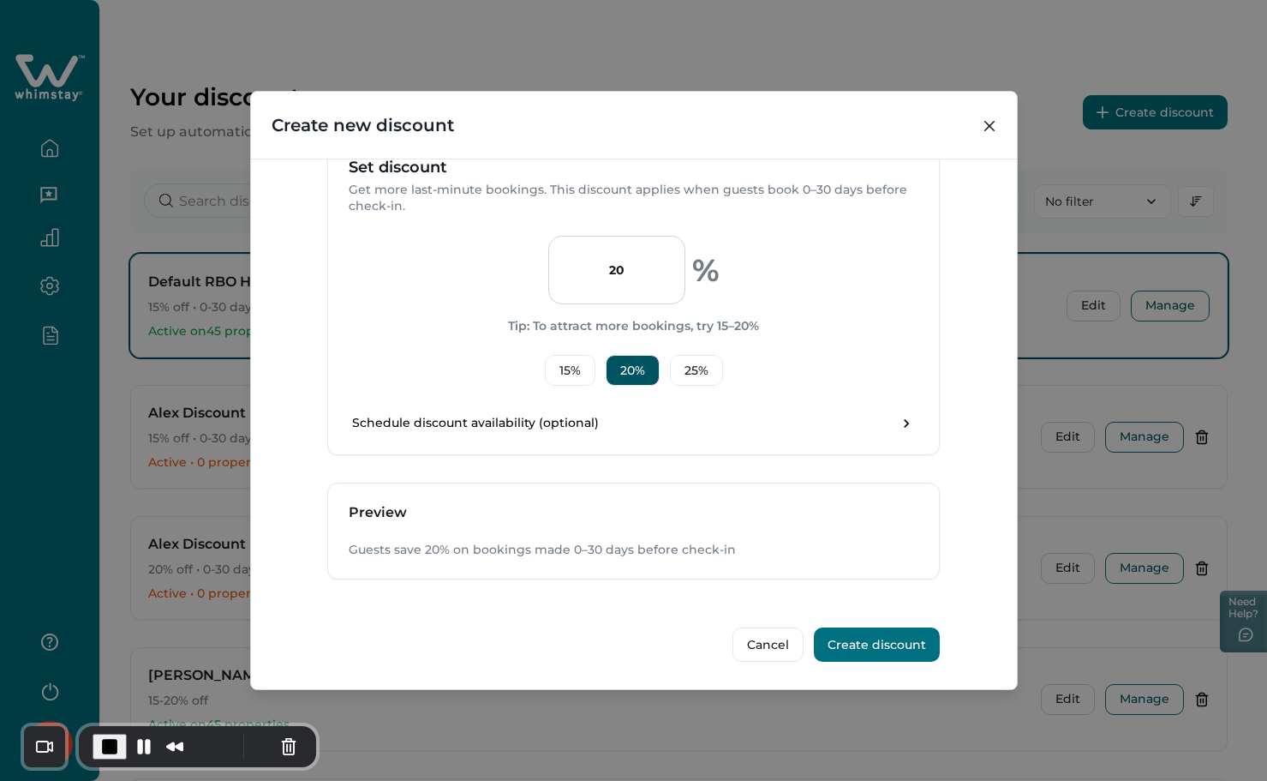
click at [894, 642] on button "Create discount" at bounding box center [877, 644] width 126 height 34
click at [142, 740] on button "Pause Recording" at bounding box center [143, 746] width 27 height 27
click at [887, 637] on button "Create discount" at bounding box center [877, 644] width 126 height 34
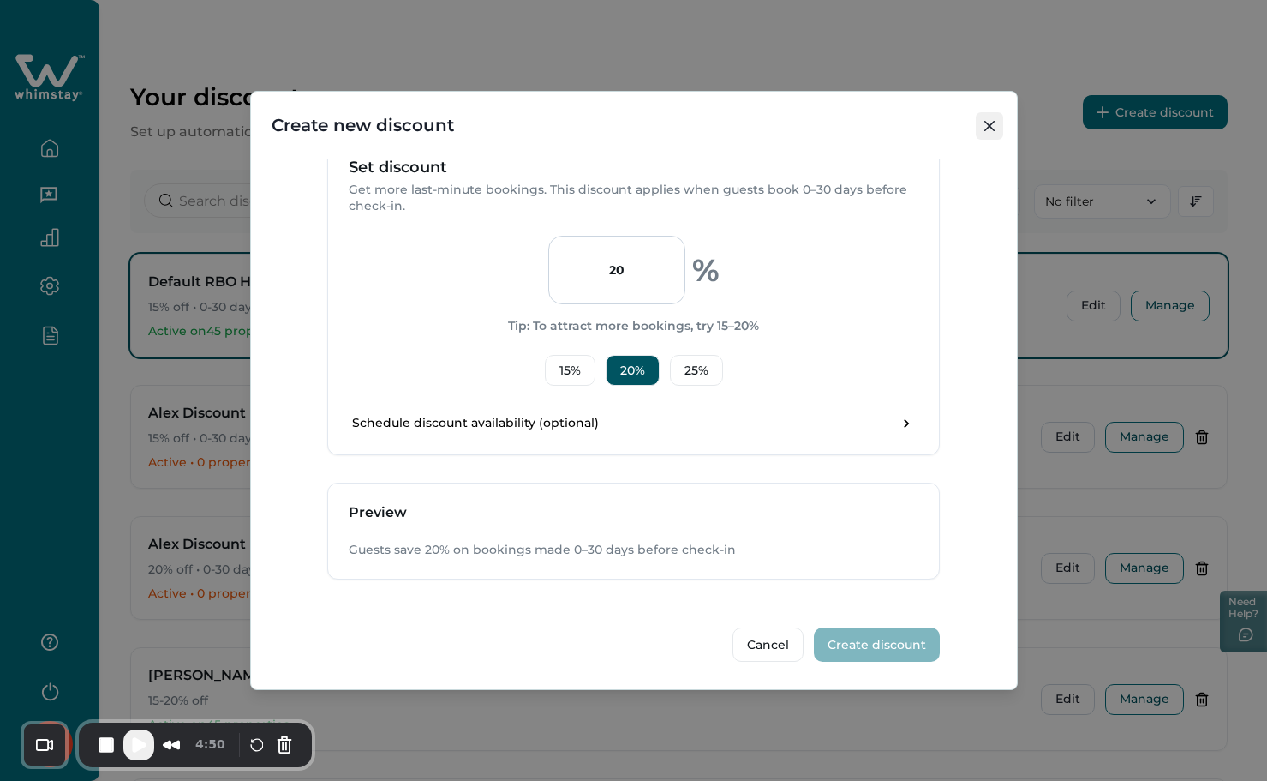
click at [983, 129] on button "Close" at bounding box center [989, 125] width 27 height 27
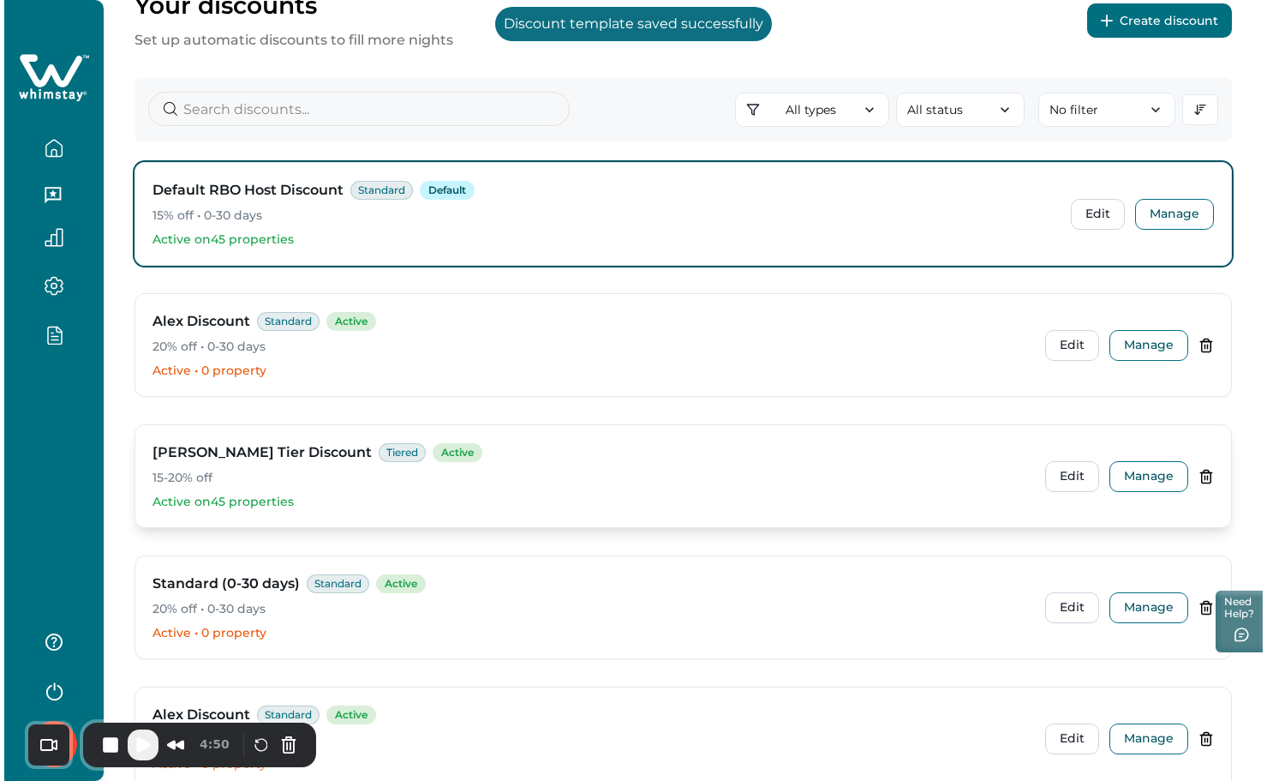
scroll to position [214, 0]
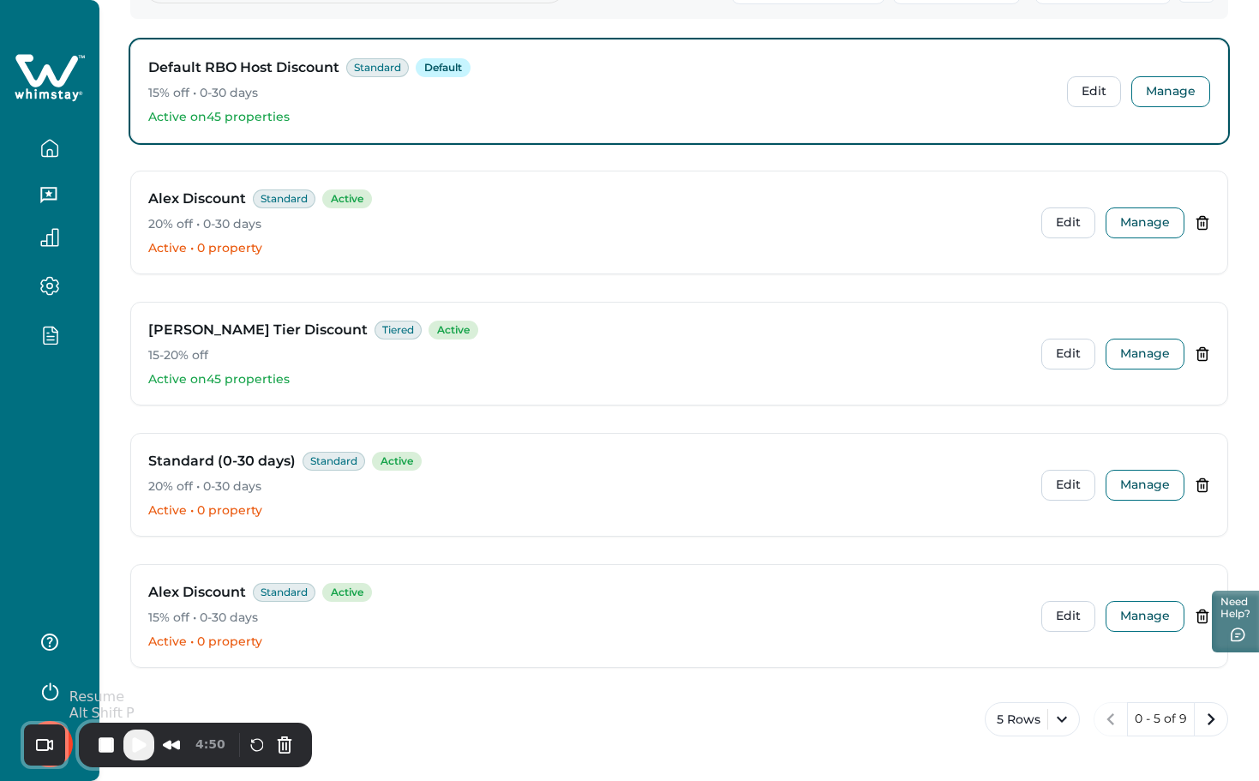
click at [135, 740] on span "Play Recording" at bounding box center [139, 744] width 21 height 21
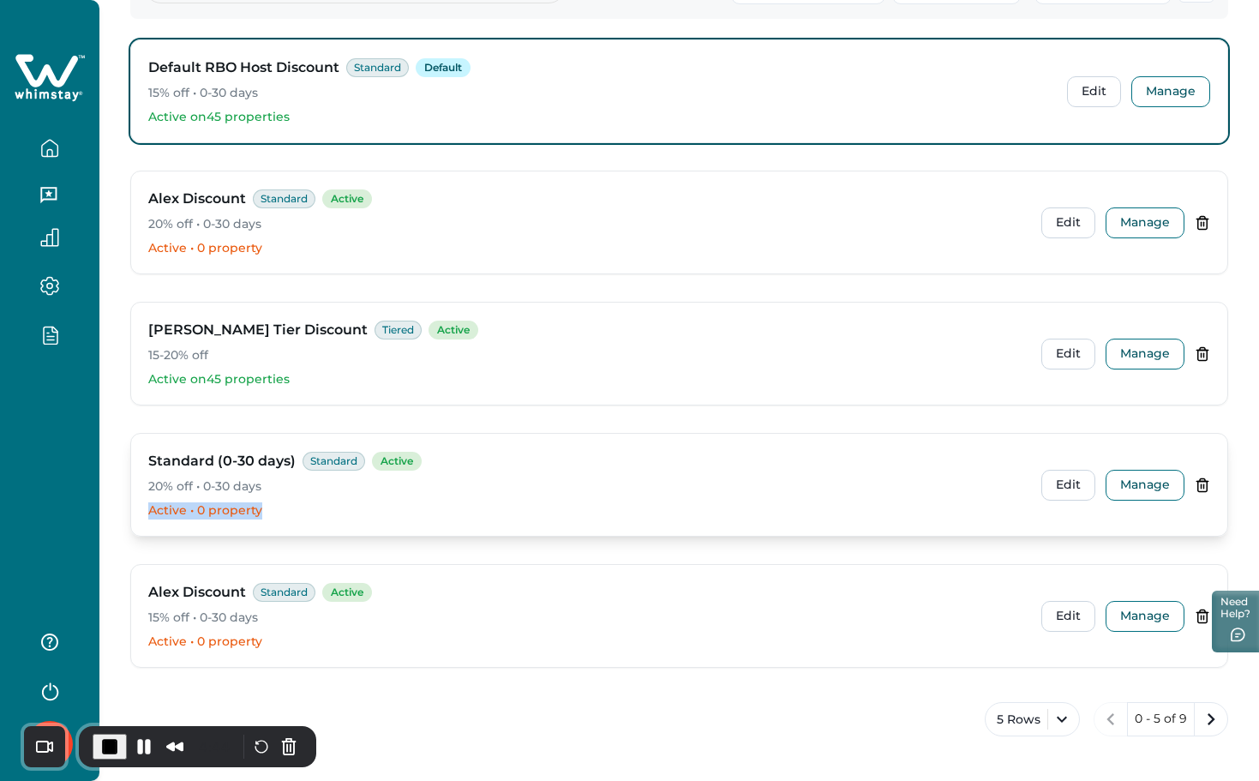
drag, startPoint x: 141, startPoint y: 506, endPoint x: 300, endPoint y: 506, distance: 159.4
click at [300, 506] on div "Standard (0-30 days) Standard Active 20% off • 0-30 days Active • 0 property Ed…" at bounding box center [679, 485] width 1096 height 102
click at [1133, 483] on button "Manage" at bounding box center [1144, 485] width 79 height 31
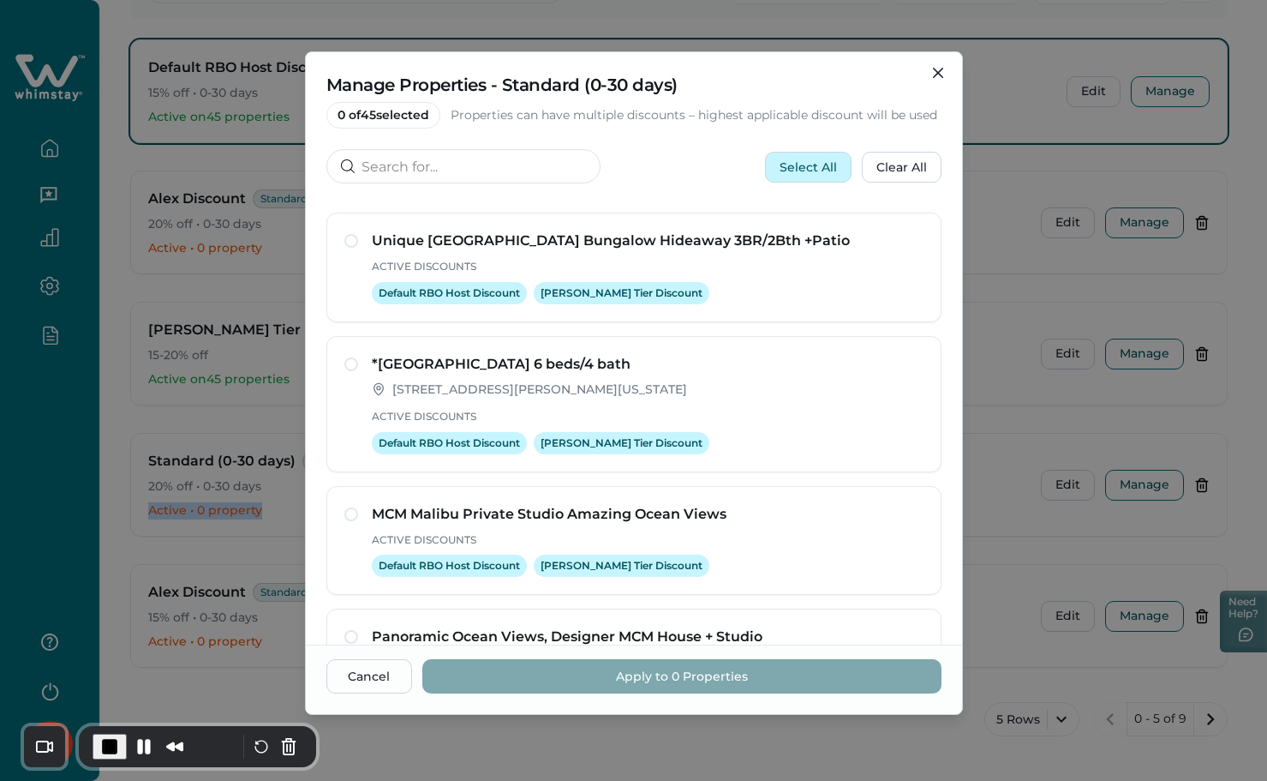
click at [797, 175] on button "Select All" at bounding box center [808, 167] width 87 height 31
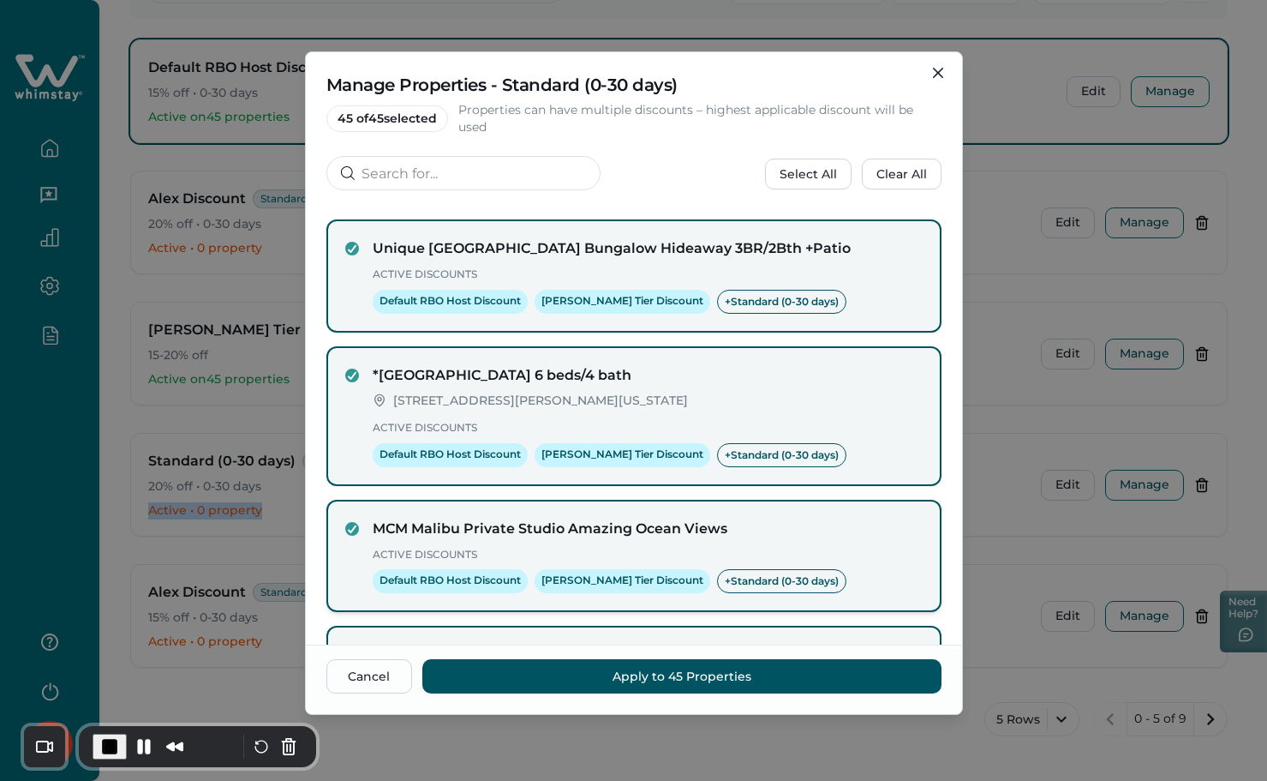
scroll to position [333, 0]
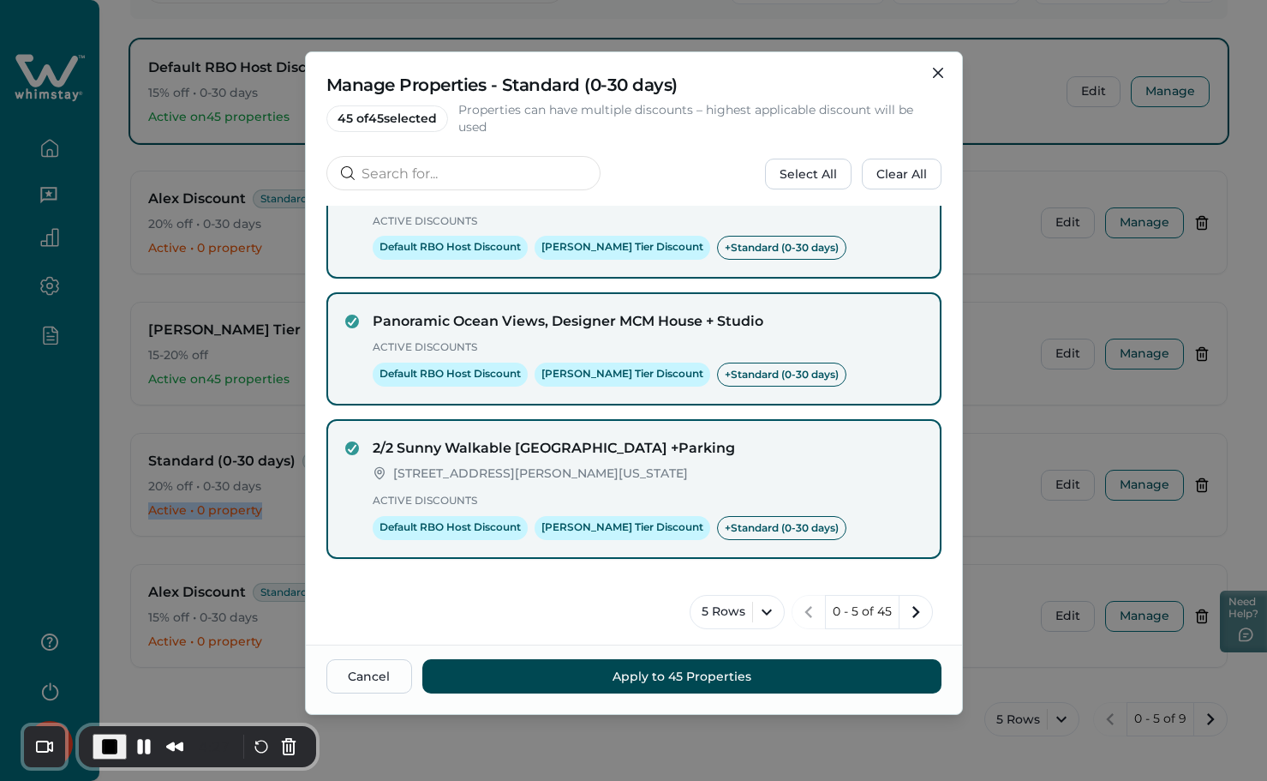
click at [648, 670] on button "Apply to 45 Properties" at bounding box center [681, 676] width 519 height 34
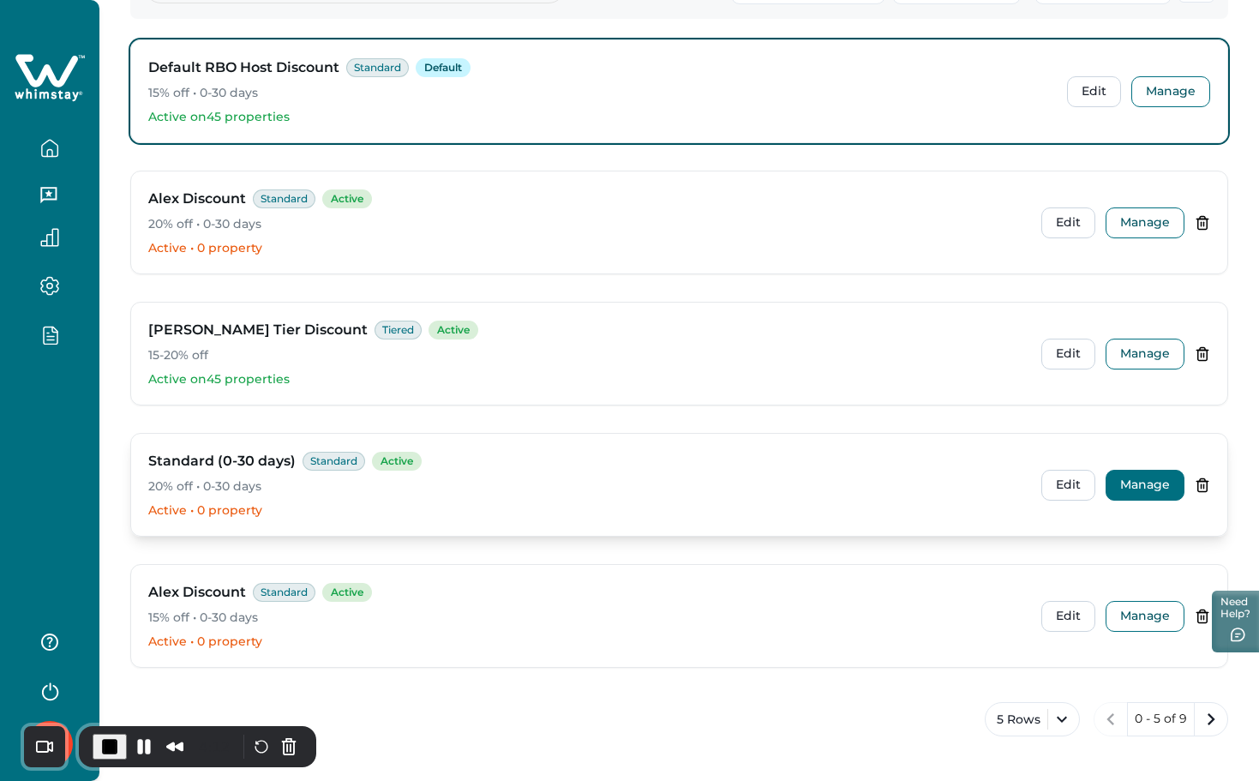
click at [1152, 487] on button "Manage" at bounding box center [1144, 485] width 79 height 31
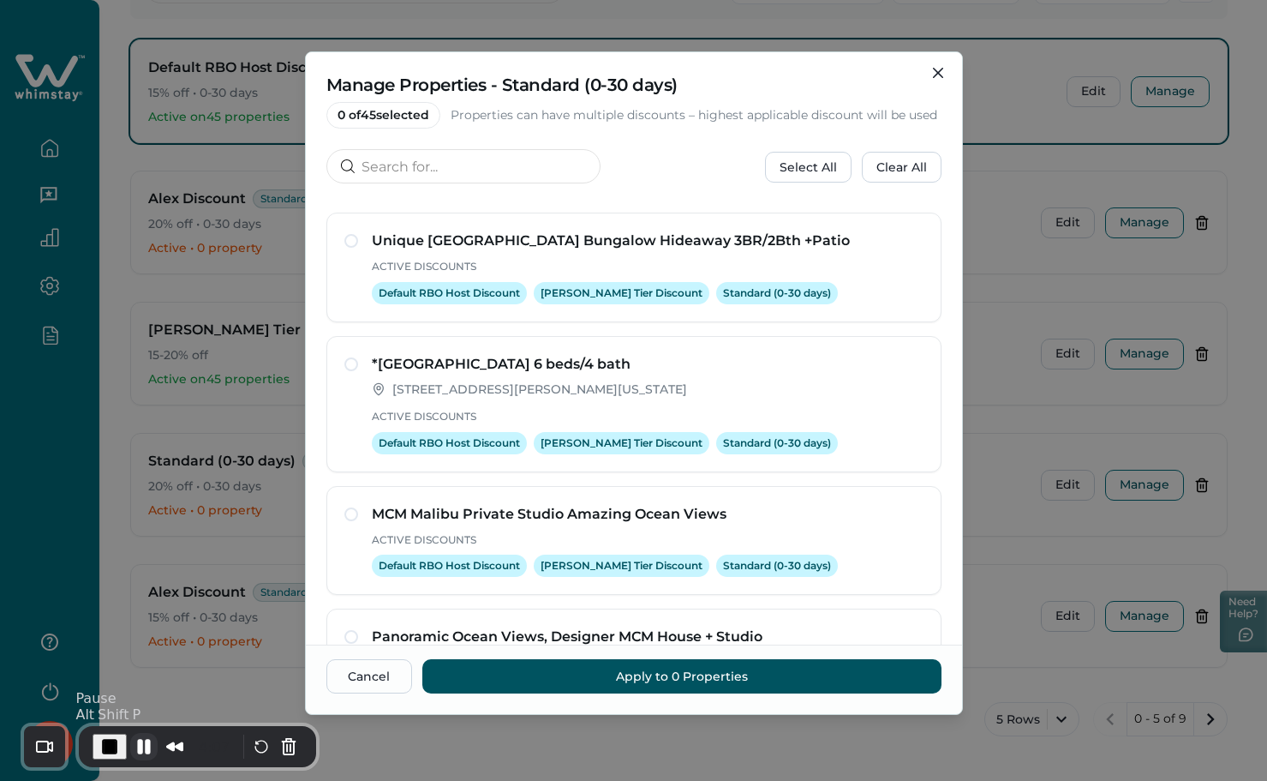
click at [138, 739] on button "Pause Recording" at bounding box center [143, 746] width 27 height 27
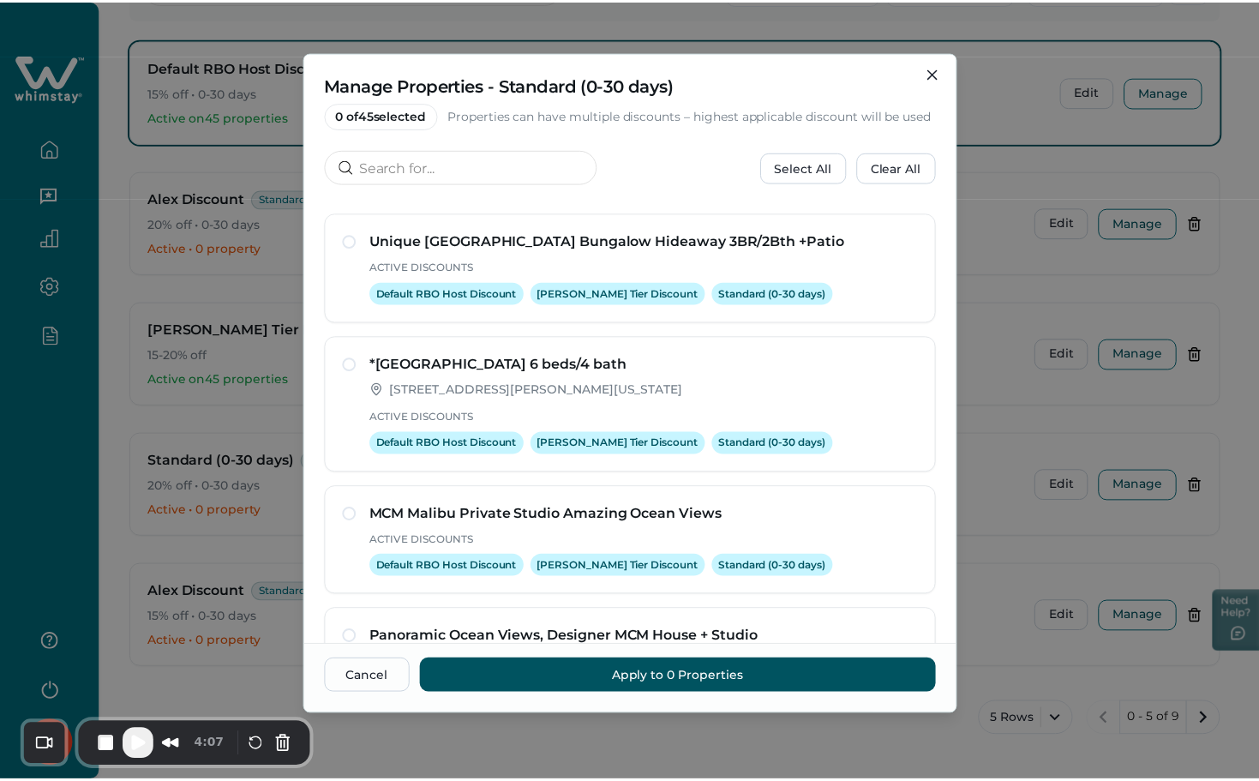
scroll to position [316, 0]
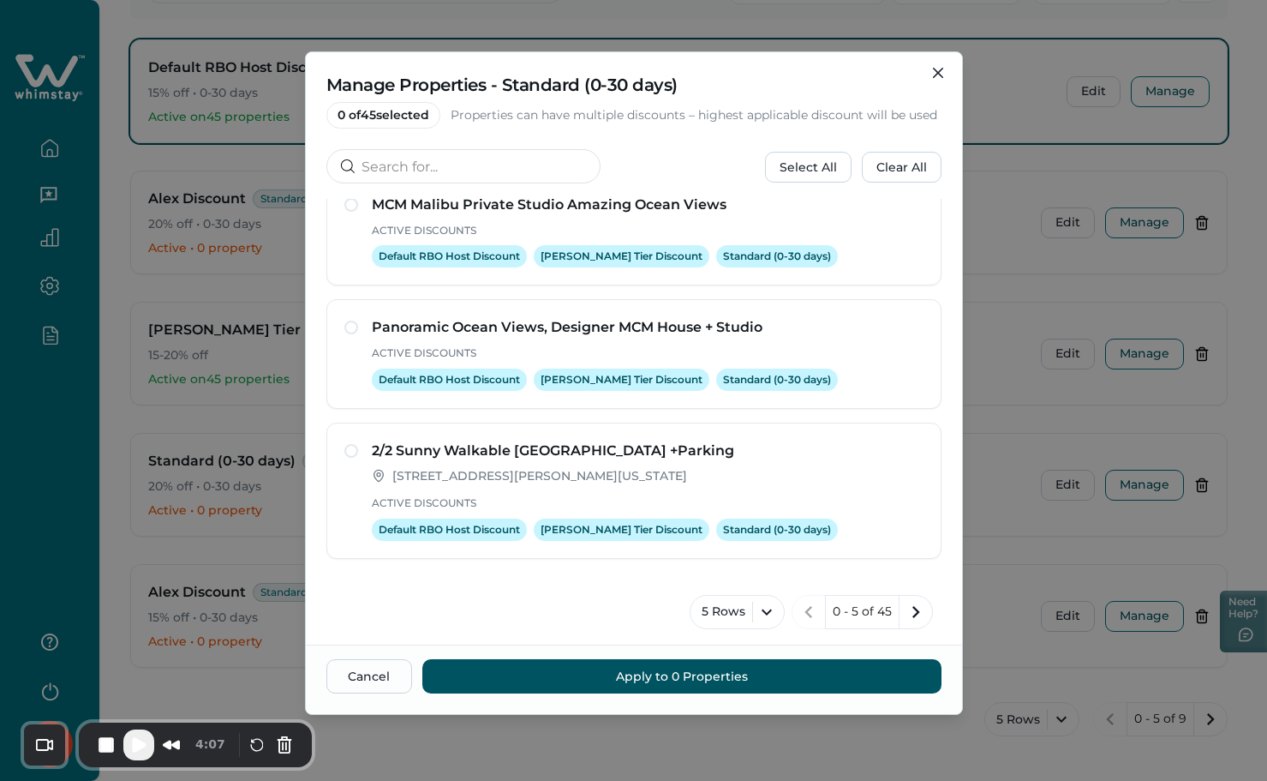
click at [939, 58] on div "Manage Properties - Standard (0-30 days) 0 of 45 selected Properties can have m…" at bounding box center [634, 125] width 656 height 147
click at [940, 64] on button "Close" at bounding box center [938, 72] width 27 height 27
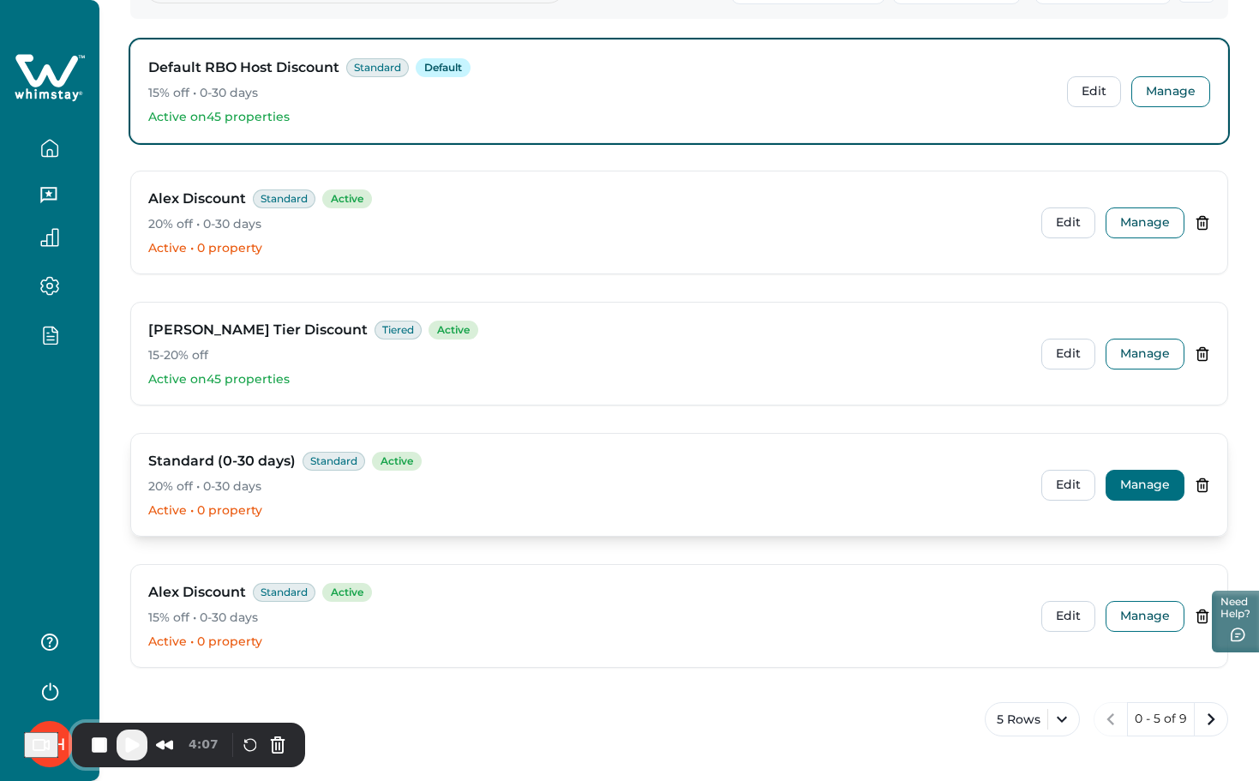
click at [1174, 485] on button "Manage" at bounding box center [1144, 485] width 79 height 31
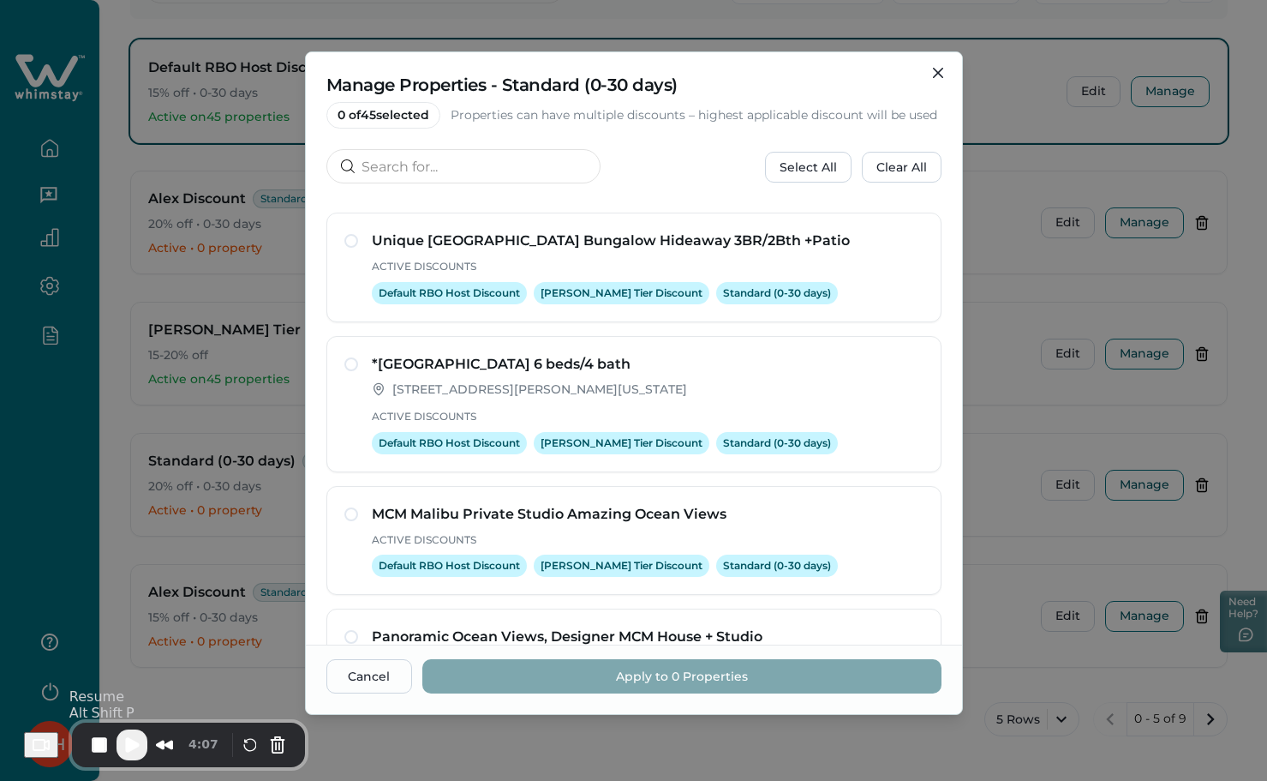
click at [132, 739] on span "Play Recording" at bounding box center [132, 744] width 21 height 21
click at [815, 174] on button "Select All" at bounding box center [808, 167] width 87 height 31
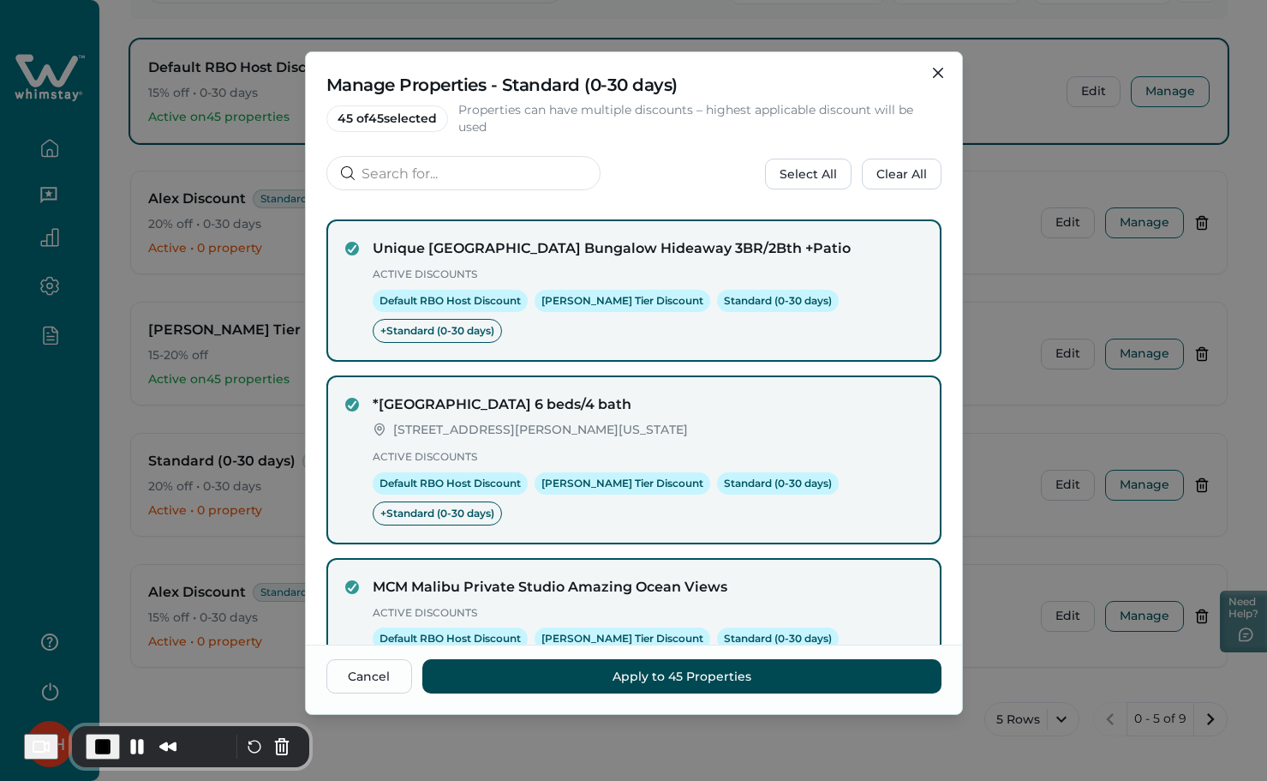
click at [727, 679] on button "Apply to 45 Properties" at bounding box center [681, 676] width 519 height 34
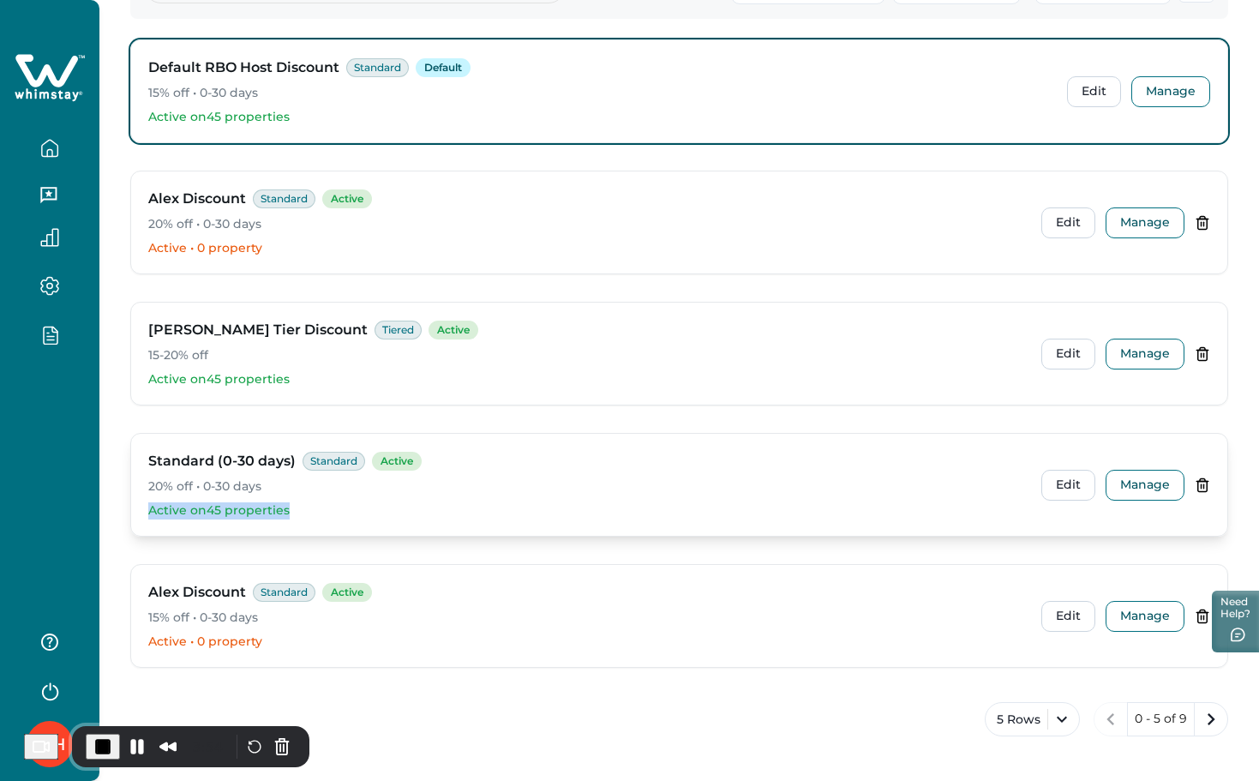
drag, startPoint x: 314, startPoint y: 506, endPoint x: 138, endPoint y: 524, distance: 176.7
click at [138, 524] on div "Standard (0-30 days) Standard Active 20% off • 0-30 days Active on 45 propertie…" at bounding box center [679, 485] width 1096 height 102
click at [1152, 482] on button "Manage" at bounding box center [1144, 485] width 79 height 31
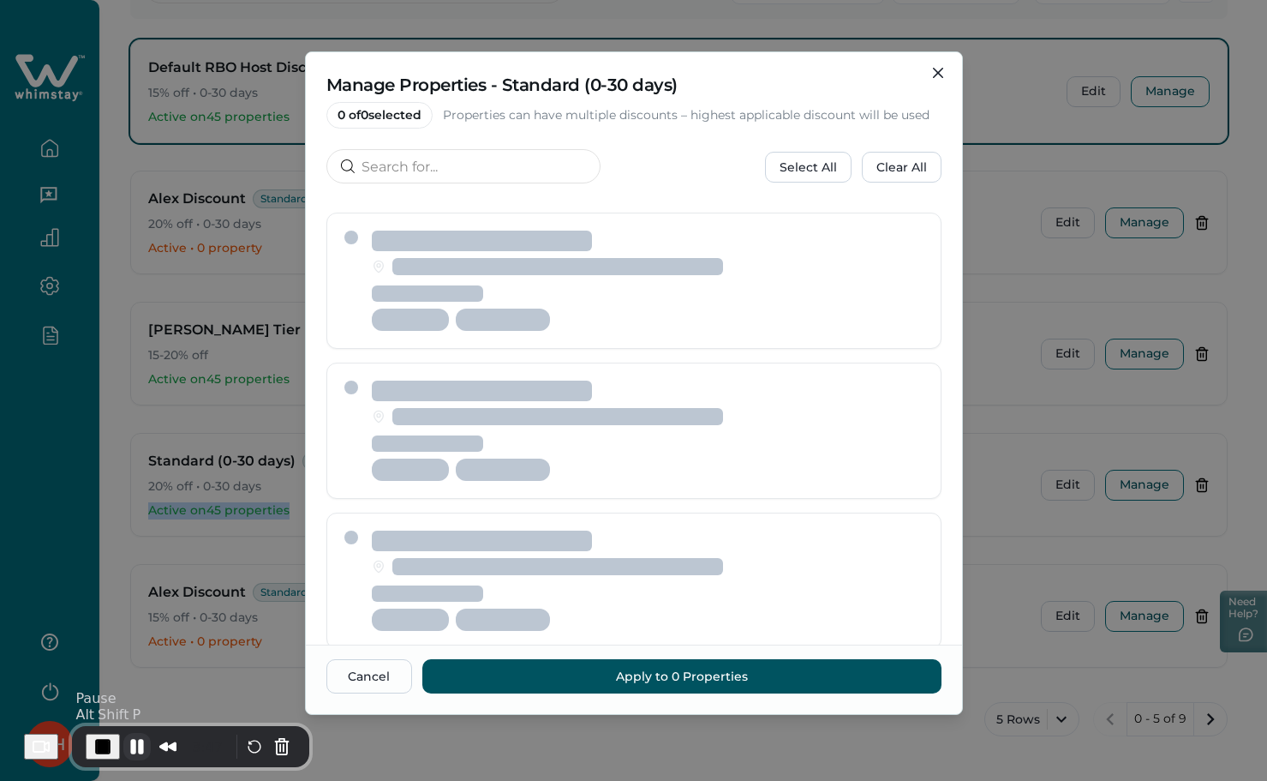
click at [143, 740] on button "Pause Recording" at bounding box center [136, 746] width 27 height 27
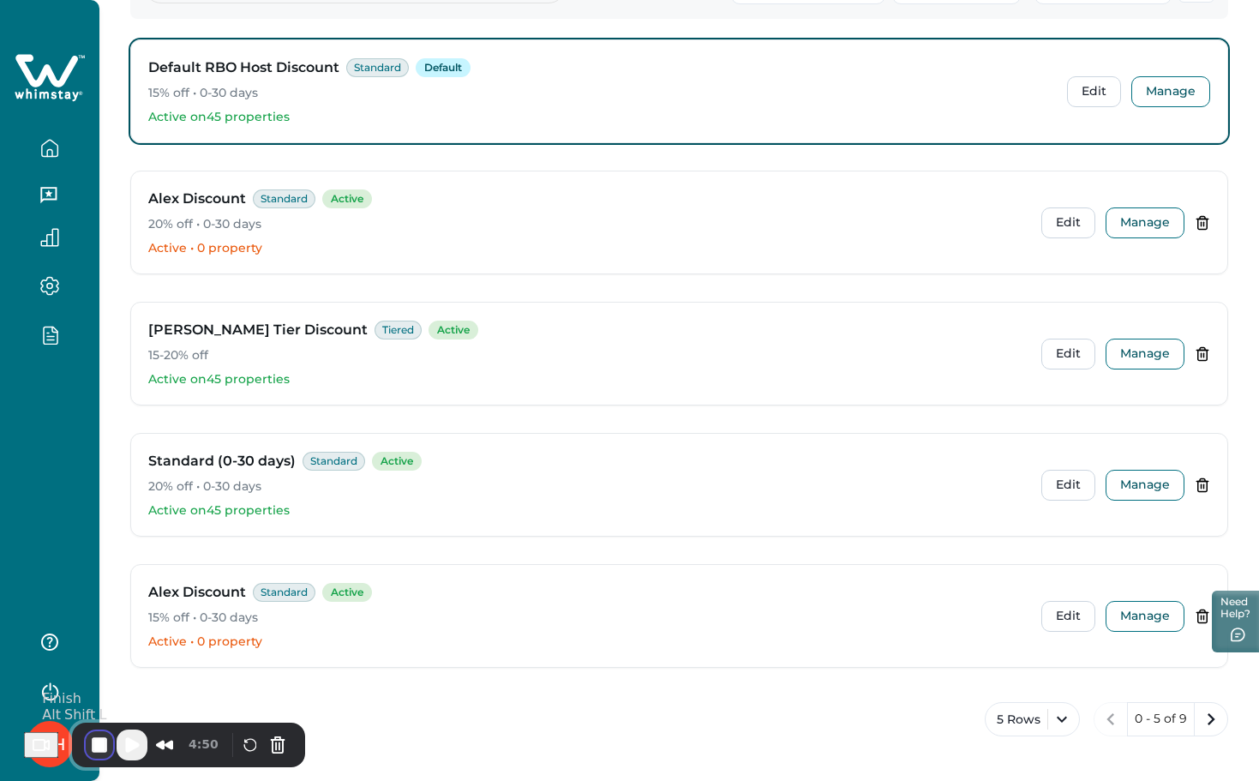
click at [94, 750] on button "End Recording" at bounding box center [99, 744] width 27 height 27
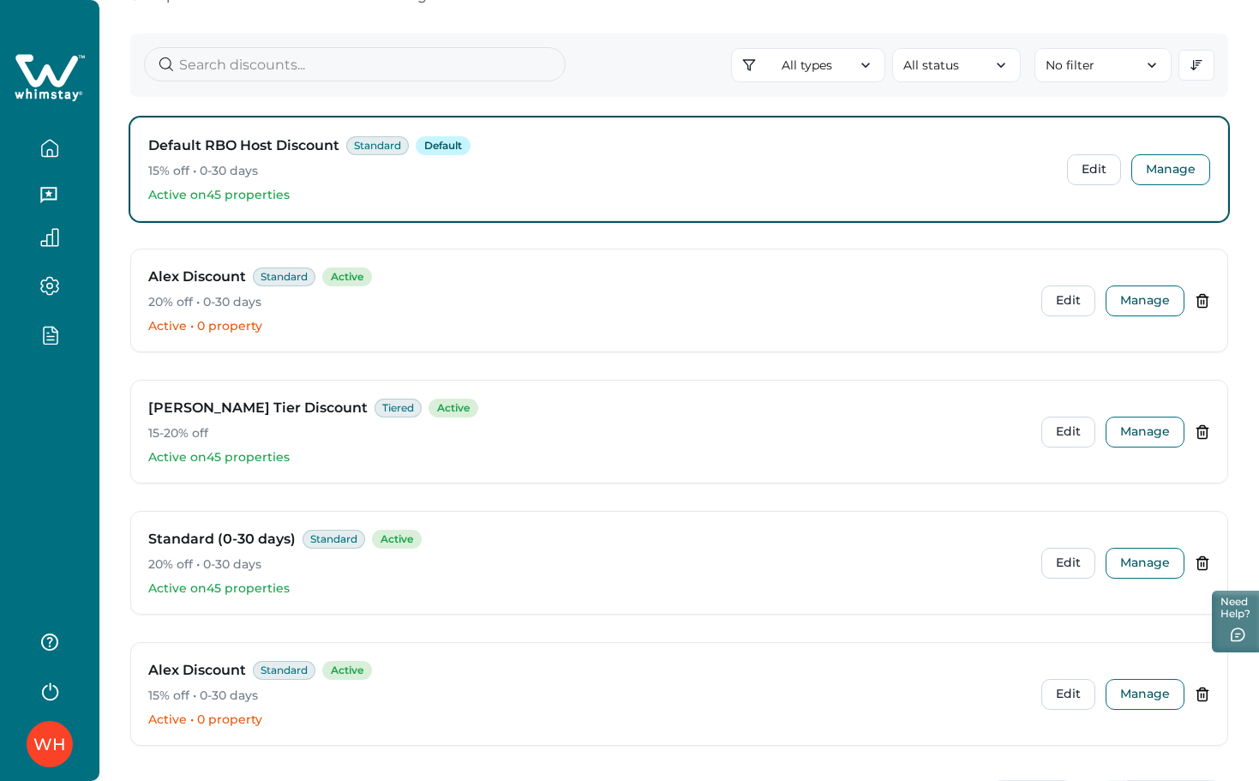
scroll to position [100, 0]
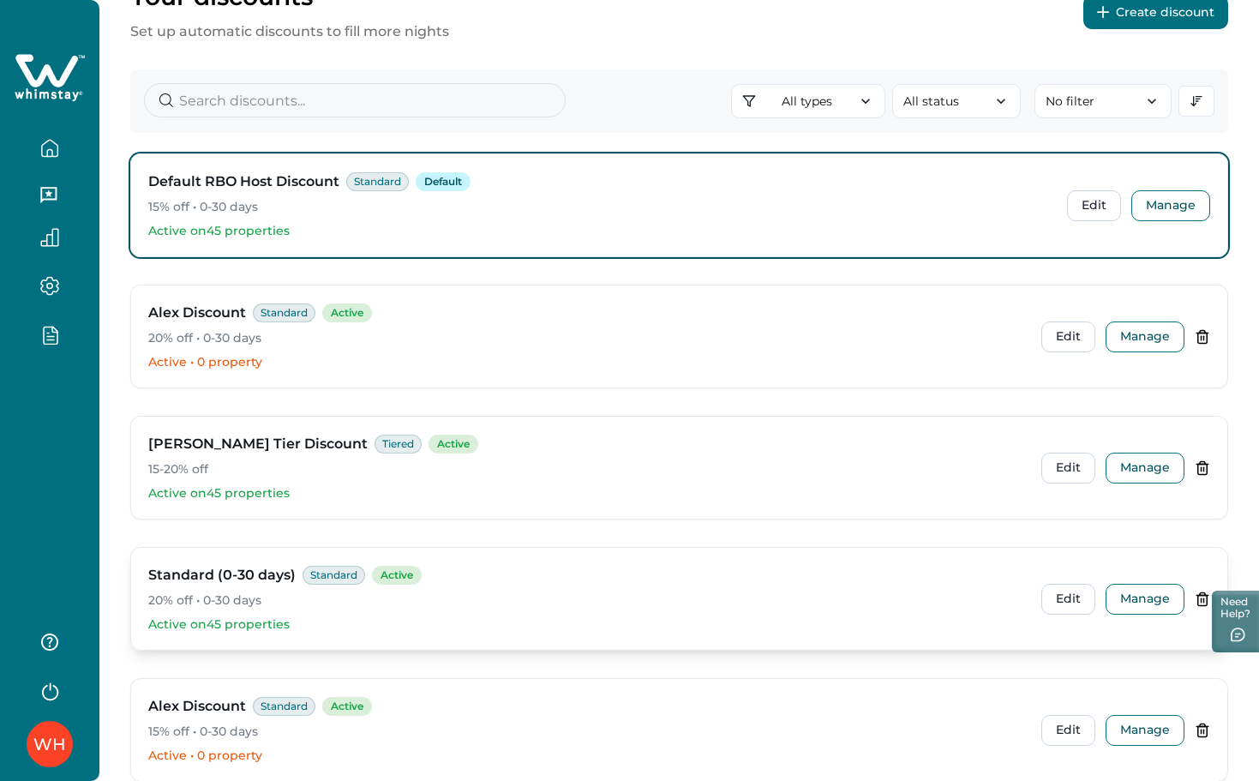
click at [1198, 599] on icon at bounding box center [1202, 598] width 9 height 13
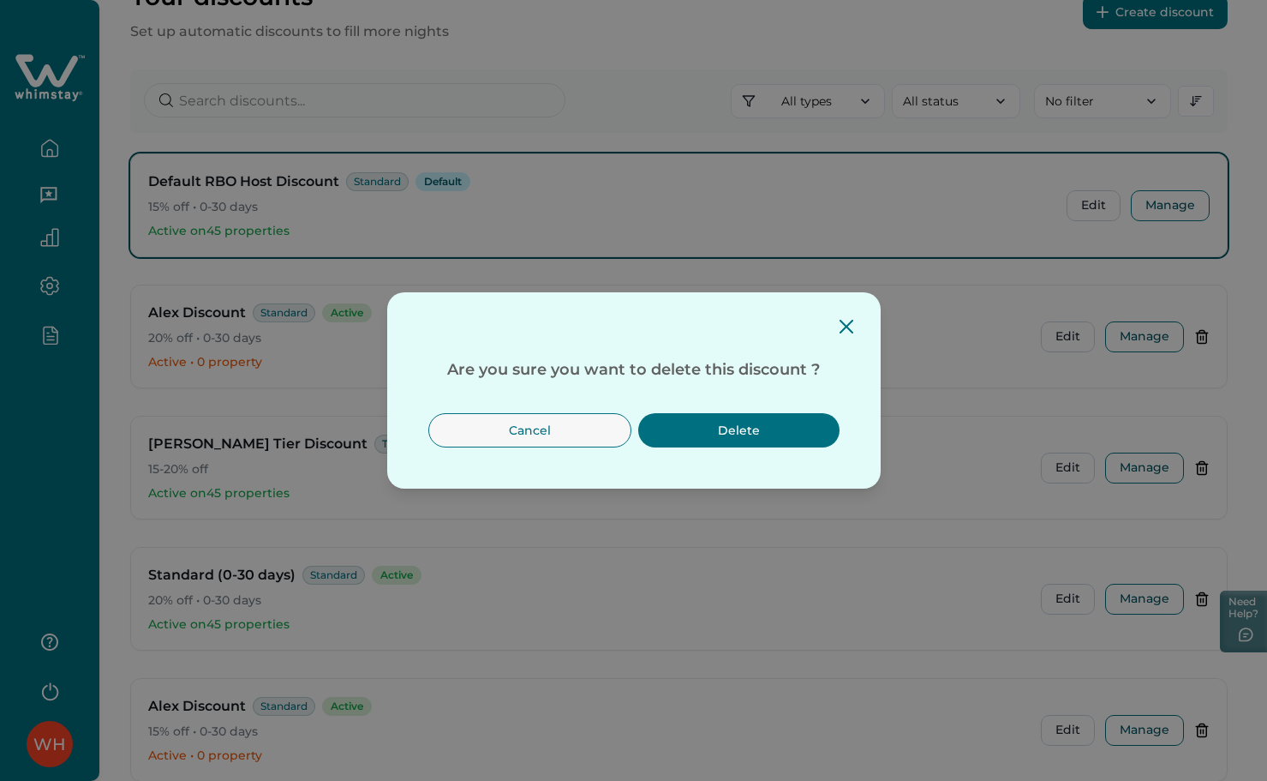
click at [798, 435] on button "Delete" at bounding box center [738, 430] width 201 height 34
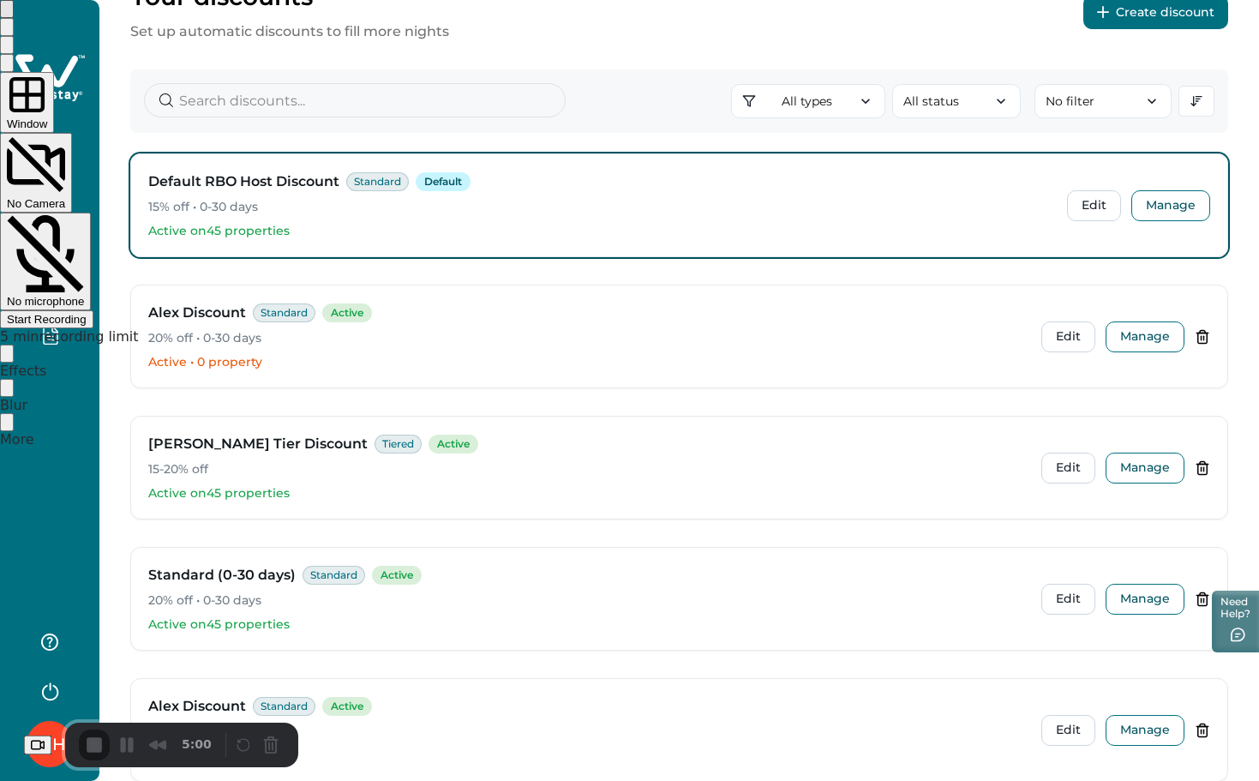
drag, startPoint x: 1070, startPoint y: 288, endPoint x: 968, endPoint y: 425, distance: 170.9
click at [87, 313] on span "Start Recording" at bounding box center [47, 319] width 80 height 13
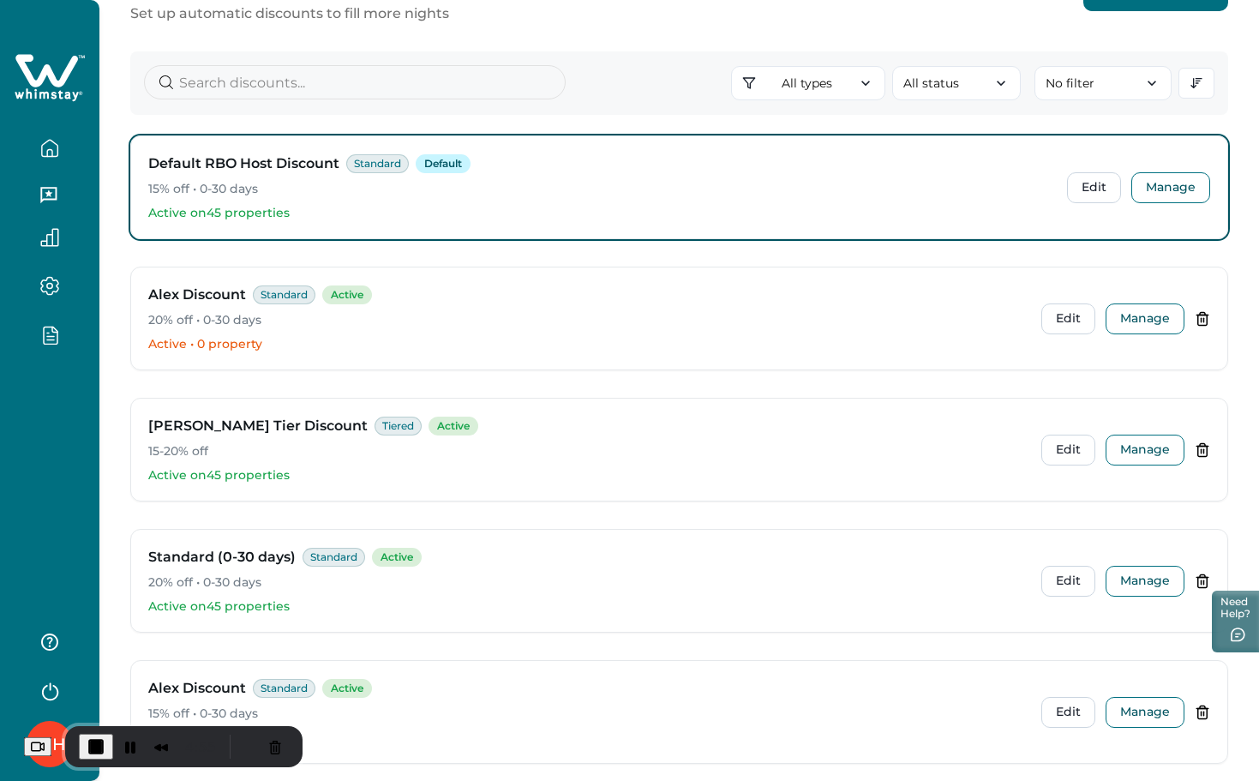
scroll to position [0, 0]
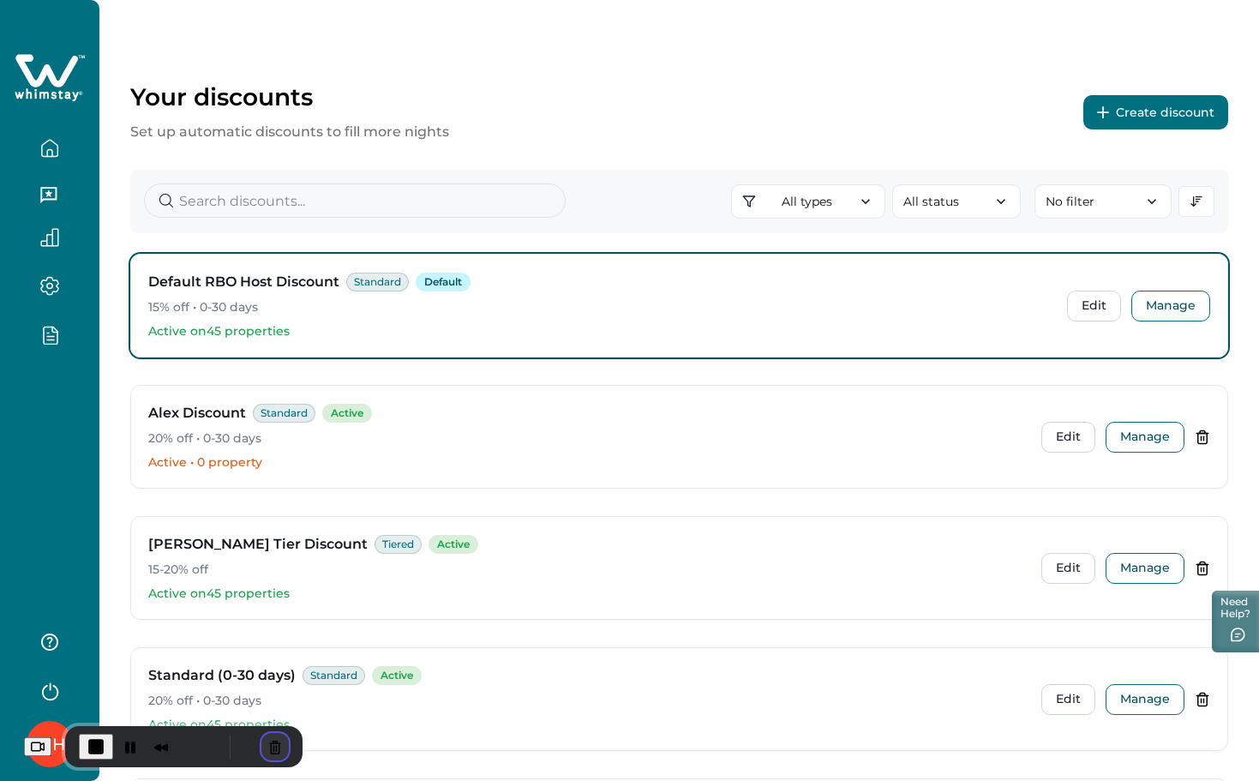
click at [276, 742] on button "Cancel Recording" at bounding box center [274, 746] width 27 height 27
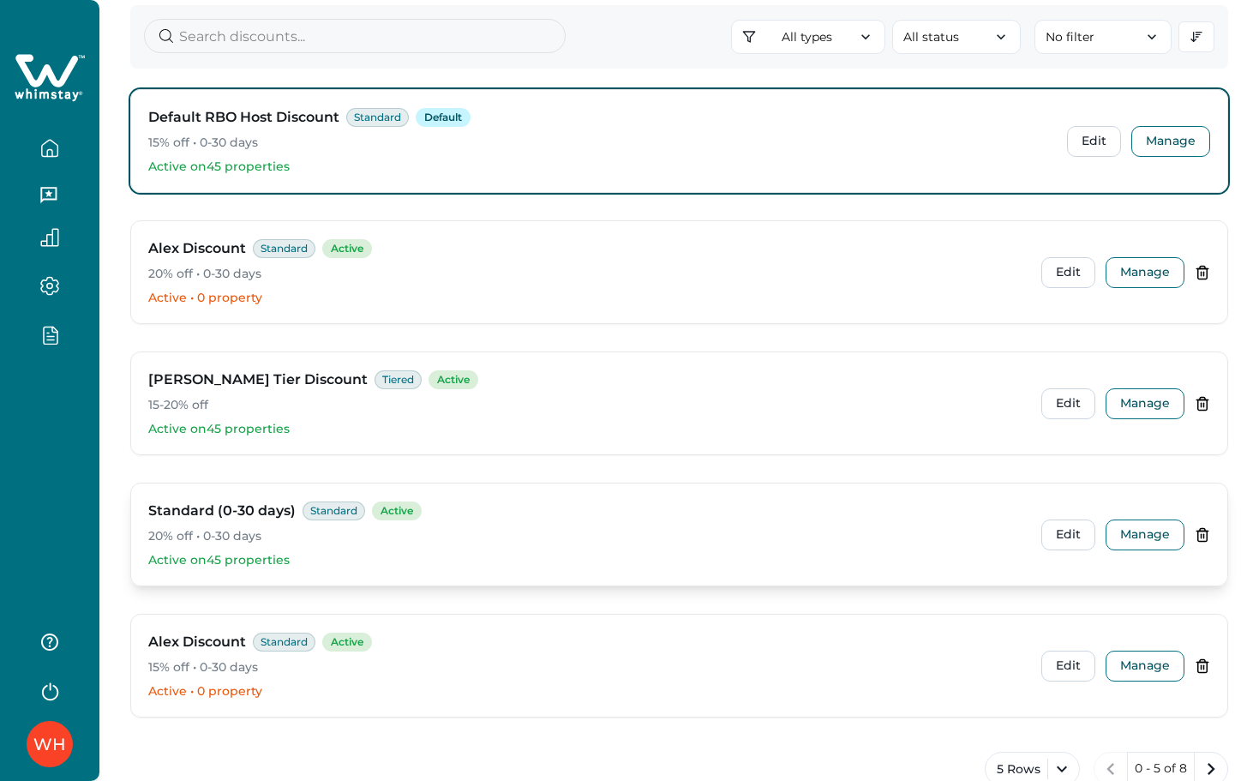
scroll to position [214, 0]
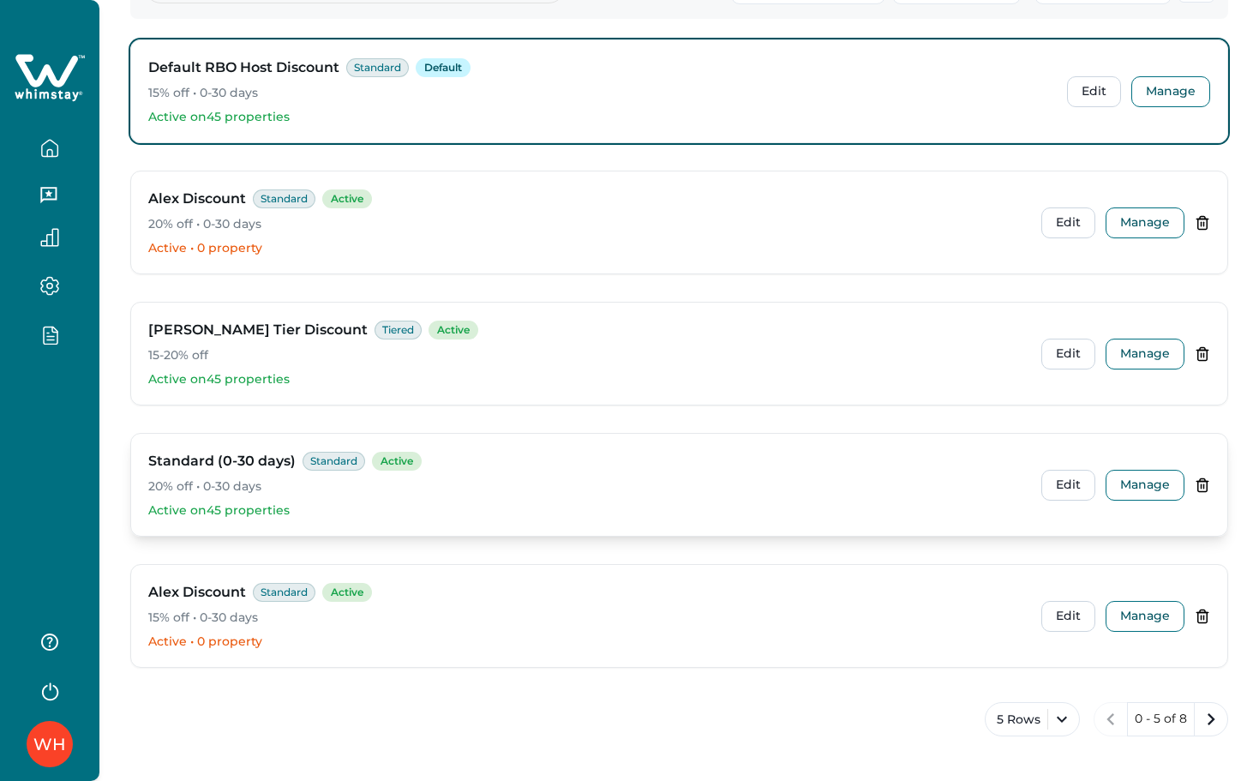
click at [1198, 484] on icon at bounding box center [1201, 484] width 15 height 15
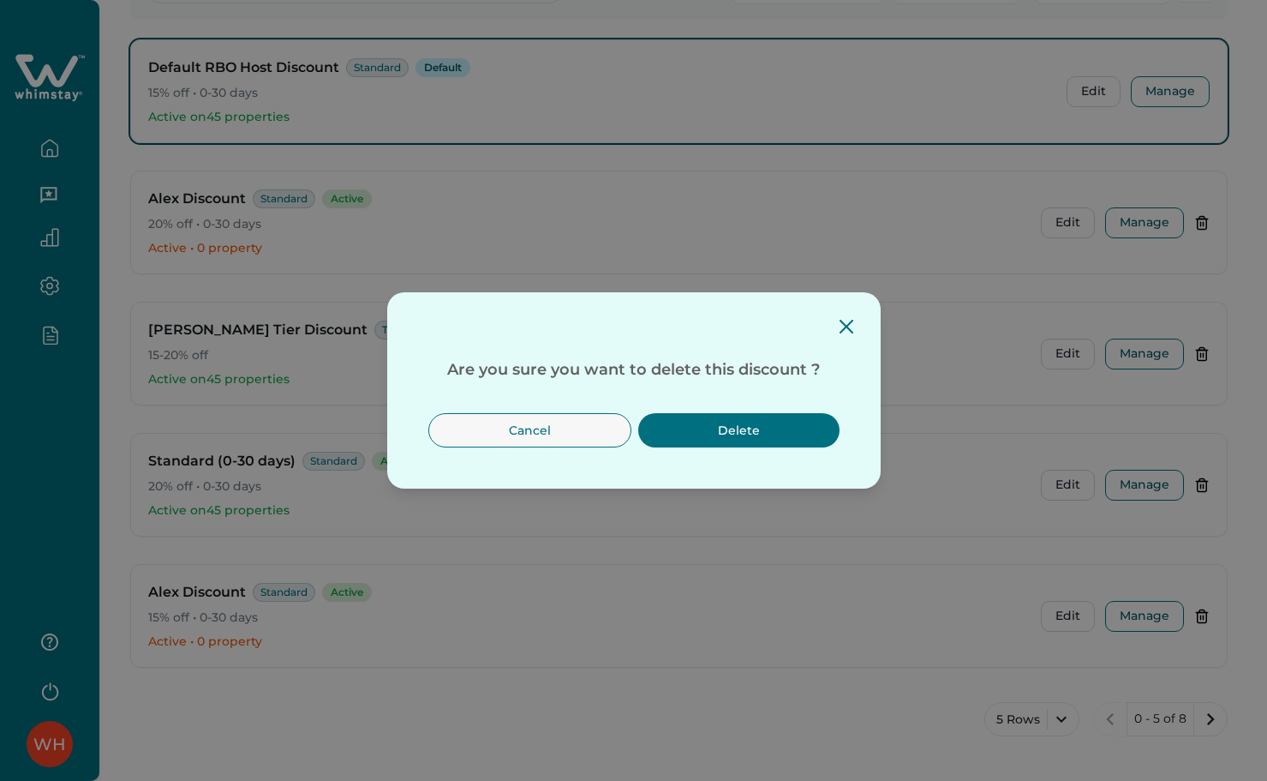
click at [729, 431] on button "Delete" at bounding box center [738, 430] width 201 height 34
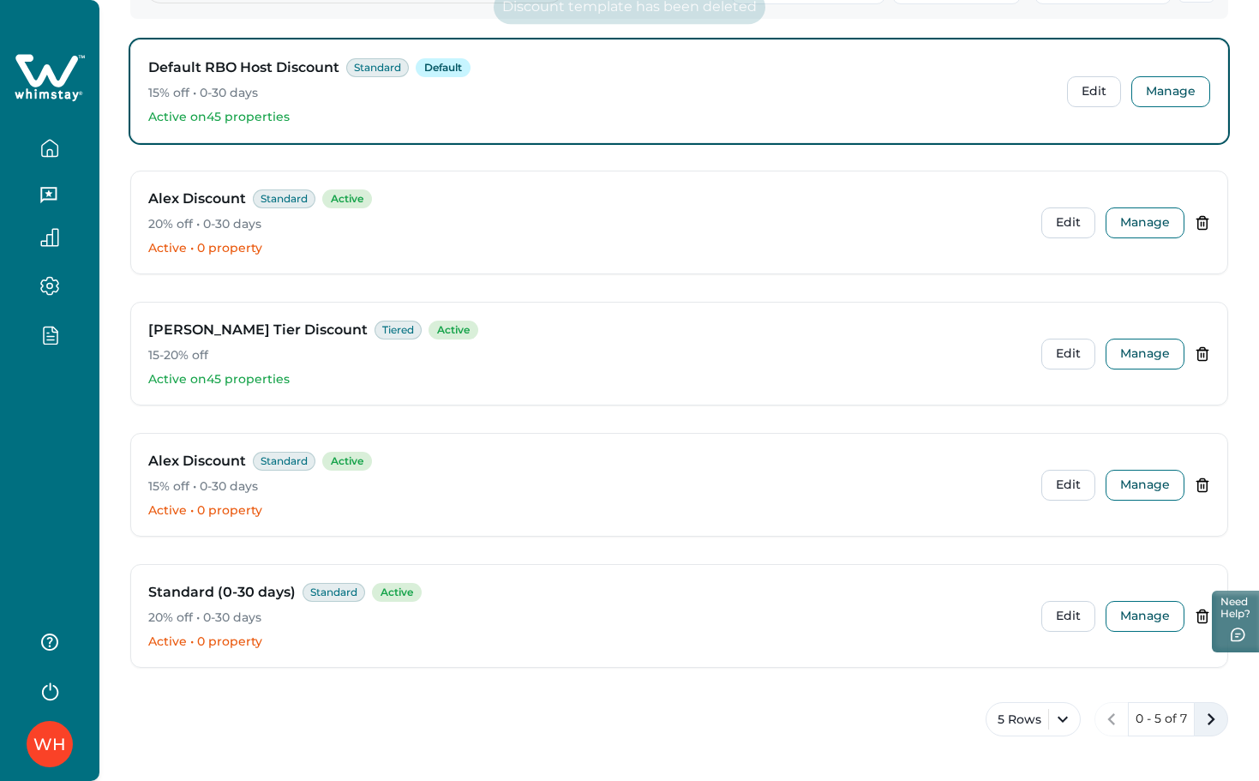
click at [1216, 721] on icon "next page" at bounding box center [1211, 719] width 24 height 24
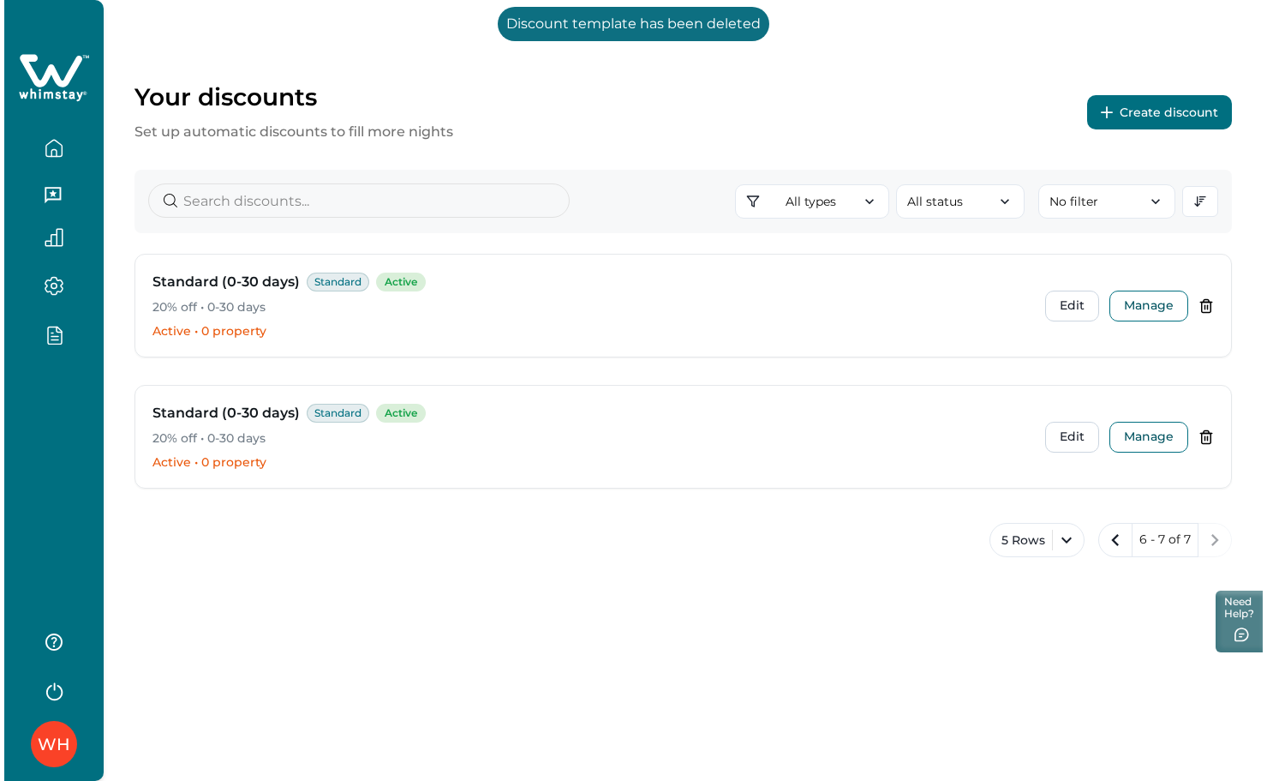
scroll to position [0, 0]
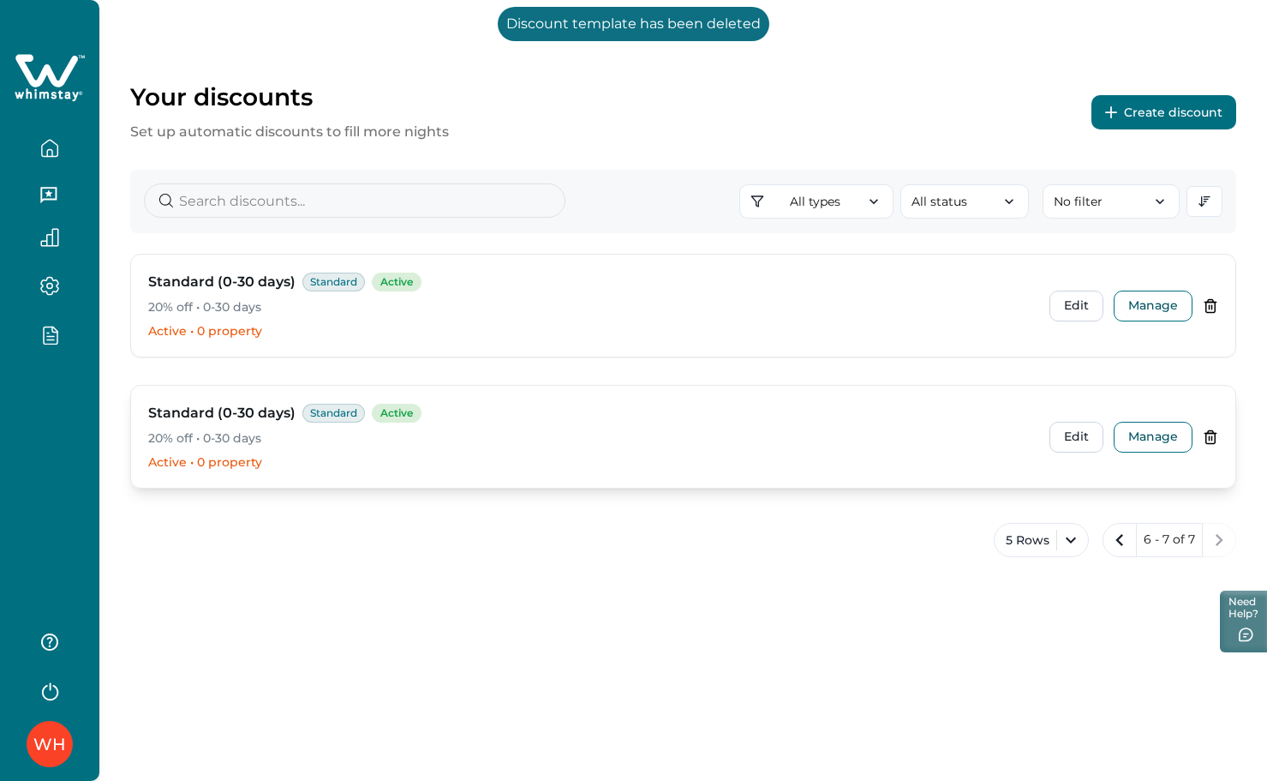
click at [1212, 439] on icon at bounding box center [1212, 438] width 0 height 4
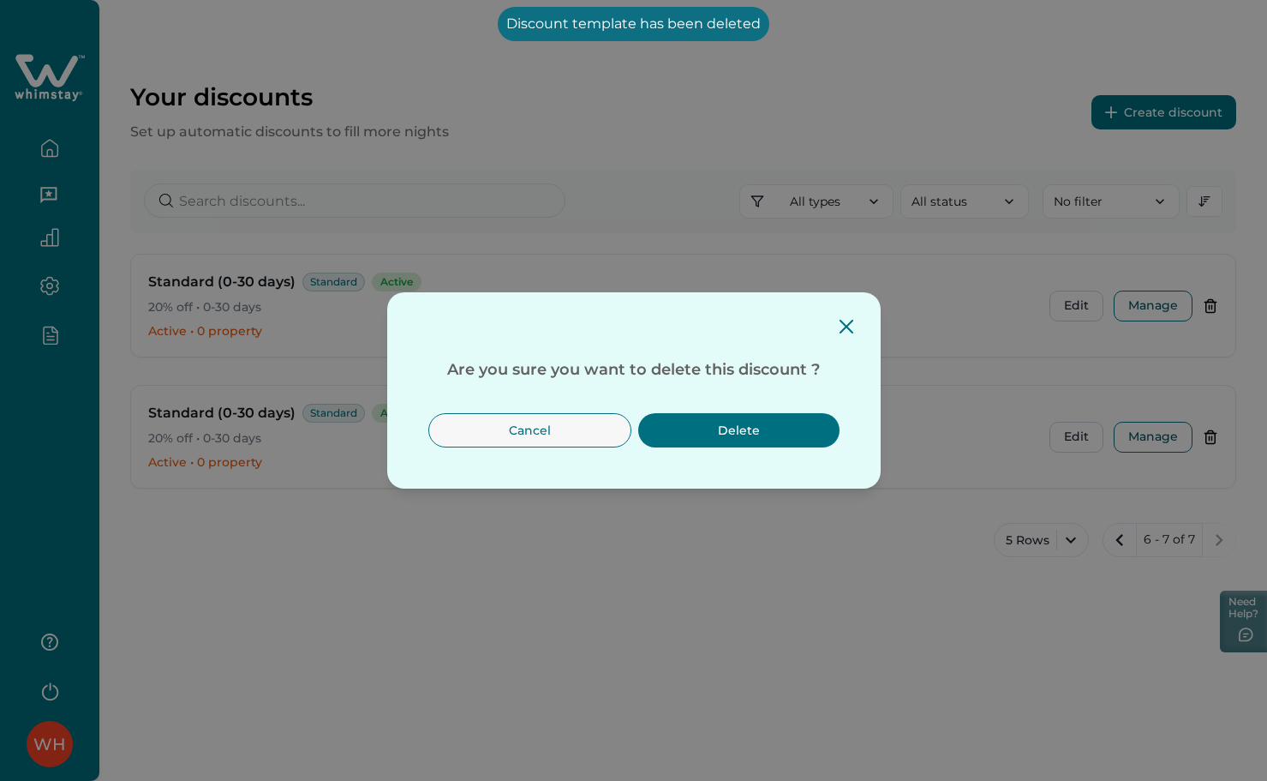
click at [823, 432] on button "Delete" at bounding box center [738, 430] width 201 height 34
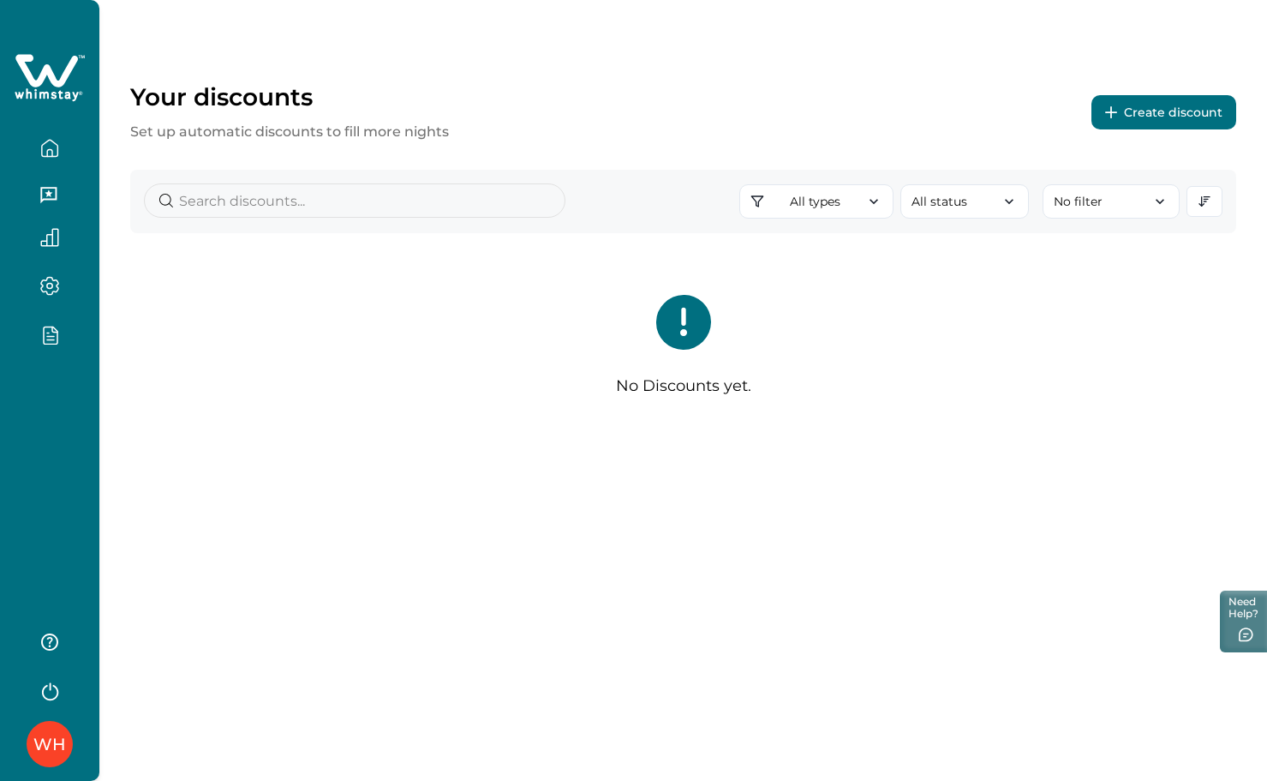
click at [199, 399] on div "No Discounts yet." at bounding box center [683, 352] width 1106 height 156
click at [75, 398] on div "WH" at bounding box center [49, 390] width 99 height 781
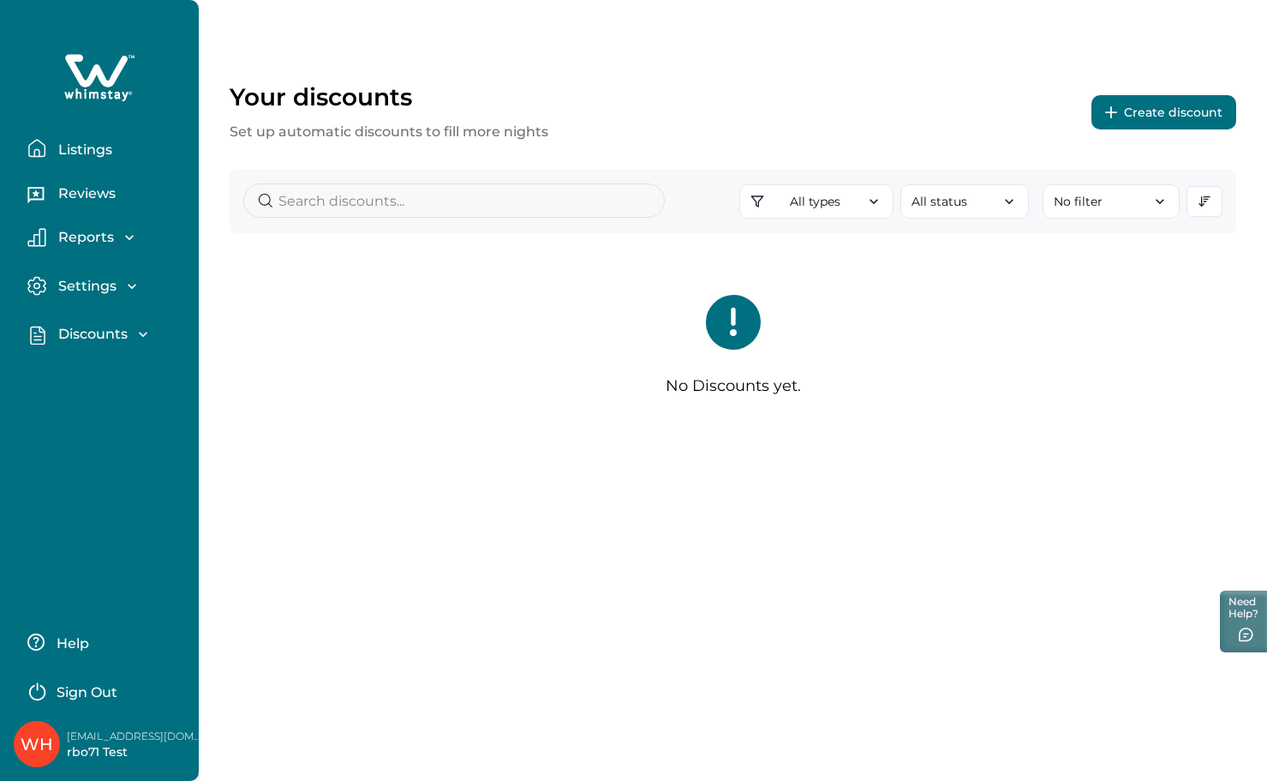
click at [62, 326] on p "Discounts" at bounding box center [90, 334] width 75 height 17
click at [94, 364] on p "Discounts" at bounding box center [90, 371] width 75 height 17
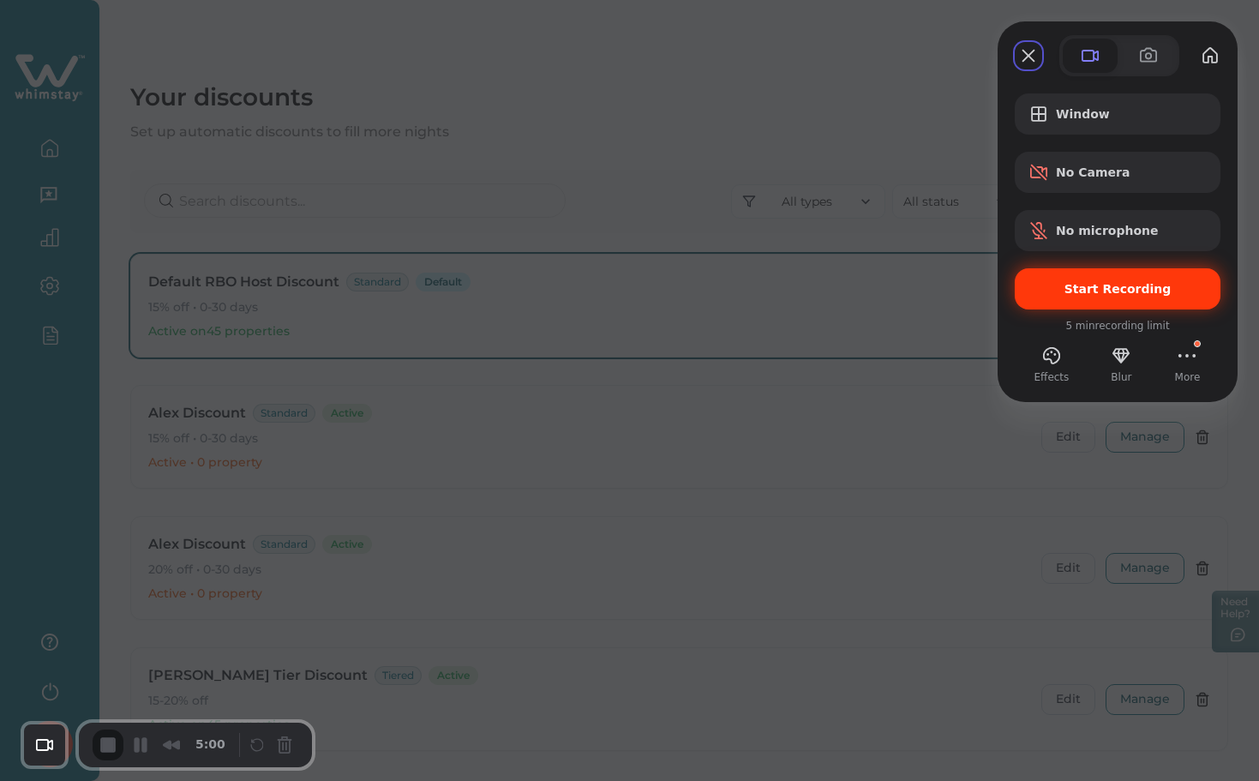
click at [1092, 287] on span "Start Recording" at bounding box center [1117, 289] width 107 height 14
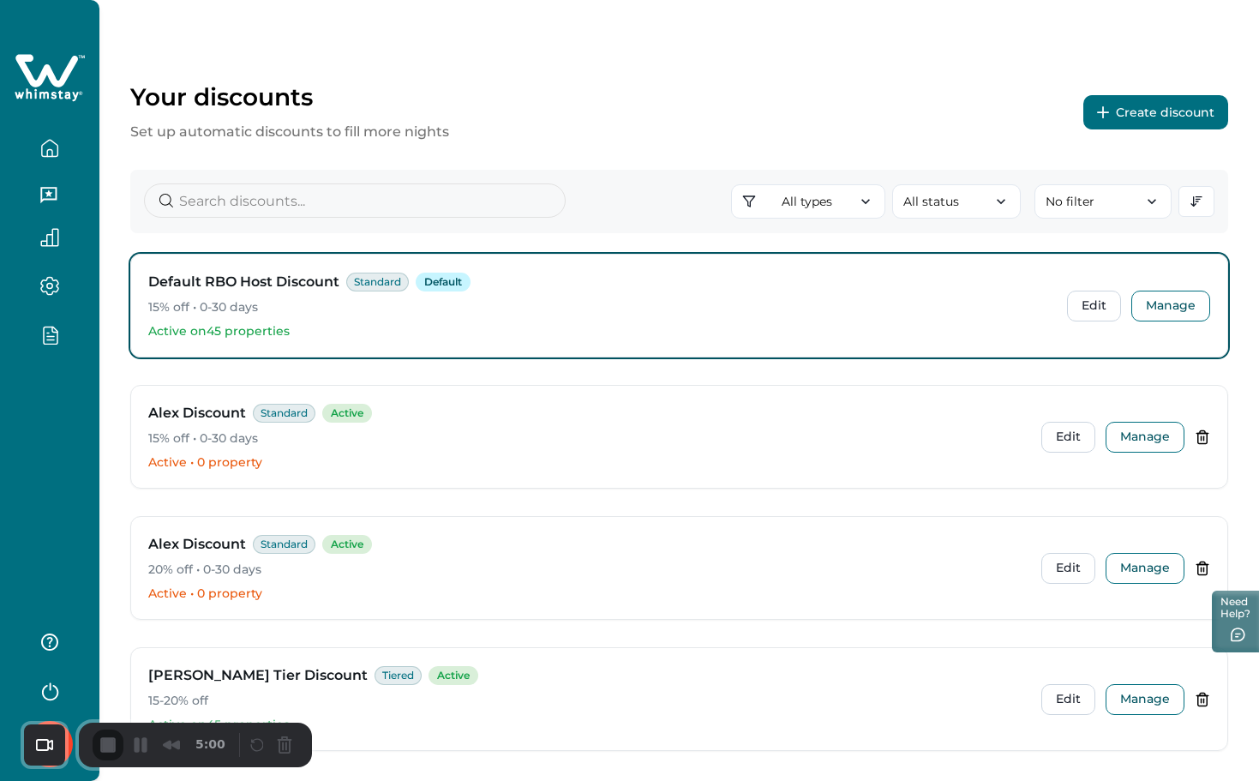
click at [1146, 111] on button "Create discount" at bounding box center [1155, 112] width 145 height 34
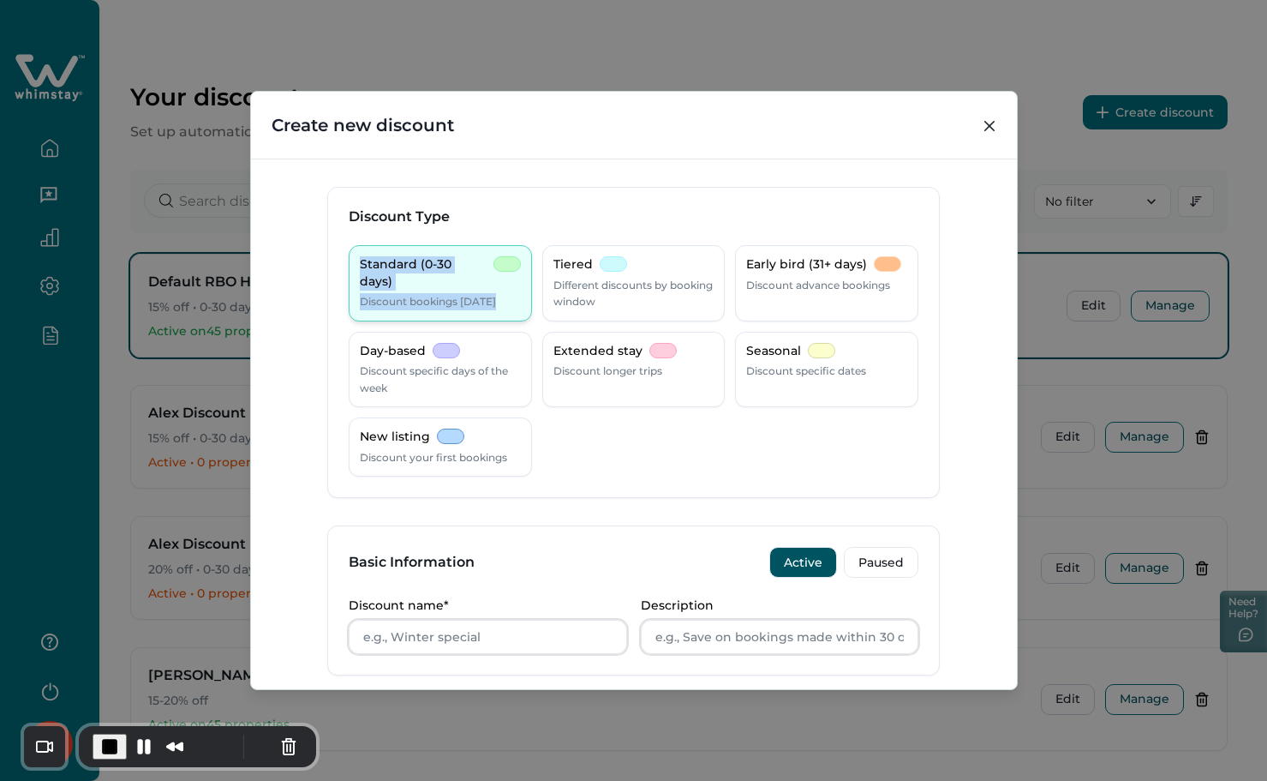
drag, startPoint x: 356, startPoint y: 266, endPoint x: 490, endPoint y: 275, distance: 134.0
click at [490, 275] on div "Standard (0-30 days) Discount bookings [DATE]" at bounding box center [440, 283] width 183 height 76
click at [491, 275] on div "Standard (0-30 days) Discount bookings [DATE]" at bounding box center [440, 283] width 161 height 54
click at [479, 270] on p "Standard (0-30 days)" at bounding box center [423, 272] width 127 height 33
drag, startPoint x: 480, startPoint y: 265, endPoint x: 322, endPoint y: 269, distance: 157.7
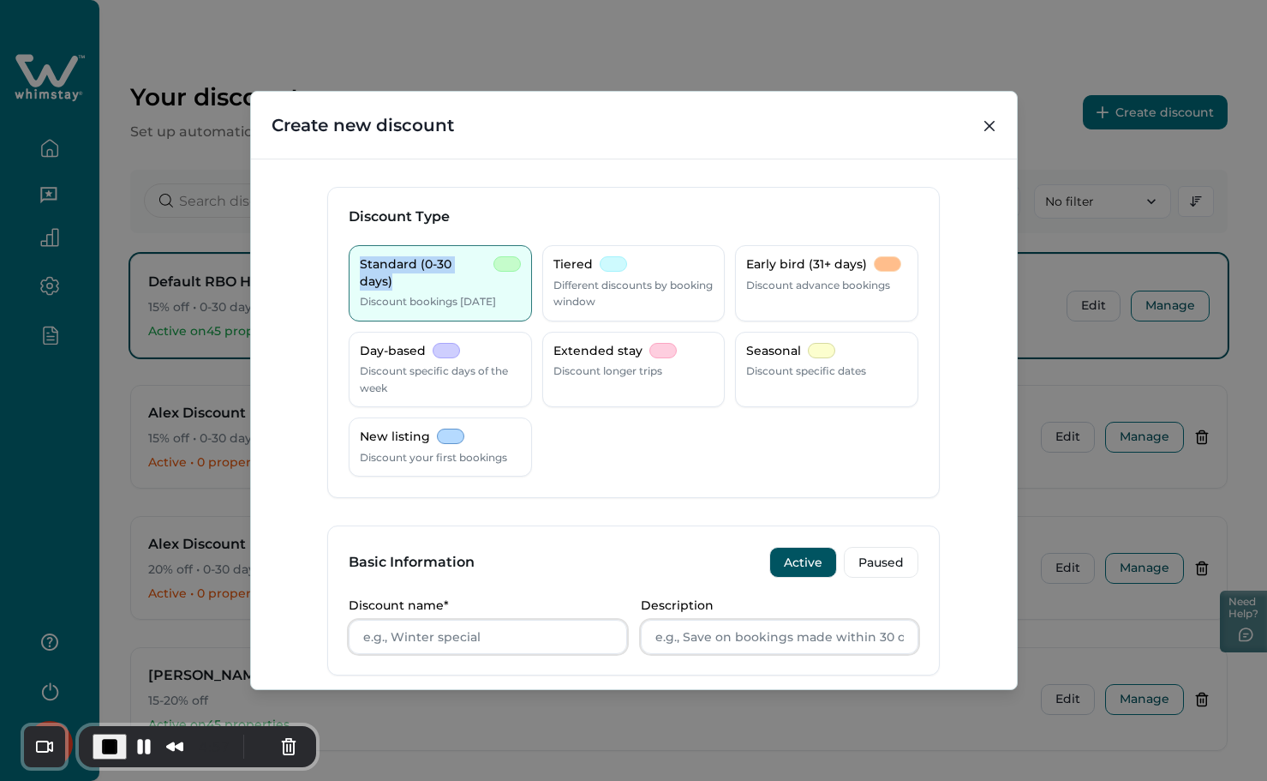
click at [322, 269] on div "Discount Type Standard (0-30 days) Discount bookings [DATE] Tiered Different di…" at bounding box center [634, 424] width 766 height 531
copy p "Standard (0-30 days)"
click at [480, 619] on input "Discount name*" at bounding box center [488, 636] width 278 height 34
paste input "Standard (0-30 days)"
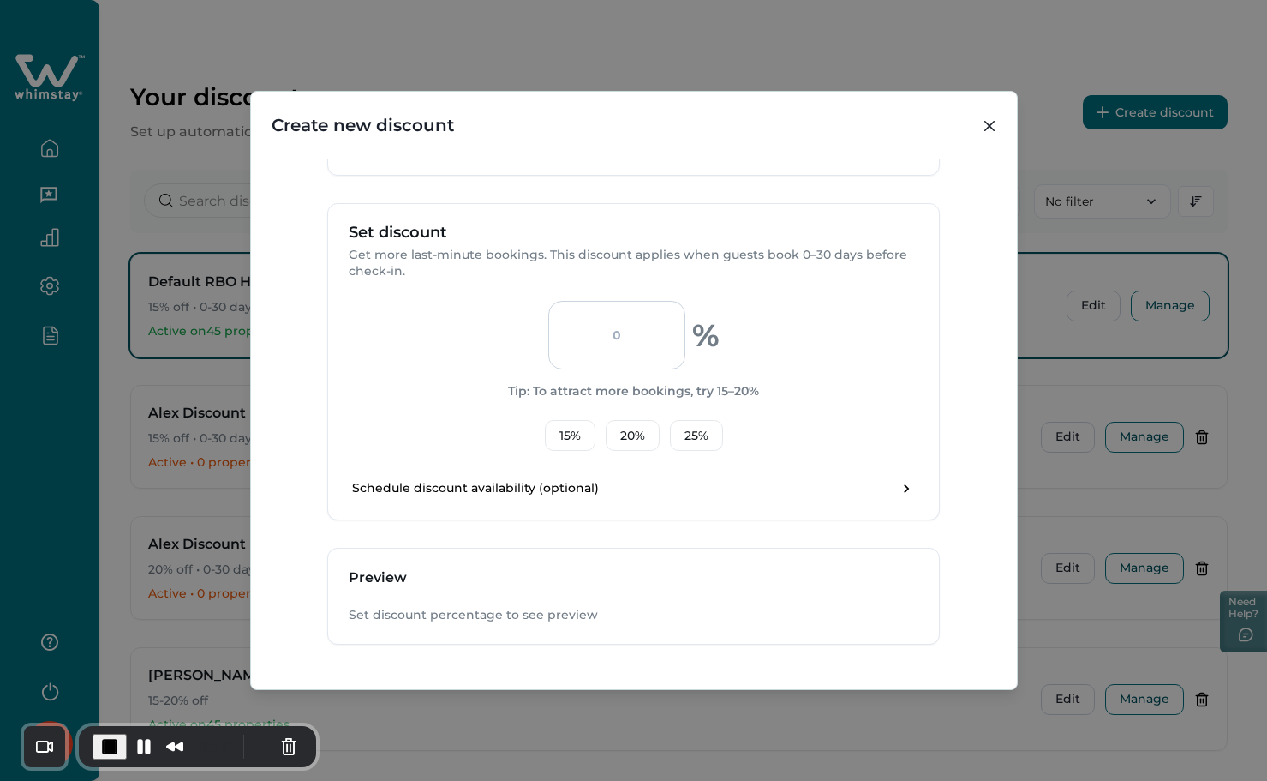
scroll to position [336, 0]
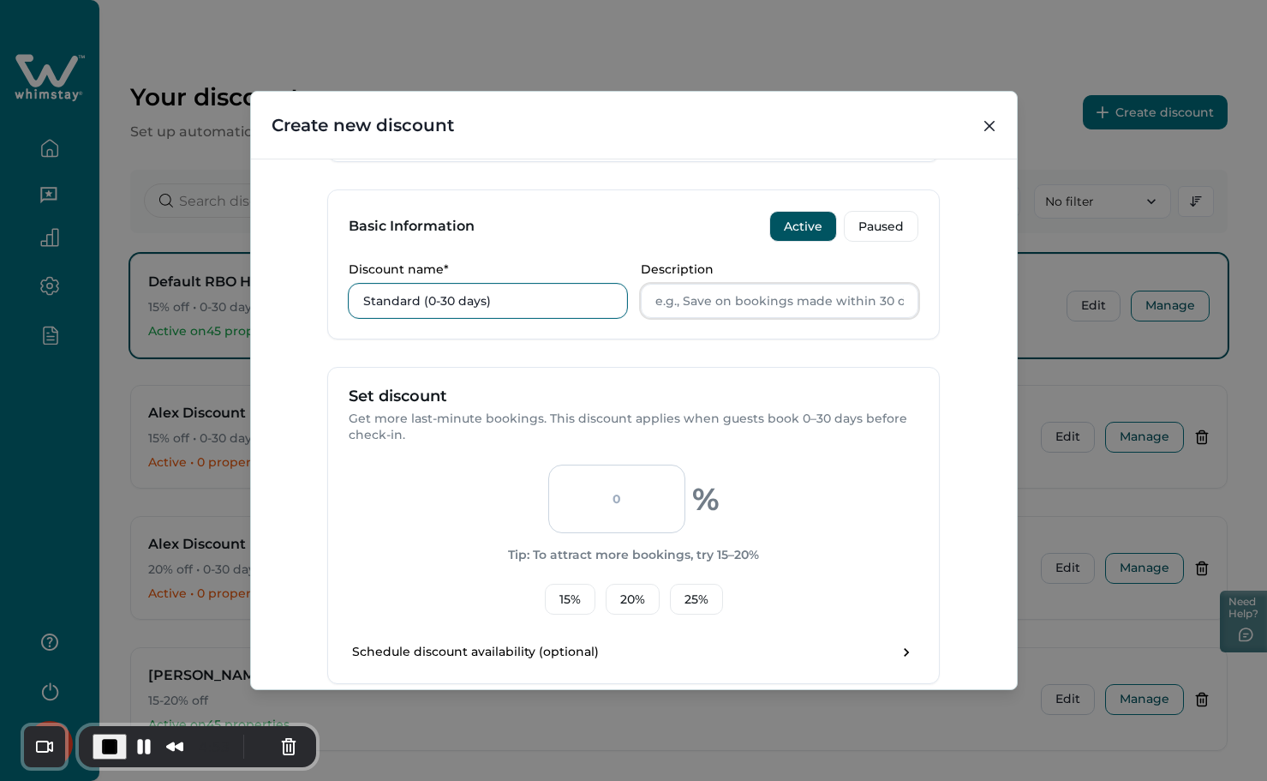
type input "Standard (0-30 days)"
click at [745, 282] on div "Description" at bounding box center [780, 290] width 278 height 56
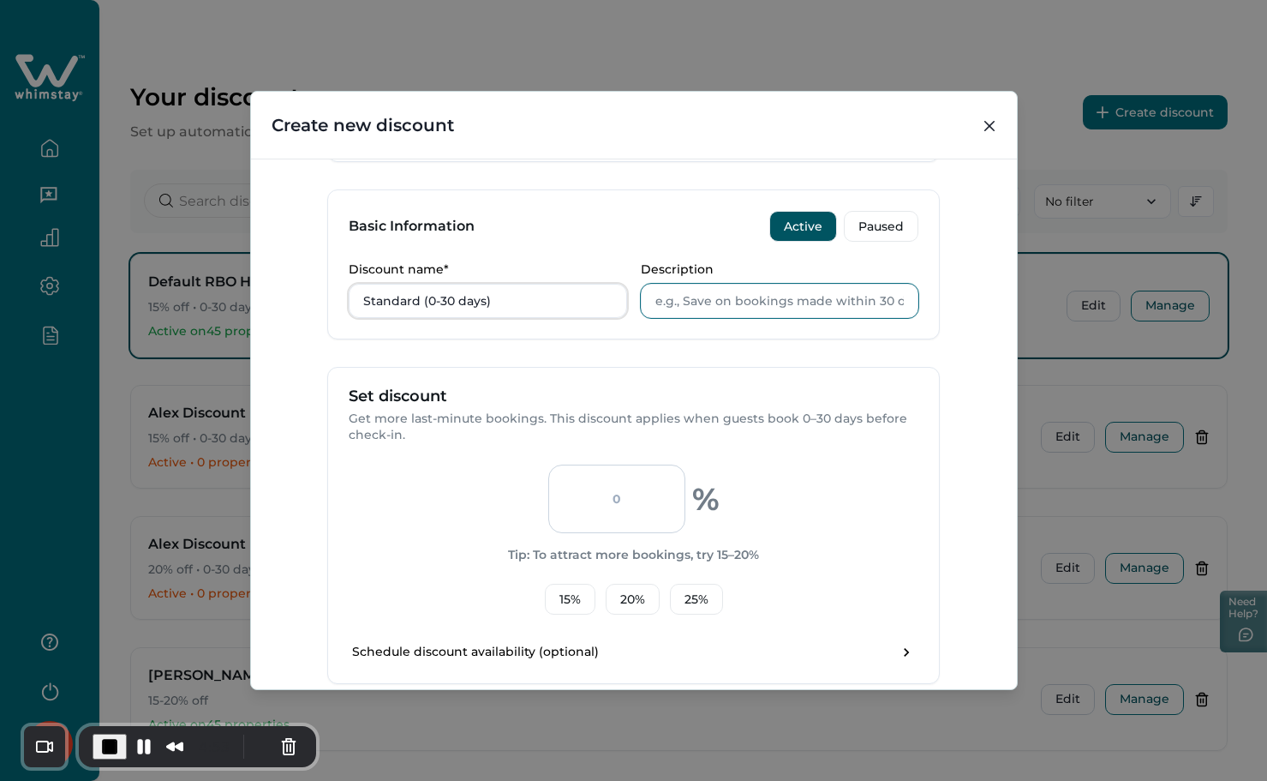
click at [733, 300] on input "Description" at bounding box center [780, 301] width 278 height 34
paste input "Standard (0-30 days)"
type input "Standard (0-30 days)"
click at [625, 598] on button "20 %" at bounding box center [633, 599] width 54 height 31
type input "20"
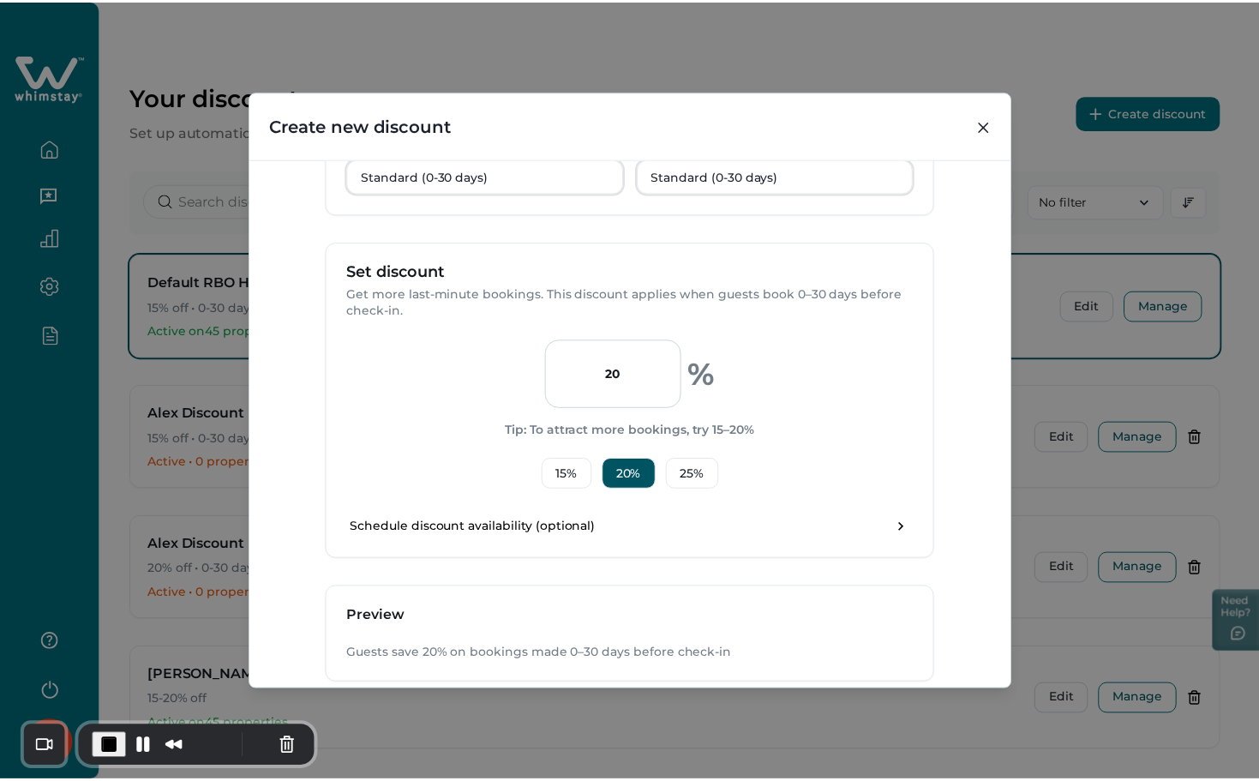
scroll to position [565, 0]
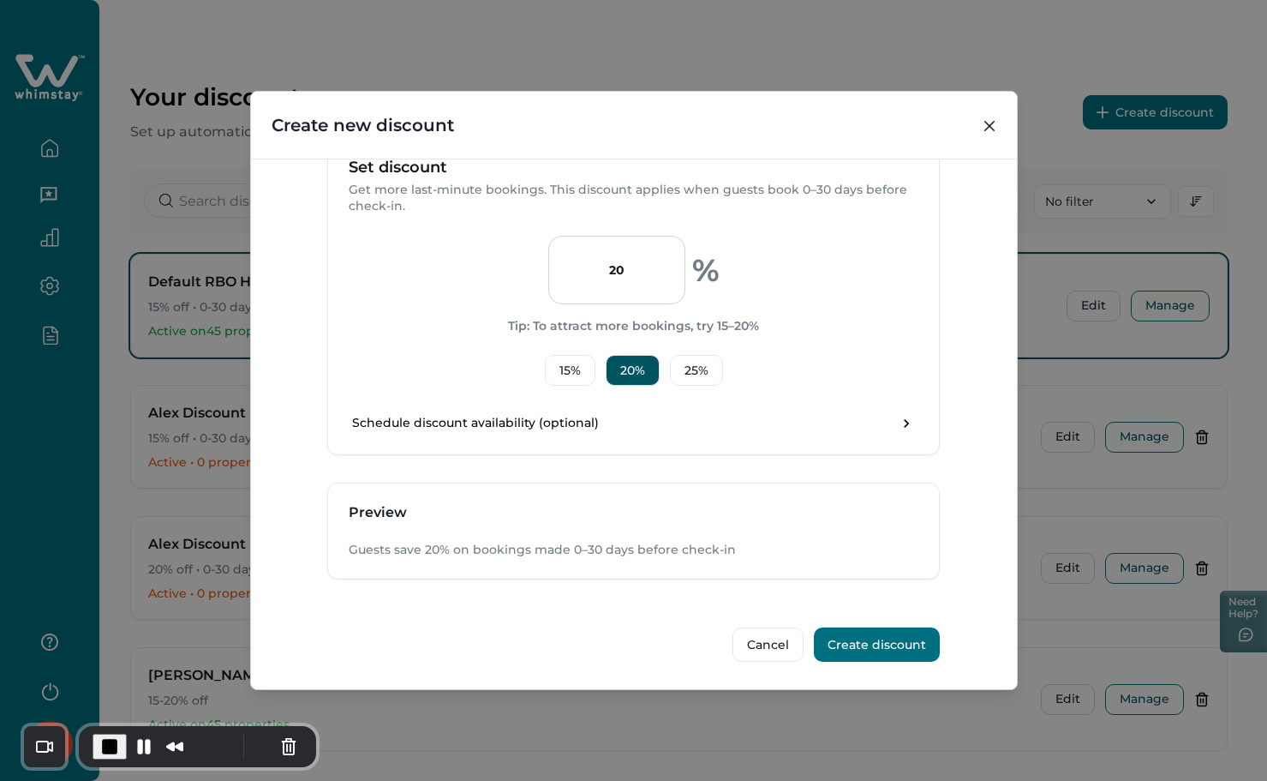
click at [847, 646] on button "Create discount" at bounding box center [877, 644] width 126 height 34
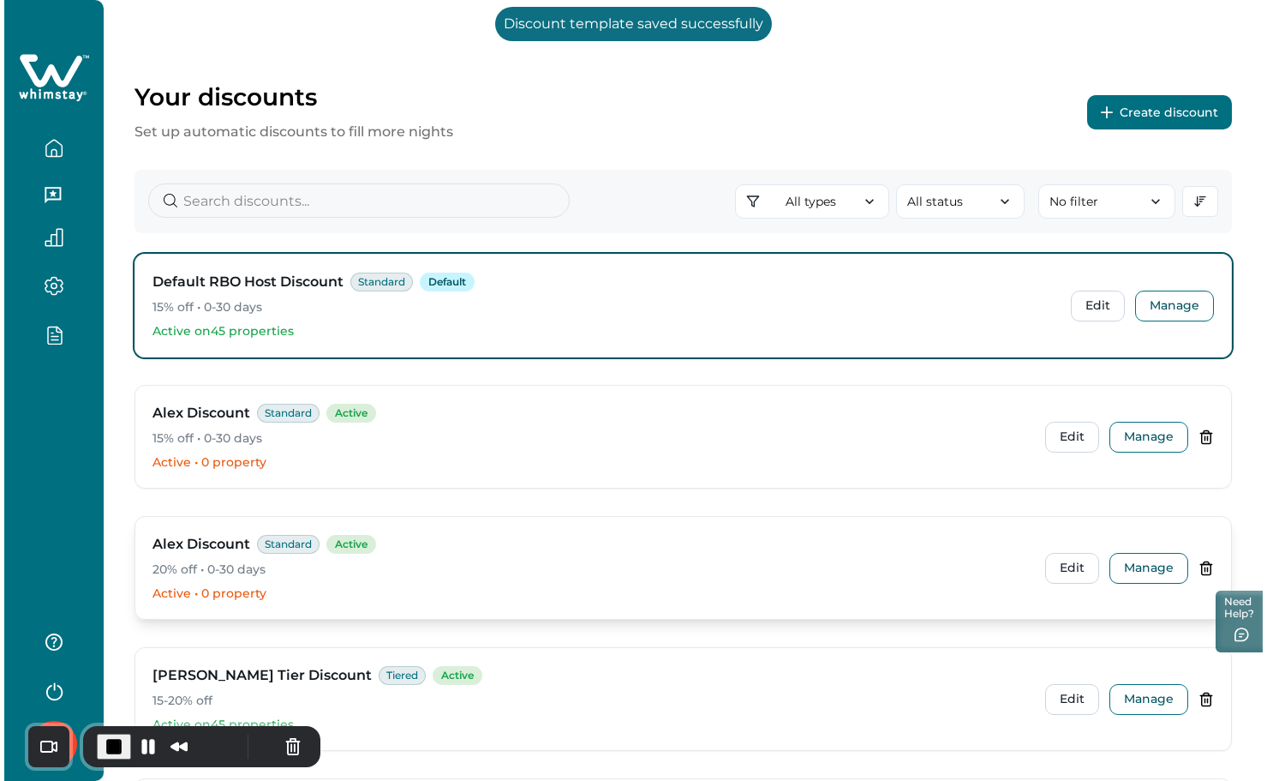
scroll to position [214, 0]
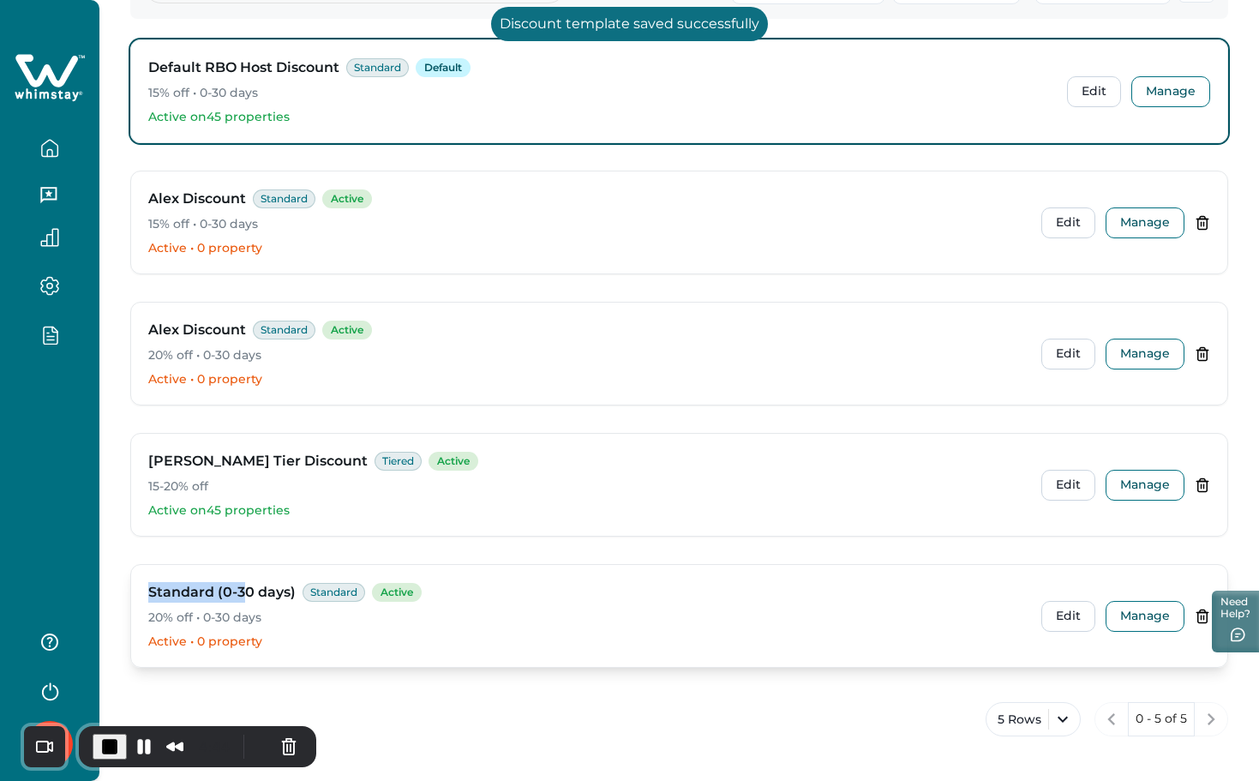
drag, startPoint x: 144, startPoint y: 588, endPoint x: 247, endPoint y: 596, distance: 103.2
click at [247, 596] on div "Standard (0-30 days) Standard Active 20% off • 0-30 days Active • 0 property Ed…" at bounding box center [679, 616] width 1096 height 102
drag, startPoint x: 146, startPoint y: 642, endPoint x: 272, endPoint y: 642, distance: 126.8
click at [272, 642] on div "Standard (0-30 days) Standard Active 20% off • 0-30 days Active • 0 property Ed…" at bounding box center [679, 616] width 1096 height 102
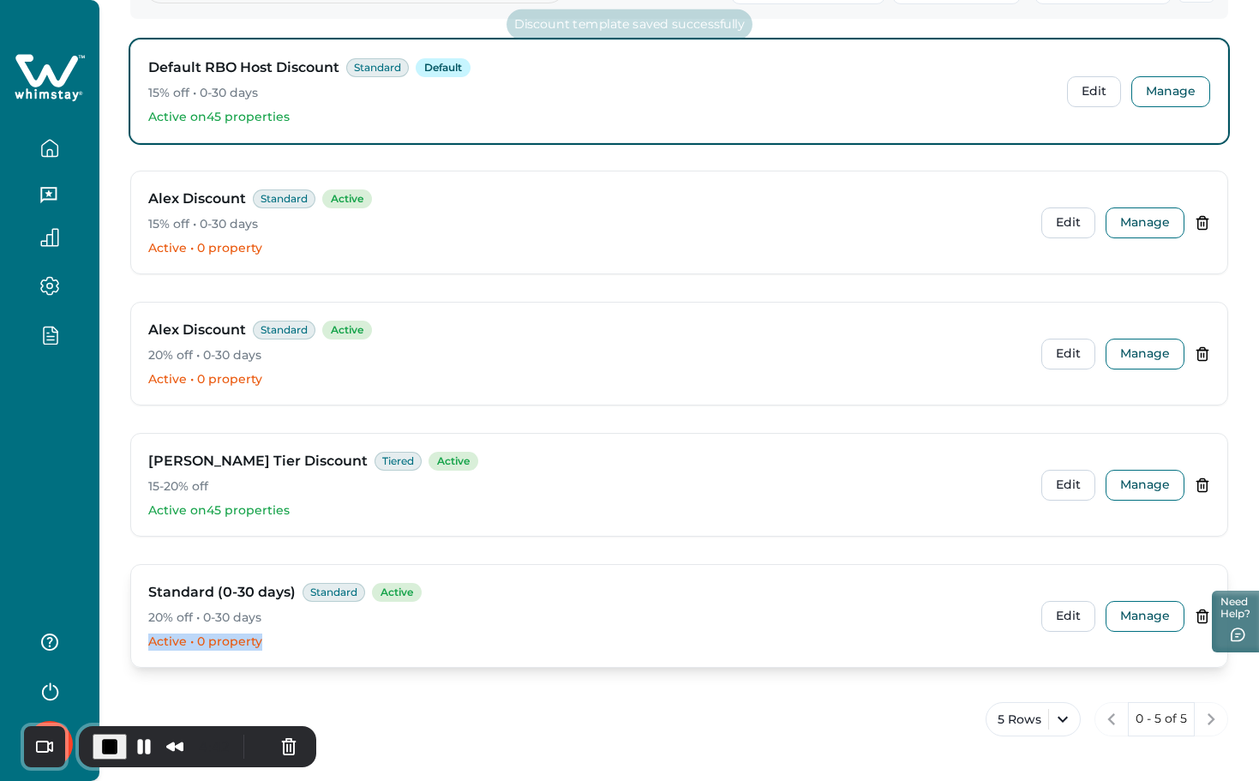
click at [320, 638] on p "Active • 0 property" at bounding box center [587, 641] width 879 height 17
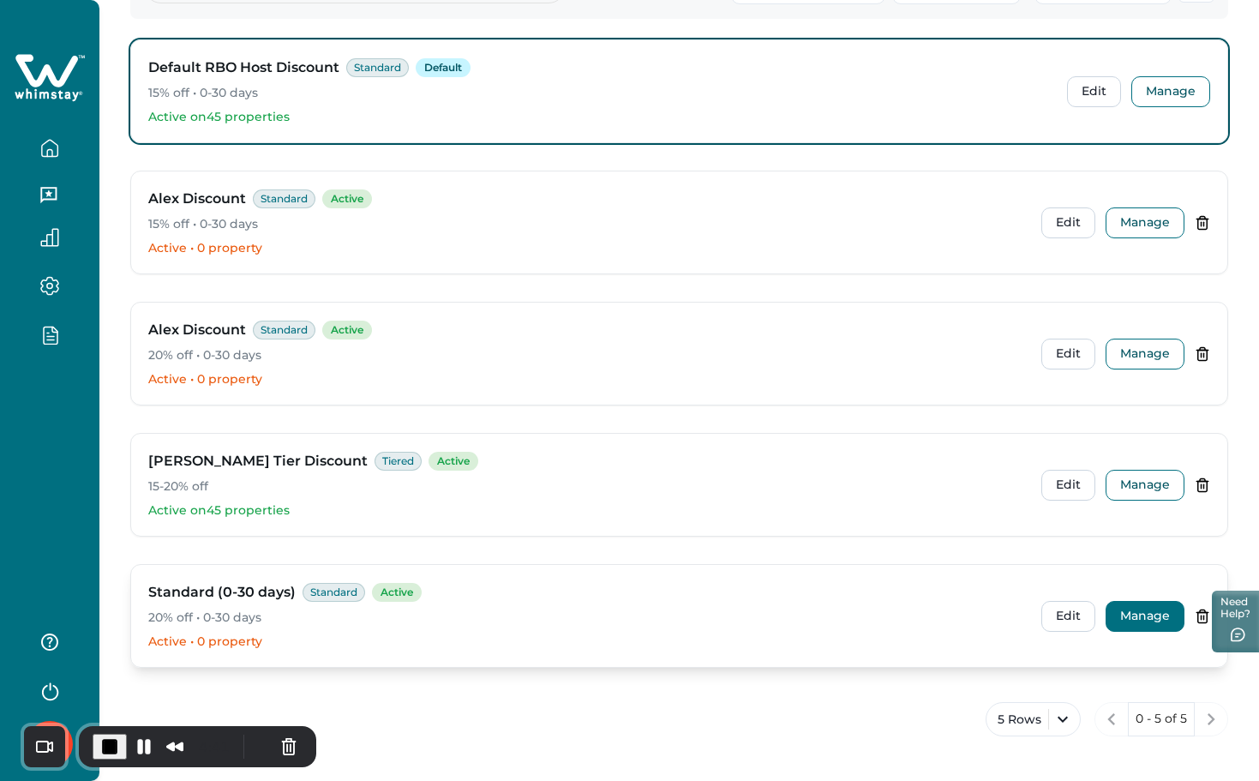
click at [1142, 613] on button "Manage" at bounding box center [1144, 616] width 79 height 31
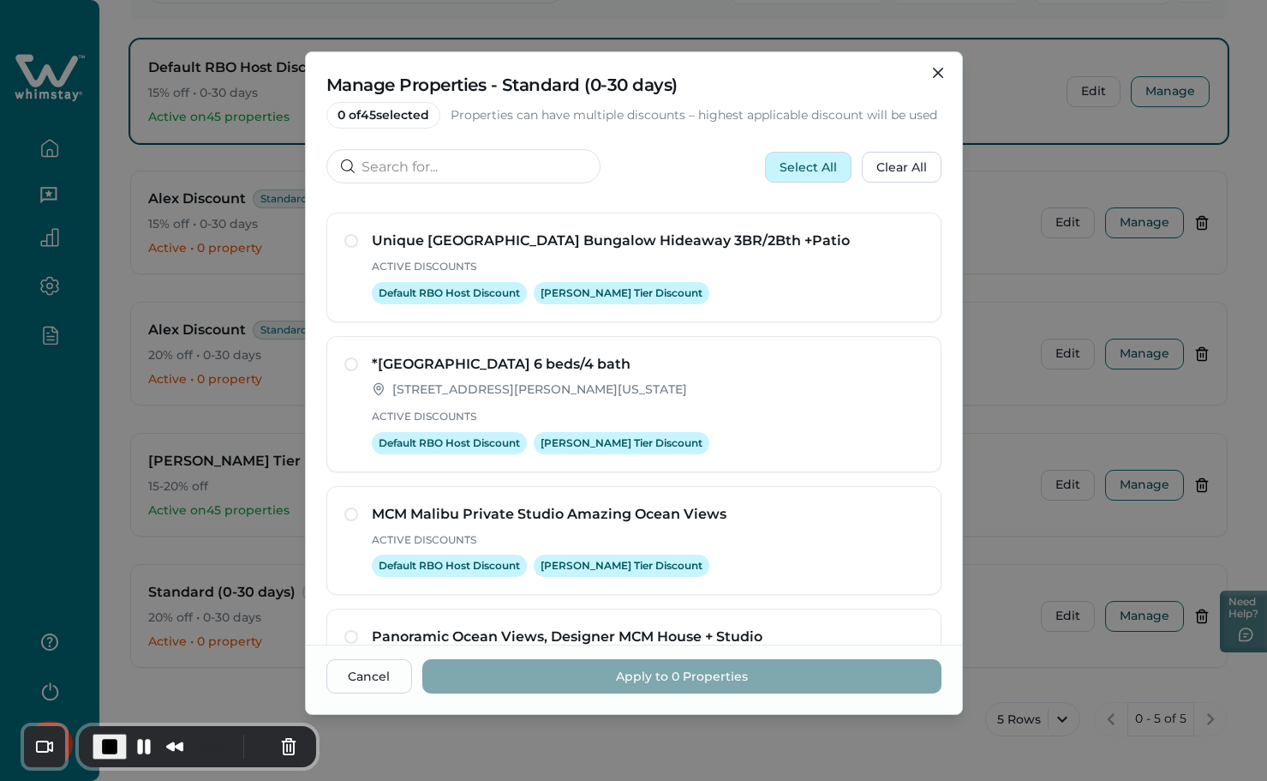
click at [800, 163] on button "Select All" at bounding box center [808, 167] width 87 height 31
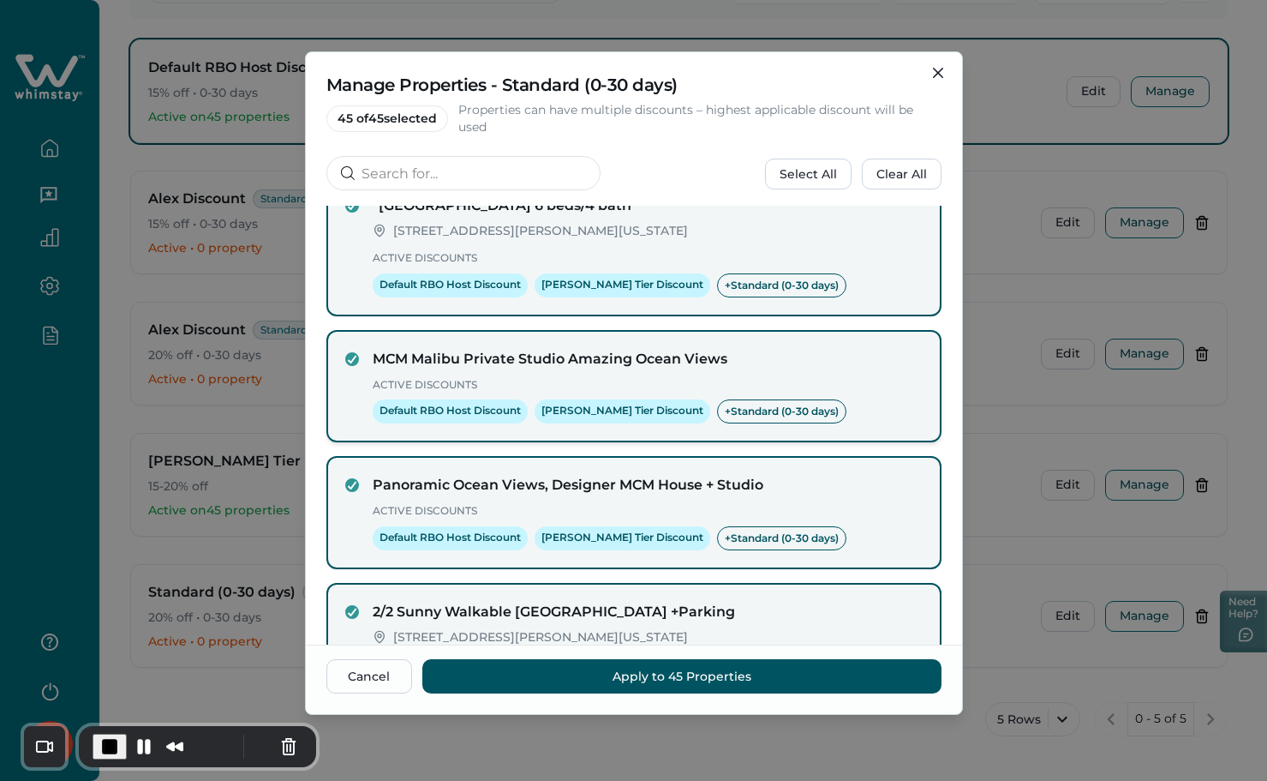
scroll to position [333, 0]
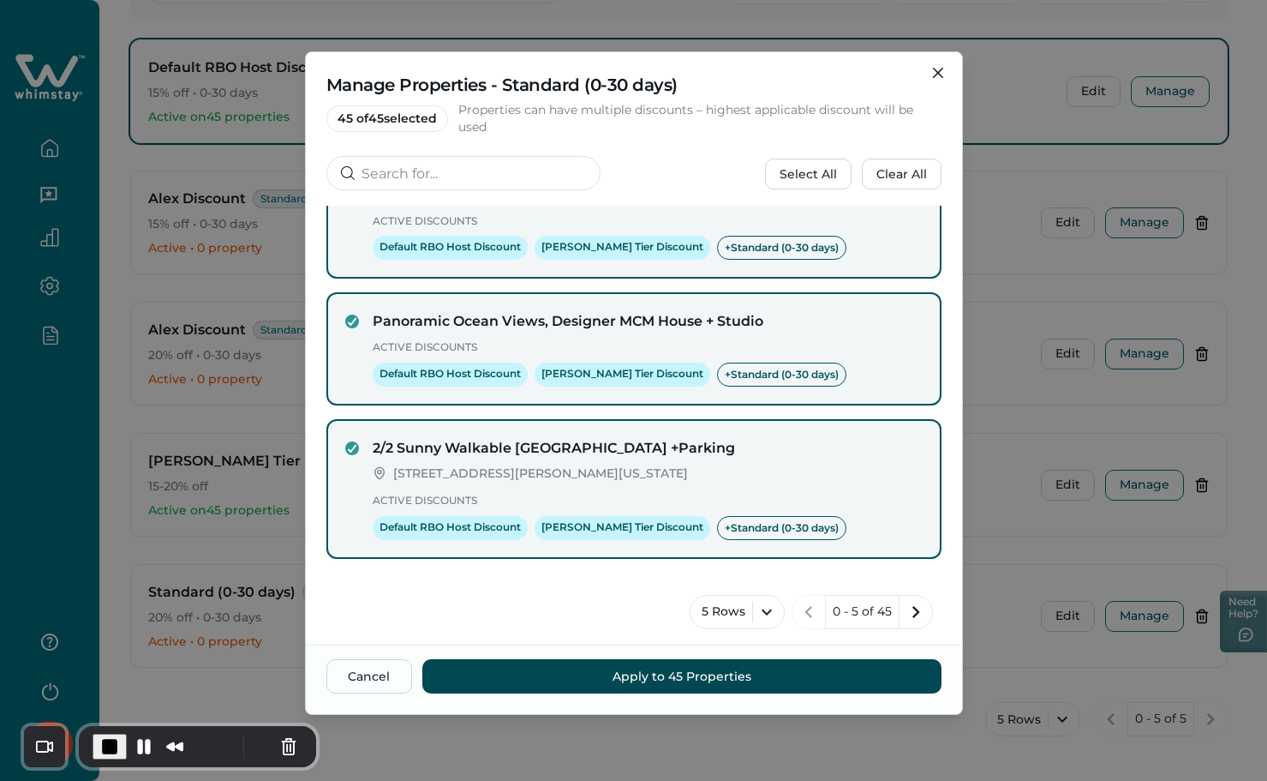
click at [706, 677] on button "Apply to 45 Properties" at bounding box center [681, 676] width 519 height 34
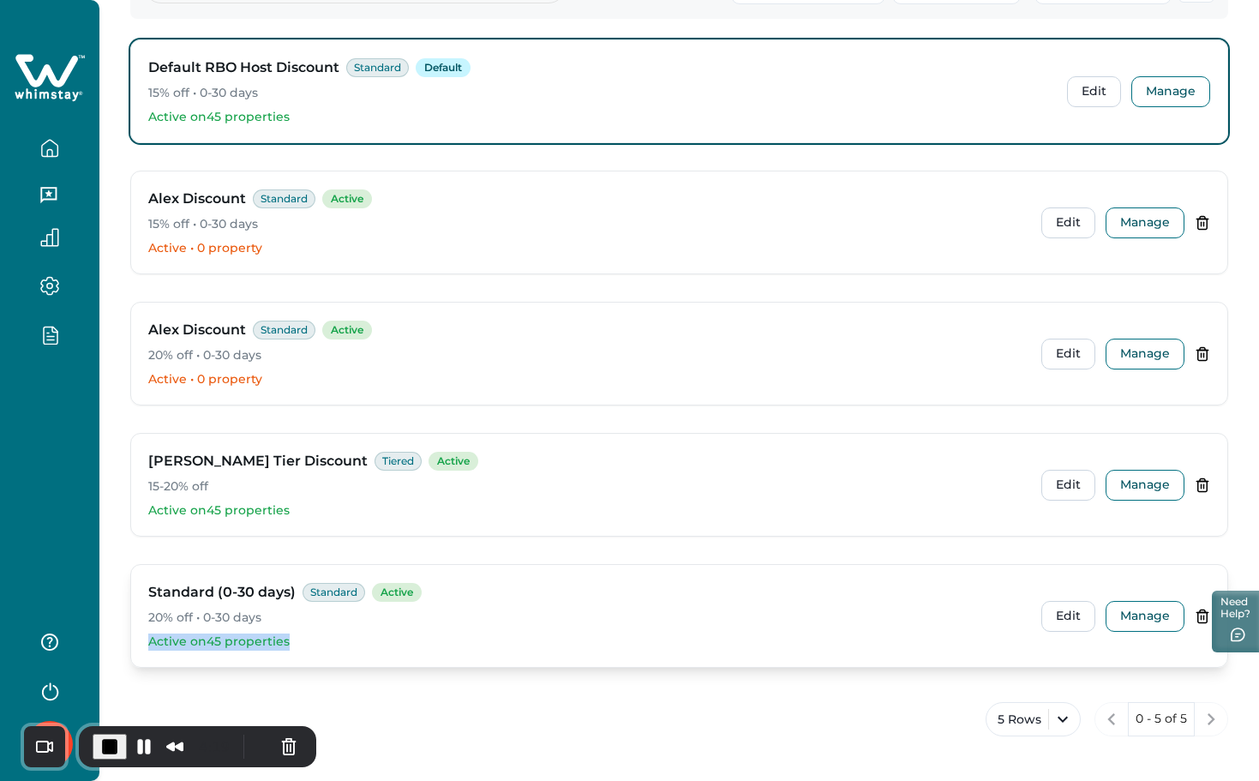
drag, startPoint x: 141, startPoint y: 641, endPoint x: 321, endPoint y: 641, distance: 179.9
click at [321, 641] on div "Standard (0-30 days) Standard Active 20% off • 0-30 days Active on 45 propertie…" at bounding box center [679, 616] width 1096 height 102
click at [1153, 612] on button "Manage" at bounding box center [1144, 616] width 79 height 31
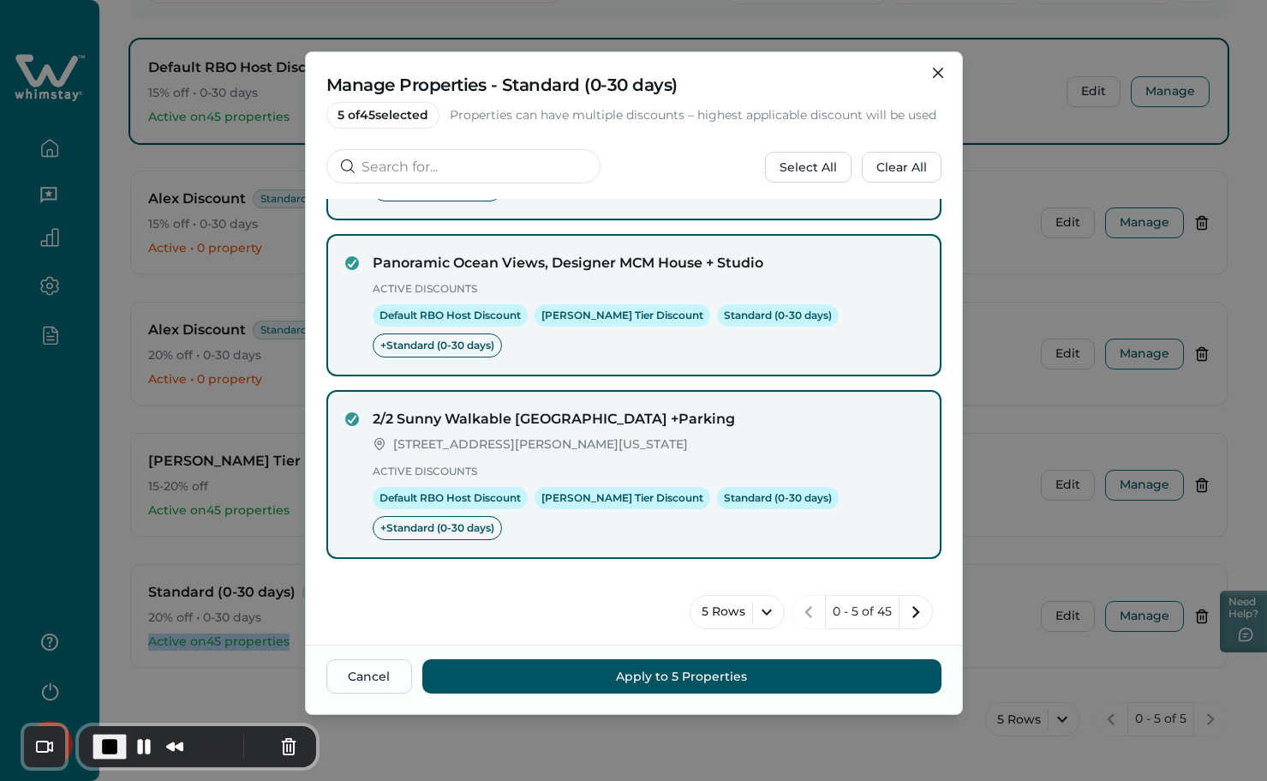
scroll to position [479, 0]
click at [913, 610] on icon "next page" at bounding box center [917, 612] width 8 height 12
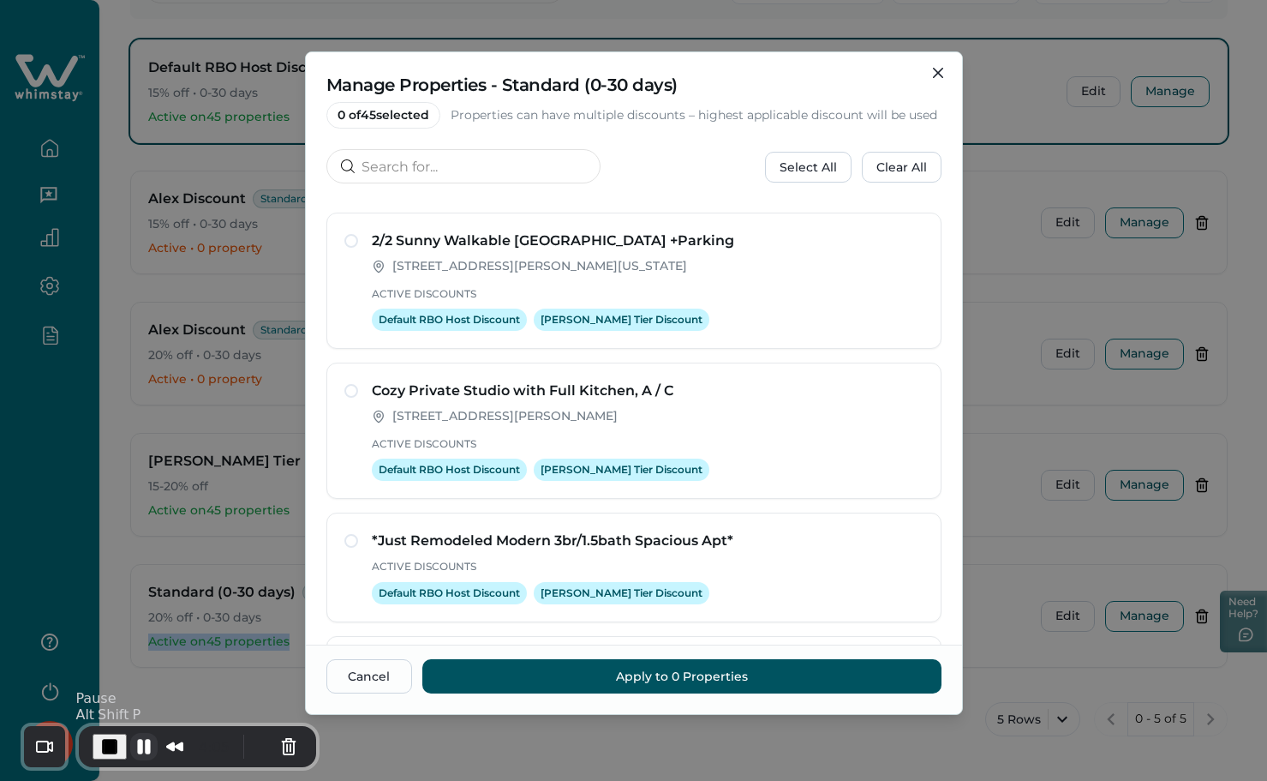
click at [137, 740] on button "Pause Recording" at bounding box center [143, 746] width 27 height 27
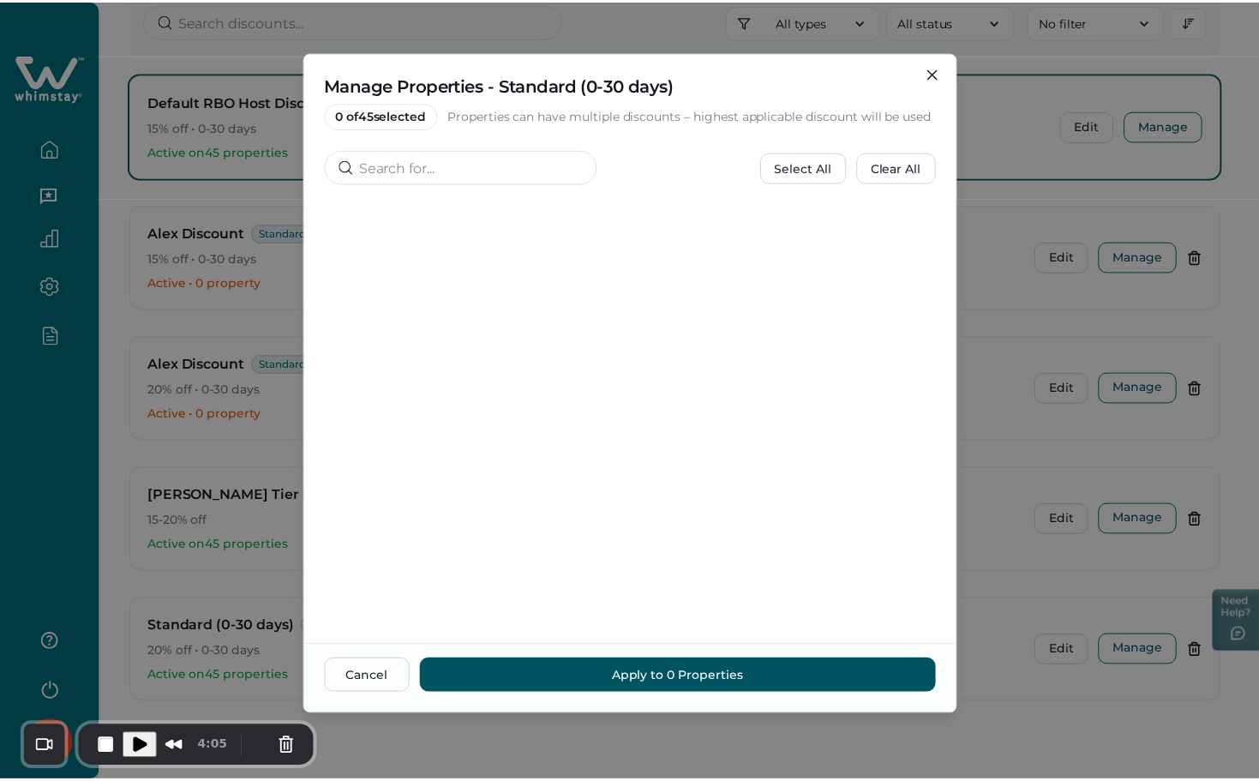
scroll to position [180, 0]
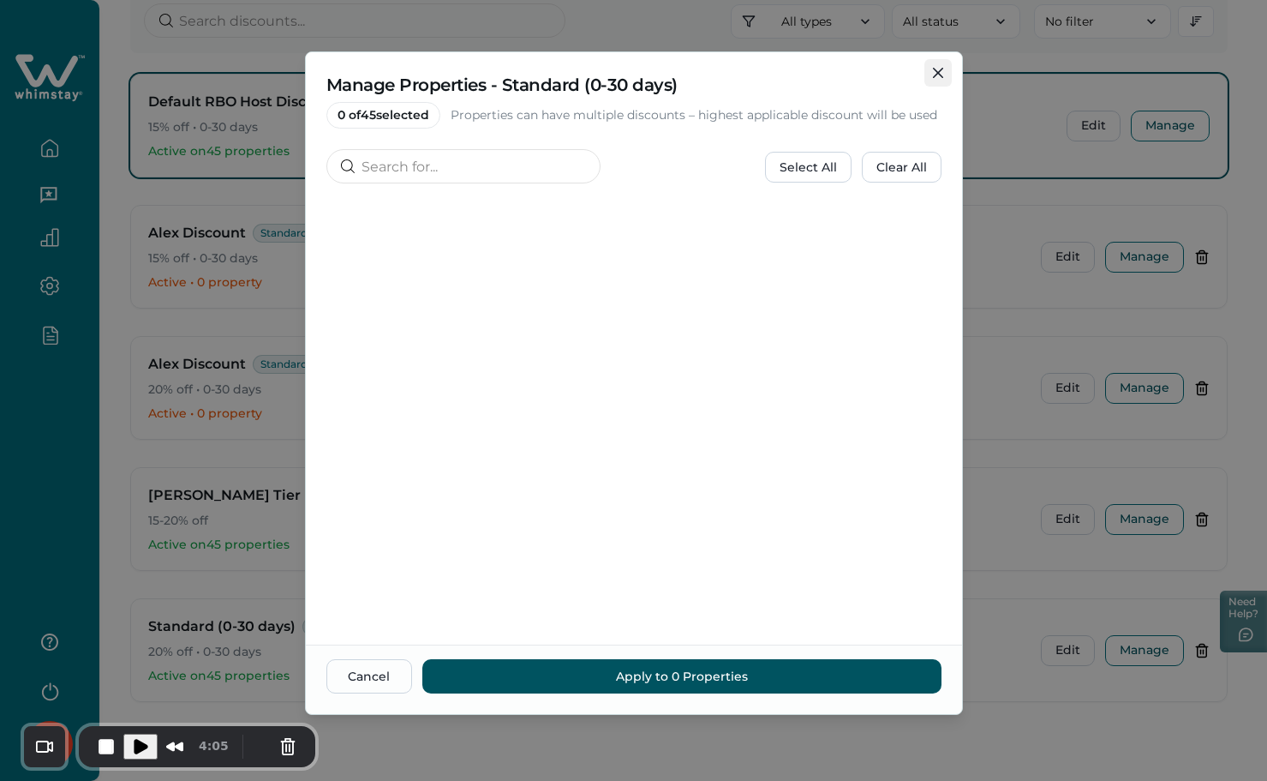
click at [939, 79] on button "Close" at bounding box center [938, 72] width 27 height 27
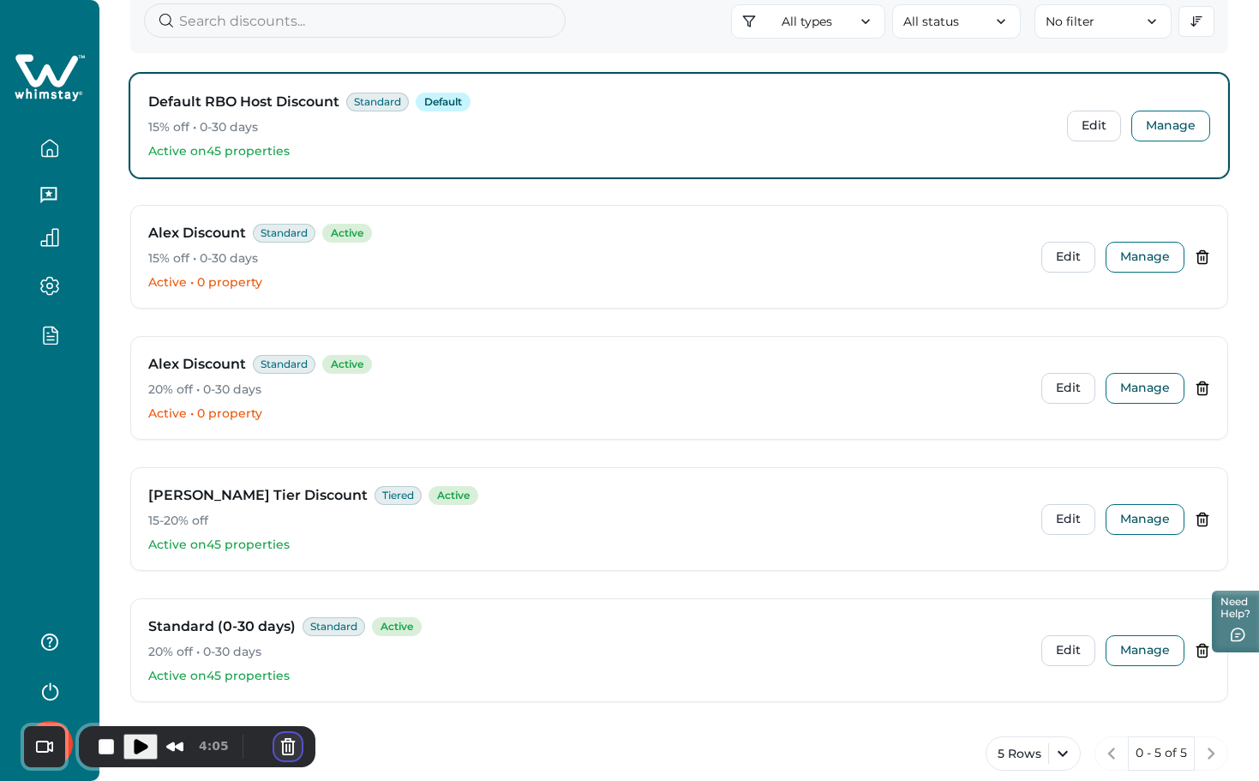
click at [275, 745] on button "Cancel Recording" at bounding box center [287, 746] width 27 height 27
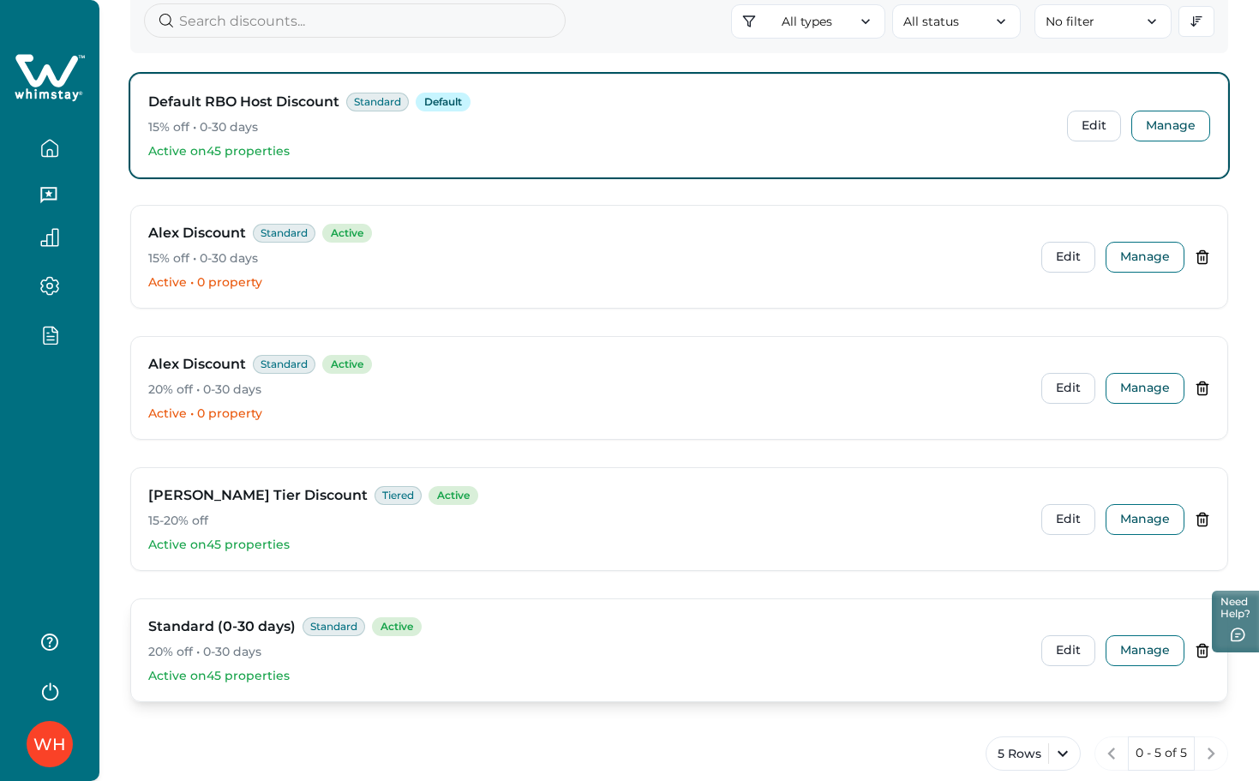
click at [1201, 644] on icon at bounding box center [1201, 650] width 15 height 15
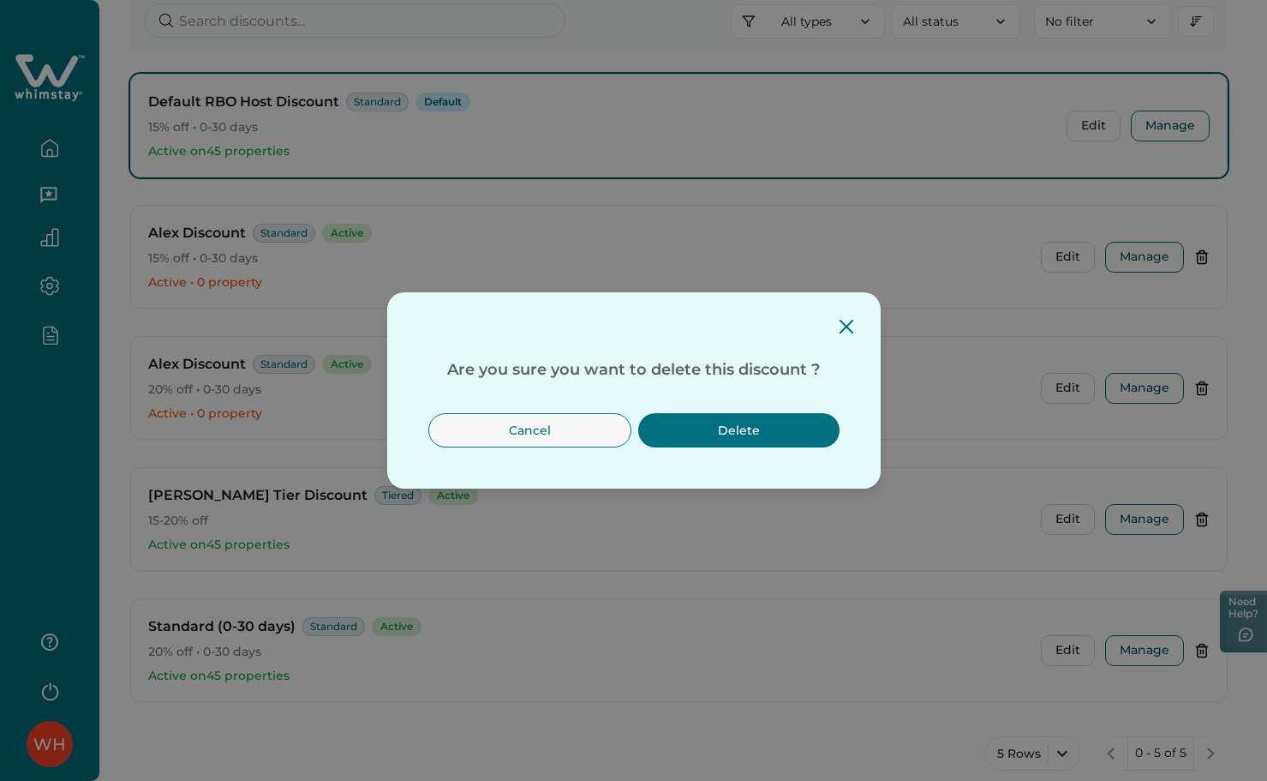
click at [819, 440] on button "Delete" at bounding box center [738, 430] width 201 height 34
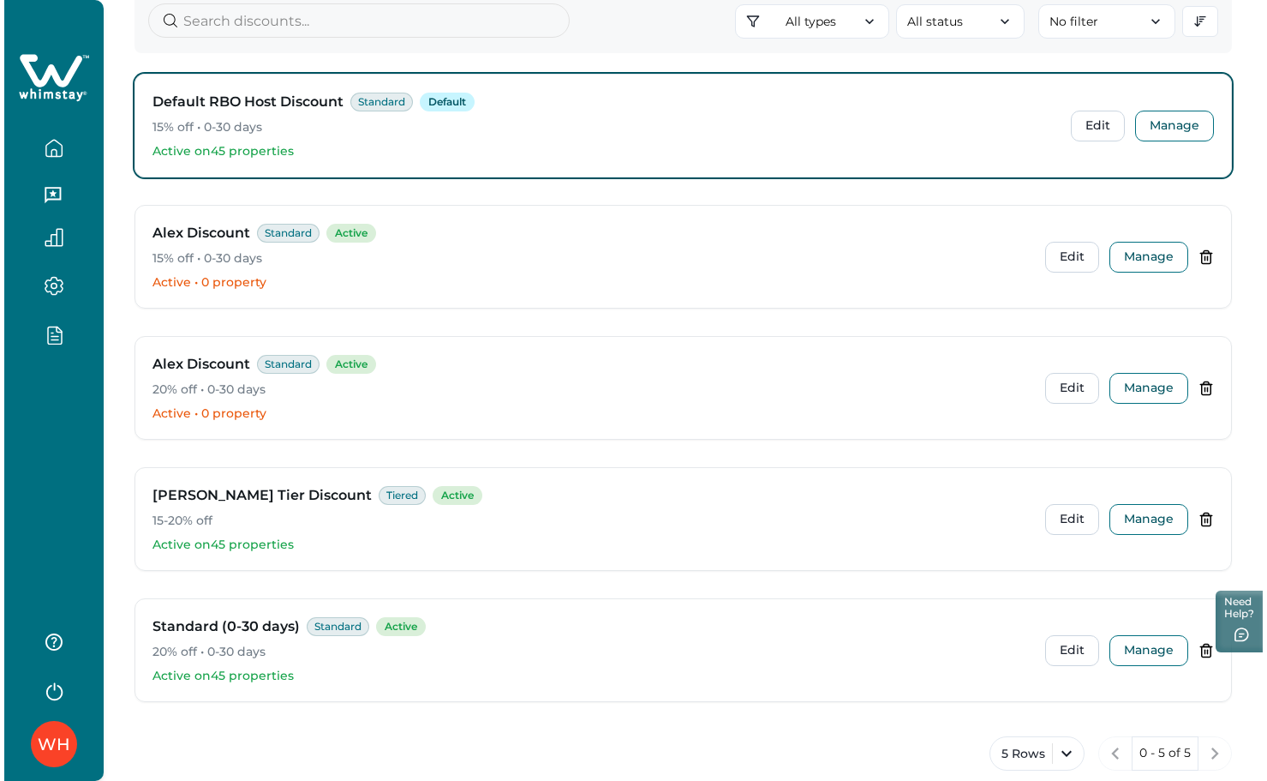
scroll to position [83, 0]
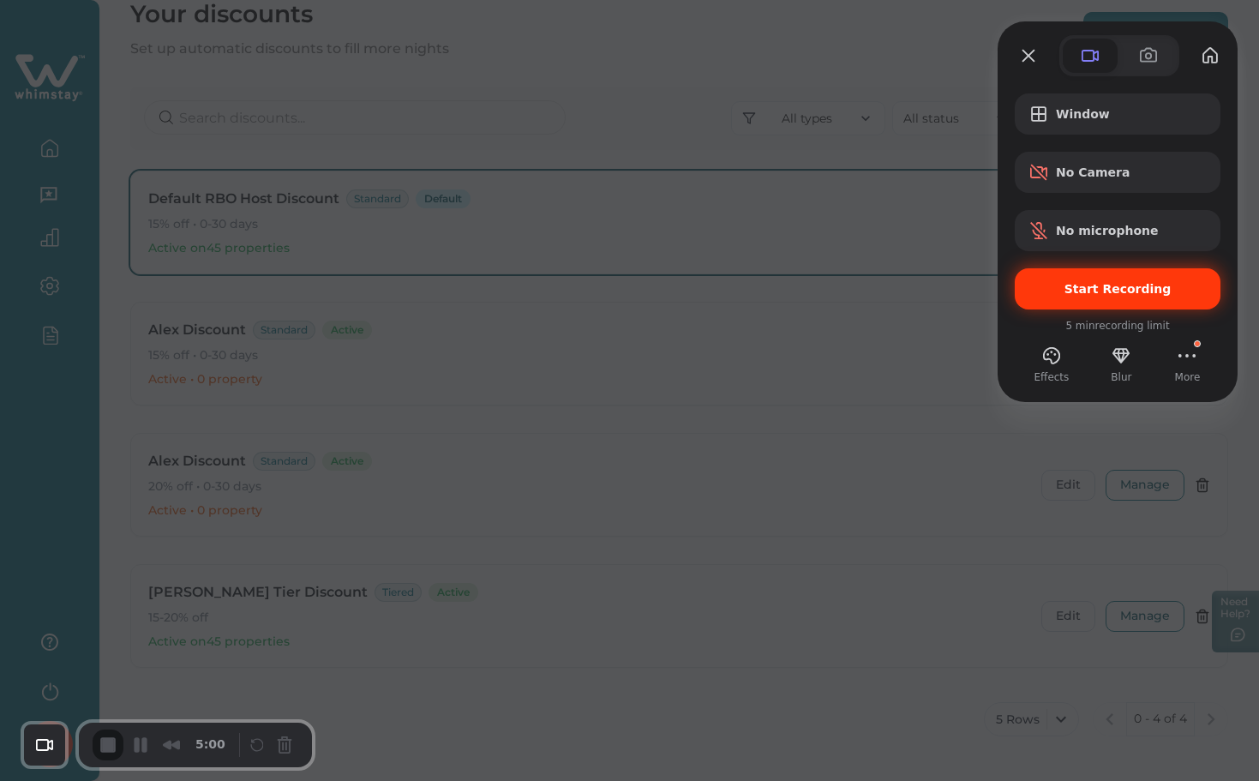
click at [1107, 304] on div "Start Recording" at bounding box center [1117, 288] width 206 height 41
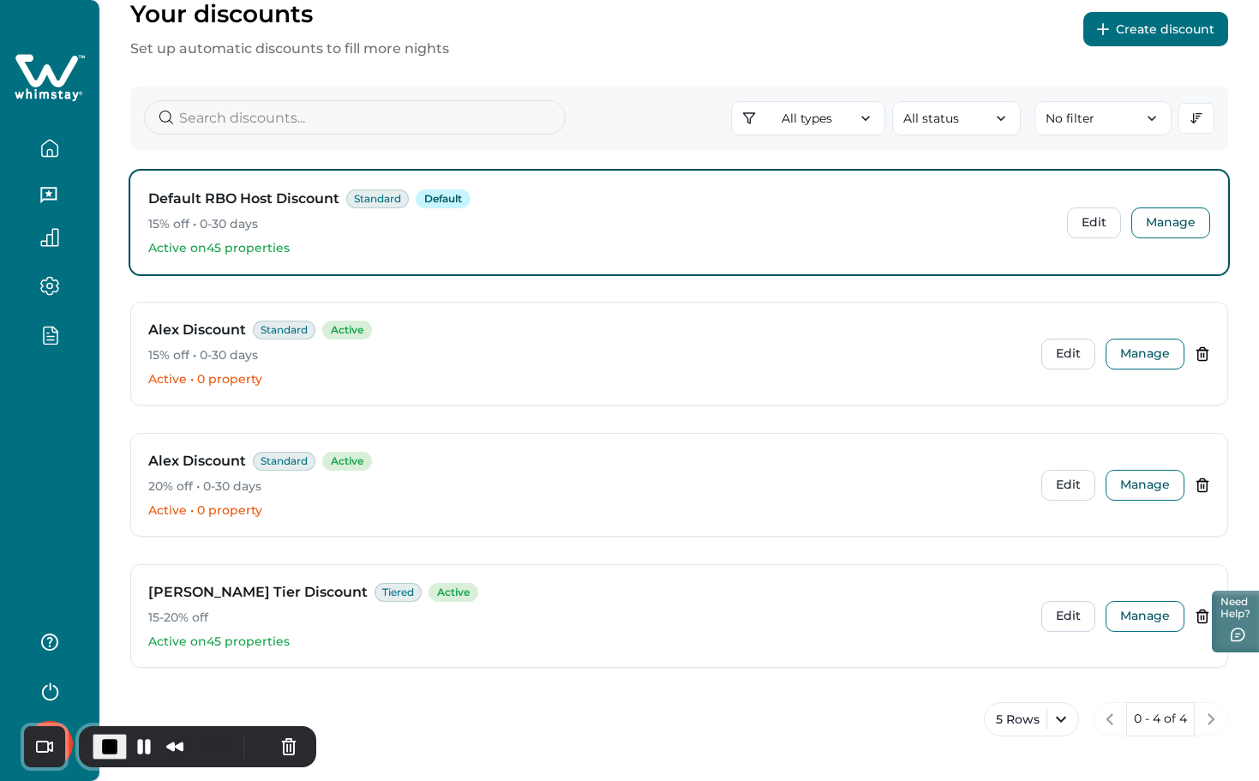
click at [1164, 40] on button "Create discount" at bounding box center [1155, 29] width 145 height 34
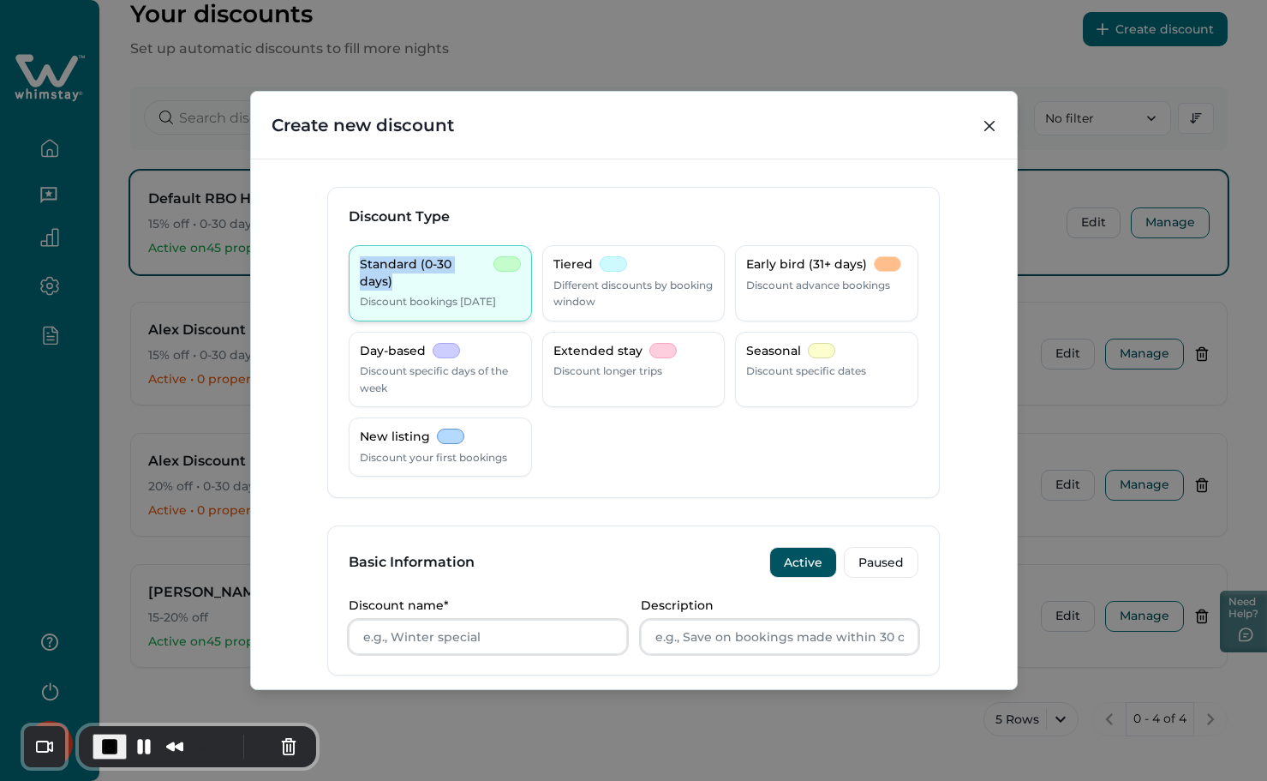
drag, startPoint x: 354, startPoint y: 266, endPoint x: 482, endPoint y: 263, distance: 127.7
click at [482, 263] on div "Standard (0-30 days) Discount bookings [DATE]" at bounding box center [440, 283] width 183 height 76
copy p "Standard (0-30 days)"
click at [484, 620] on input "Discount name*" at bounding box center [488, 636] width 278 height 34
paste input "Standard (0-30 days)"
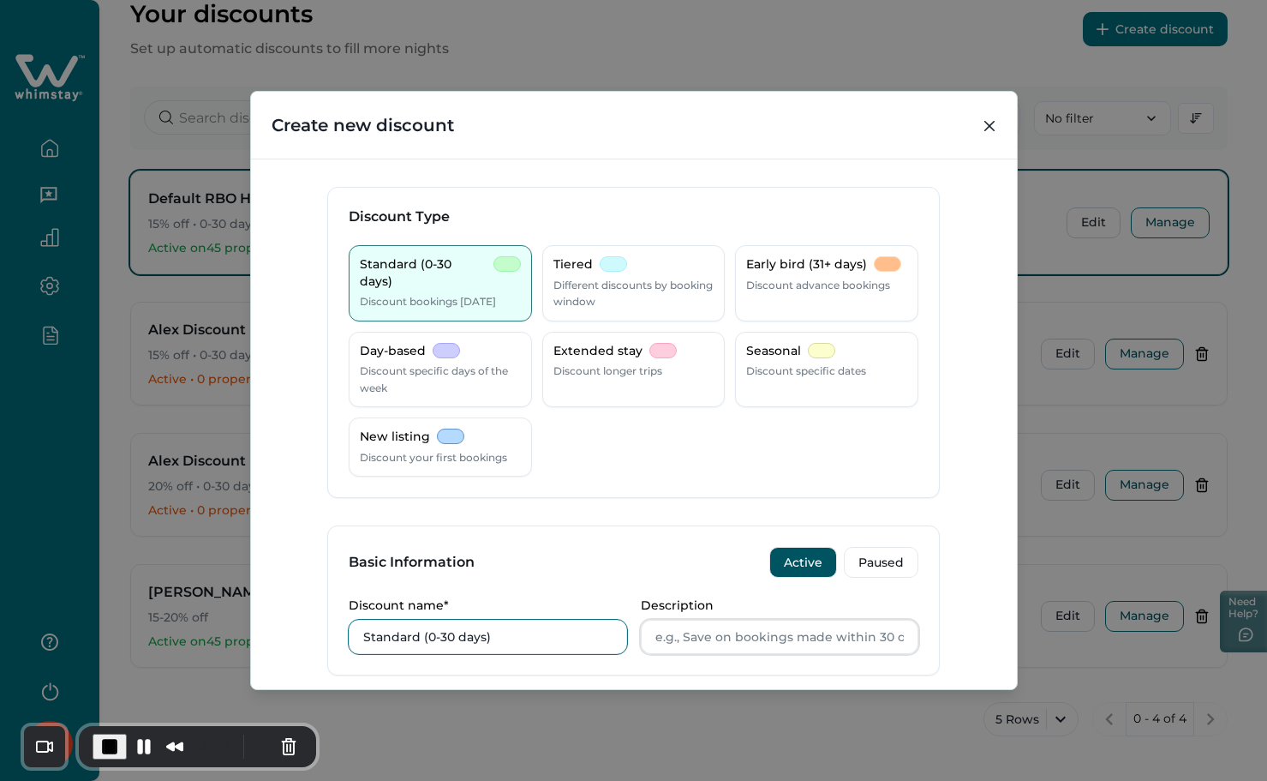
type input "Standard (0-30 days)"
click at [758, 644] on input "Description" at bounding box center [780, 636] width 278 height 34
paste input "Standard (0-30 days)"
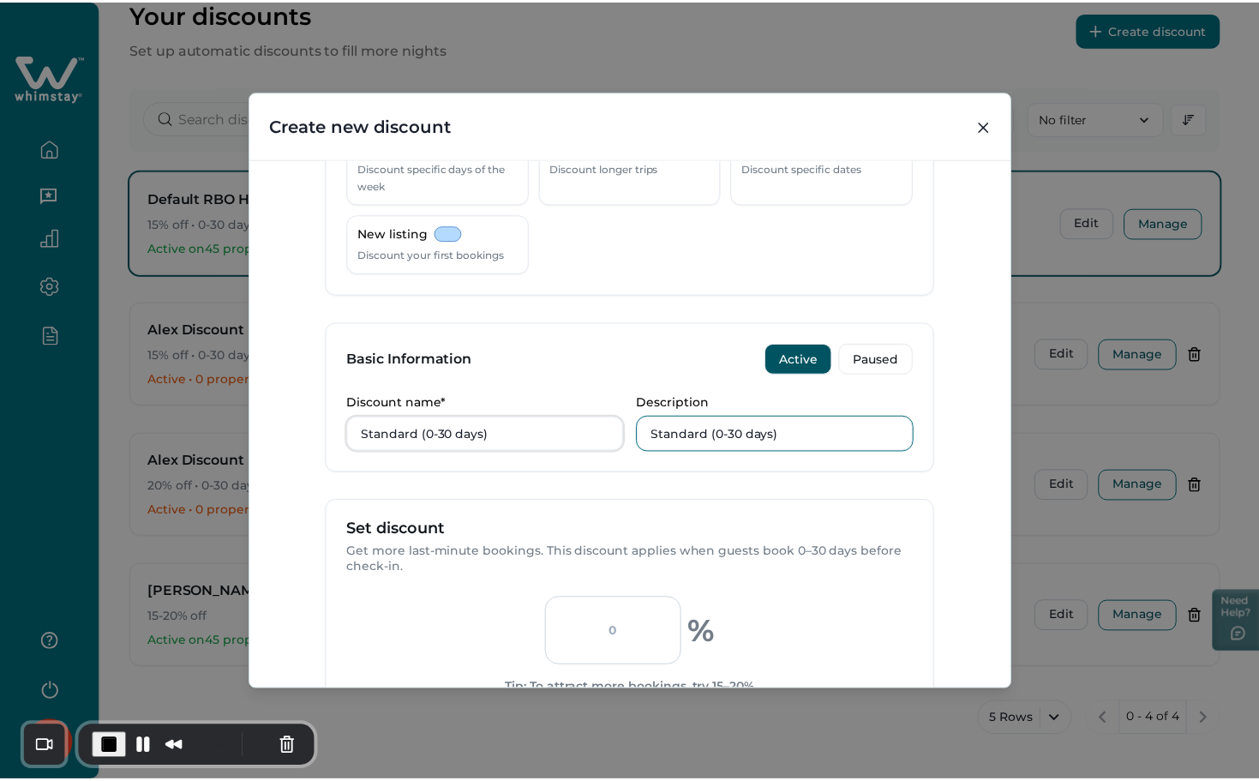
scroll to position [565, 0]
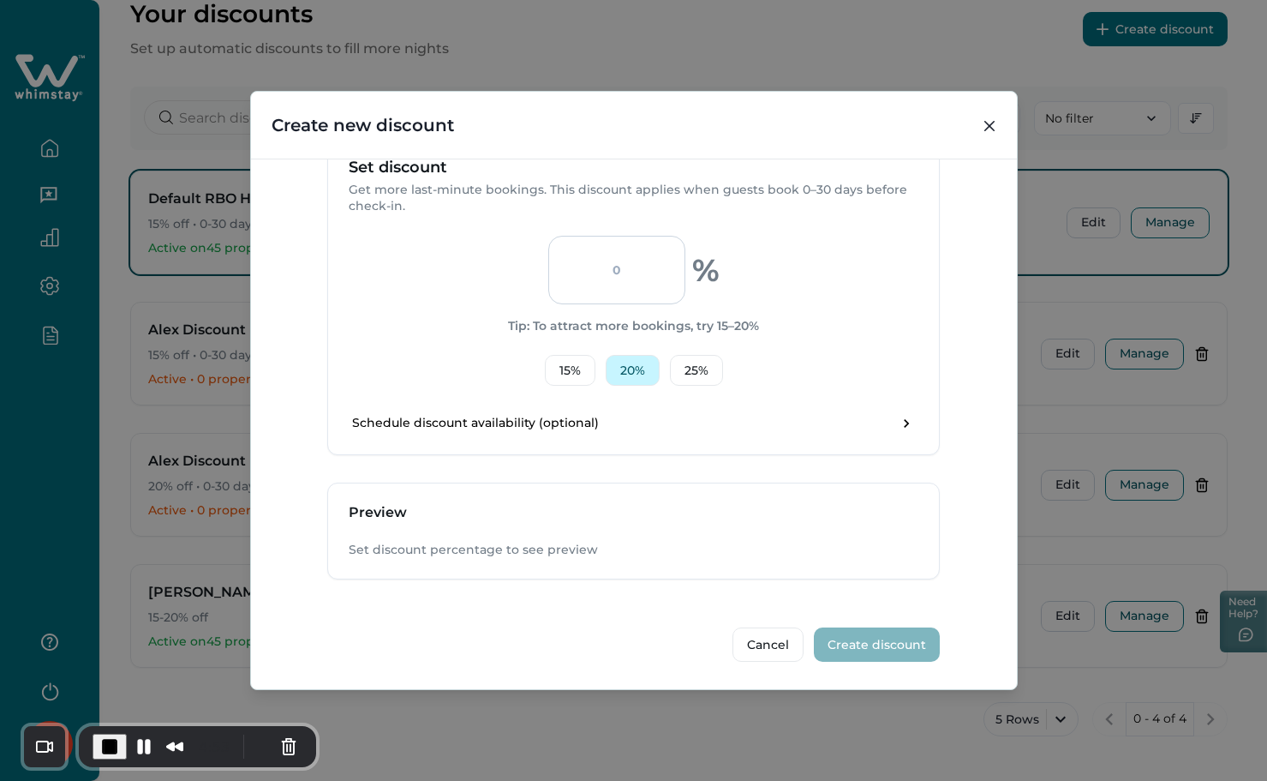
type input "Standard (0-30 days)"
click at [631, 362] on button "20 %" at bounding box center [633, 370] width 54 height 31
type input "20"
click at [858, 626] on div "Cancel Create discount" at bounding box center [633, 634] width 613 height 55
click at [859, 636] on button "Create discount" at bounding box center [877, 644] width 126 height 34
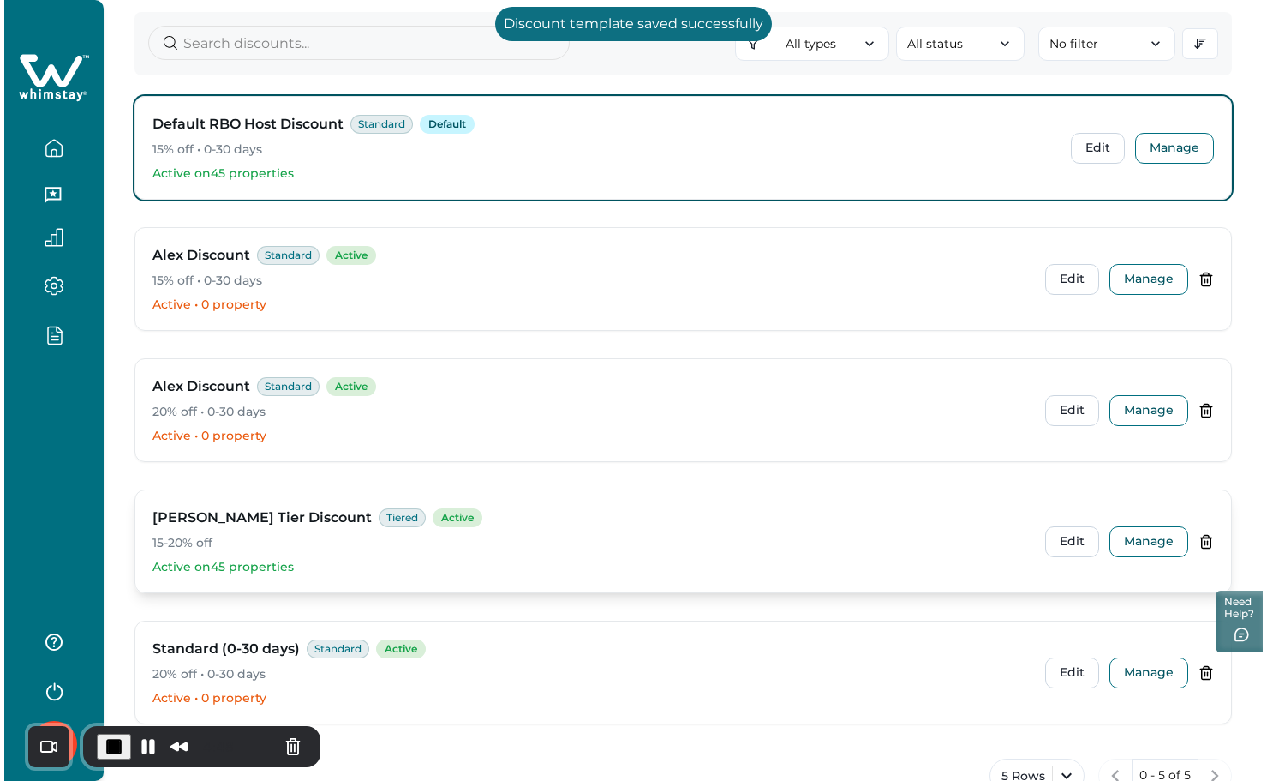
scroll to position [214, 0]
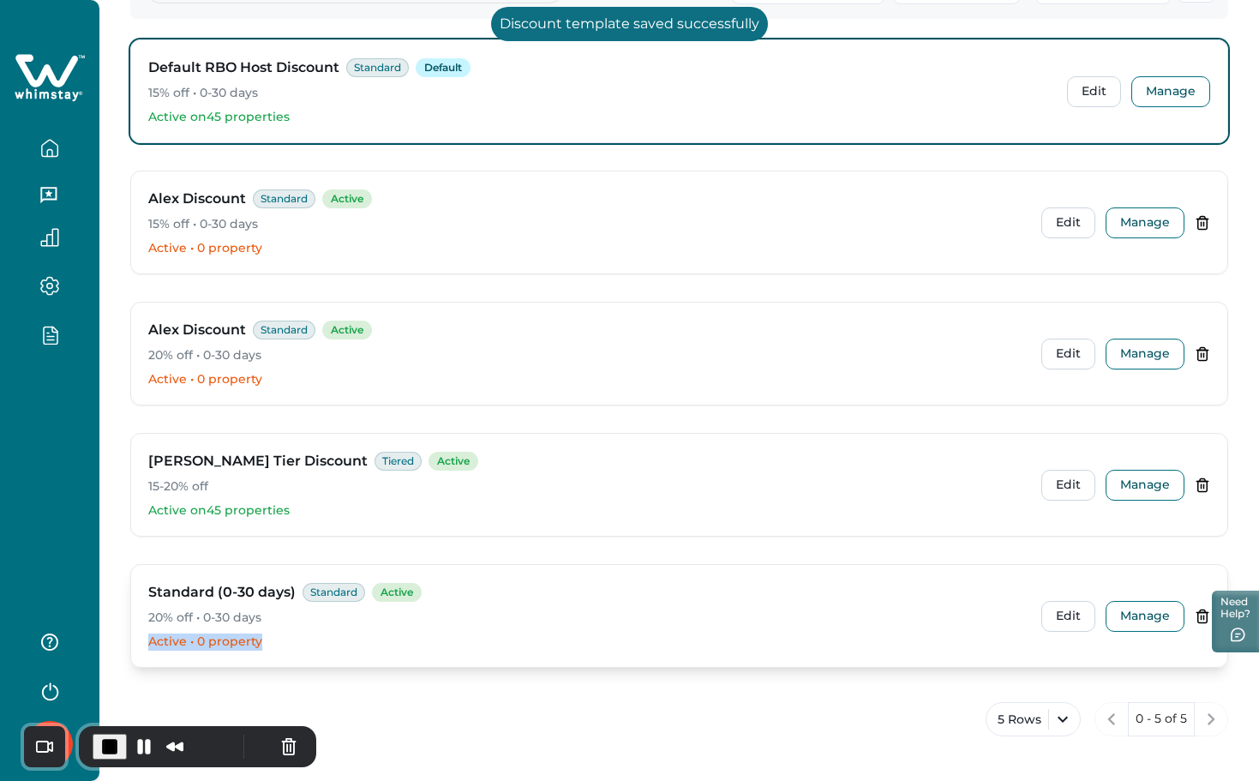
drag, startPoint x: 145, startPoint y: 641, endPoint x: 309, endPoint y: 641, distance: 164.5
click at [309, 641] on div "Standard (0-30 days) Standard Active 20% off • 0-30 days Active • 0 property Ed…" at bounding box center [679, 616] width 1096 height 102
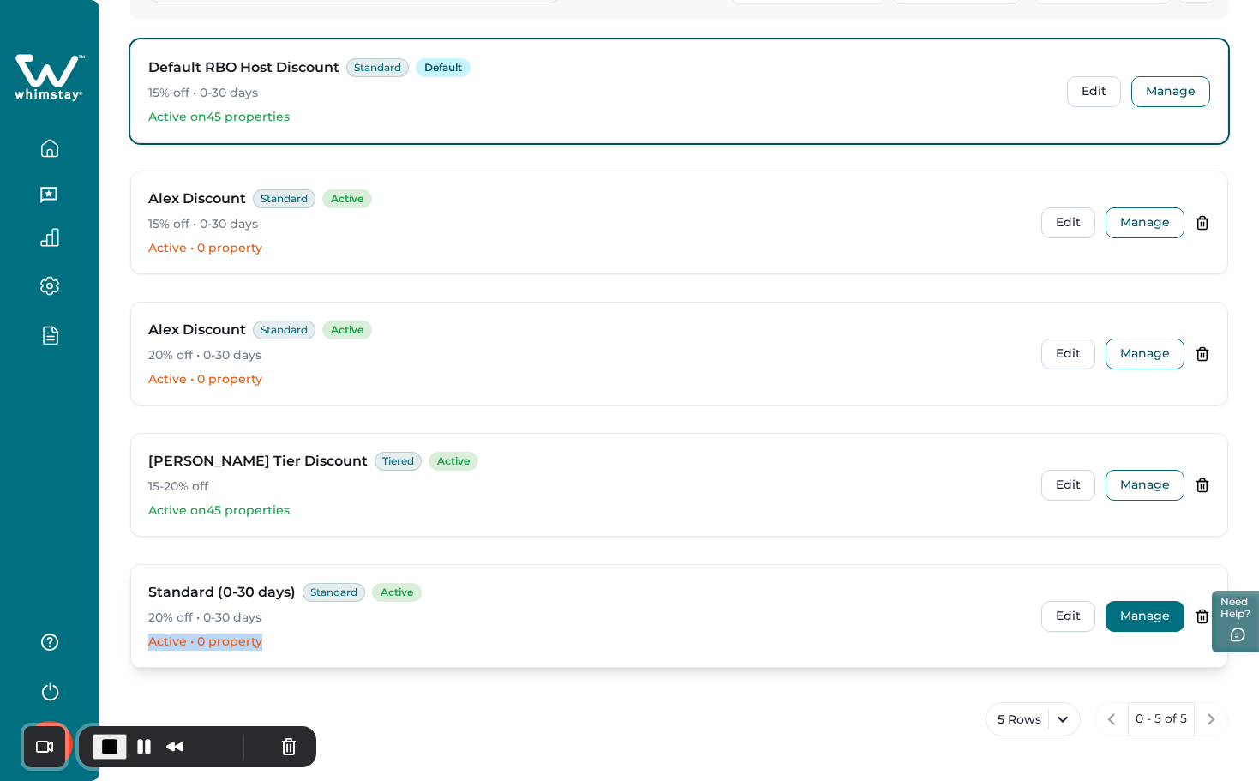
click at [1144, 607] on button "Manage" at bounding box center [1144, 616] width 79 height 31
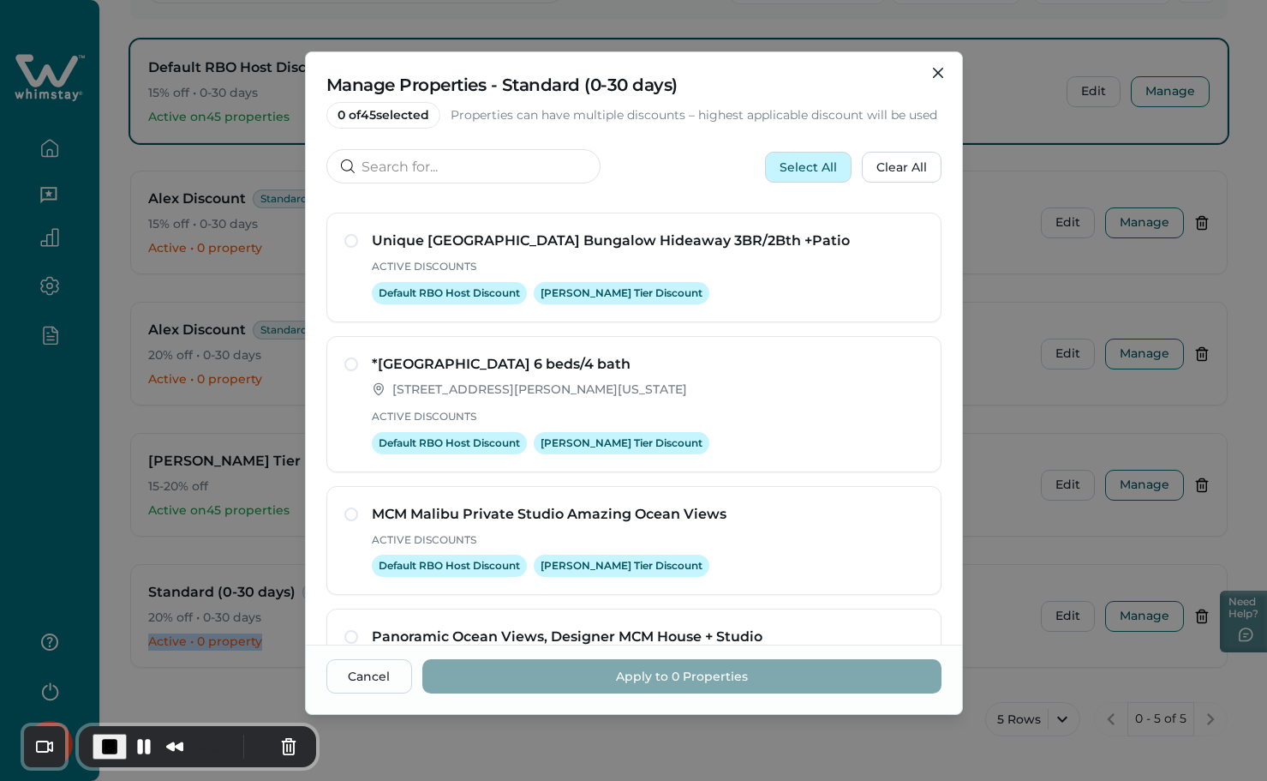
click at [819, 171] on button "Select All" at bounding box center [808, 167] width 87 height 31
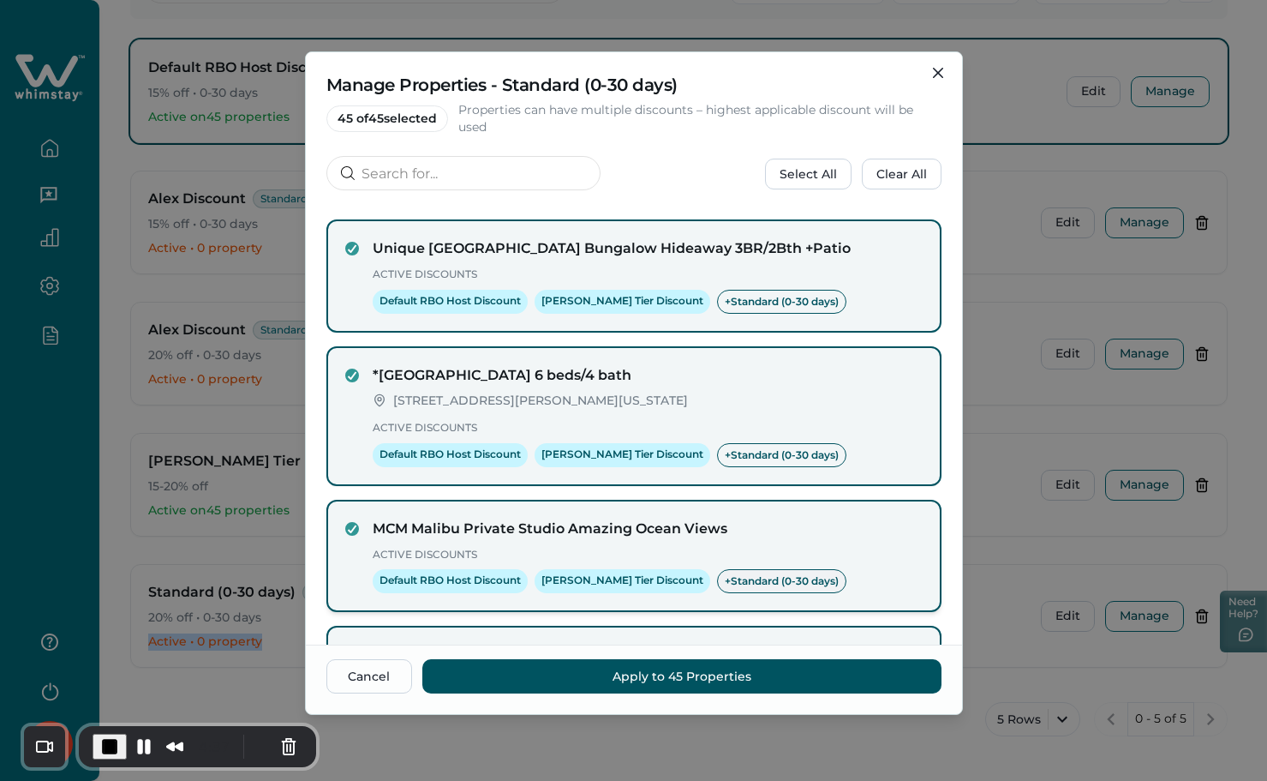
scroll to position [333, 0]
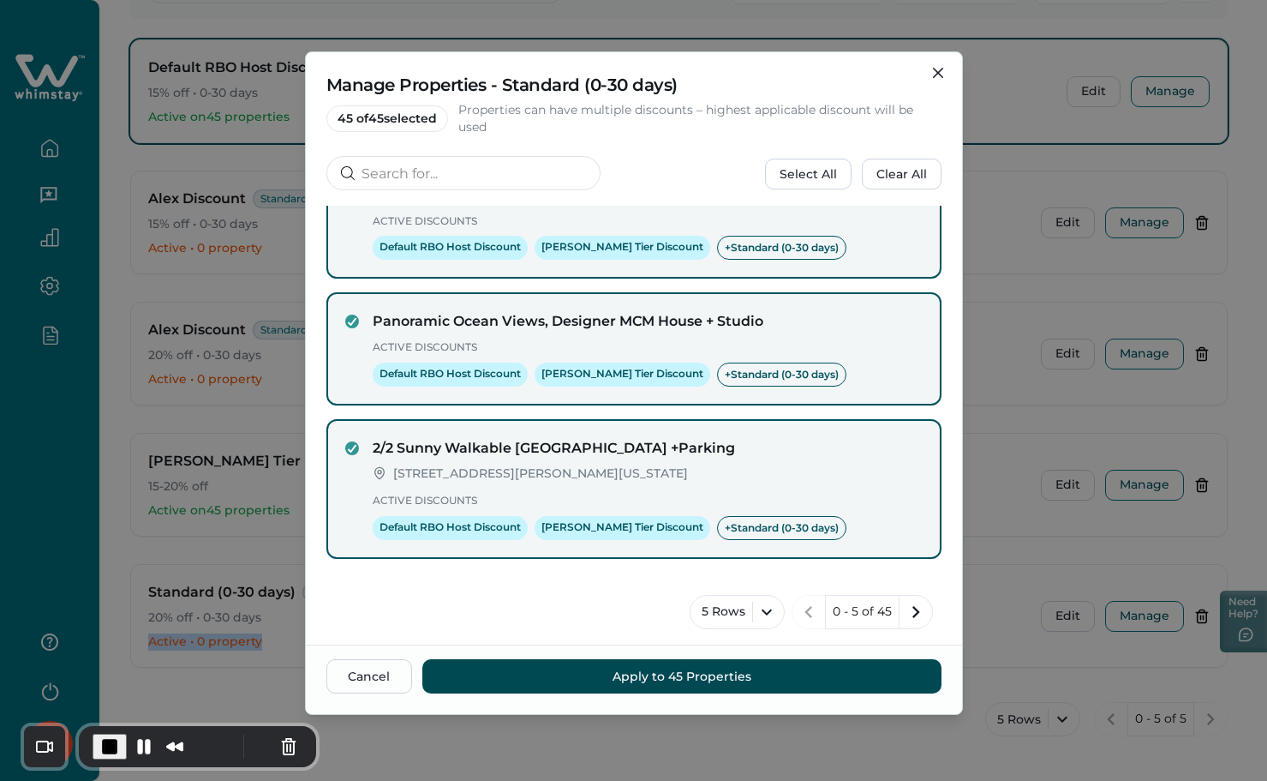
click at [683, 666] on button "Apply to 45 Properties" at bounding box center [681, 676] width 519 height 34
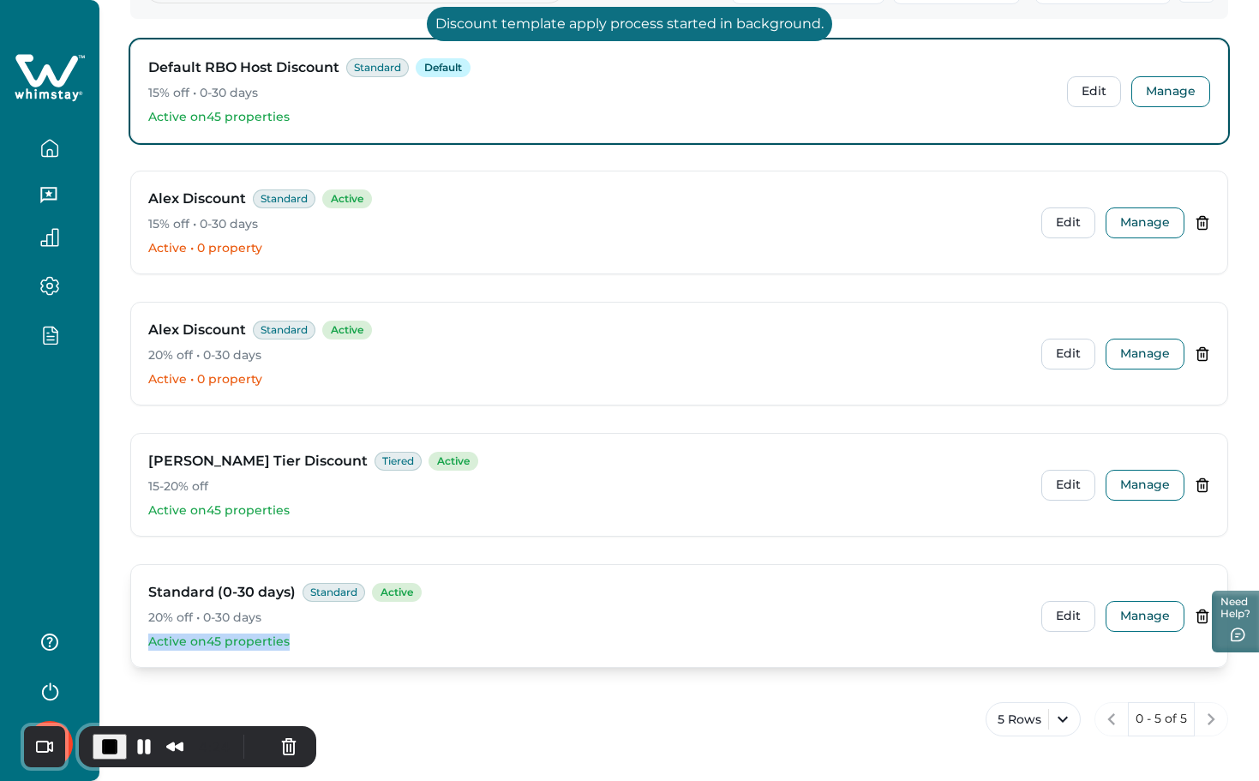
drag, startPoint x: 129, startPoint y: 643, endPoint x: 344, endPoint y: 632, distance: 215.3
click at [345, 632] on div "Your discounts Set up automatic discounts to fill more nights Create discount A…" at bounding box center [678, 283] width 1159 height 995
click at [315, 639] on p "Active on 45 properties" at bounding box center [587, 641] width 879 height 17
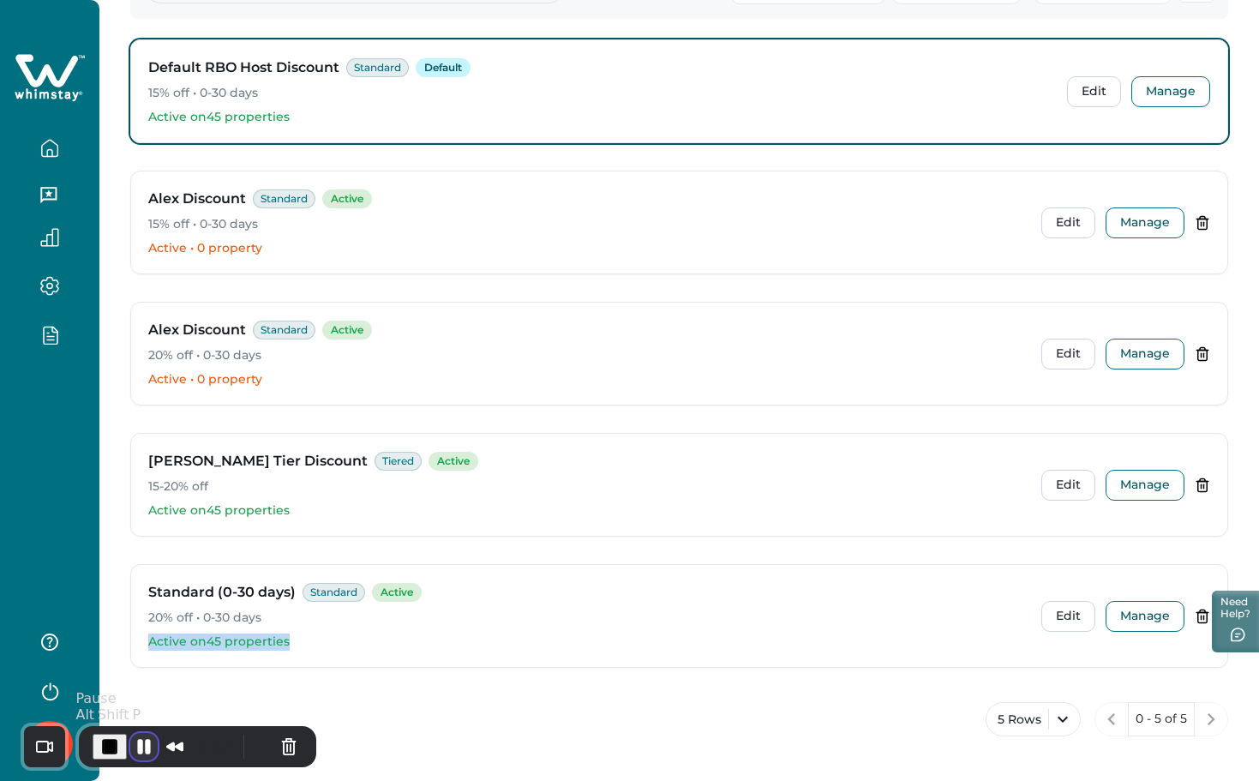
click at [135, 738] on button "Pause Recording" at bounding box center [143, 746] width 27 height 27
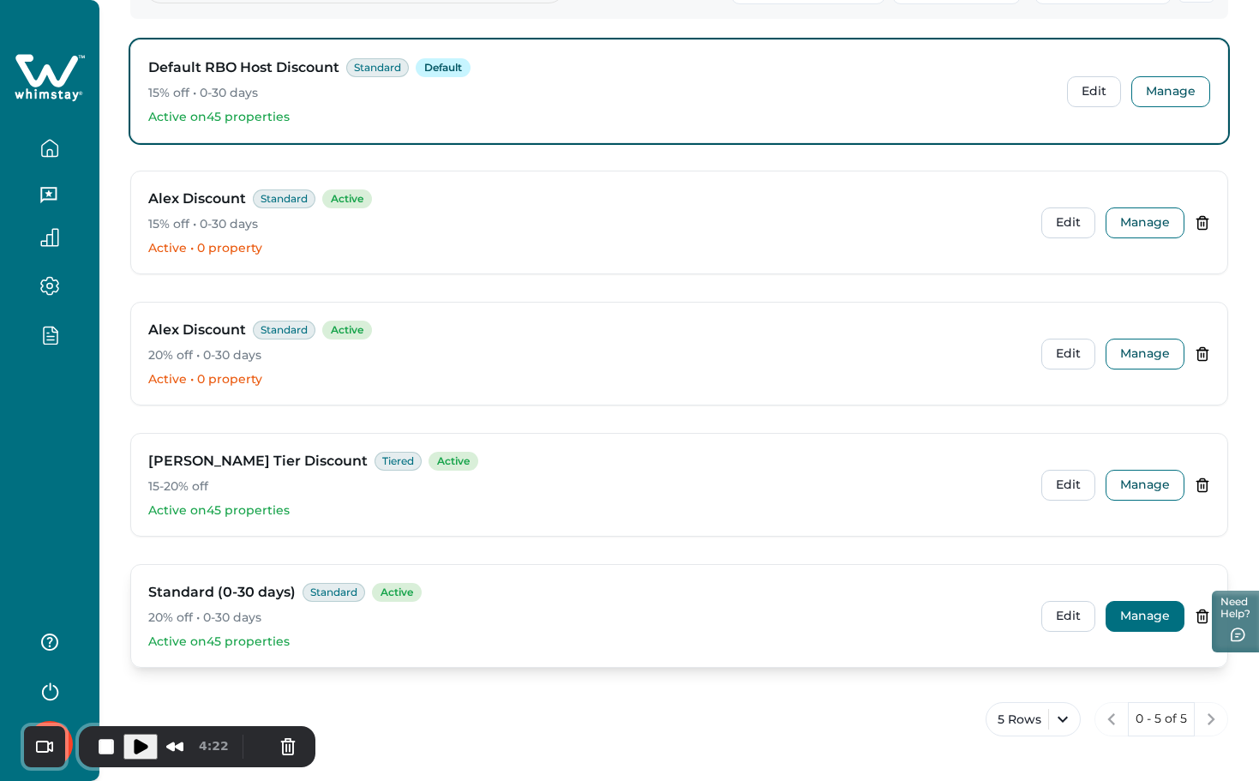
click at [1152, 605] on button "Manage" at bounding box center [1144, 616] width 79 height 31
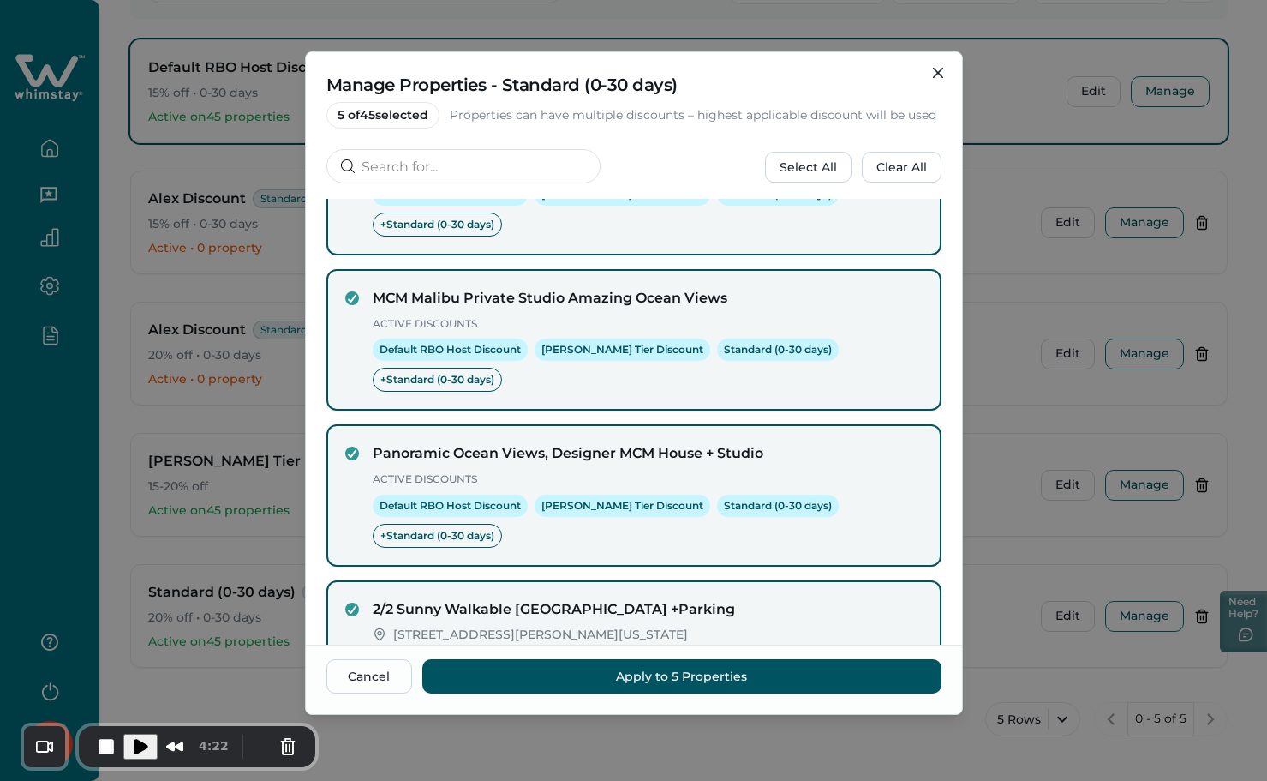
scroll to position [479, 0]
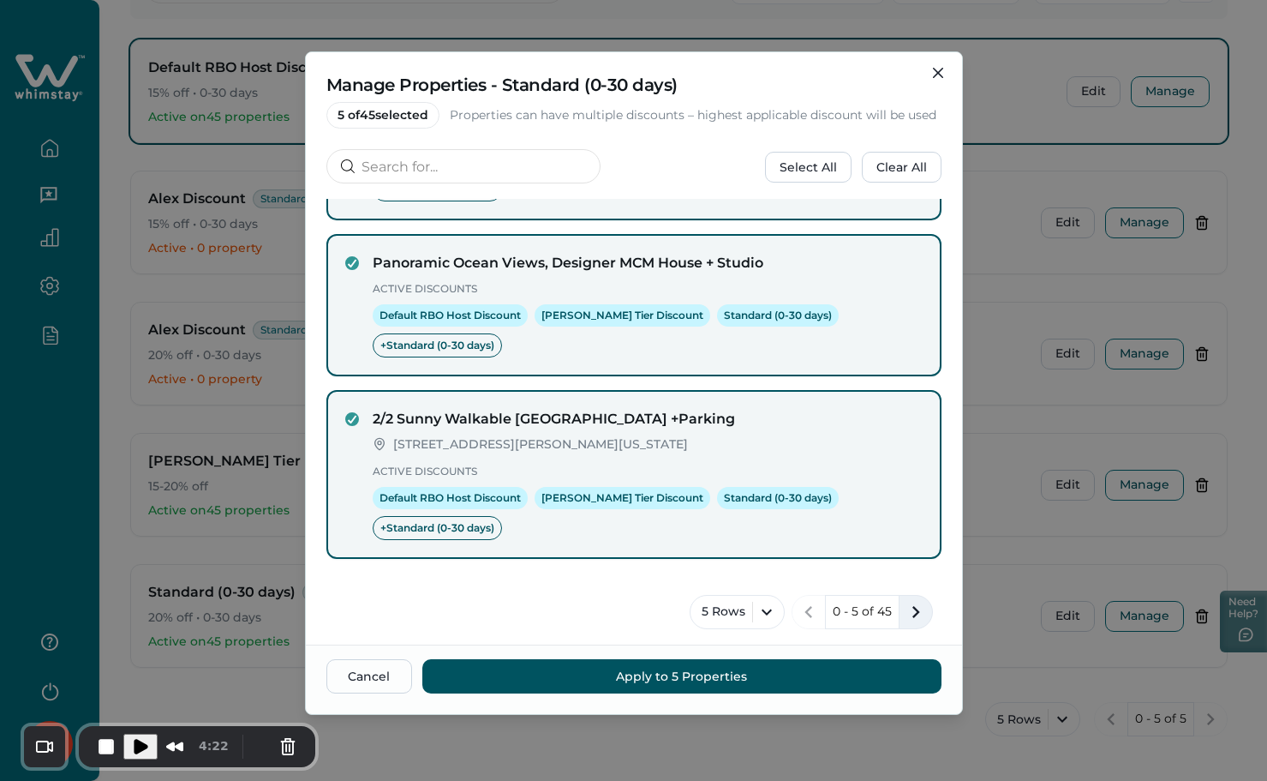
click at [904, 613] on icon "next page" at bounding box center [916, 612] width 24 height 24
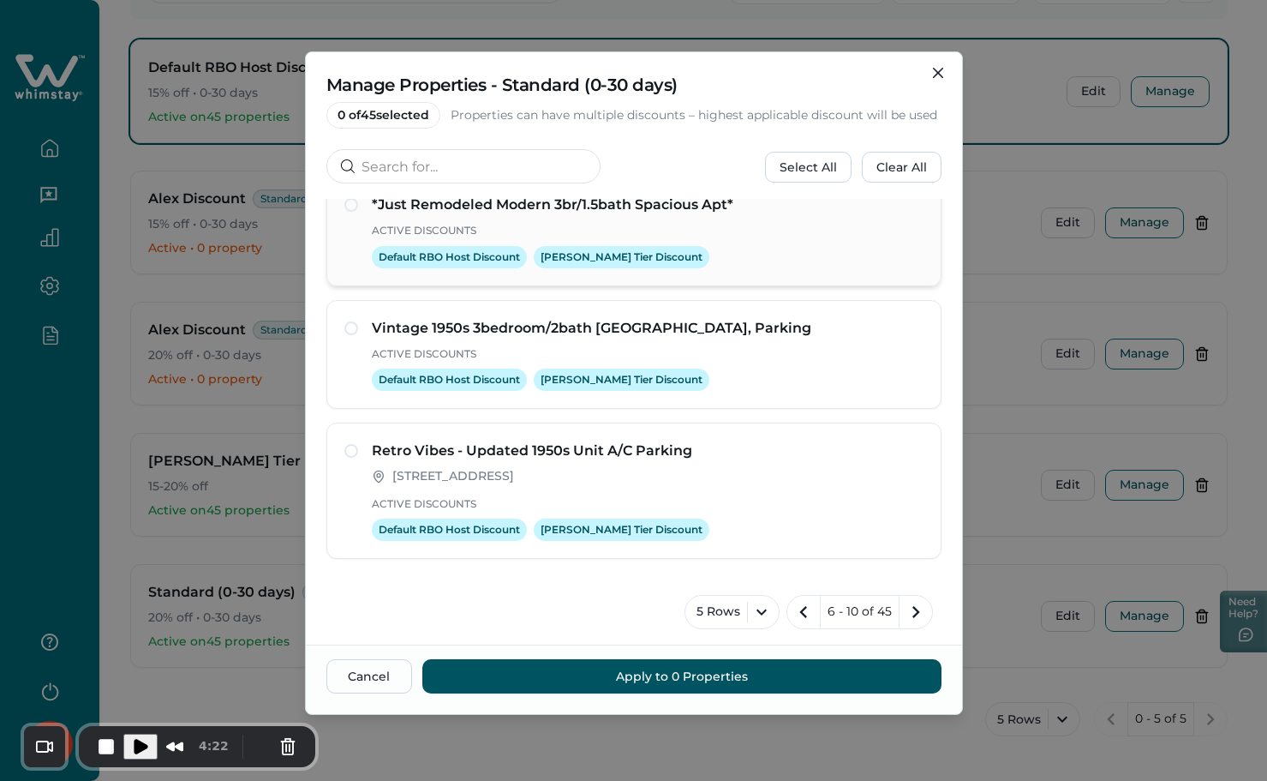
scroll to position [0, 0]
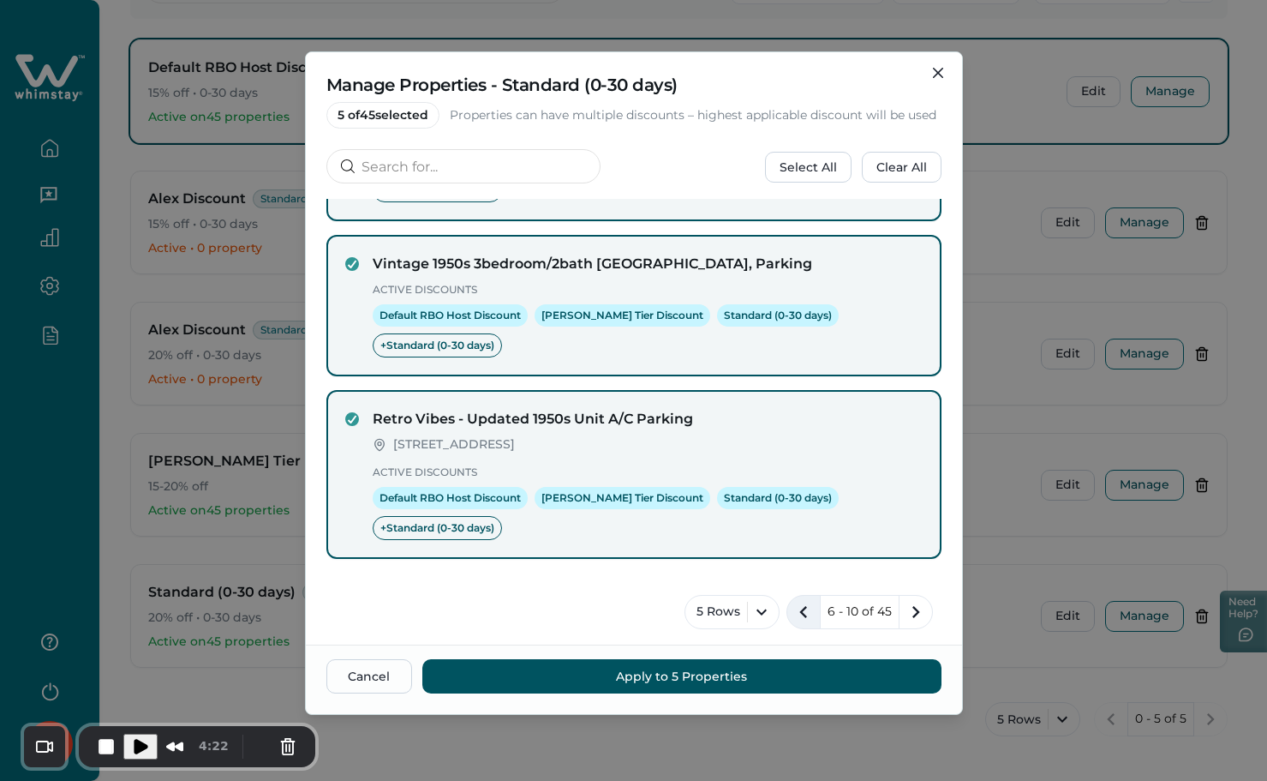
click at [797, 607] on icon "previous page" at bounding box center [804, 612] width 24 height 24
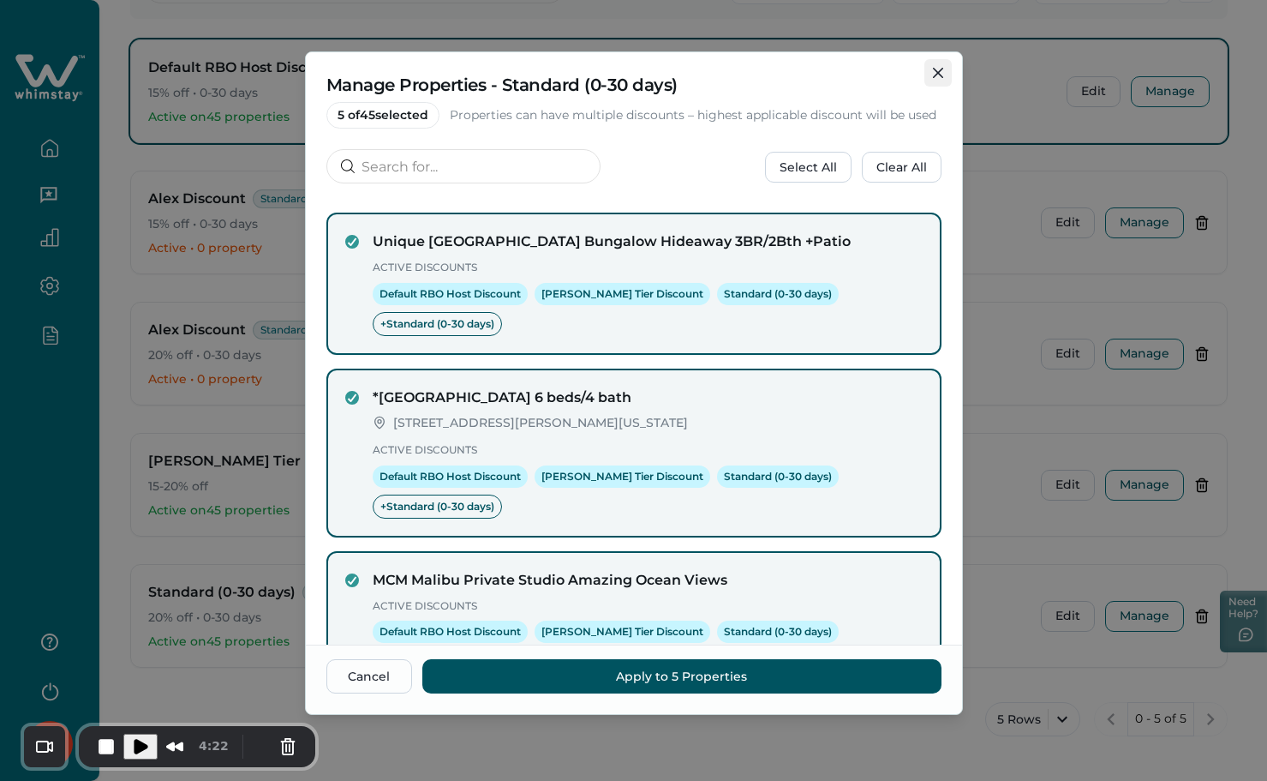
click at [935, 71] on icon "Close" at bounding box center [938, 73] width 10 height 10
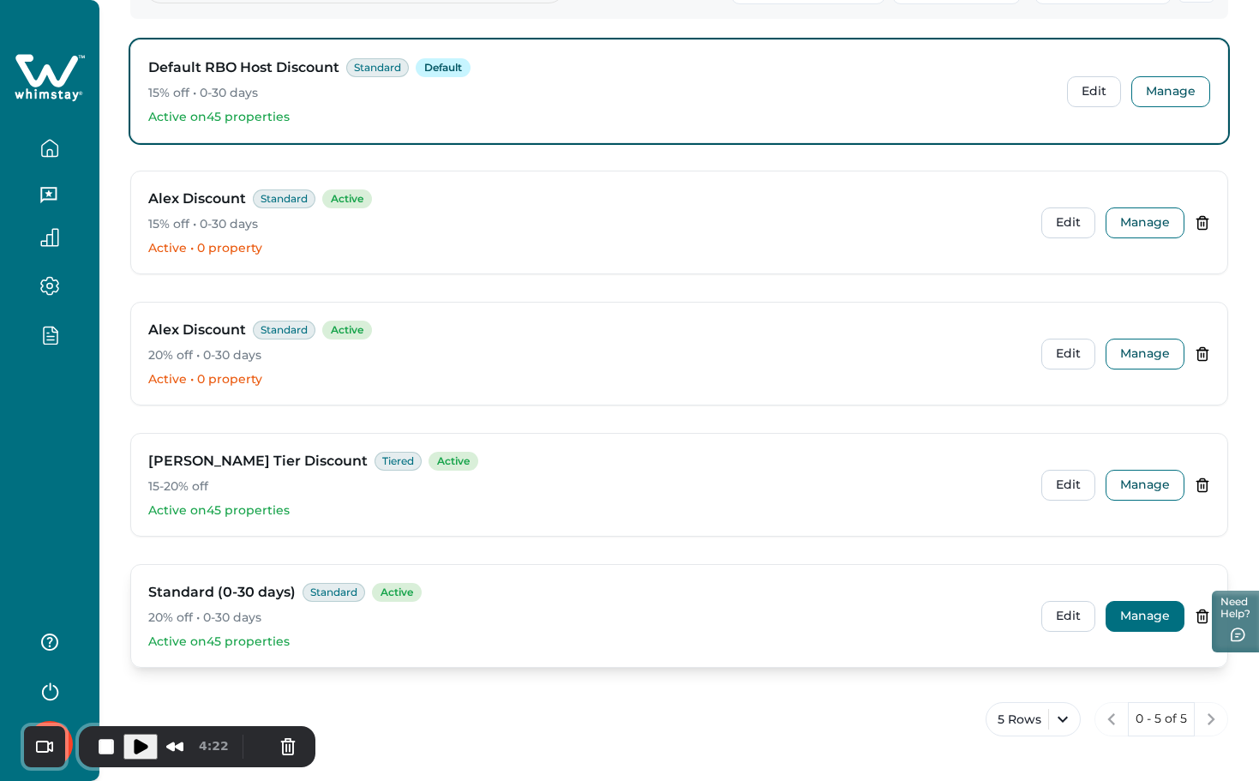
click at [1144, 611] on button "Manage" at bounding box center [1144, 616] width 79 height 31
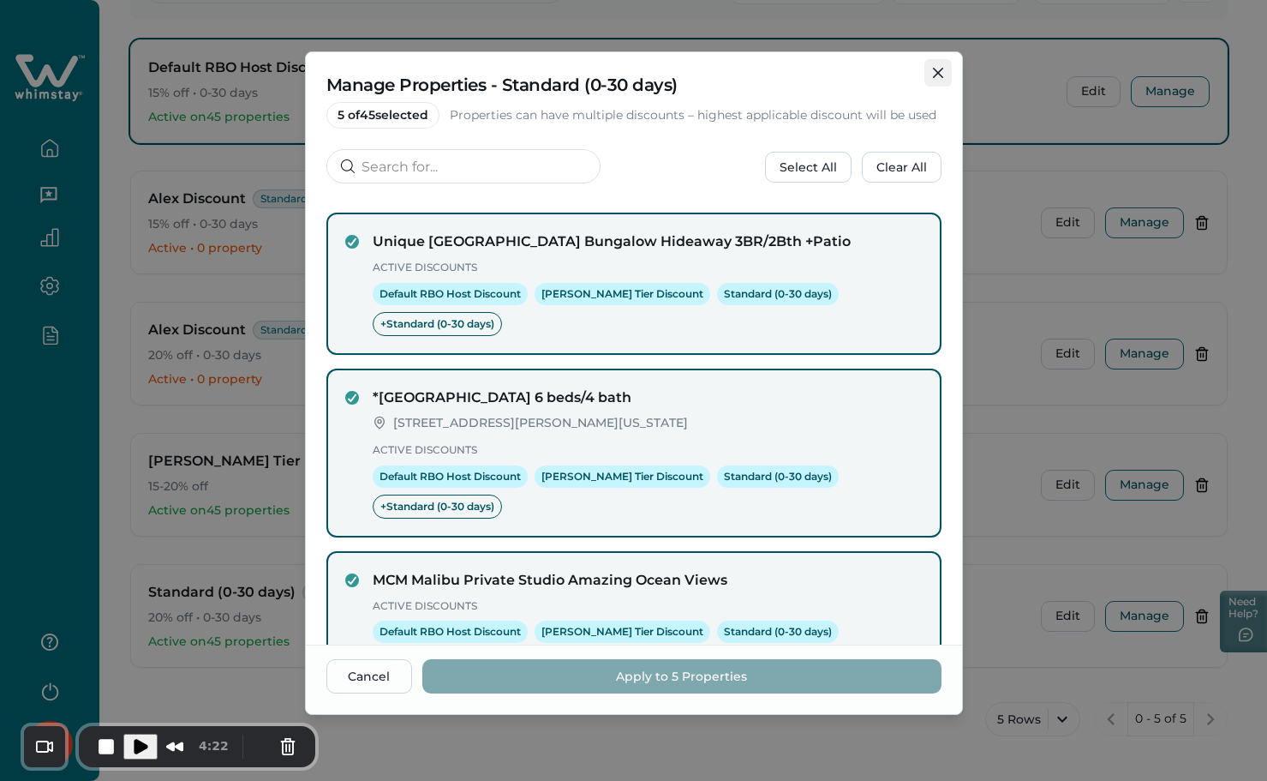
click at [931, 71] on button "Close" at bounding box center [938, 72] width 27 height 27
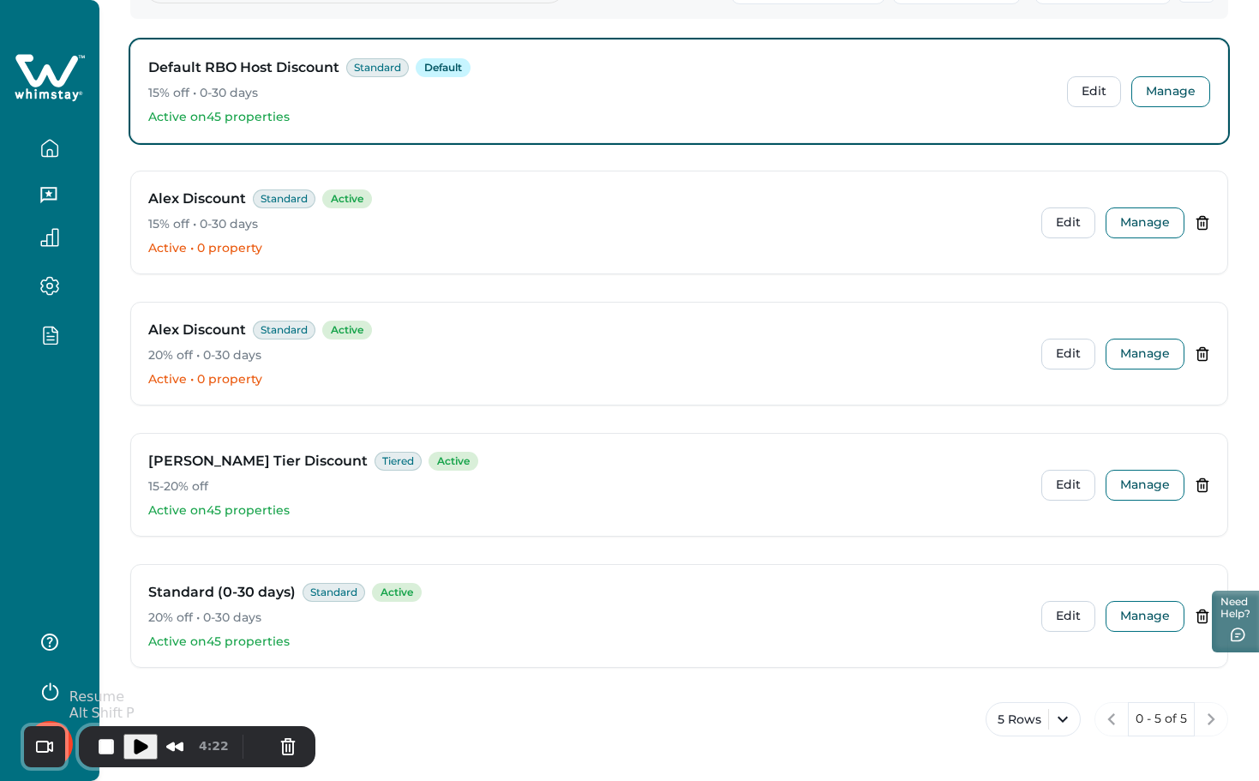
click at [141, 744] on span "Play Recording" at bounding box center [140, 746] width 21 height 21
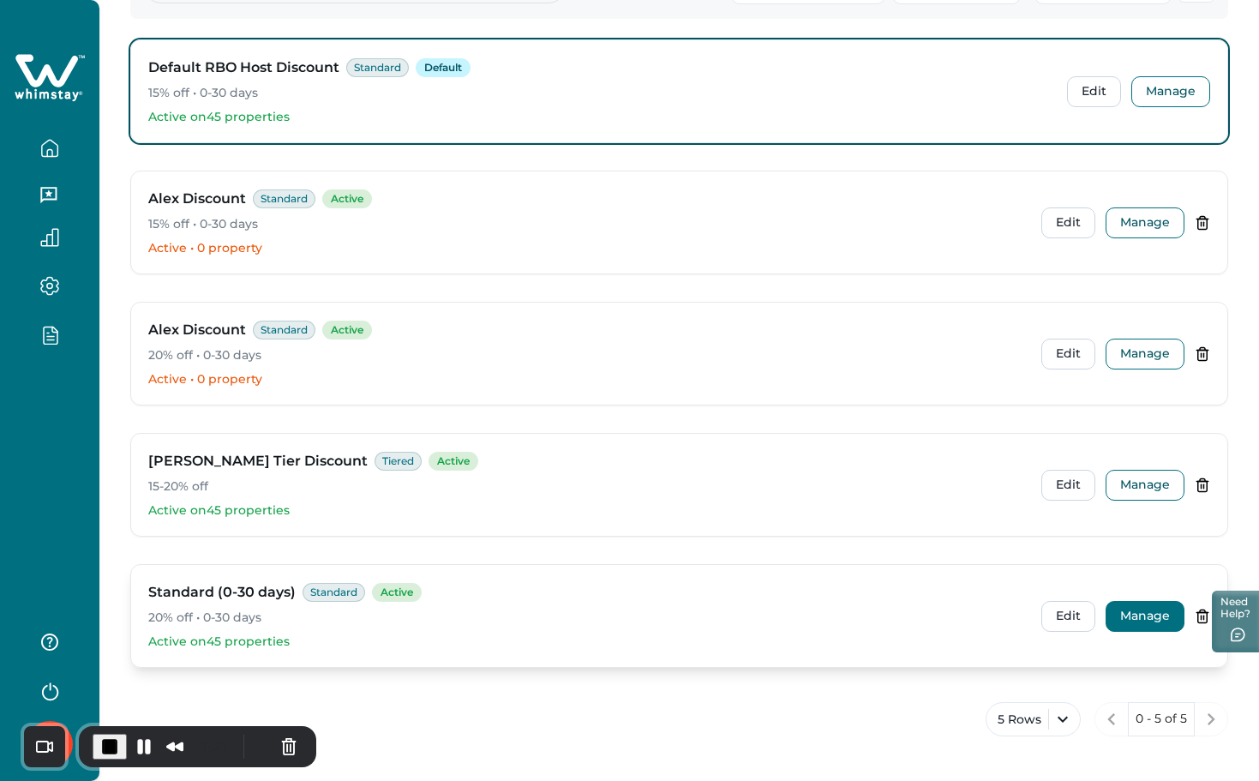
click at [1161, 615] on button "Manage" at bounding box center [1144, 616] width 79 height 31
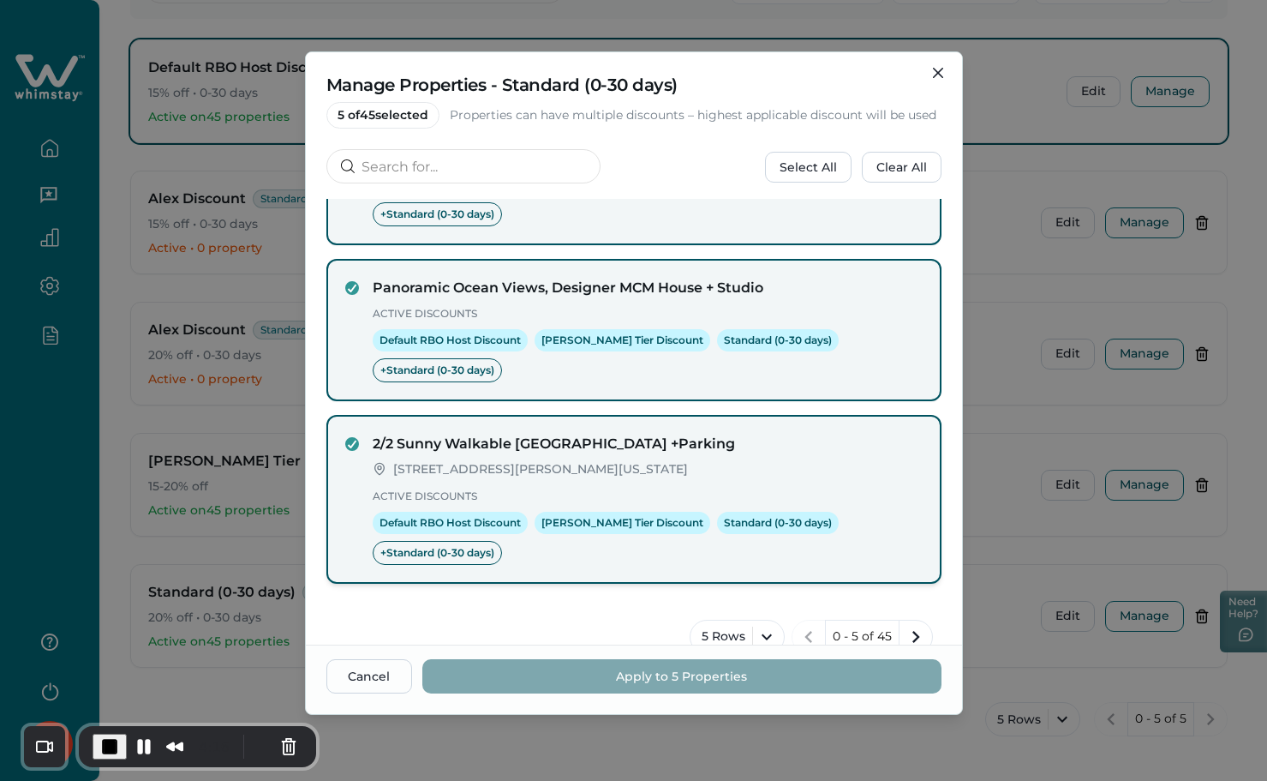
scroll to position [479, 0]
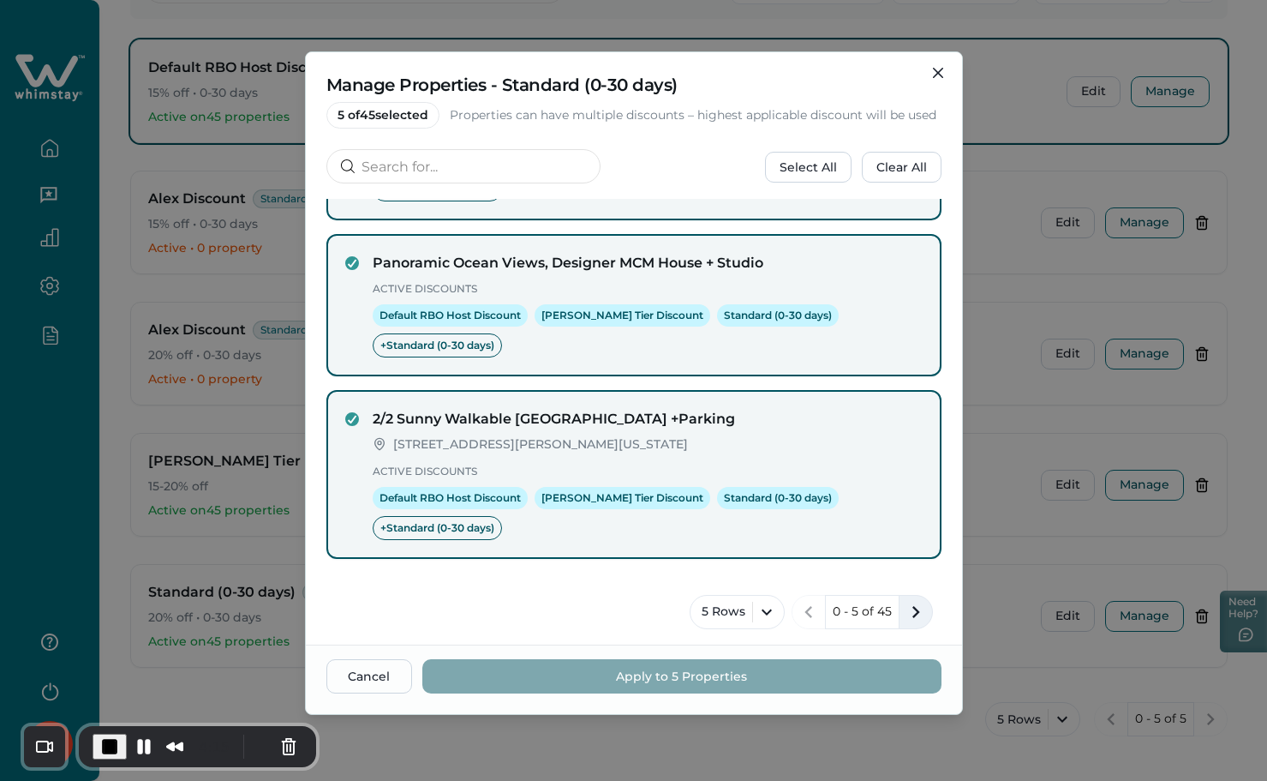
click at [908, 617] on icon "next page" at bounding box center [916, 612] width 24 height 24
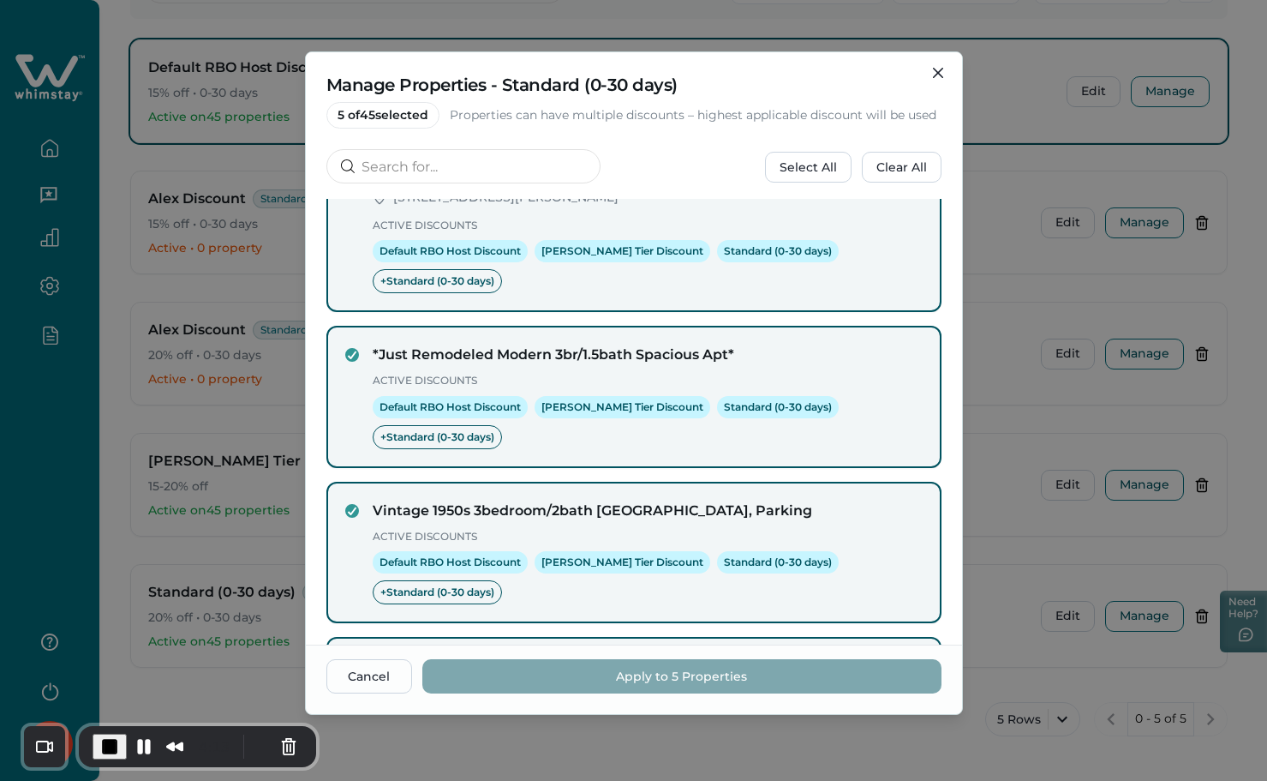
scroll to position [506, 0]
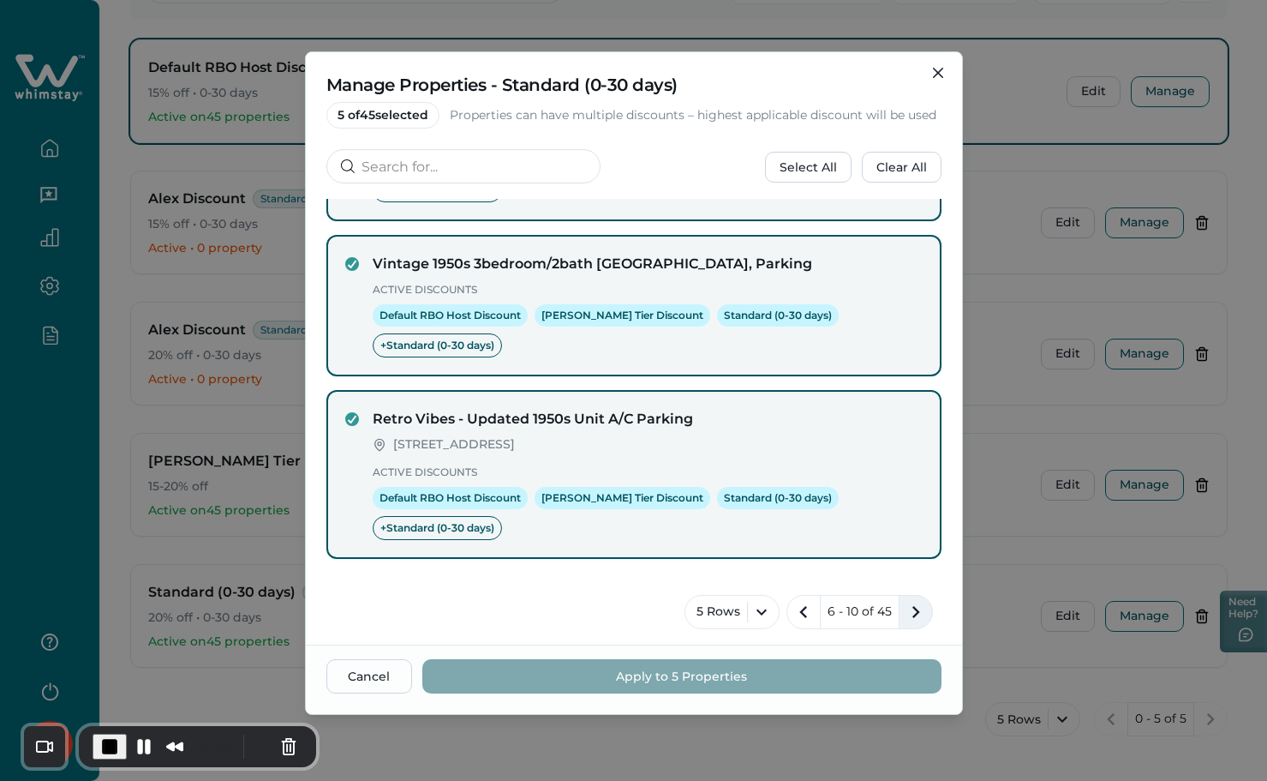
click at [909, 608] on icon "next page" at bounding box center [916, 612] width 24 height 24
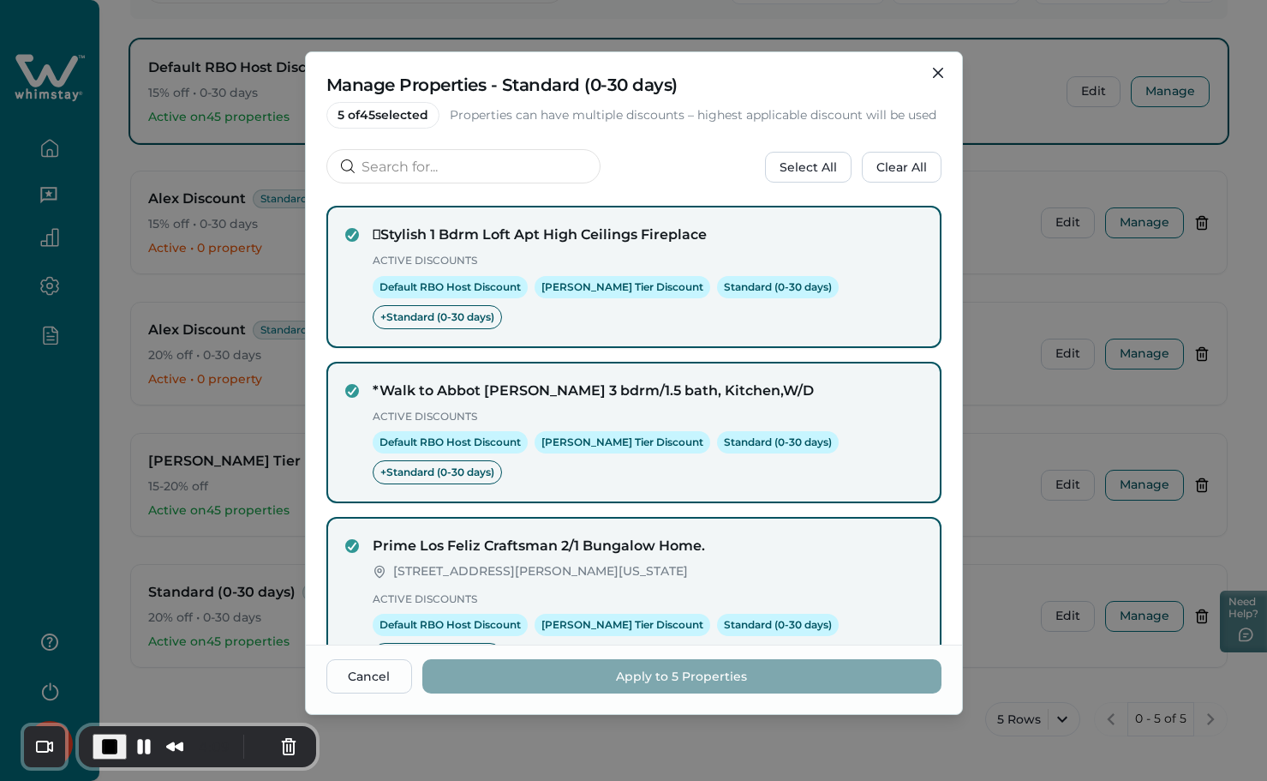
scroll to position [452, 0]
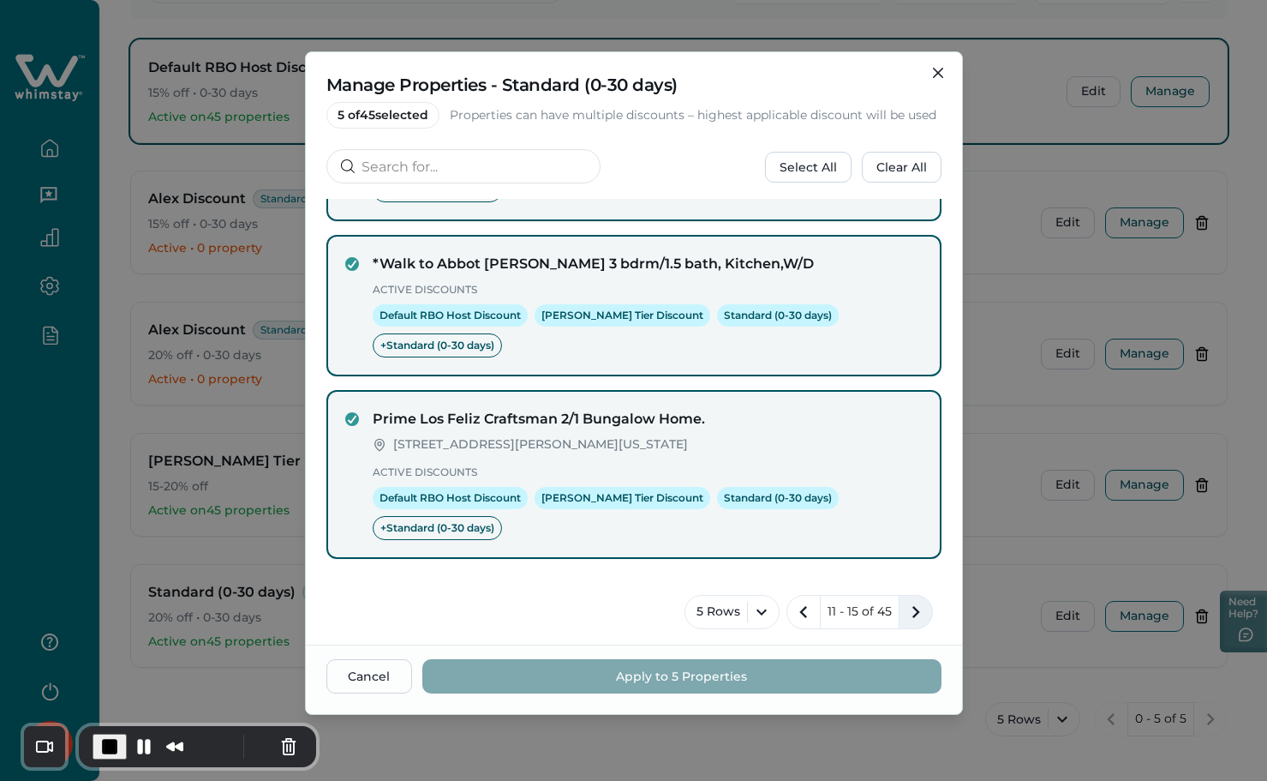
click at [913, 606] on icon "next page" at bounding box center [916, 612] width 24 height 24
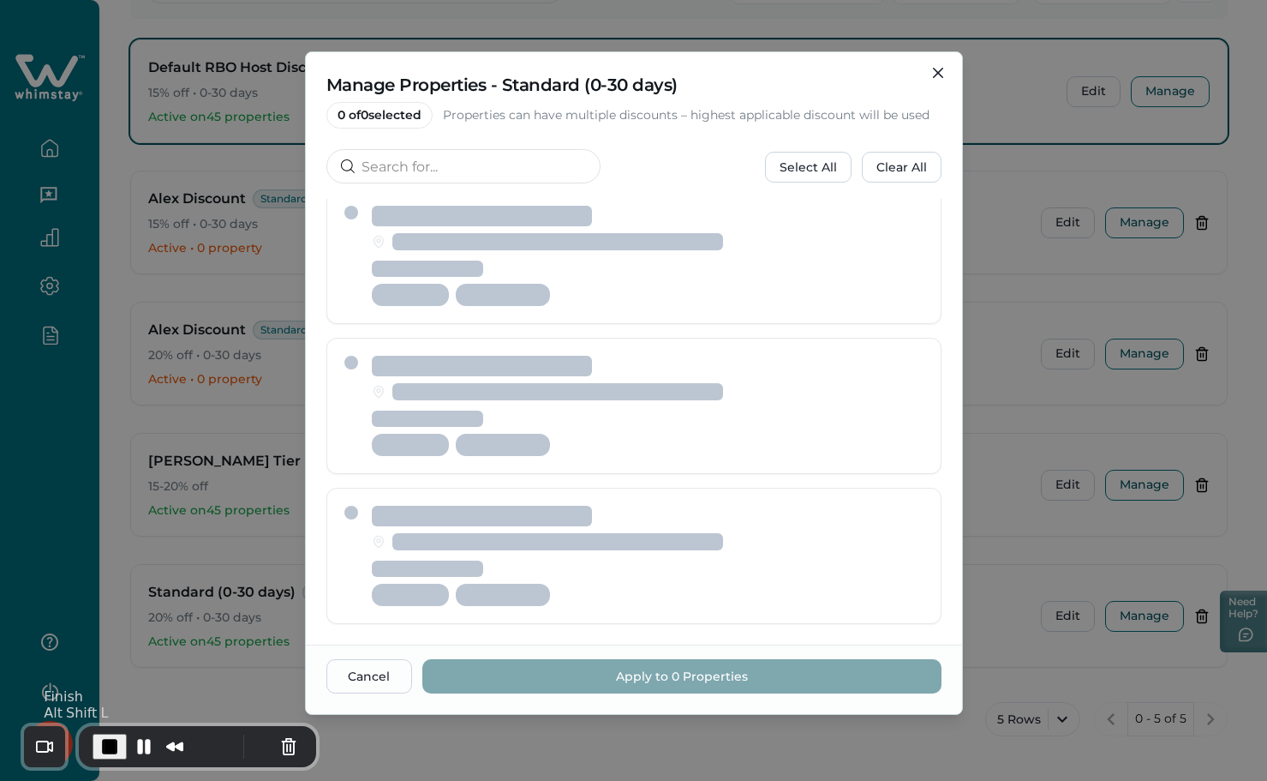
click at [112, 745] on span "End Recording" at bounding box center [109, 746] width 21 height 21
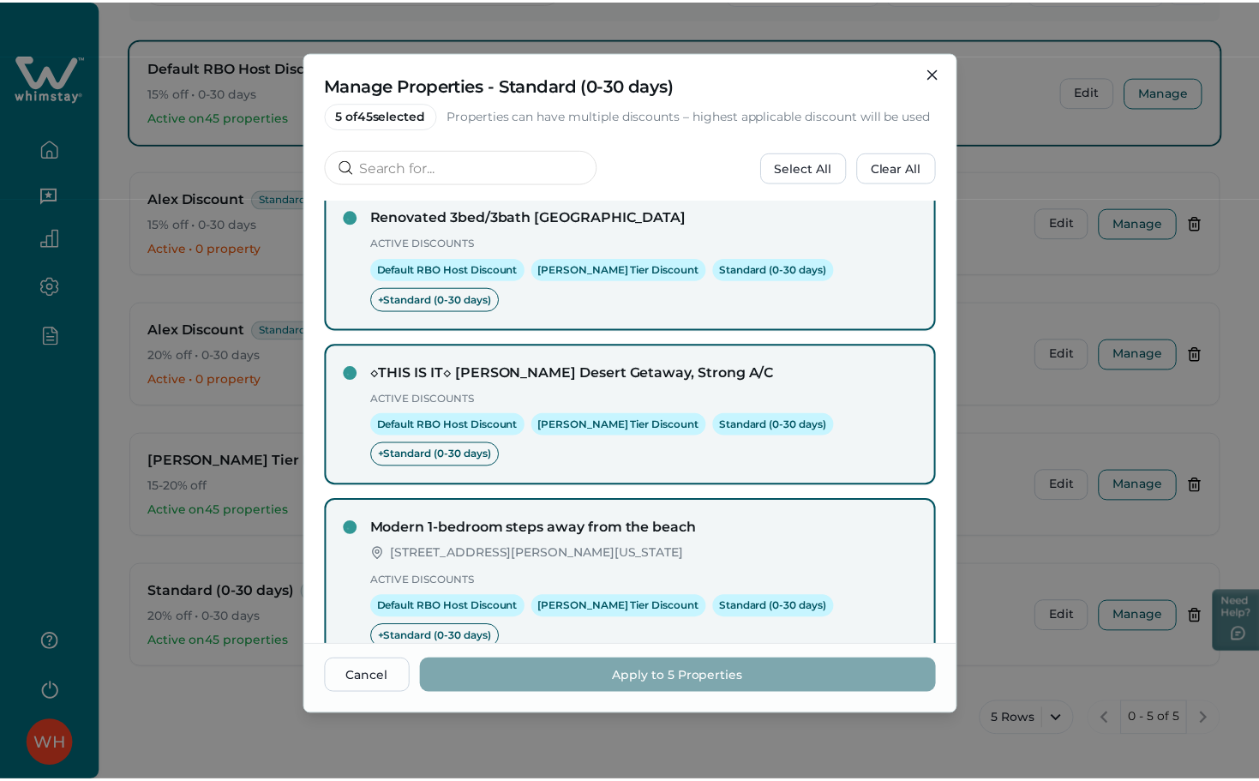
scroll to position [452, 0]
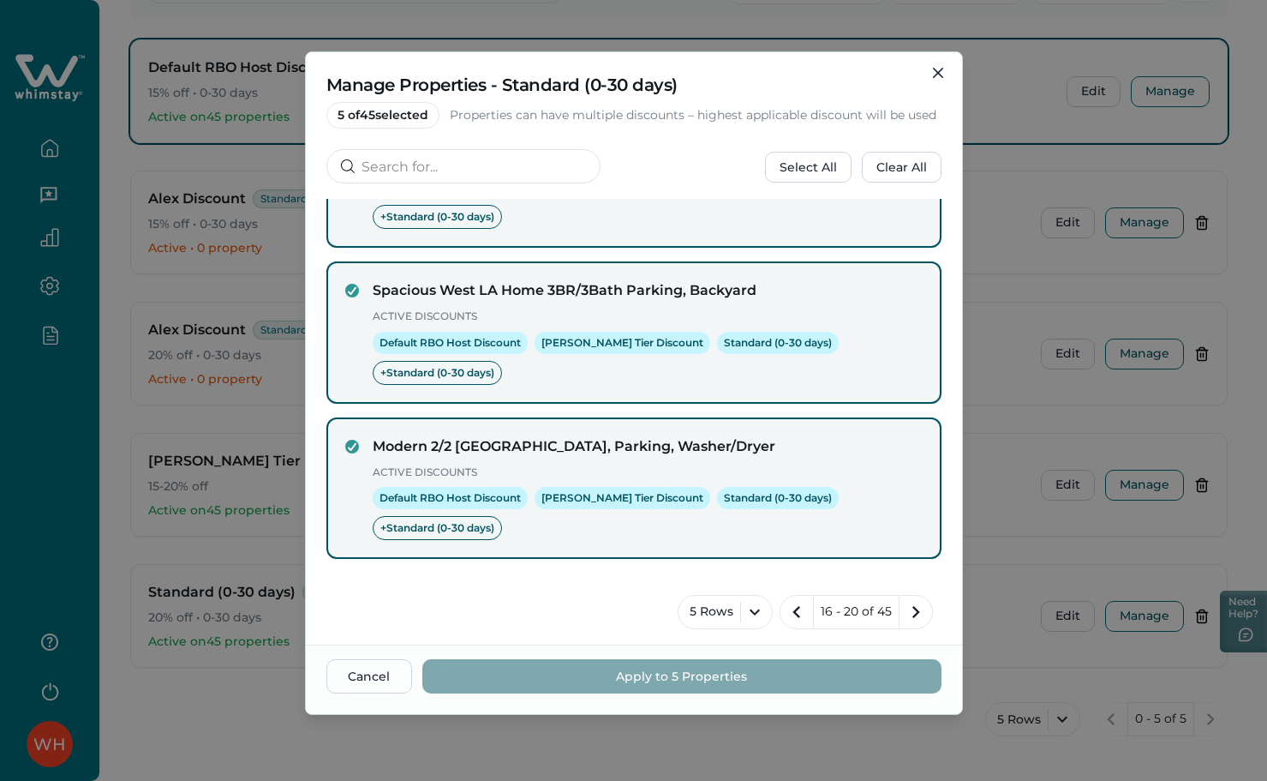
click at [147, 7] on div "Manage Properties - Standard (0-30 days) 5 of 45 selected Properties can have m…" at bounding box center [633, 390] width 1267 height 781
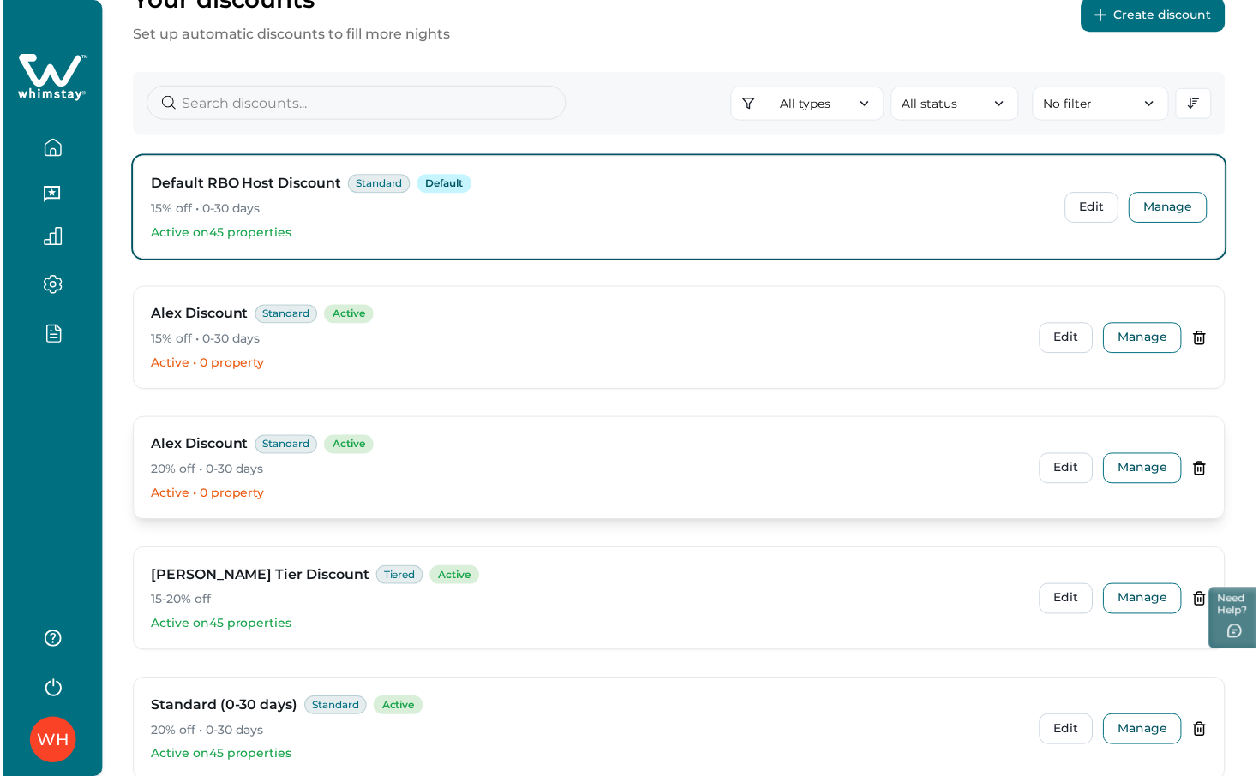
scroll to position [0, 0]
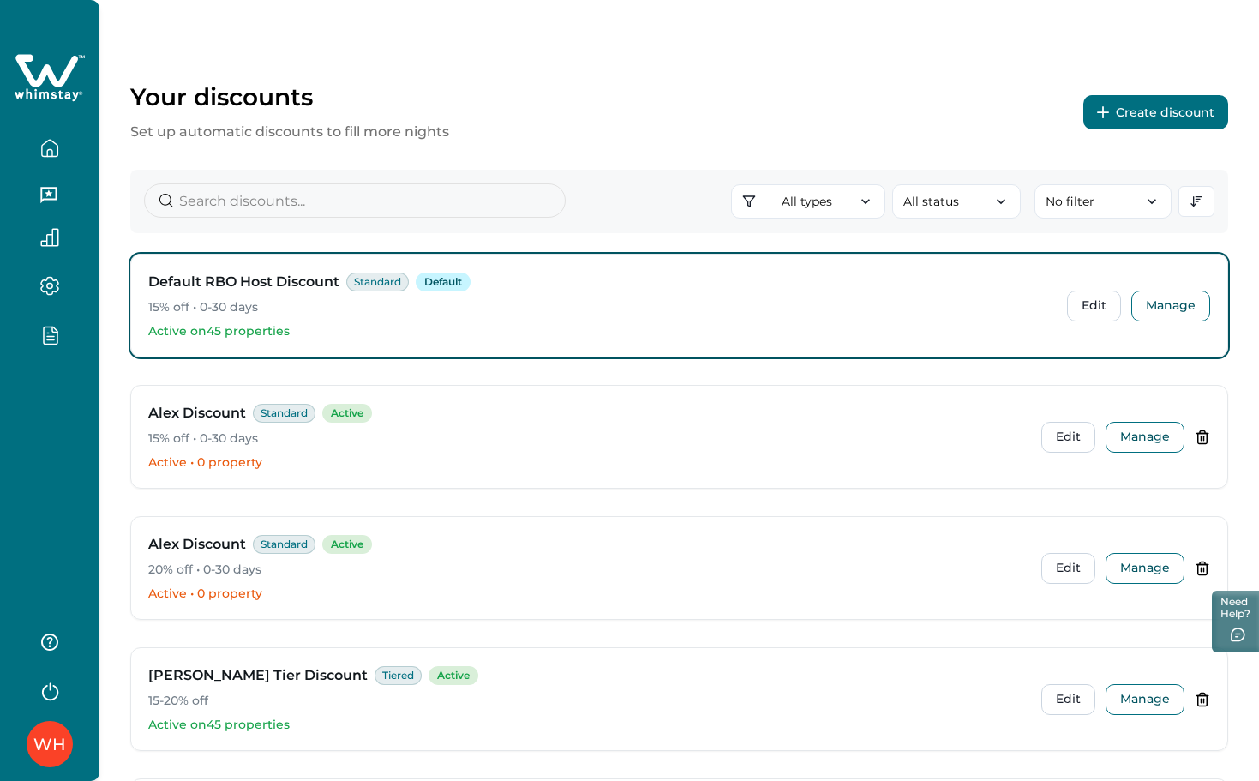
click at [64, 374] on div "WH" at bounding box center [49, 390] width 99 height 781
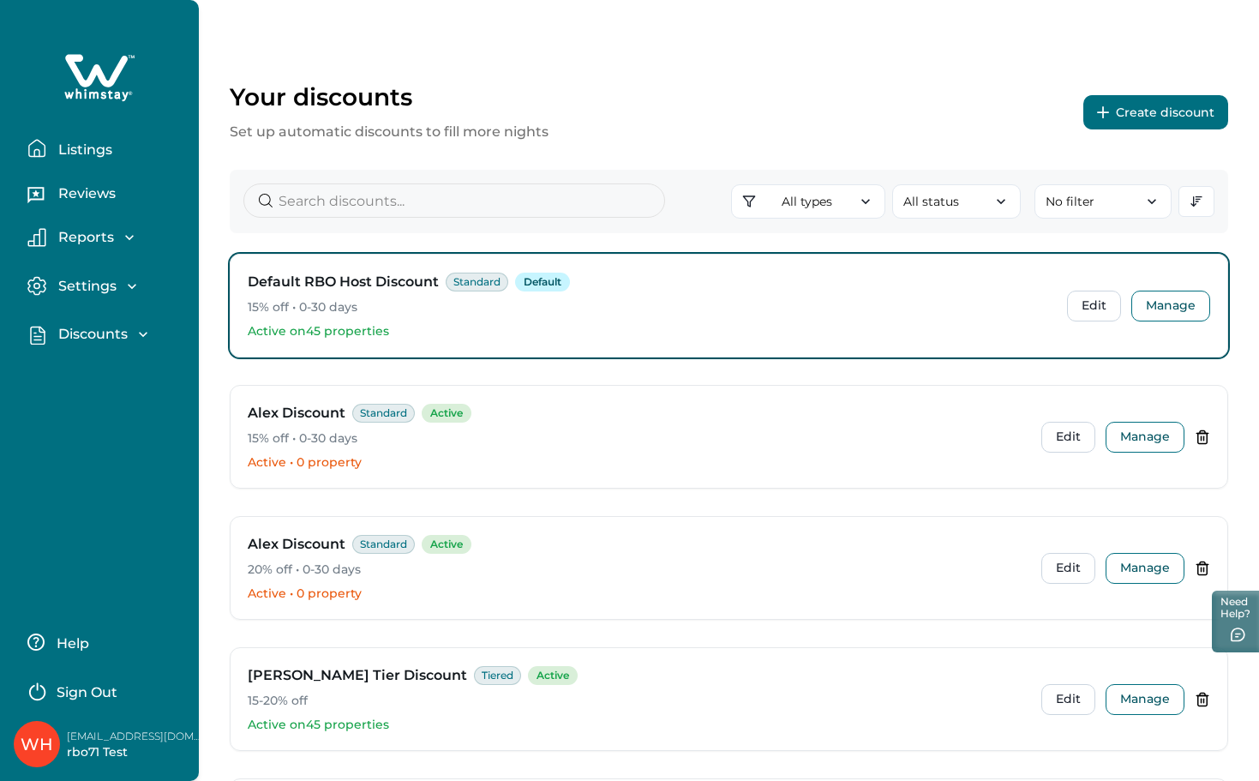
click at [66, 143] on p "Listings" at bounding box center [82, 149] width 59 height 17
